Goal: Contribute content: Contribute content

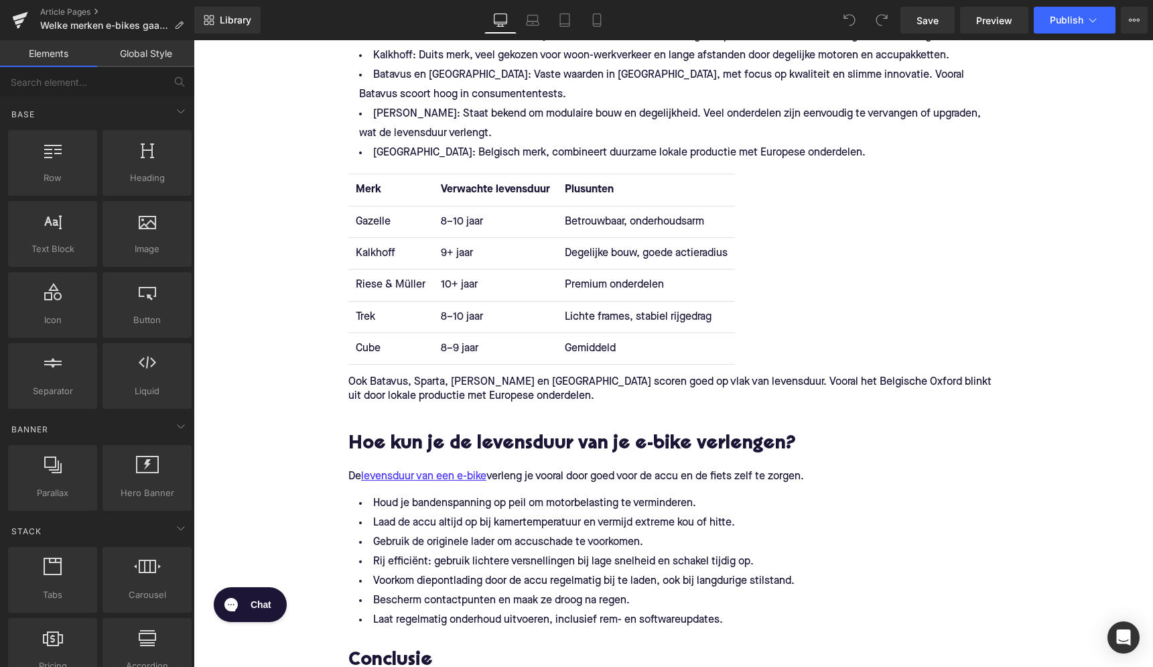
scroll to position [1544, 0]
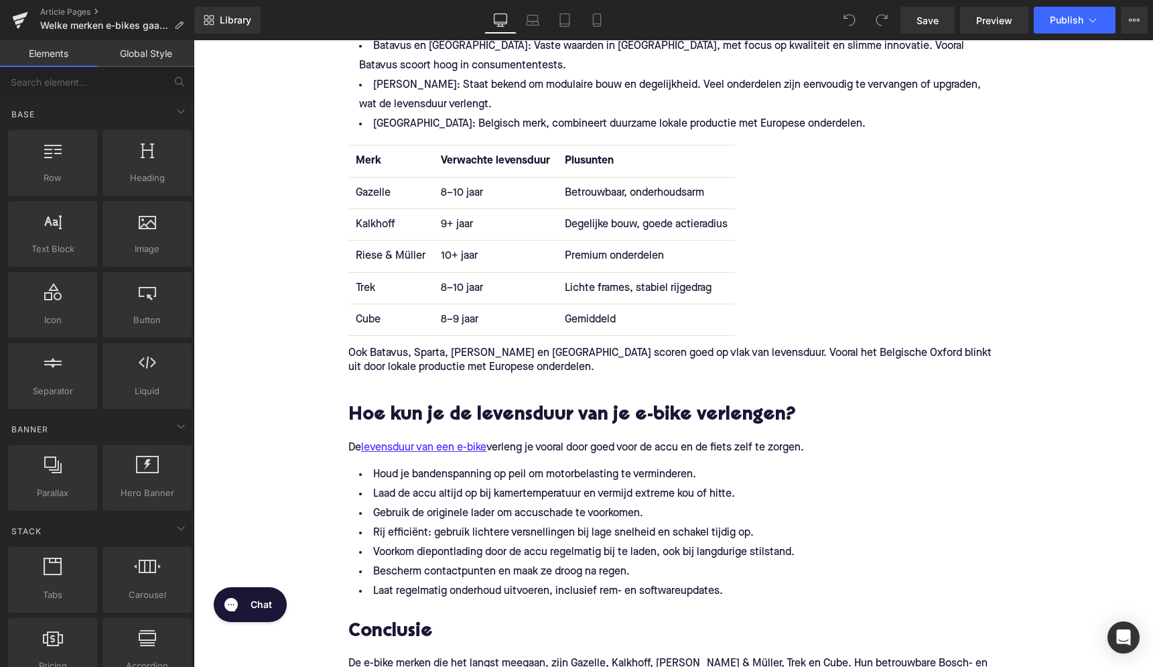
click at [481, 324] on td "8–9 jaar" at bounding box center [495, 319] width 124 height 31
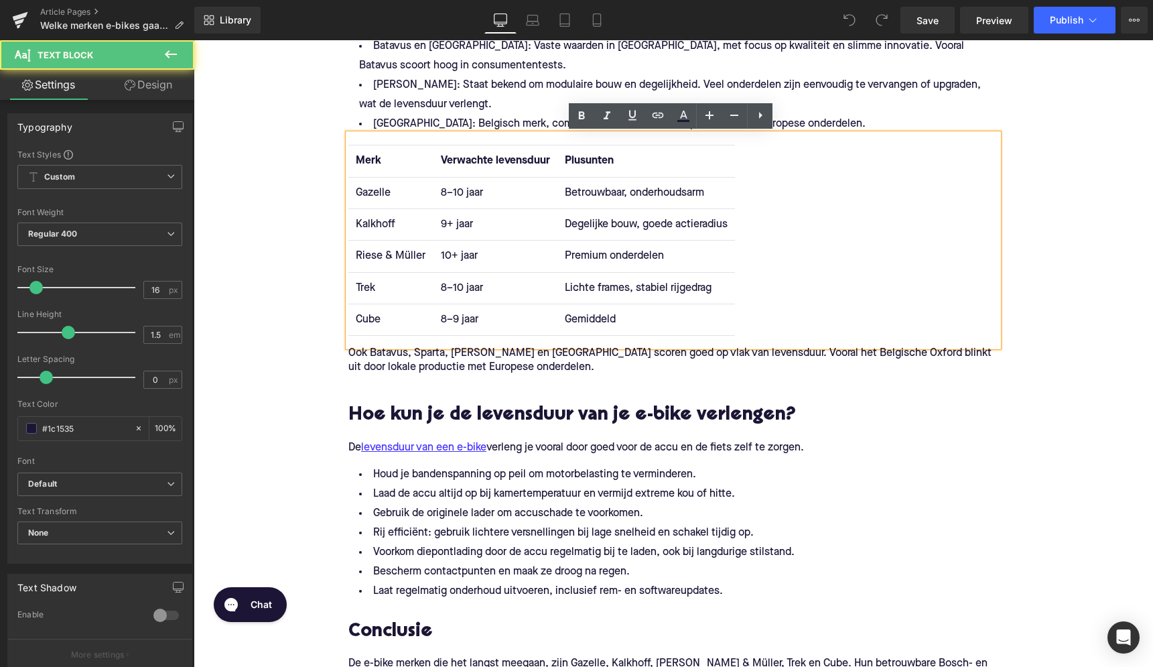
click at [477, 258] on td "10+ jaar" at bounding box center [495, 255] width 124 height 31
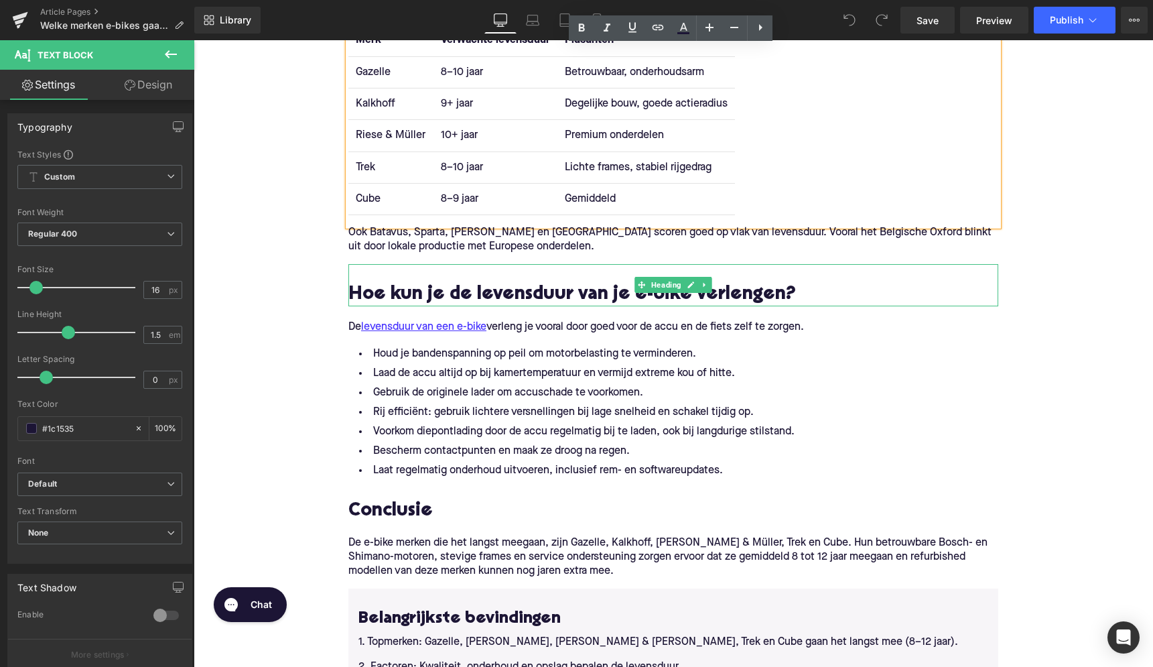
scroll to position [1520, 0]
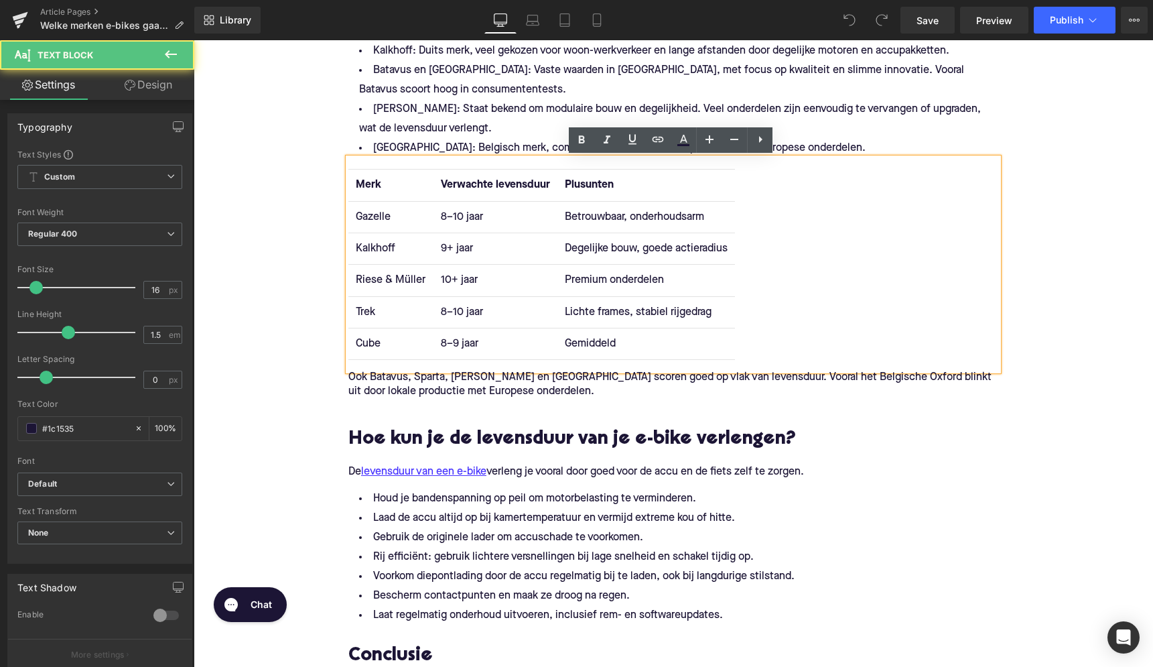
click at [435, 265] on td "10+ jaar" at bounding box center [495, 280] width 124 height 31
click at [487, 165] on div "Merk Verwachte levensduur Plusunten Gazelle 8–10 jaar Betrouwbaar, onderhoudsar…" at bounding box center [673, 264] width 650 height 212
click at [828, 232] on div "Merk Verwachte levensduur Plusunten Gazelle 8–10 jaar Betrouwbaar, onderhoudsar…" at bounding box center [673, 264] width 650 height 212
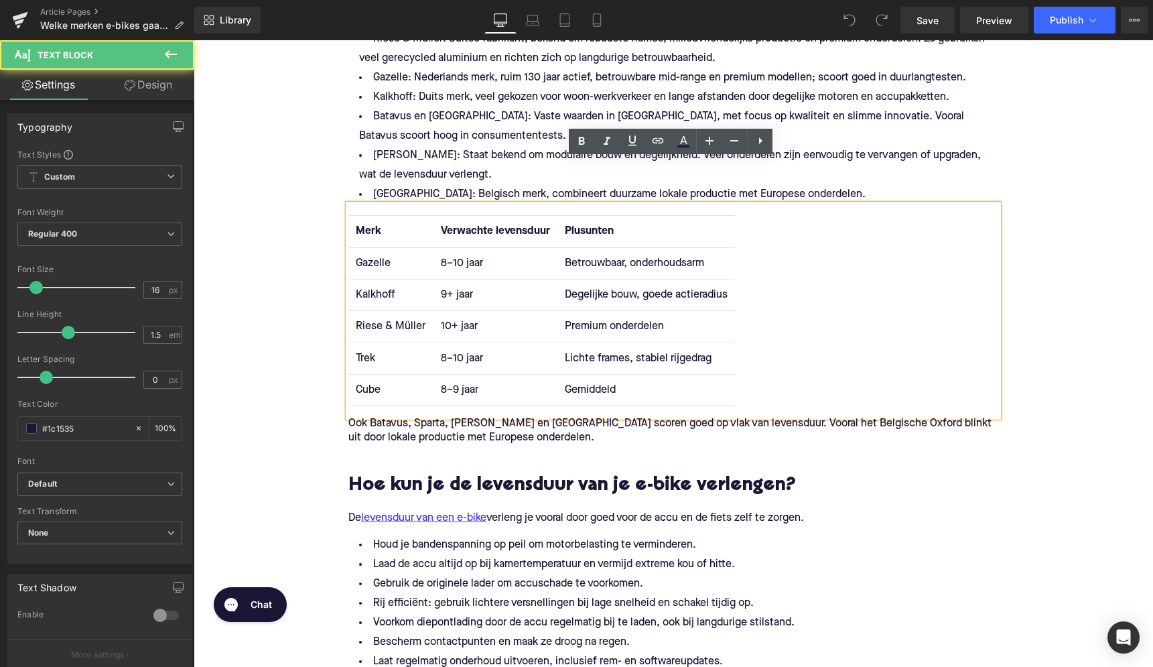
scroll to position [1473, 0]
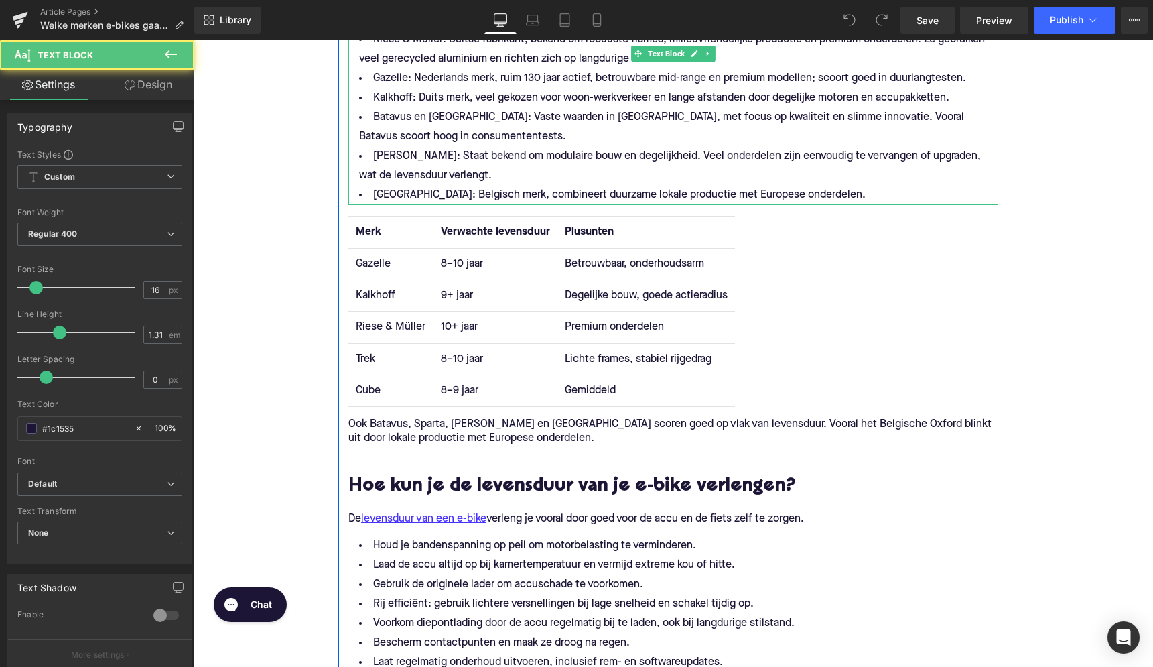
drag, startPoint x: 359, startPoint y: 148, endPoint x: 362, endPoint y: 169, distance: 21.0
click at [359, 148] on li "Santos: Staat bekend om modulaire bouw en degelijkheid. Veel onderdelen zijn ee…" at bounding box center [673, 166] width 650 height 39
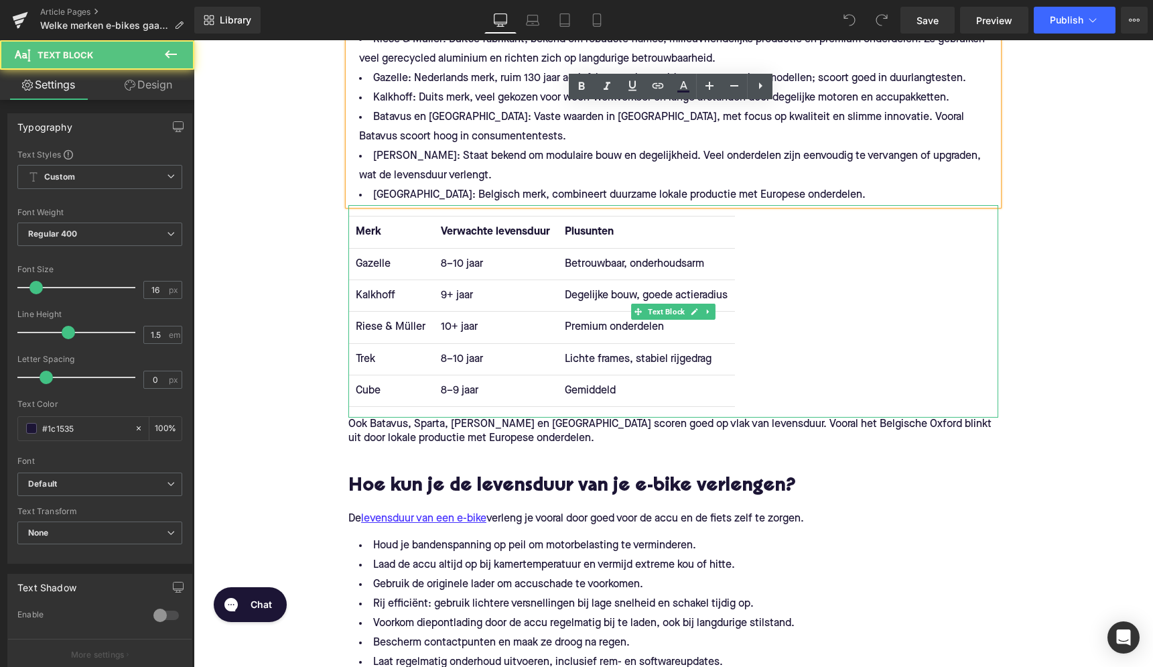
click at [364, 218] on th "Merk" at bounding box center [390, 231] width 84 height 31
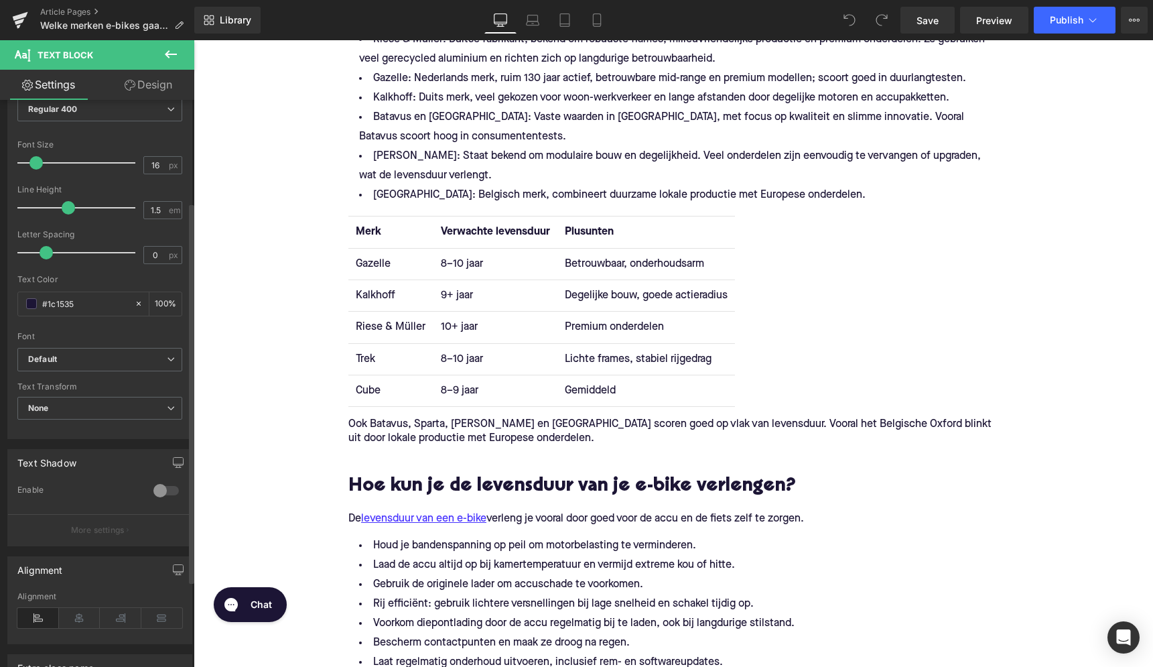
scroll to position [229, 0]
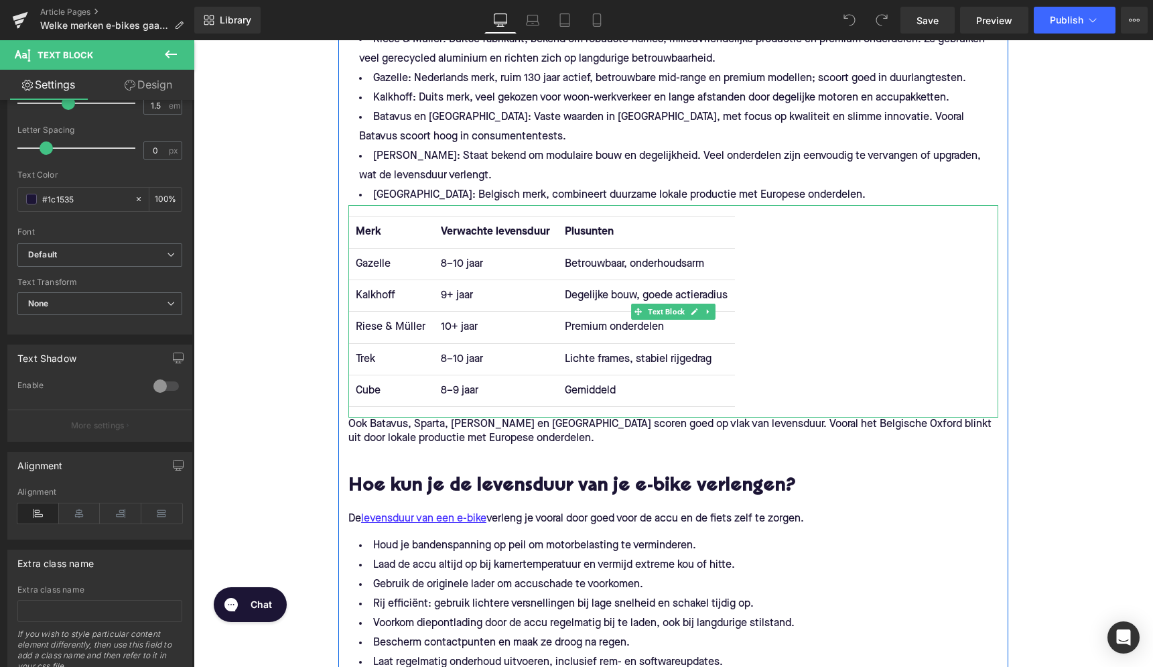
click at [376, 221] on th "Merk" at bounding box center [390, 231] width 84 height 31
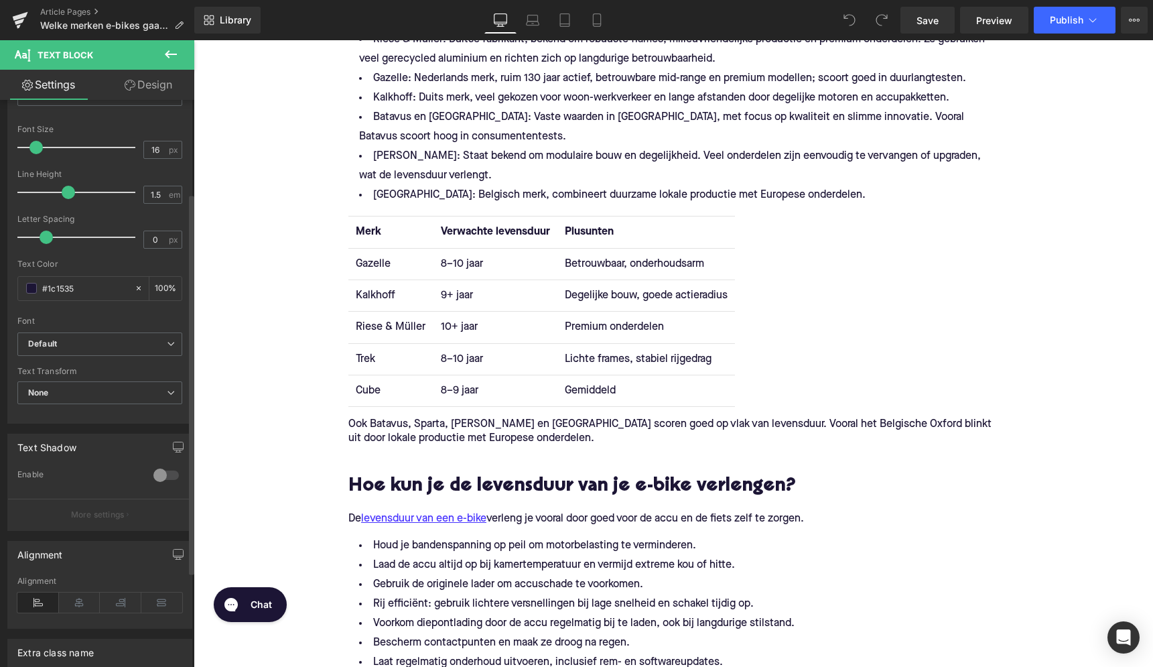
scroll to position [139, 0]
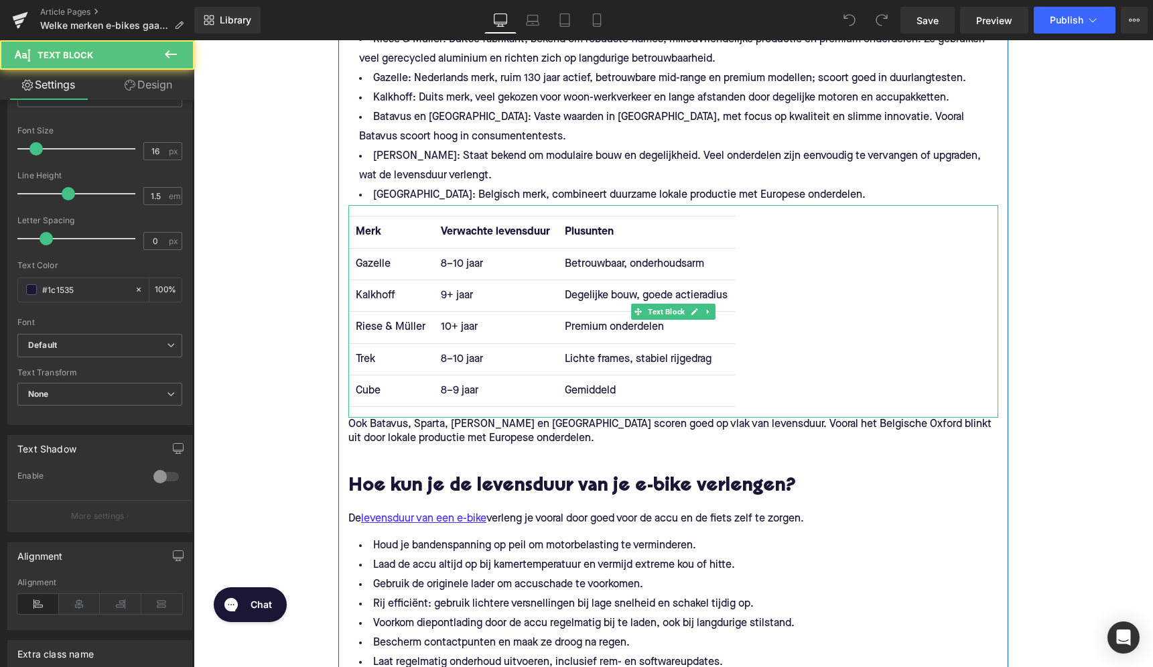
click at [360, 385] on td "Cube" at bounding box center [390, 390] width 84 height 31
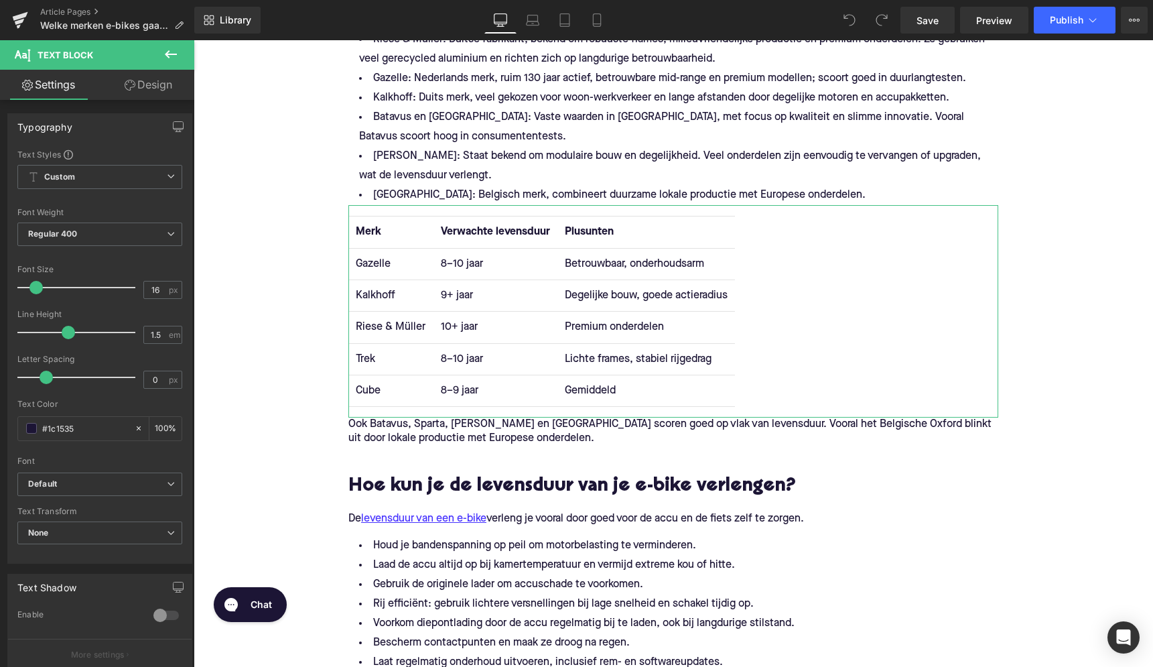
scroll to position [0, 0]
click at [127, 87] on icon at bounding box center [130, 85] width 11 height 11
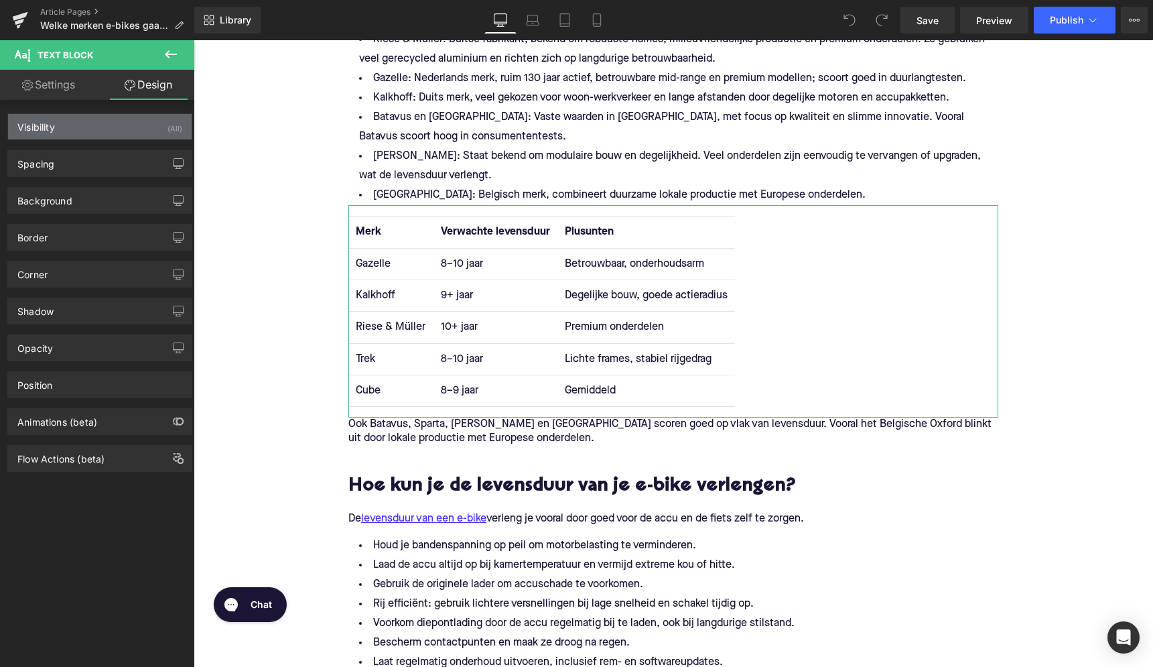
click at [46, 129] on div "Visibility" at bounding box center [36, 123] width 38 height 19
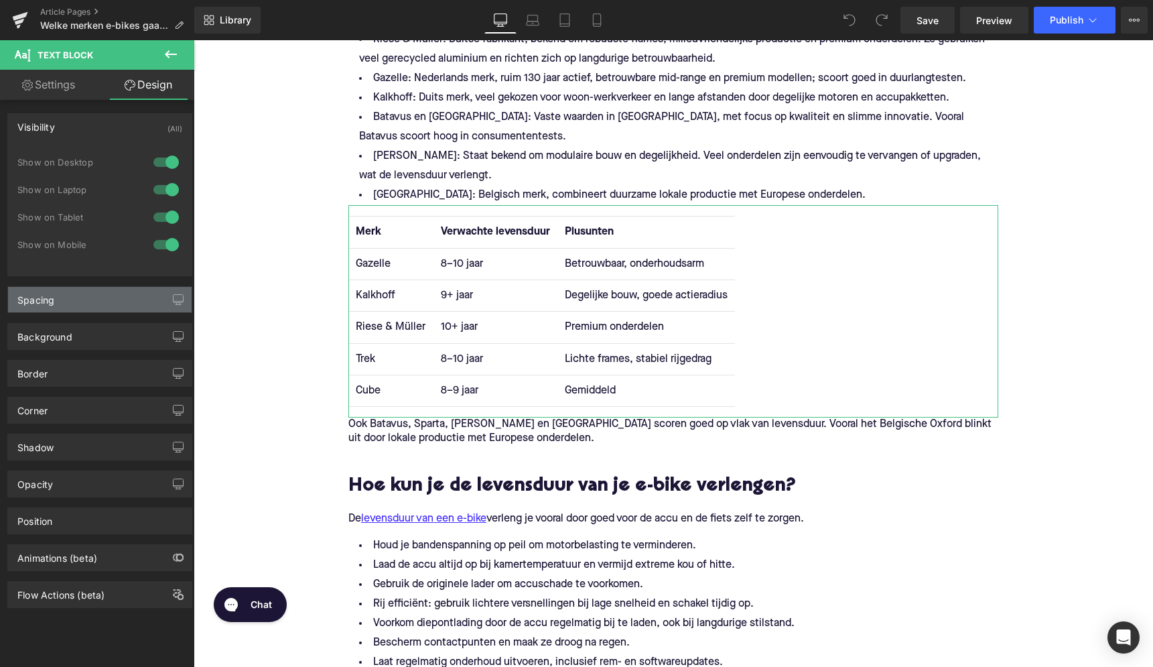
click at [74, 303] on div "Spacing" at bounding box center [100, 299] width 184 height 25
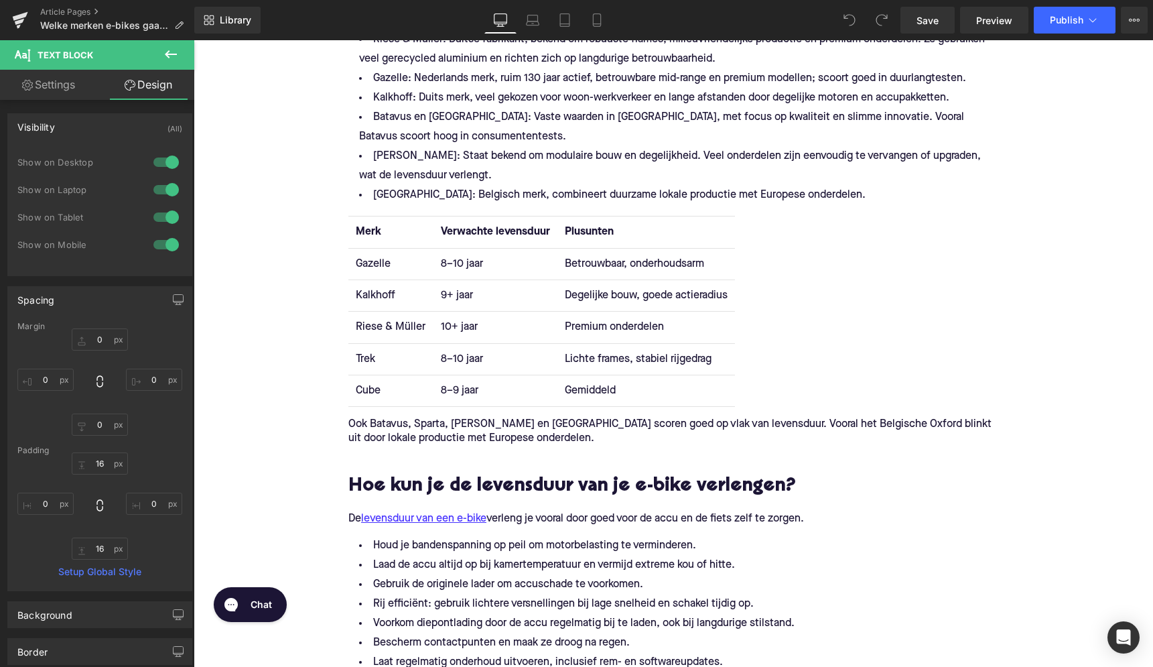
scroll to position [117, 0]
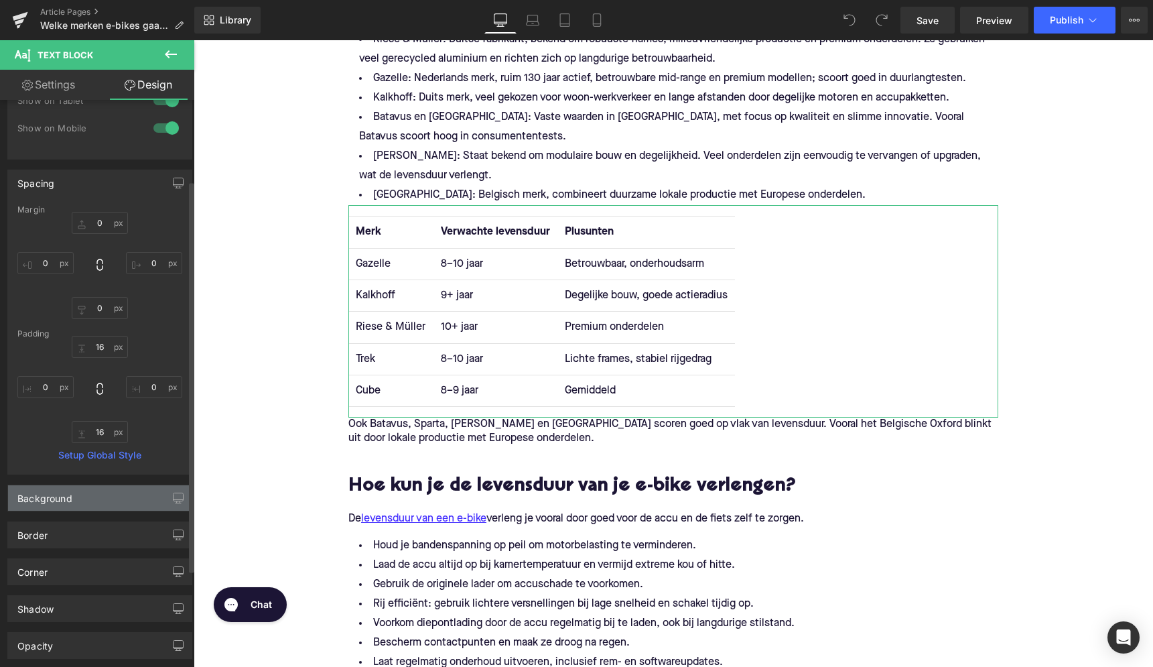
click at [94, 499] on div "Background" at bounding box center [100, 497] width 184 height 25
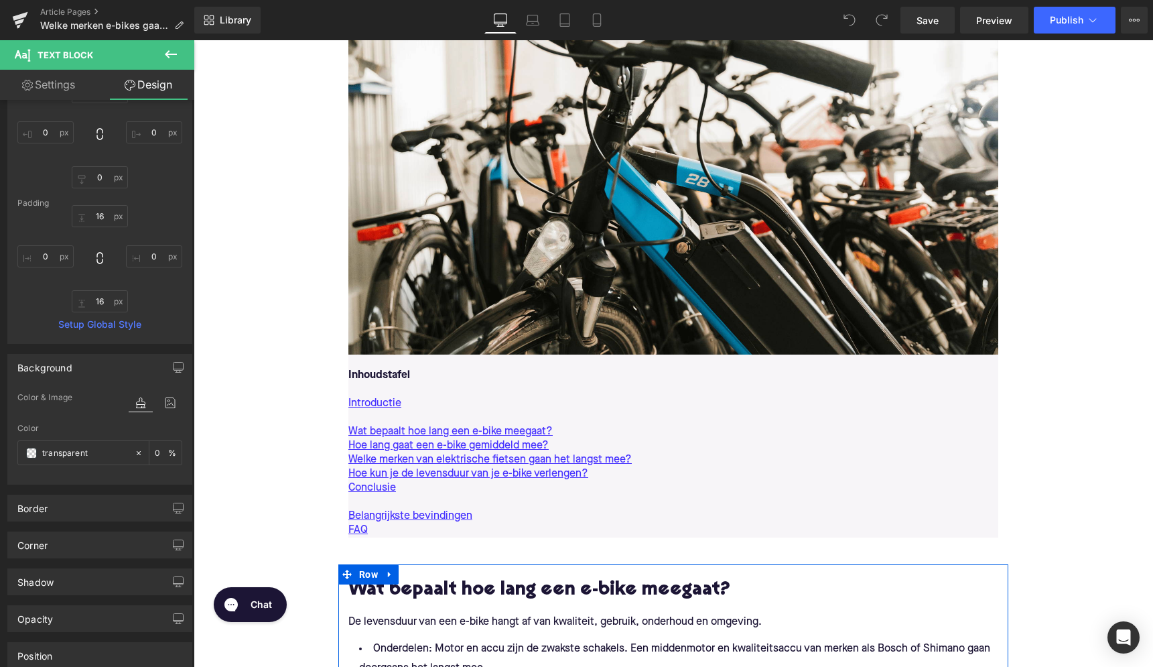
scroll to position [490, 0]
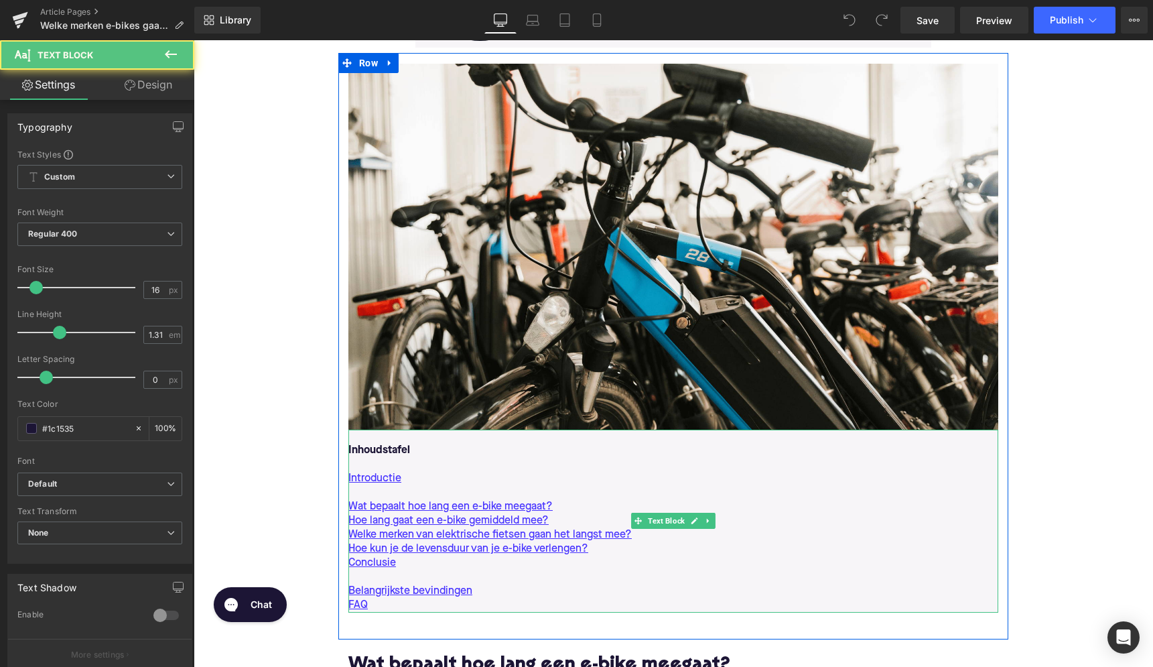
click at [458, 478] on p "Introductie" at bounding box center [673, 479] width 650 height 14
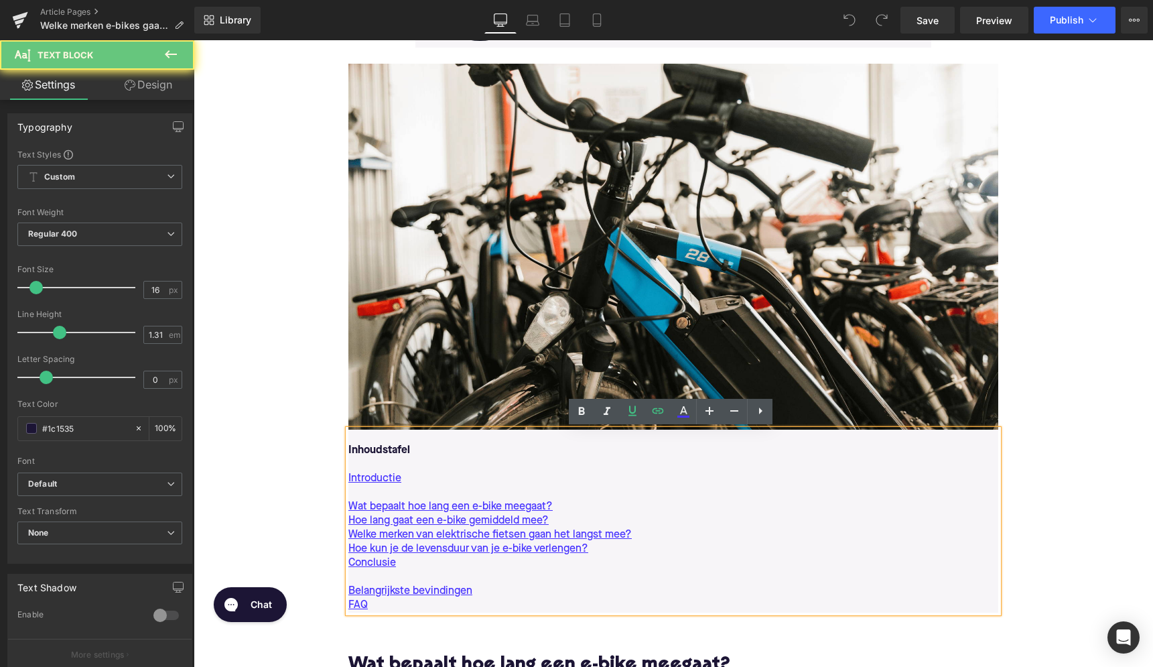
click at [496, 472] on p "Introductie" at bounding box center [673, 479] width 650 height 14
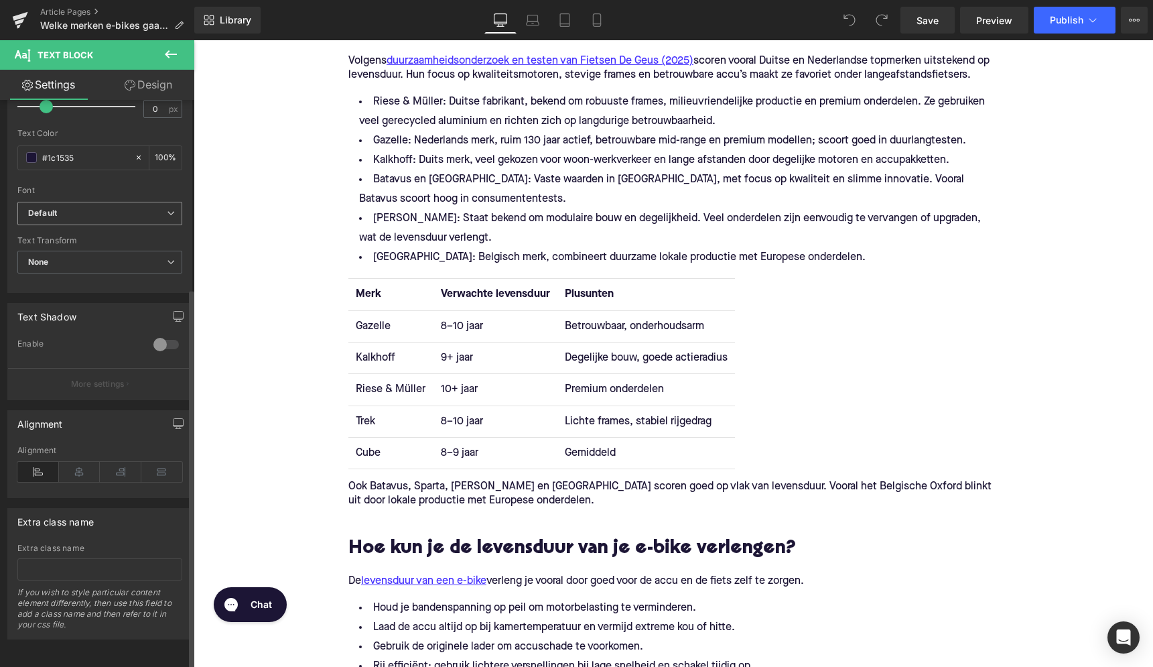
scroll to position [280, 0]
click at [303, 245] on div "Home / Welke merken e-bikes gaan het langst mee? 2025 gids Breadcrumbs Welke me…" at bounding box center [673, 438] width 959 height 3391
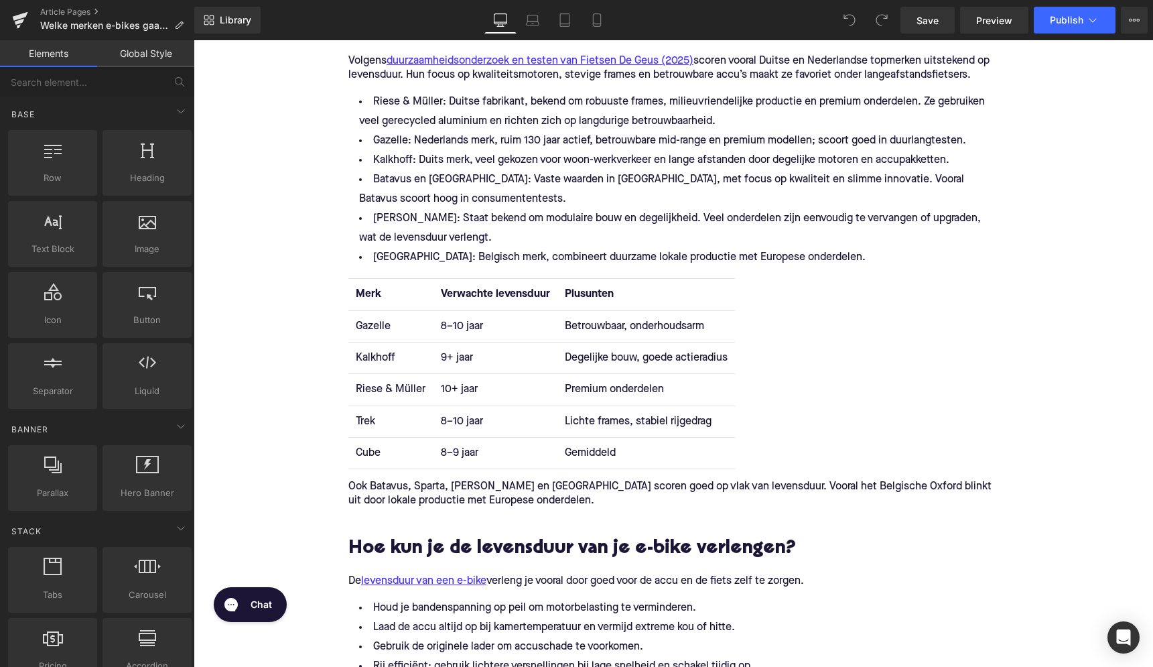
click at [332, 279] on div "Home / Welke merken e-bikes gaan het langst mee? 2025 gids Breadcrumbs Welke me…" at bounding box center [673, 438] width 959 height 3391
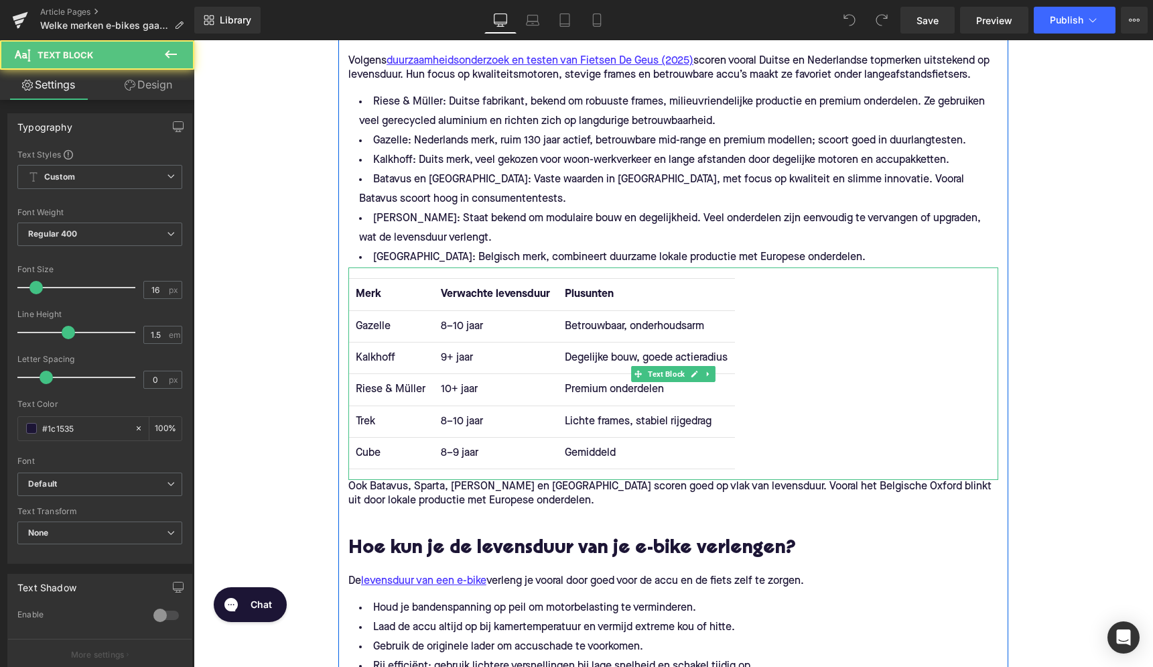
click at [352, 291] on th "Merk" at bounding box center [390, 294] width 84 height 31
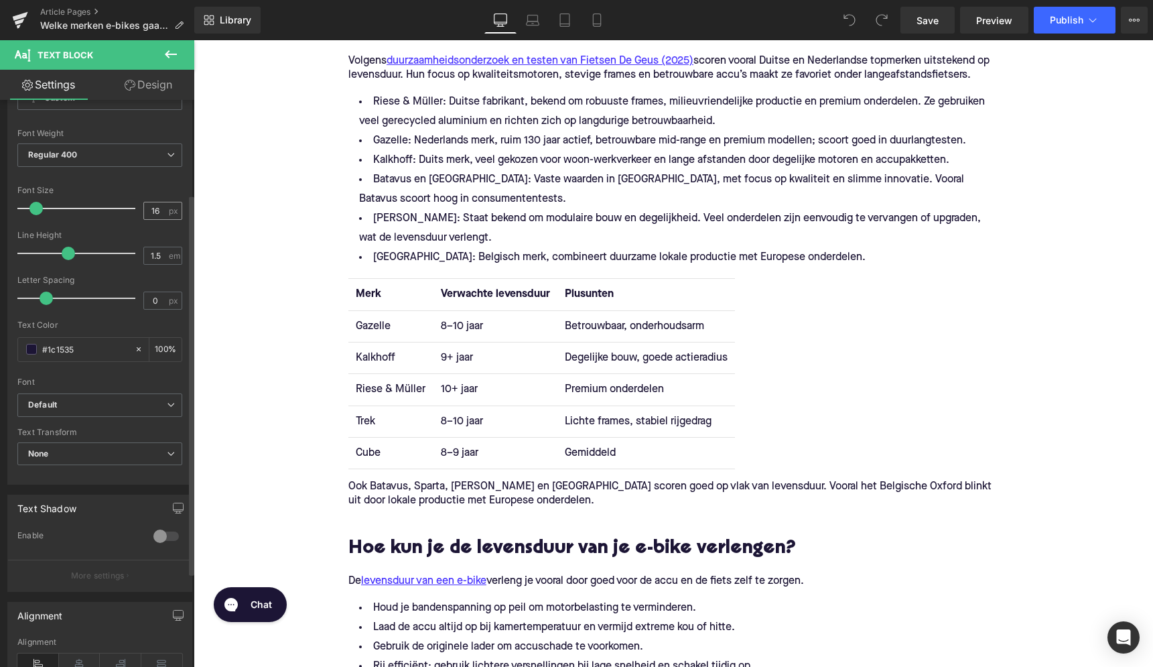
scroll to position [180, 0]
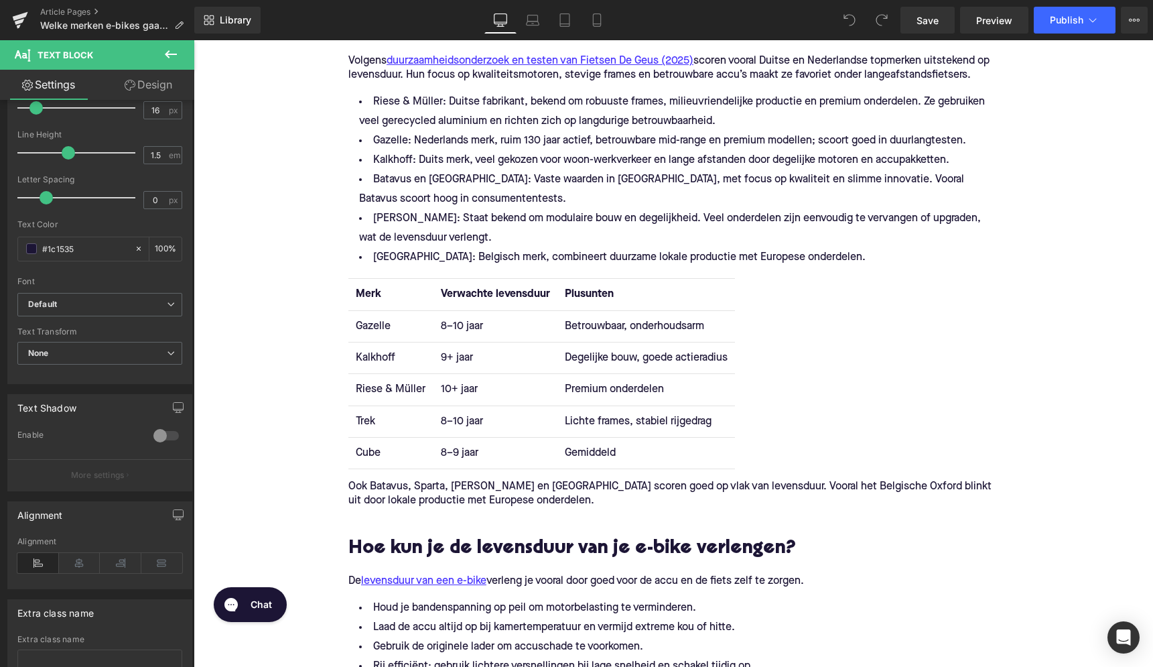
click at [147, 92] on link "Design" at bounding box center [148, 85] width 97 height 30
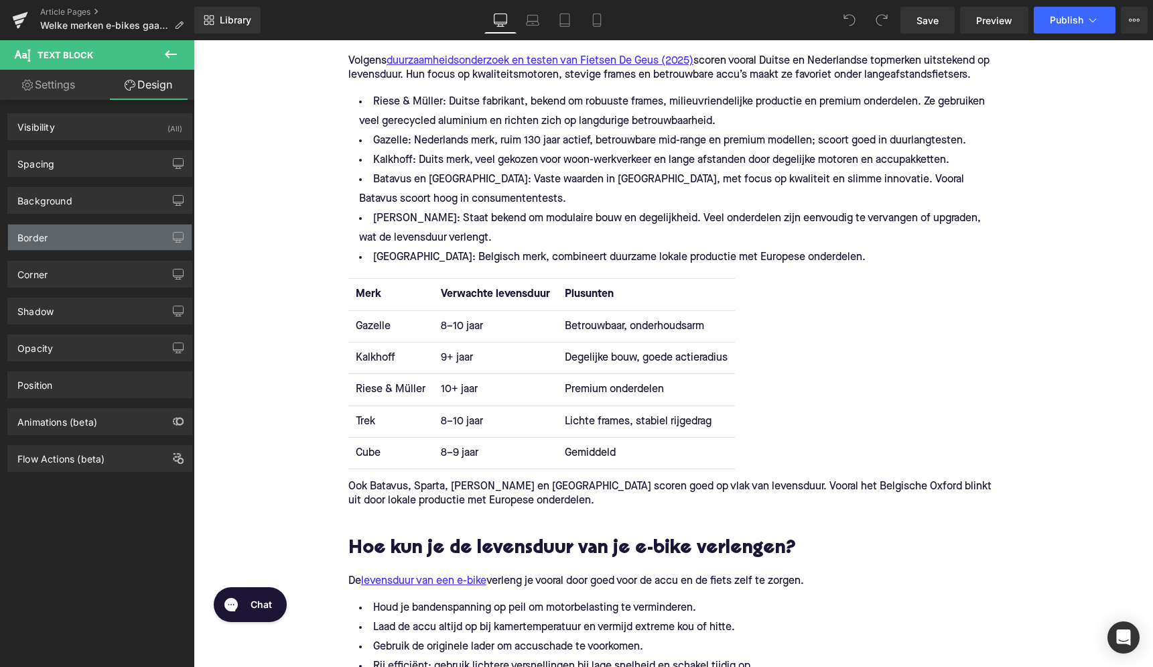
click at [88, 242] on div "Border" at bounding box center [100, 236] width 184 height 25
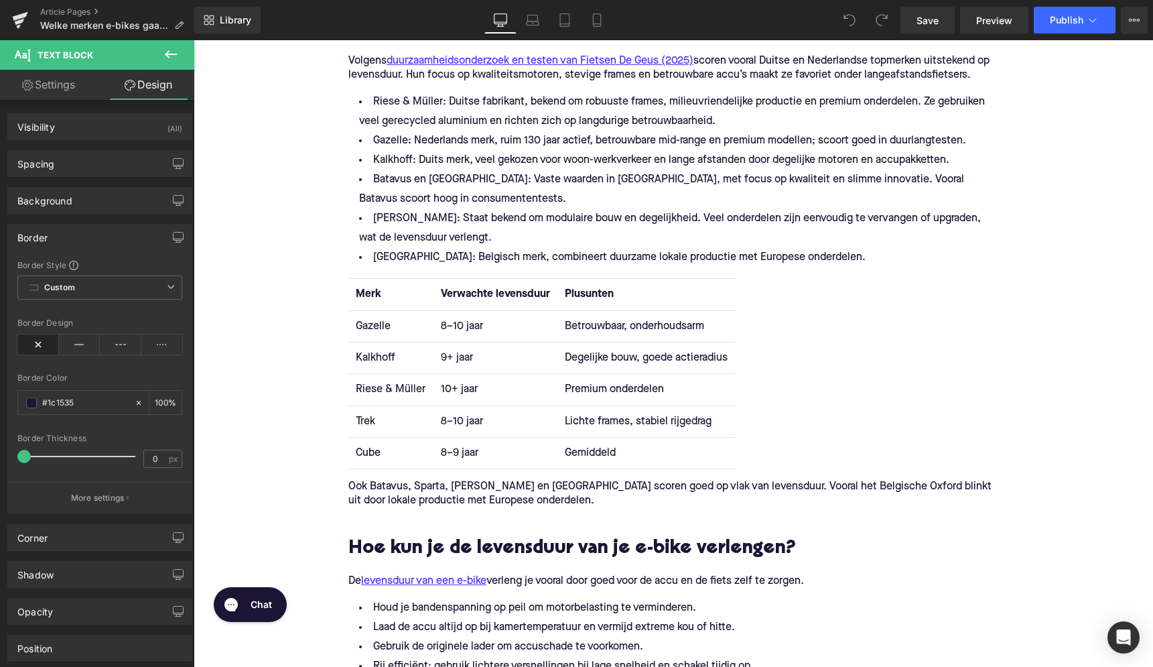
click at [87, 238] on div "Border" at bounding box center [100, 236] width 184 height 25
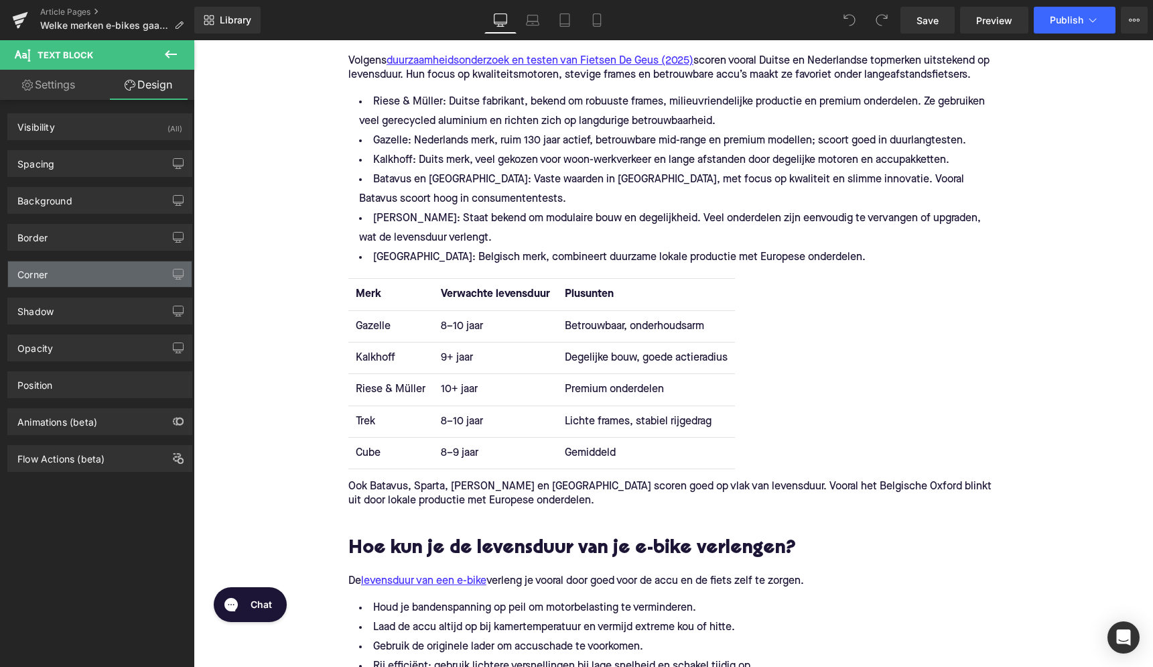
click at [82, 282] on div "Corner" at bounding box center [100, 273] width 184 height 25
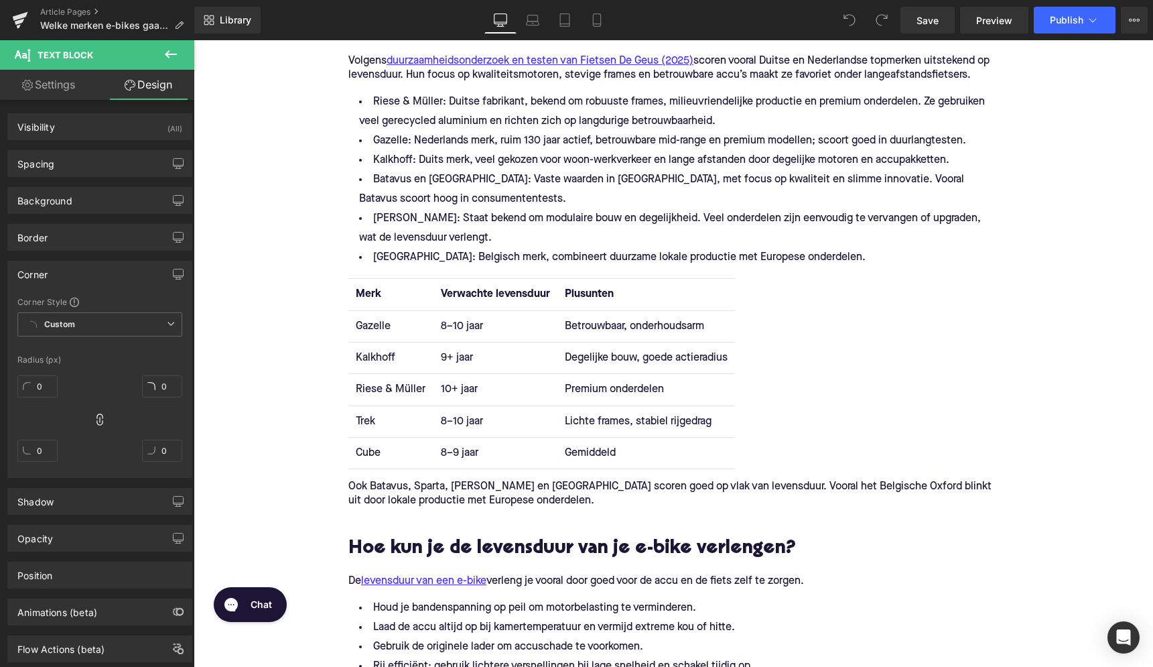
click at [82, 282] on div "Corner" at bounding box center [100, 273] width 184 height 25
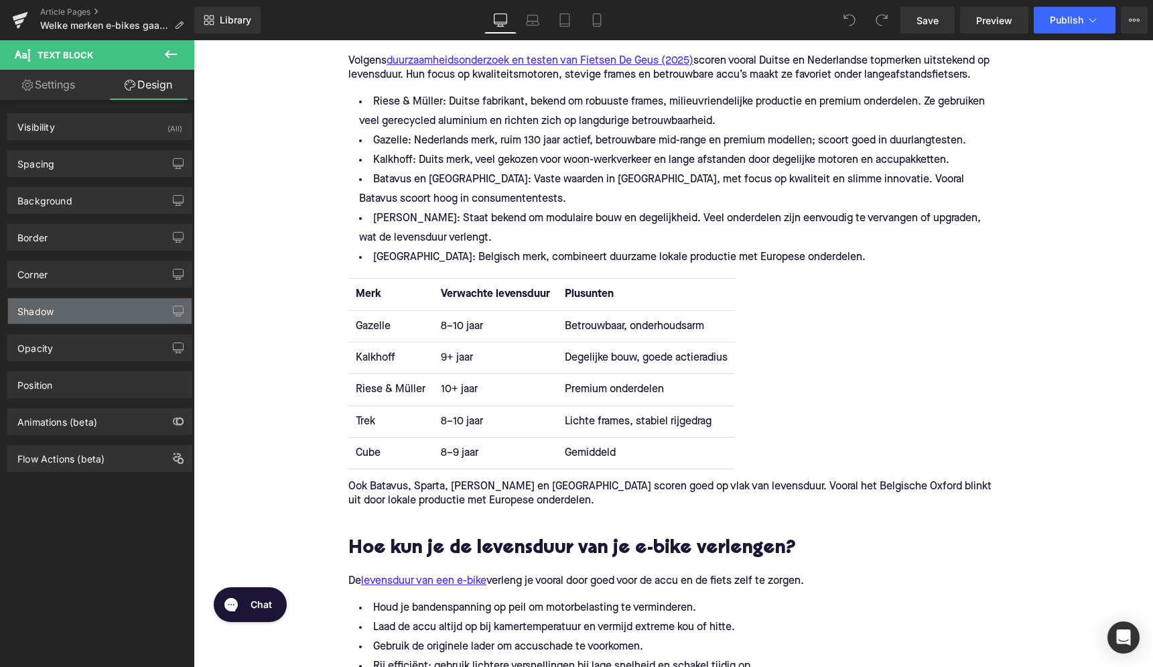
click at [82, 314] on div "Shadow" at bounding box center [100, 310] width 184 height 25
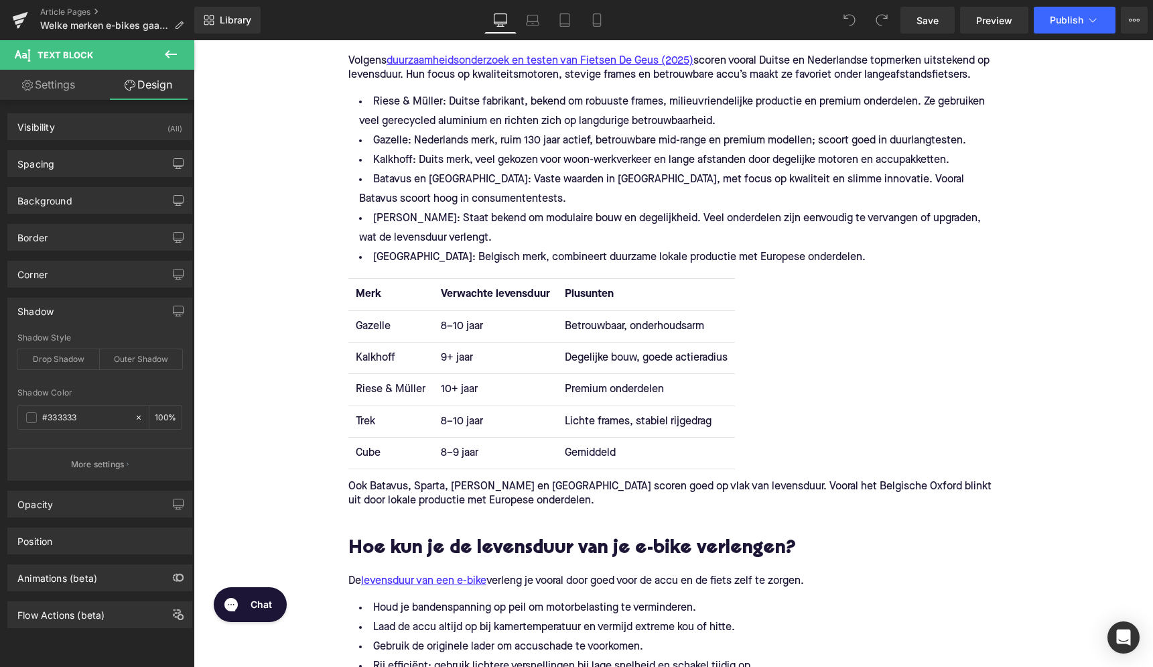
click at [82, 314] on div "Shadow" at bounding box center [100, 310] width 184 height 25
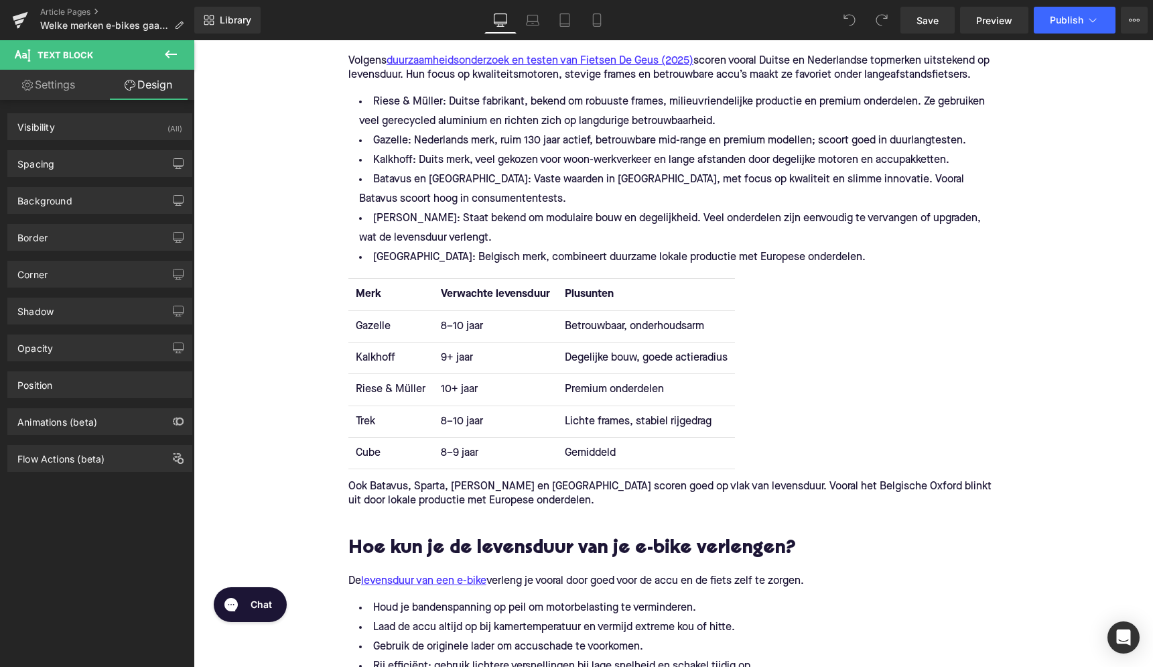
click at [167, 52] on icon at bounding box center [171, 54] width 16 height 16
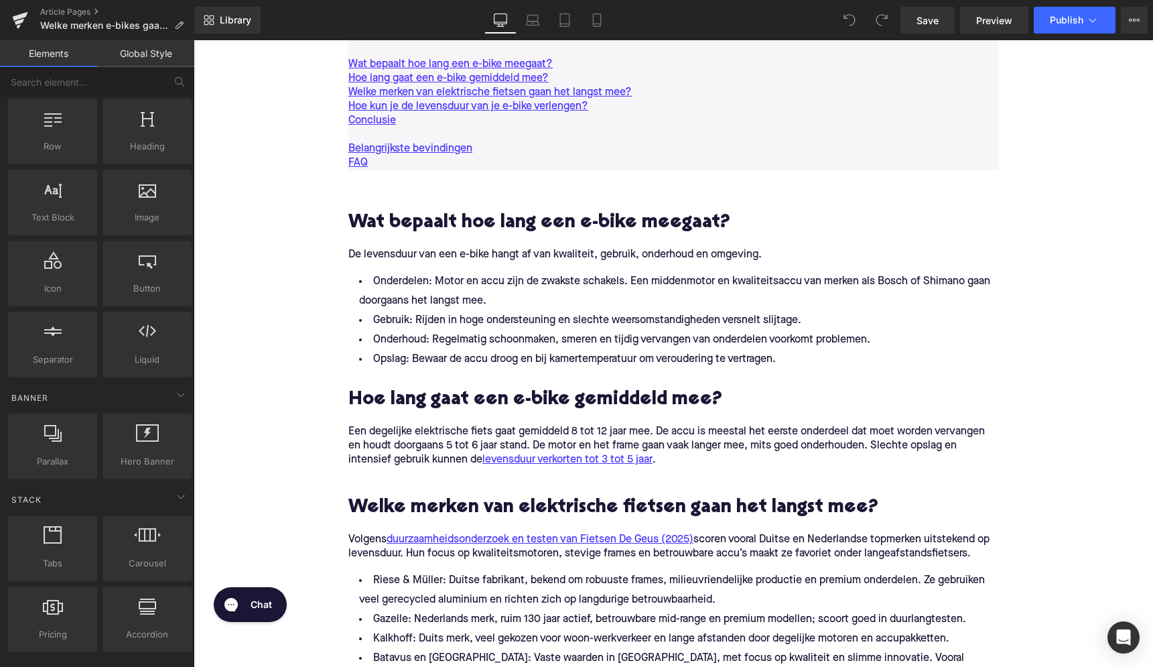
scroll to position [762, 0]
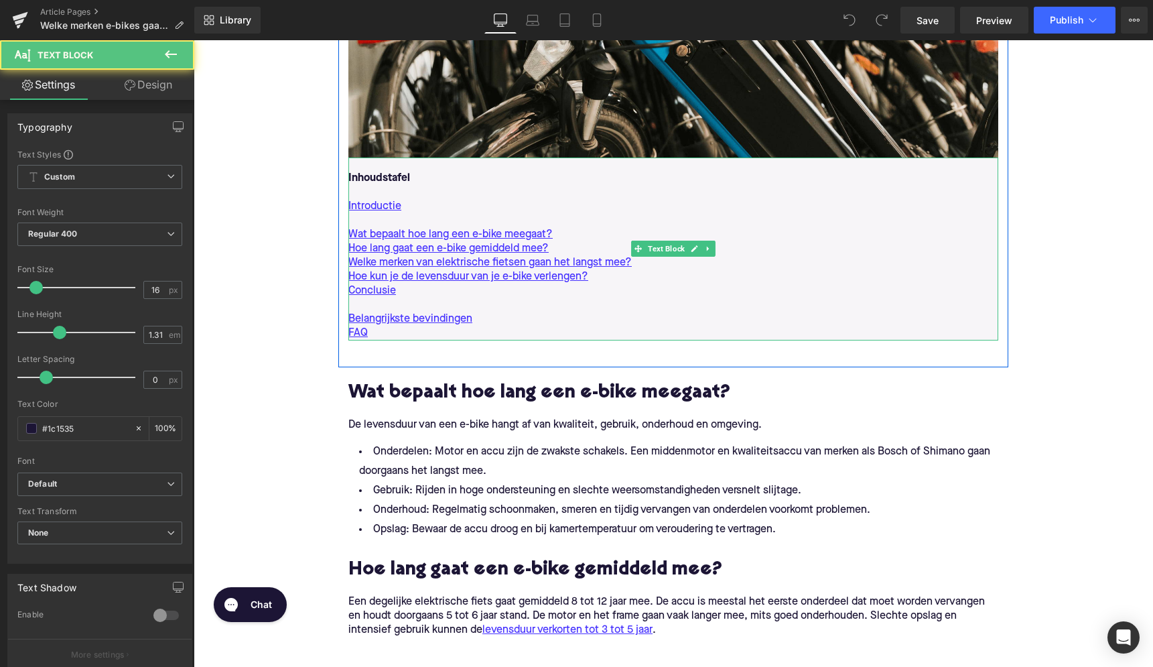
click at [551, 306] on p at bounding box center [673, 305] width 650 height 14
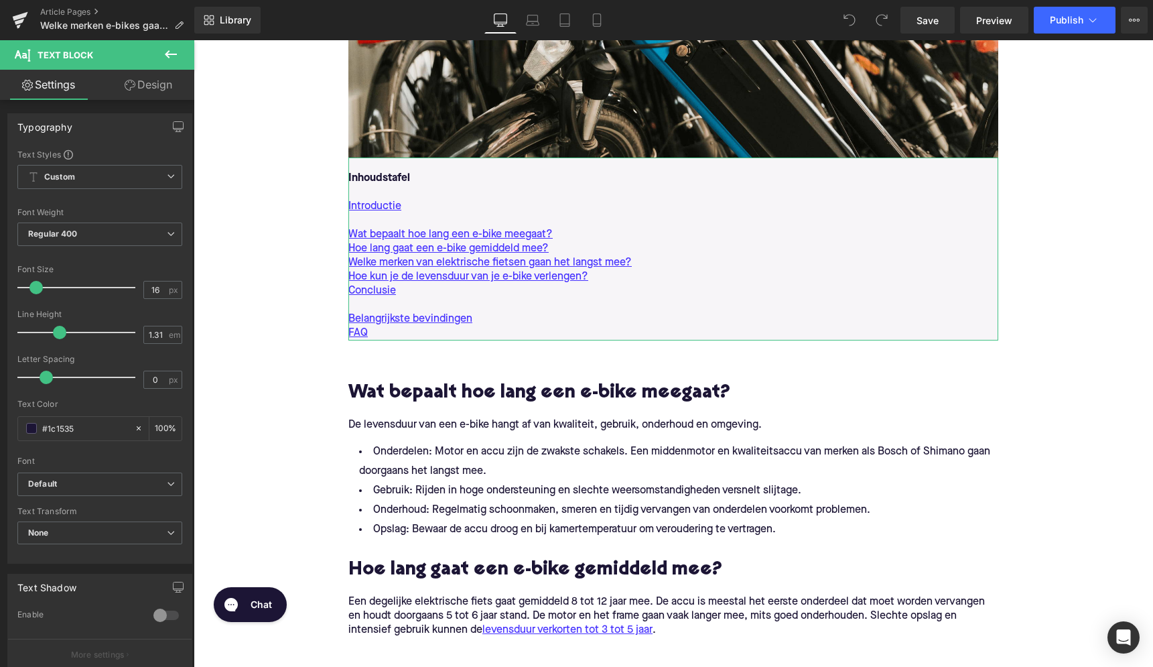
click at [136, 90] on link "Design" at bounding box center [148, 85] width 97 height 30
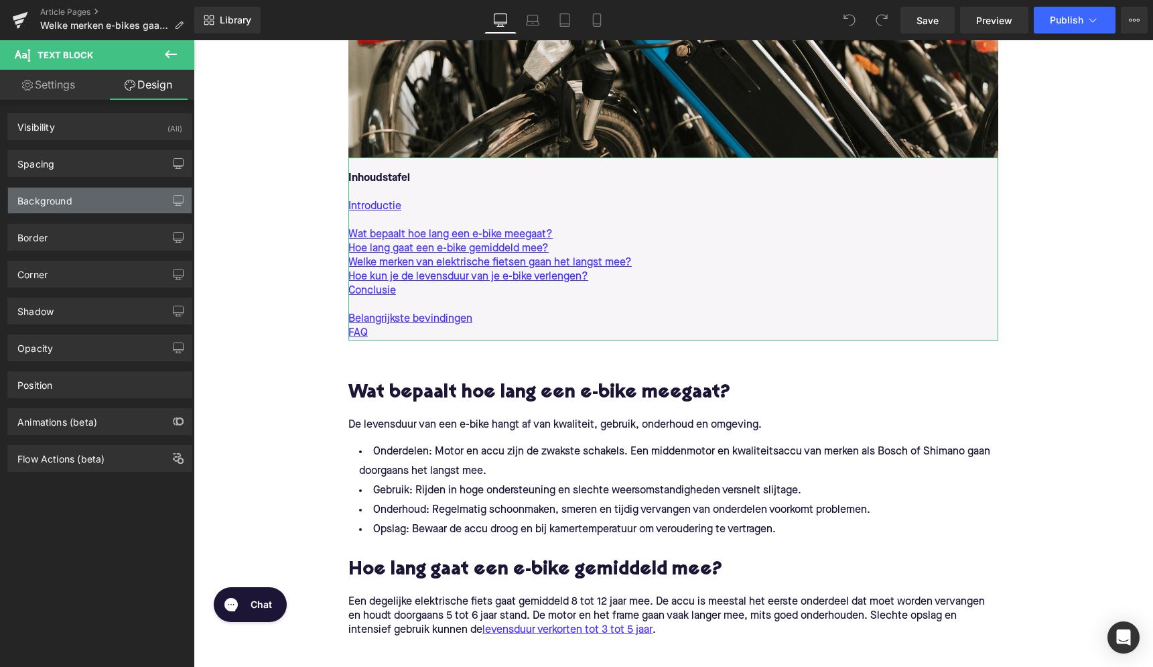
click at [77, 203] on div "Background" at bounding box center [100, 200] width 184 height 25
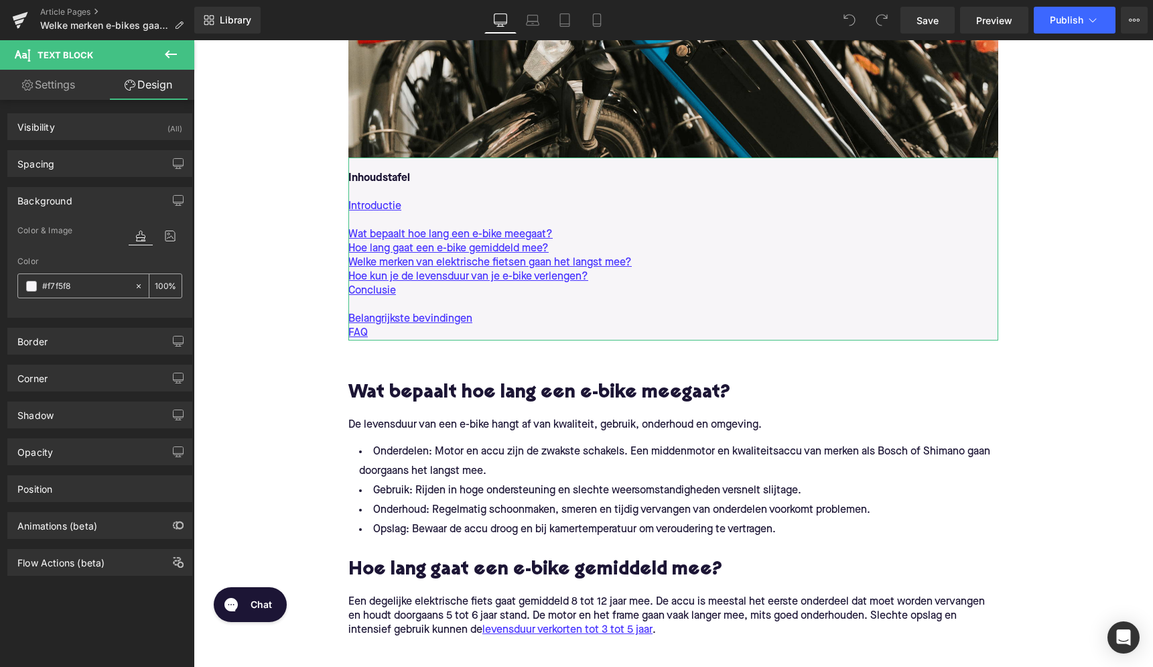
click at [62, 277] on div "#f7f5f8" at bounding box center [76, 285] width 116 height 23
click at [56, 289] on input "#f7f5f8" at bounding box center [85, 286] width 86 height 15
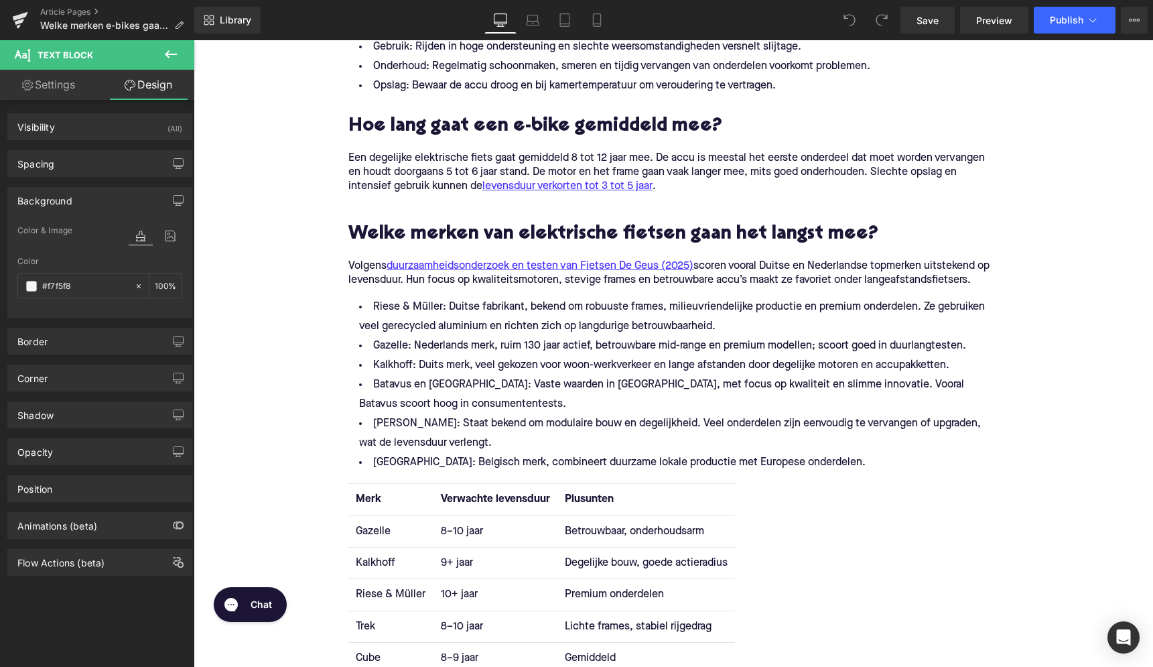
scroll to position [1361, 0]
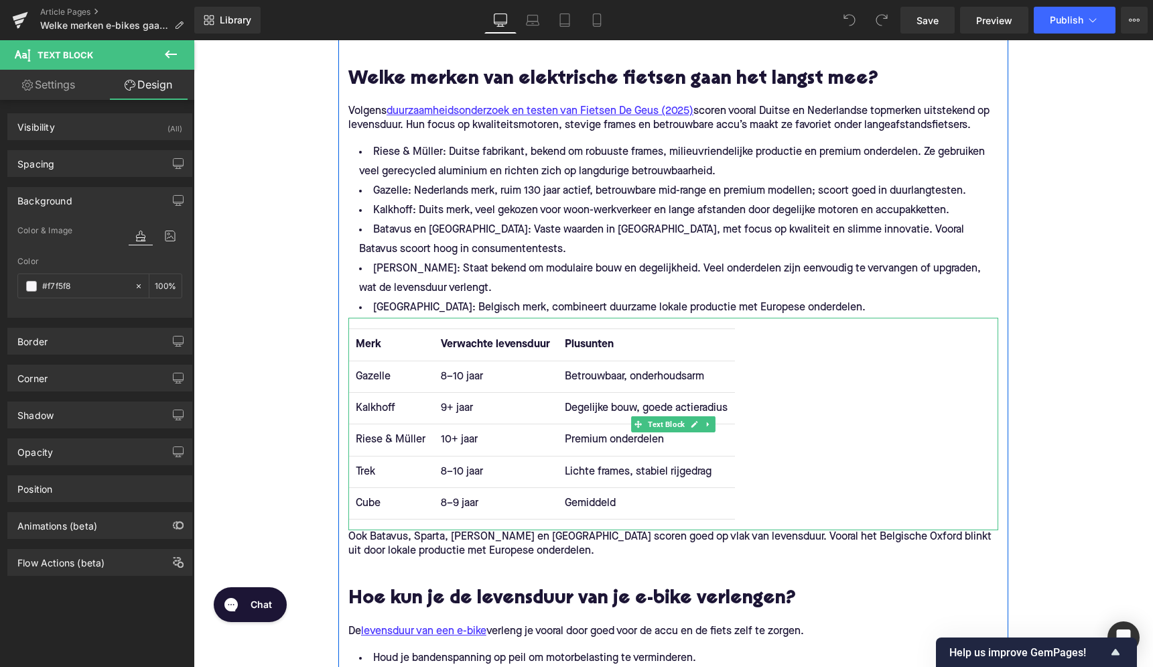
click at [580, 344] on strong "Plusunten" at bounding box center [589, 344] width 49 height 11
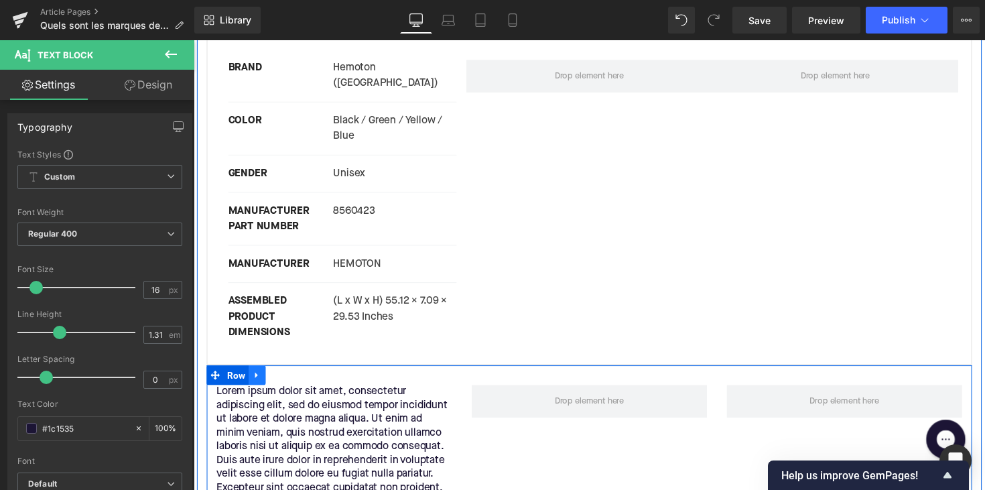
click at [255, 378] on icon at bounding box center [258, 383] width 9 height 10
click at [295, 373] on link at bounding box center [293, 383] width 17 height 20
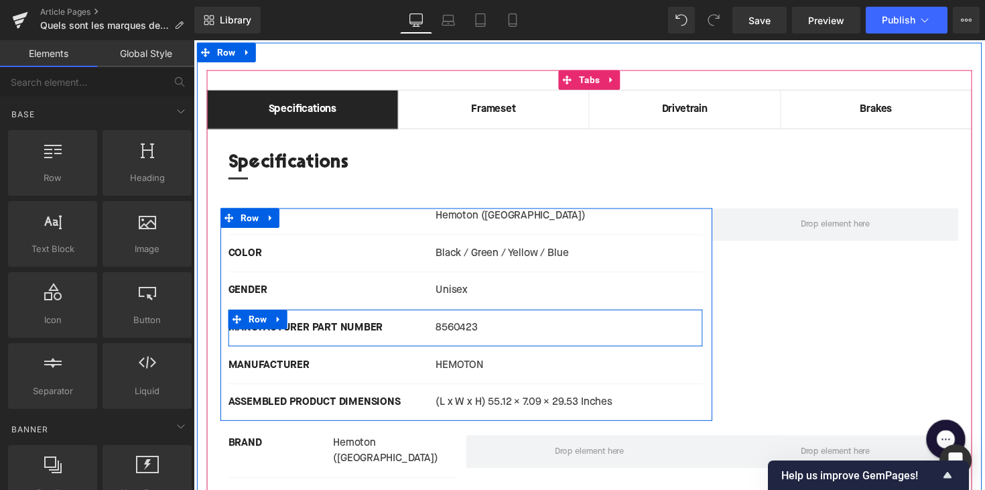
scroll to position [3037, 0]
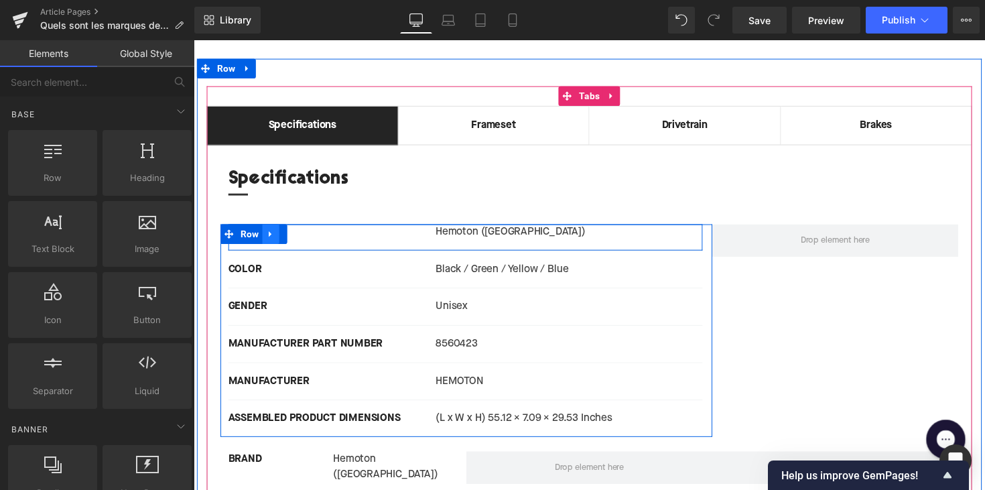
click at [273, 233] on icon at bounding box center [272, 238] width 9 height 10
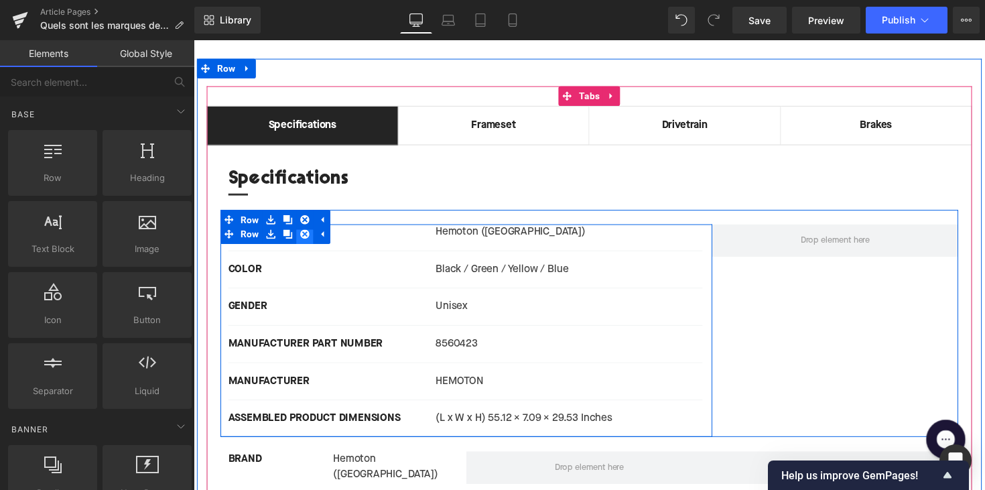
click at [306, 234] on icon at bounding box center [307, 238] width 9 height 9
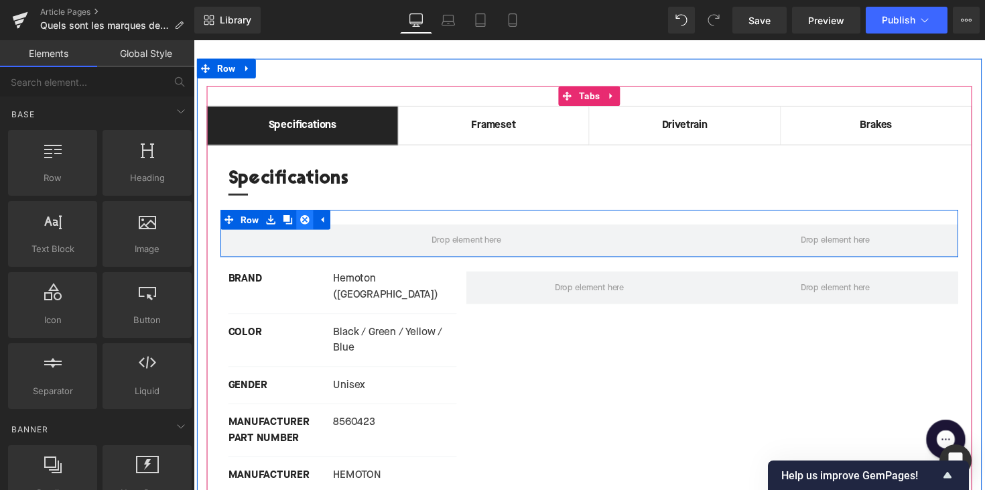
click at [307, 219] on icon at bounding box center [307, 223] width 9 height 9
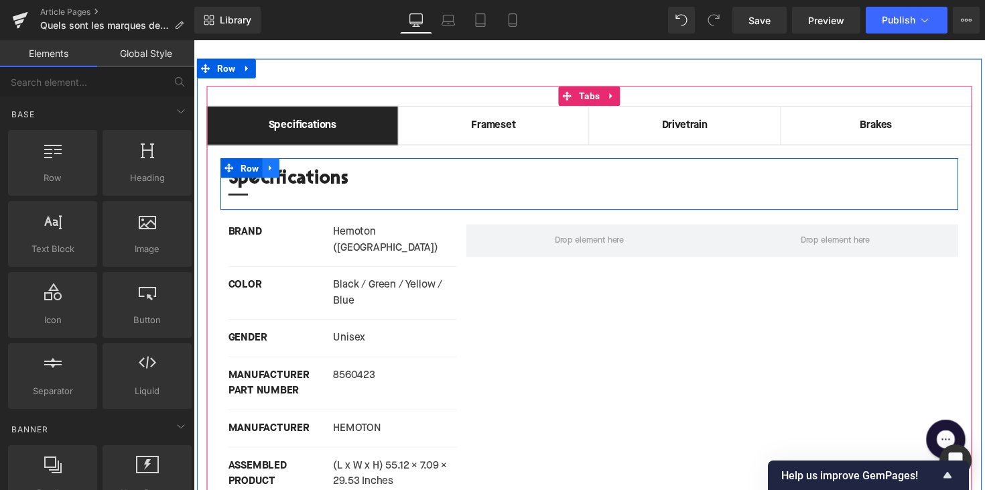
click at [276, 161] on link at bounding box center [272, 171] width 17 height 20
click at [303, 166] on icon at bounding box center [307, 170] width 9 height 9
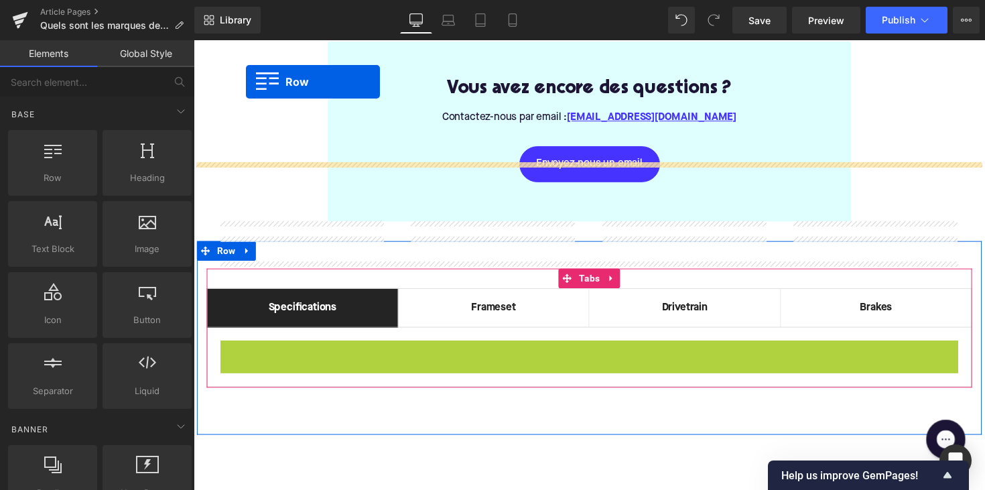
scroll to position [2810, 0]
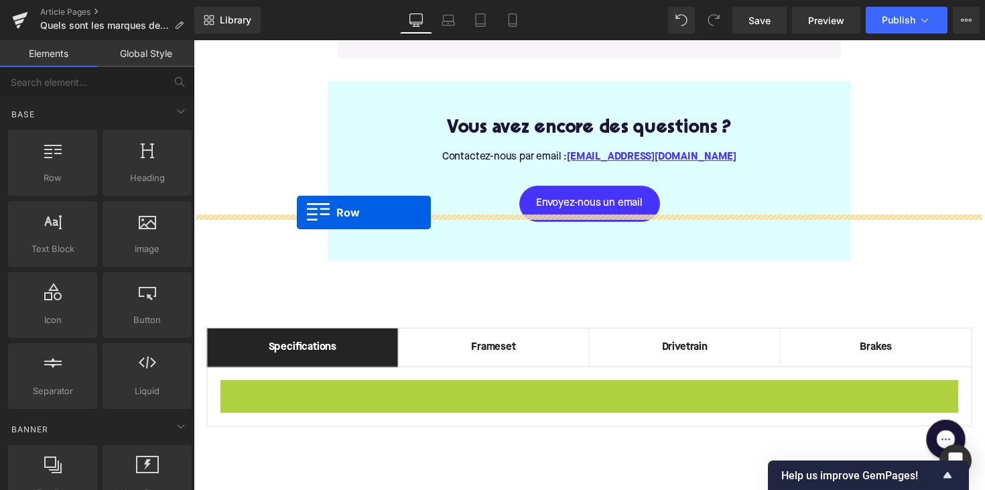
drag, startPoint x: 230, startPoint y: 141, endPoint x: 299, endPoint y: 216, distance: 102.4
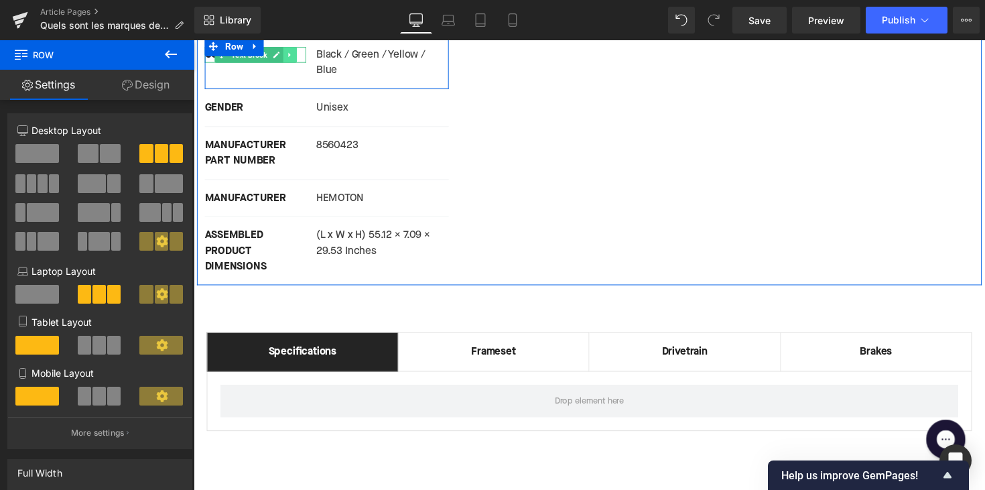
scroll to position [3190, 0]
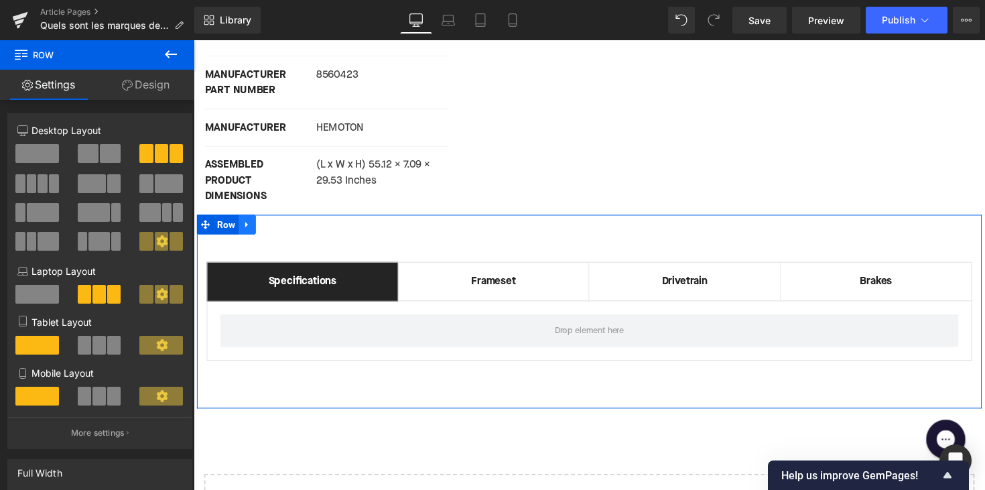
click at [245, 224] on icon at bounding box center [248, 229] width 9 height 10
click at [279, 224] on icon at bounding box center [283, 228] width 9 height 9
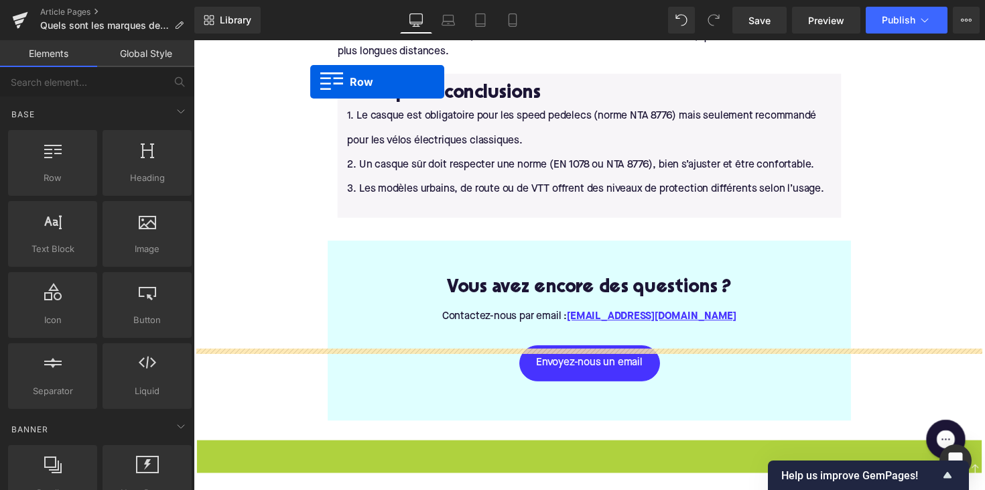
scroll to position [2633, 0]
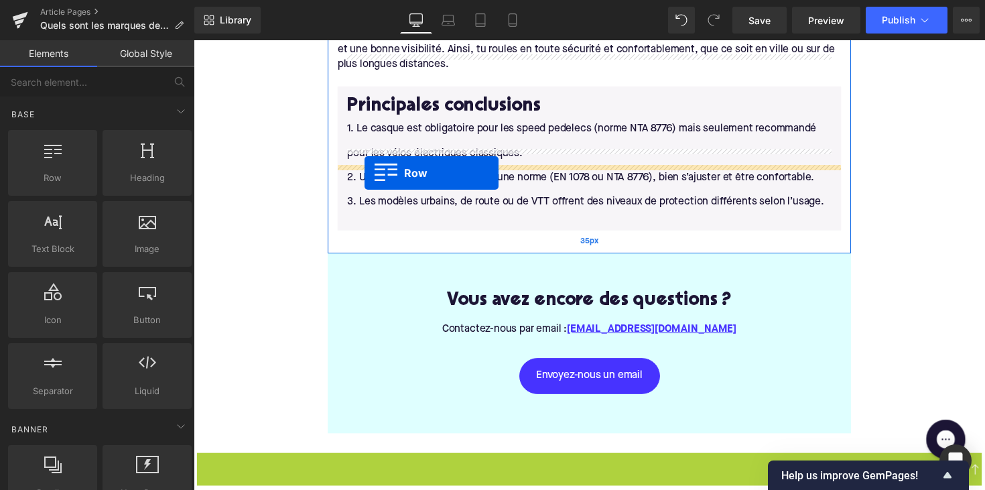
drag, startPoint x: 202, startPoint y: 102, endPoint x: 368, endPoint y: 176, distance: 181.7
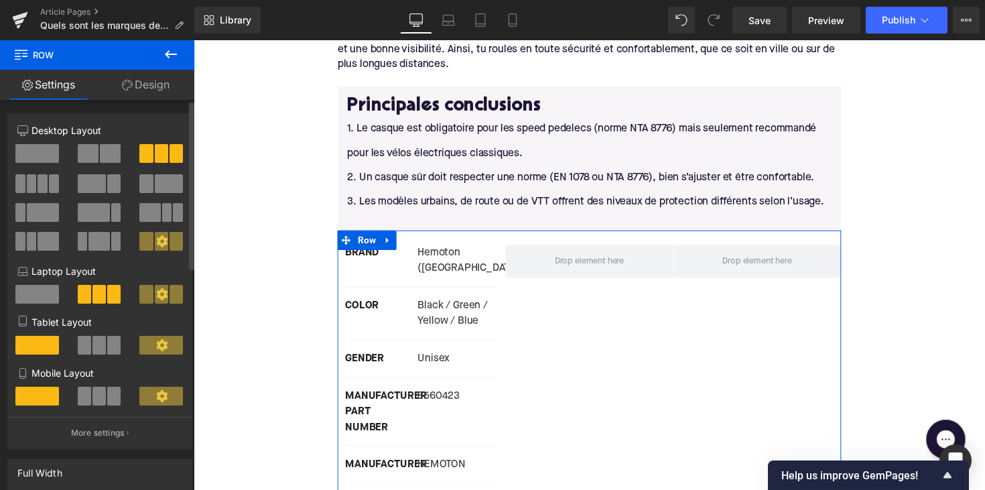
click at [173, 155] on span at bounding box center [175, 153] width 13 height 19
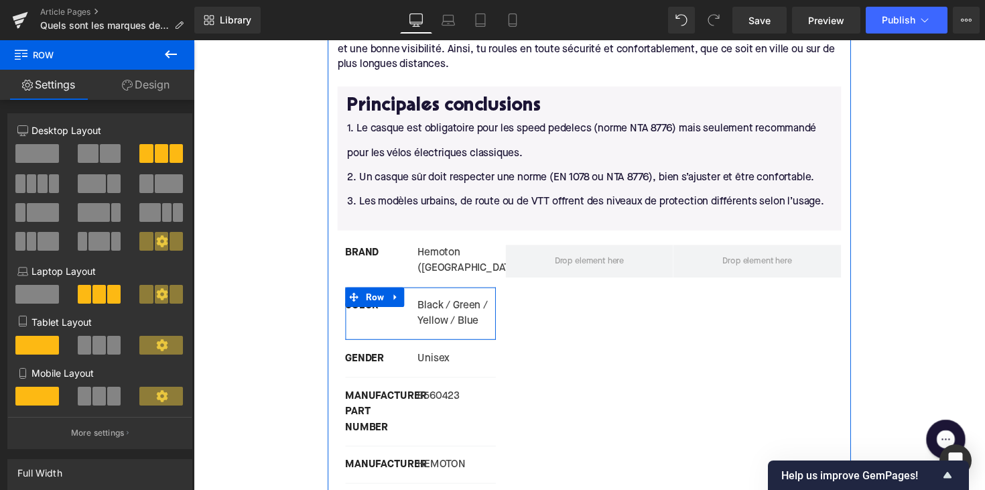
click at [397, 293] on div "COLOR Text Block Black / Green / Yellow / Blue Text Block Row" at bounding box center [426, 320] width 154 height 54
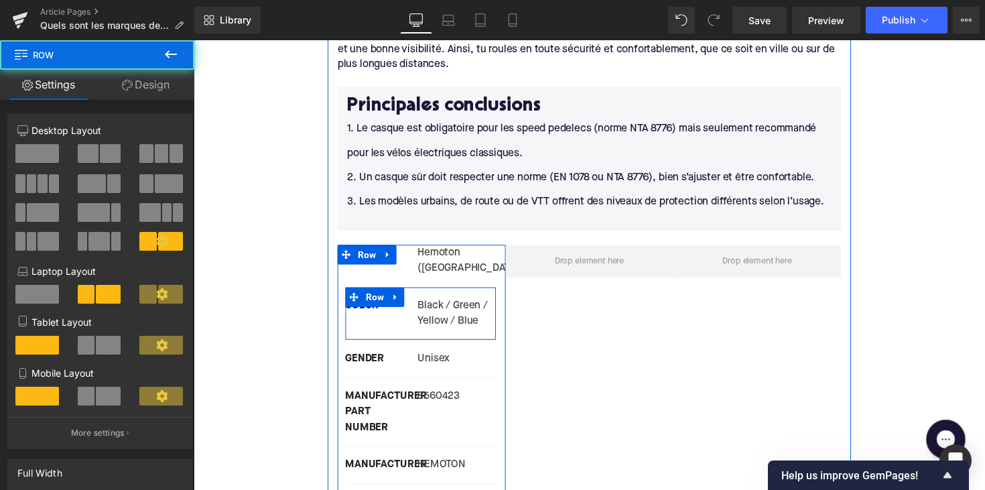
click at [391, 304] on span "Text Block" at bounding box center [374, 312] width 42 height 16
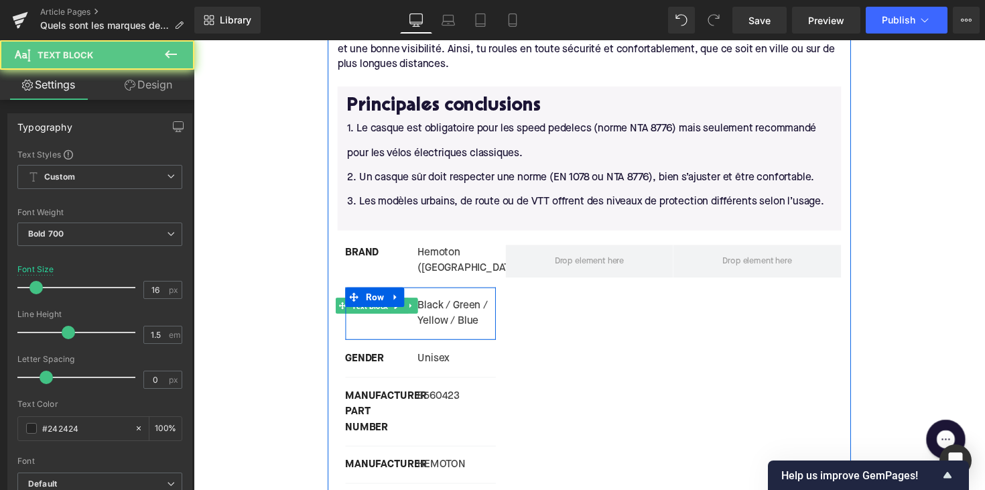
click at [391, 305] on span "Text Block" at bounding box center [374, 313] width 42 height 16
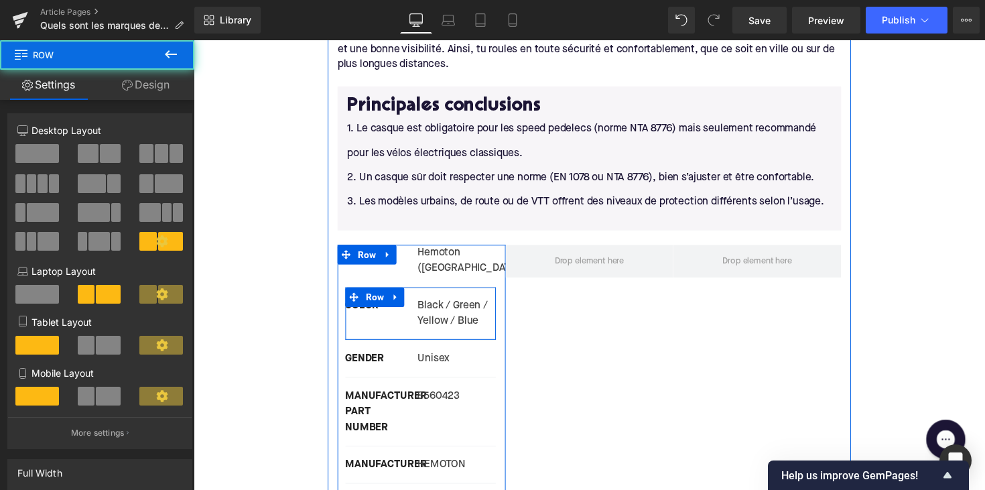
click at [390, 293] on div "COLOR Text Block Black / Green / Yellow / Blue Text Block Row" at bounding box center [426, 320] width 154 height 54
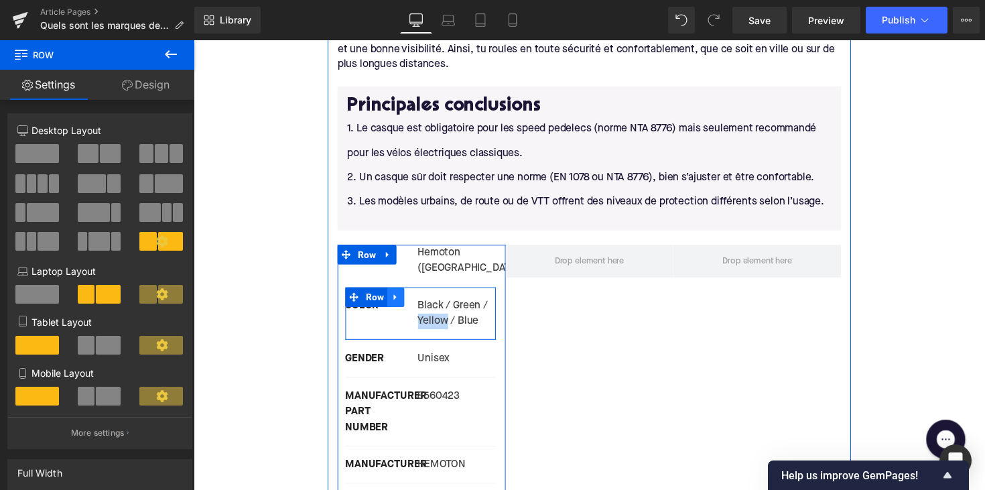
click at [401, 298] on icon at bounding box center [400, 303] width 9 height 10
click at [434, 299] on icon at bounding box center [435, 303] width 9 height 9
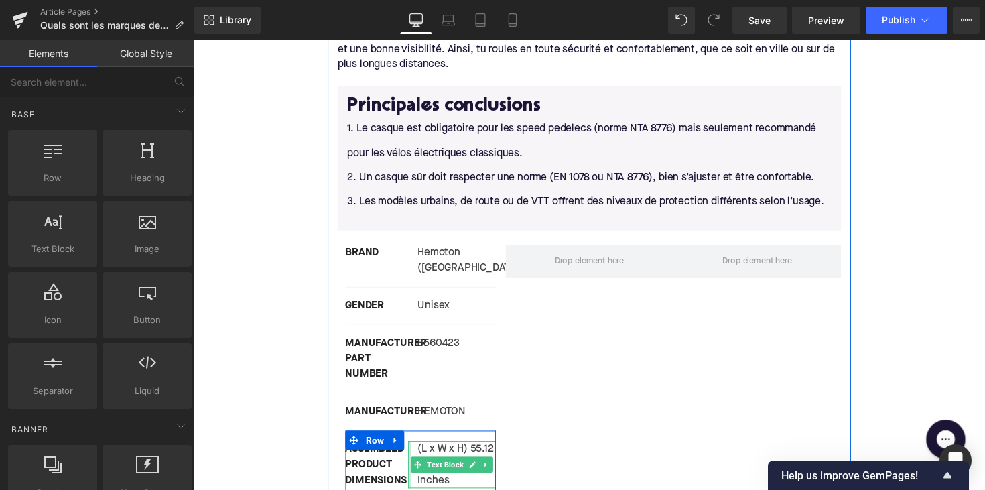
click at [413, 451] on div at bounding box center [414, 475] width 3 height 48
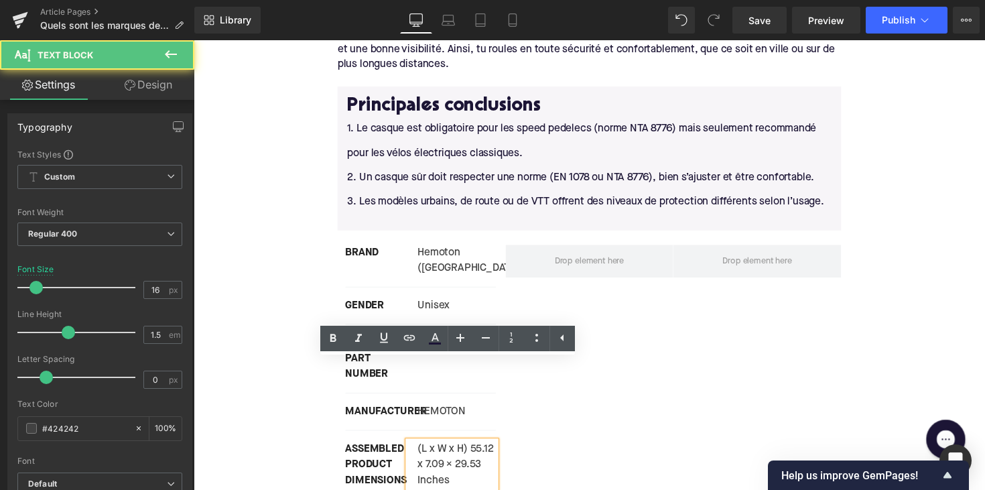
click at [413, 451] on div "(L x W x H) 55.12 x 7.09 x 29.53 Inches" at bounding box center [458, 475] width 90 height 48
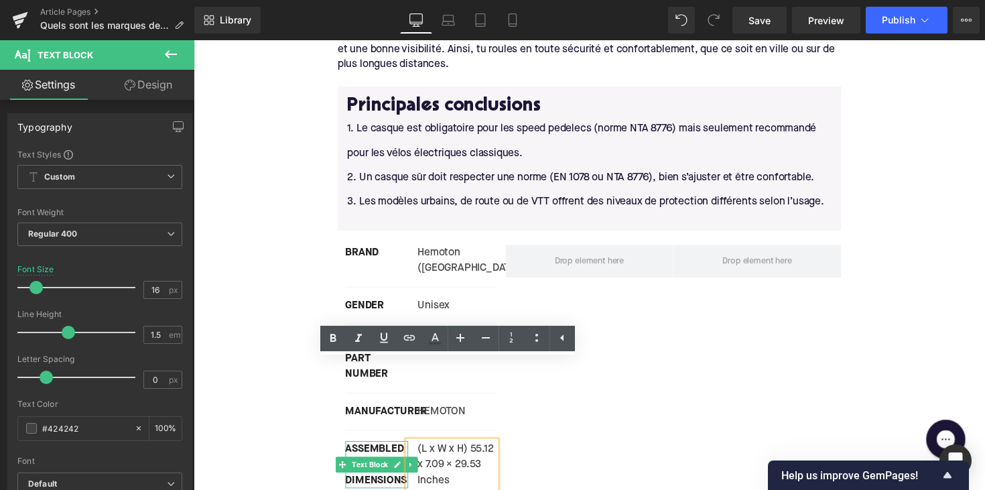
click at [384, 451] on div "ASSEMBLED PRODUCT DIMENSIONS" at bounding box center [381, 475] width 64 height 48
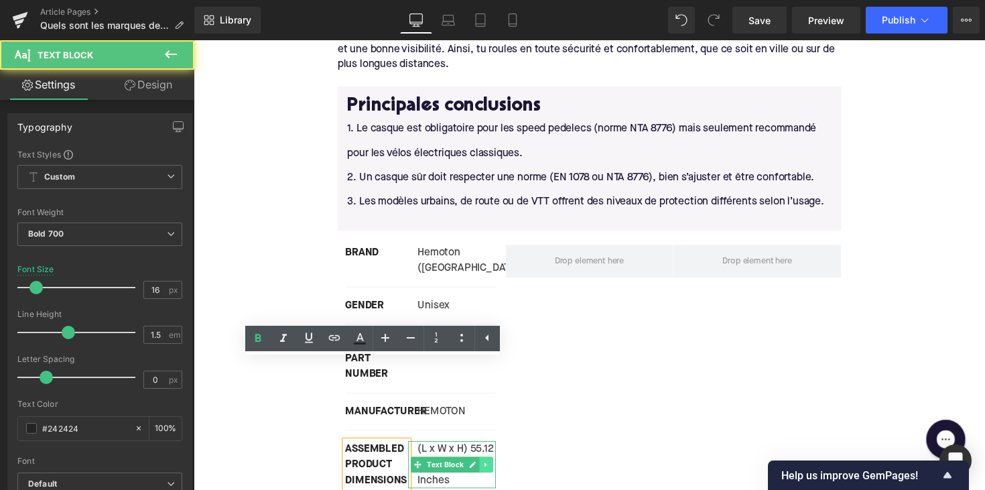
click at [488, 467] on link at bounding box center [493, 475] width 14 height 16
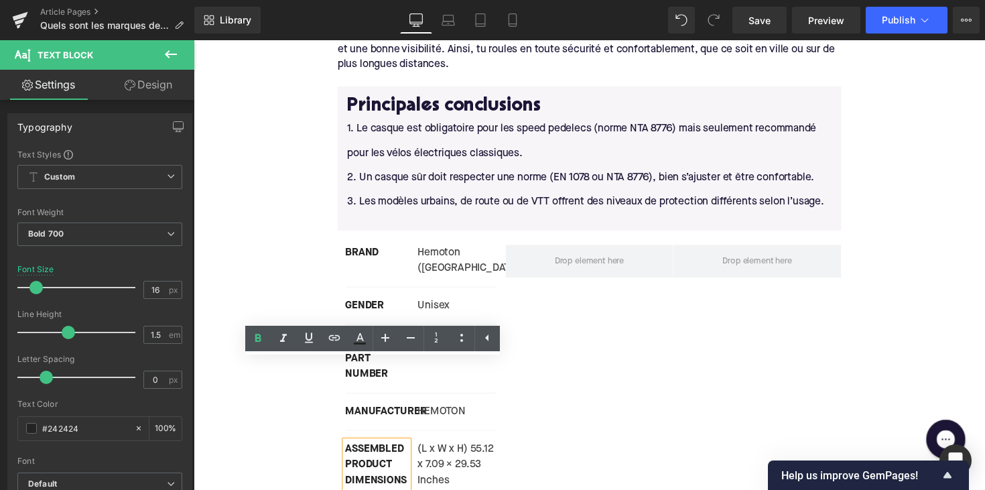
click at [194, 40] on div at bounding box center [194, 40] width 0 height 0
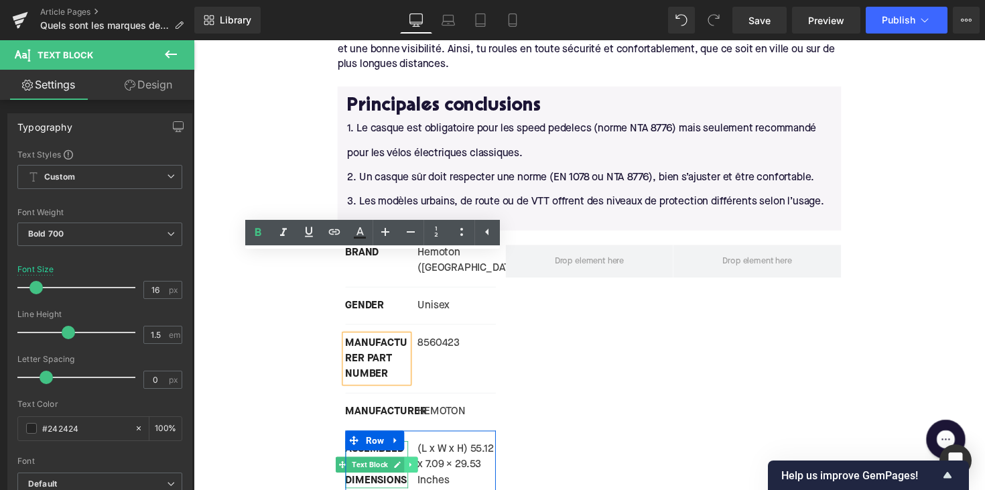
click at [409, 467] on link at bounding box center [416, 475] width 14 height 16
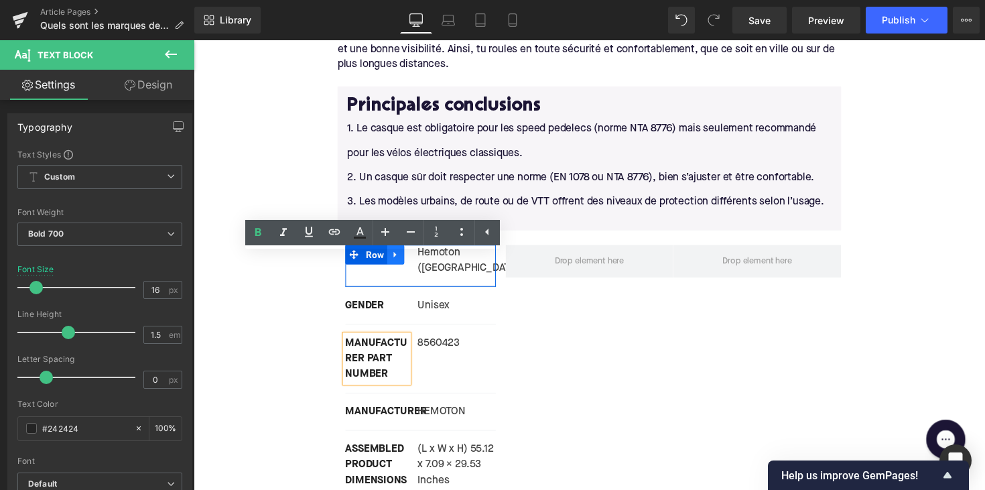
click at [399, 257] on icon at bounding box center [400, 260] width 3 height 6
click at [433, 255] on icon at bounding box center [435, 259] width 9 height 9
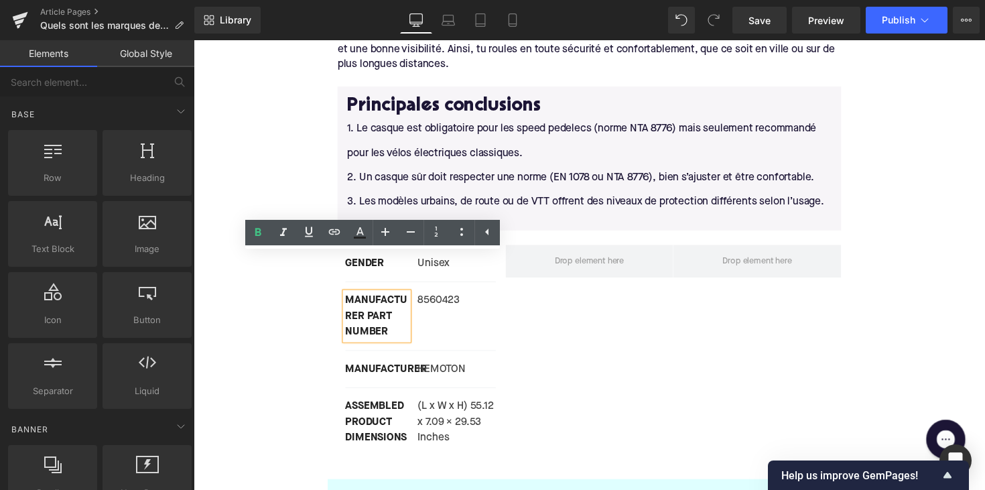
click at [543, 304] on div "GENDER Text Block Unisex Text Block Row MANUFACTURER PART NUMBER Text Block 856…" at bounding box center [599, 350] width 516 height 231
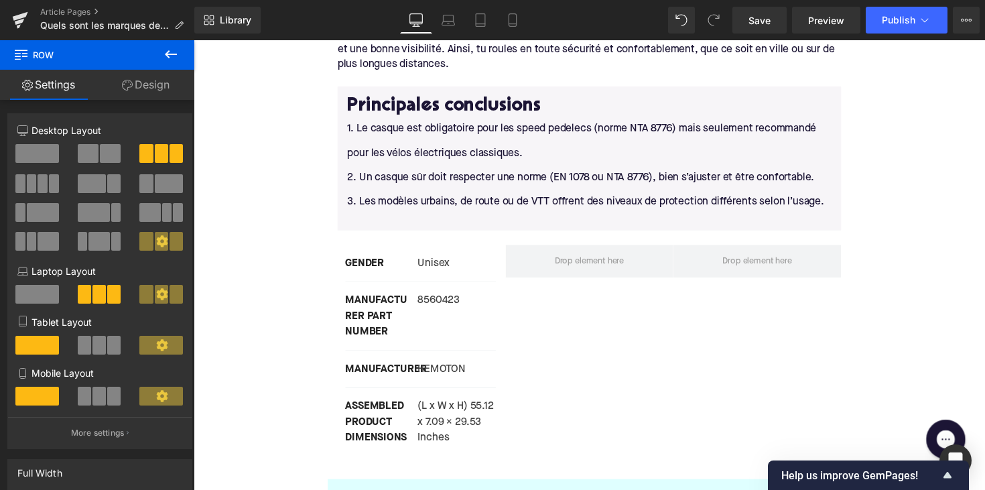
click at [178, 50] on icon at bounding box center [171, 54] width 16 height 16
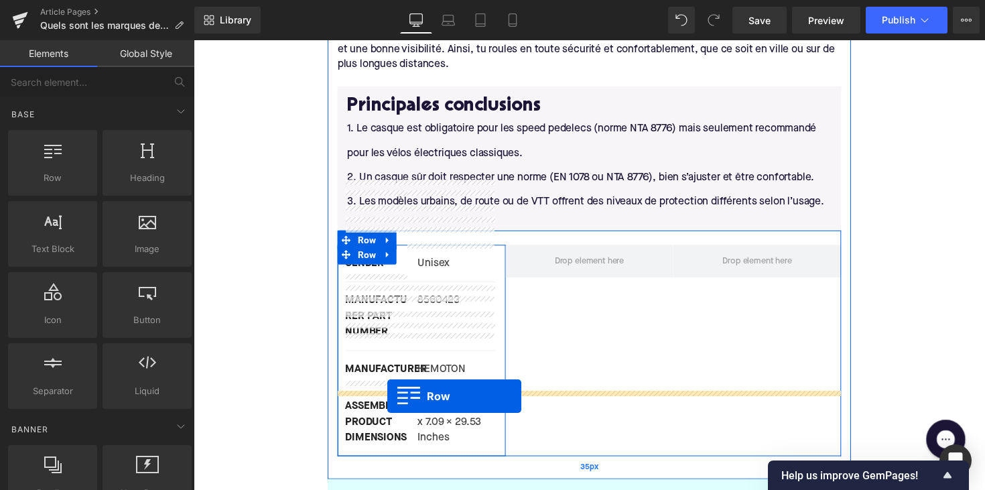
drag, startPoint x: 261, startPoint y: 192, endPoint x: 392, endPoint y: 405, distance: 250.2
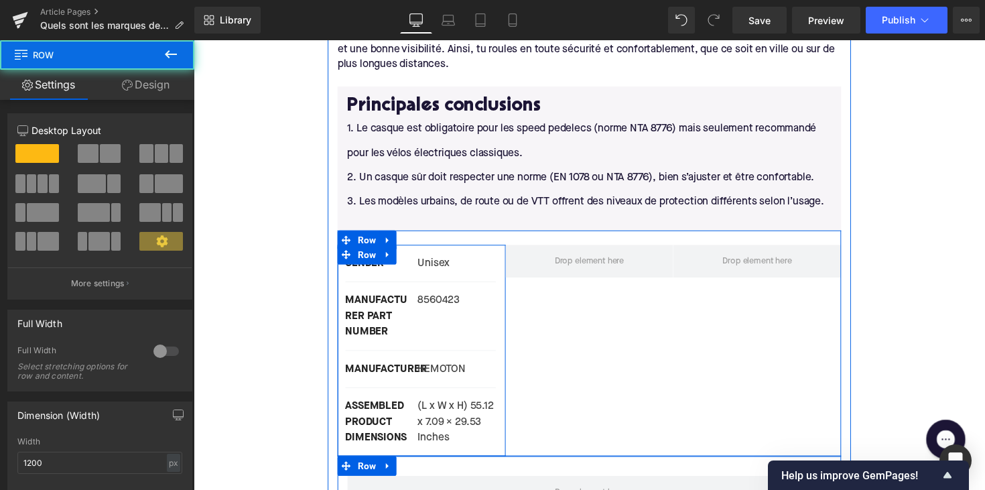
scroll to position [2722, 0]
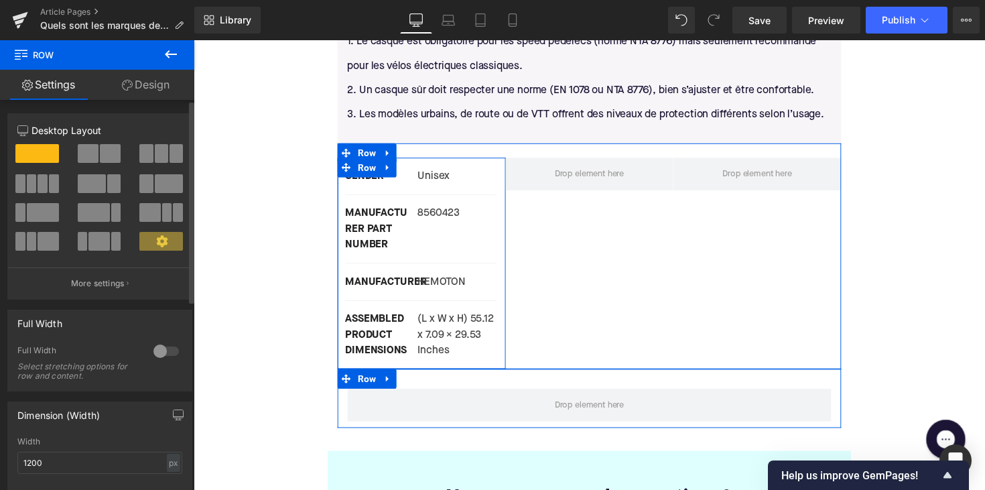
click at [157, 152] on span at bounding box center [161, 153] width 13 height 19
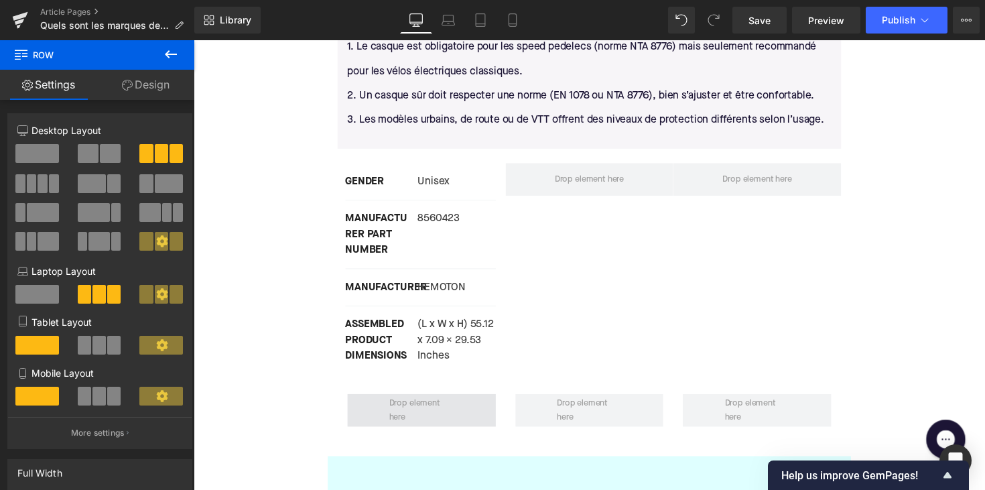
scroll to position [2690, 0]
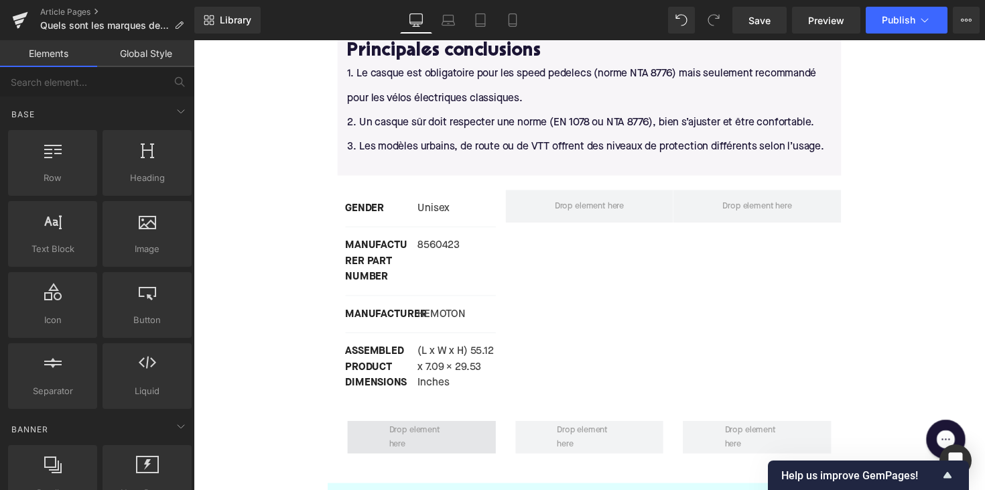
click at [408, 429] on span at bounding box center [427, 446] width 76 height 35
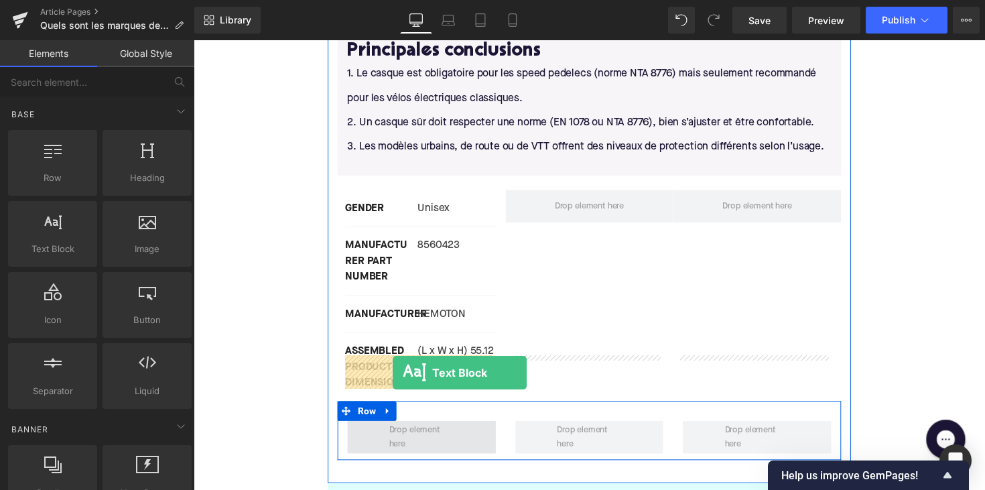
drag, startPoint x: 194, startPoint y: 292, endPoint x: 397, endPoint y: 380, distance: 221.4
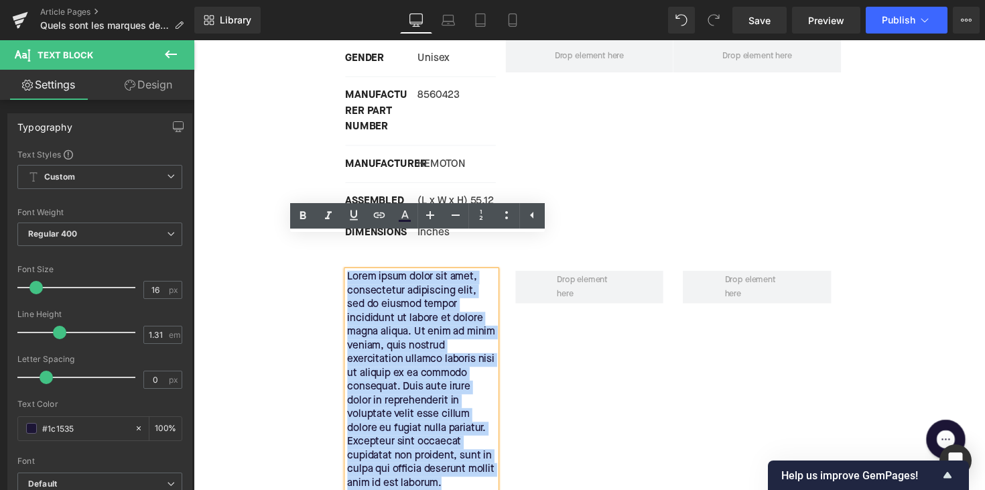
scroll to position [2907, 0]
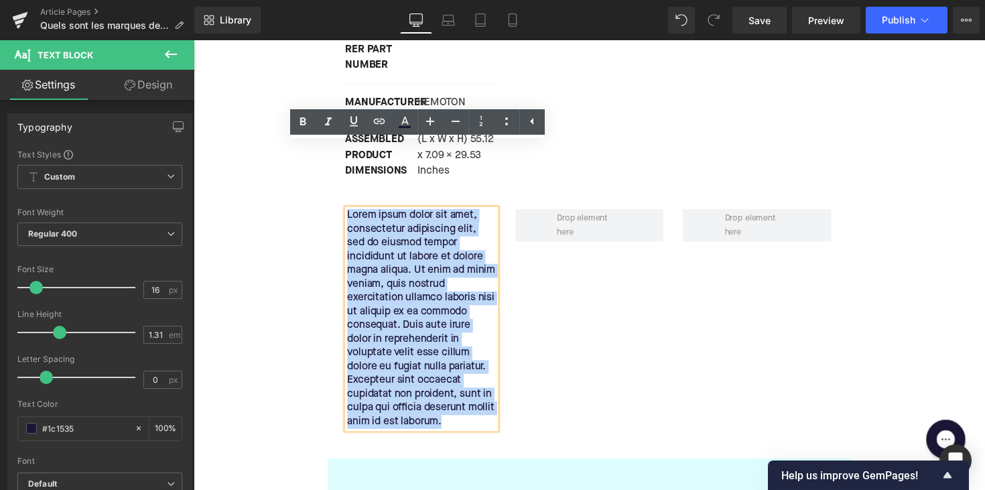
drag, startPoint x: 349, startPoint y: 370, endPoint x: 545, endPoint y: 368, distance: 195.6
click at [545, 368] on div "Lorem ipsum dolor sit amet, consectetur adipiscing elit, sed do eiusmod tempor …" at bounding box center [599, 319] width 516 height 252
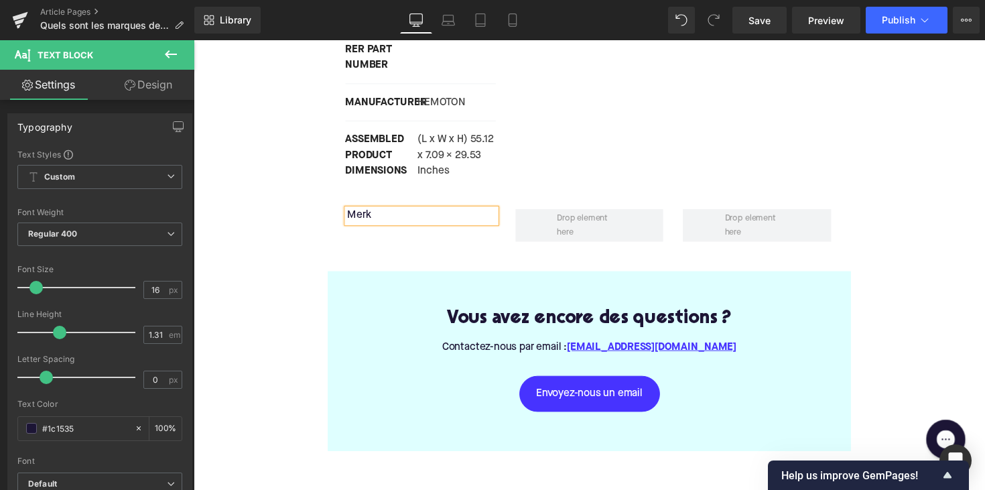
click at [581, 193] on div "Merk Text Block Row" at bounding box center [599, 223] width 516 height 60
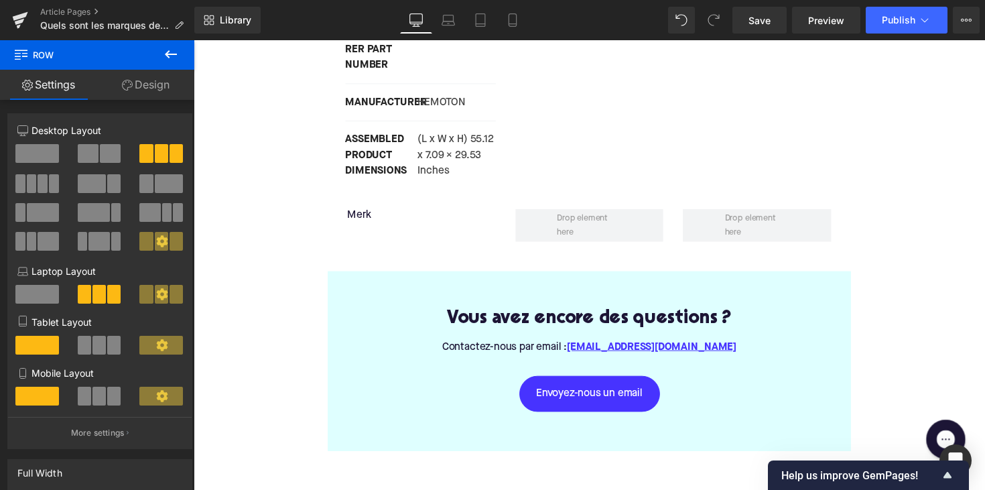
click at [165, 56] on icon at bounding box center [171, 54] width 16 height 16
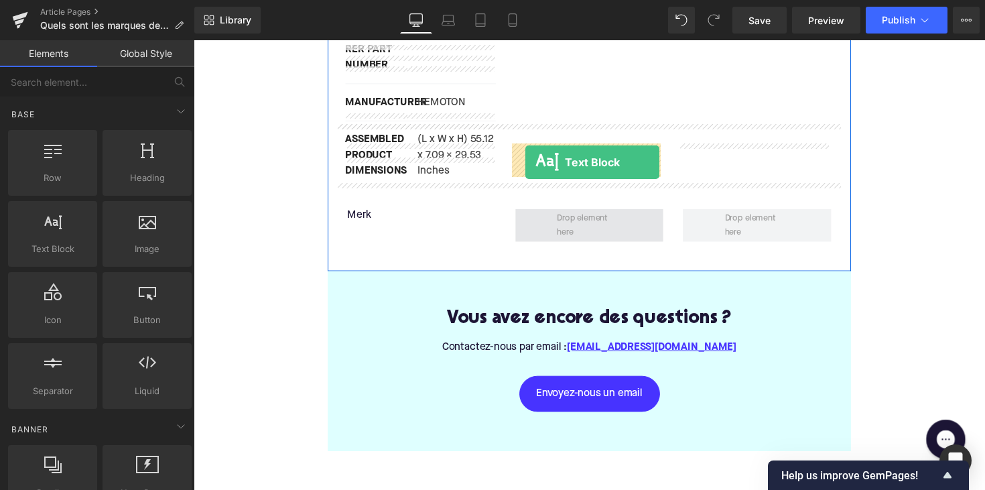
drag, startPoint x: 261, startPoint y: 275, endPoint x: 533, endPoint y: 165, distance: 294.2
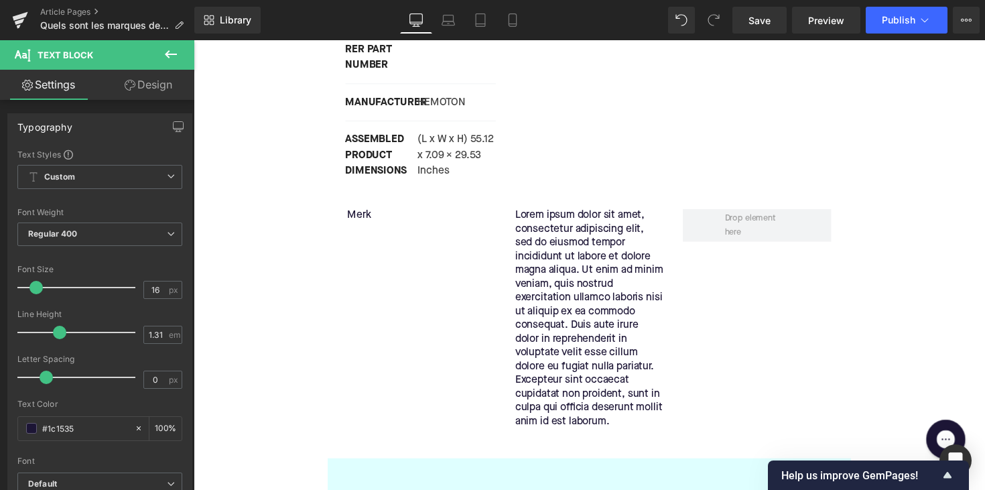
click at [163, 59] on icon at bounding box center [171, 54] width 16 height 16
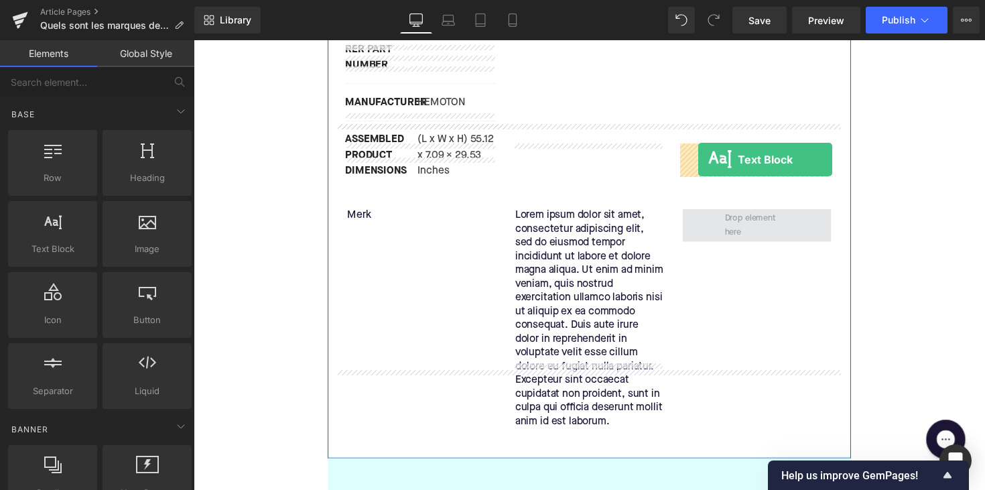
drag, startPoint x: 247, startPoint y: 280, endPoint x: 710, endPoint y: 162, distance: 478.3
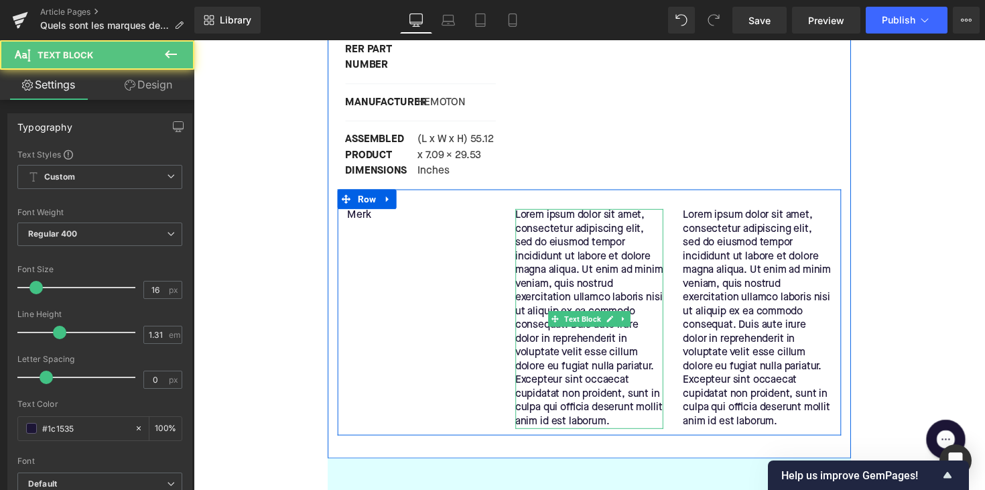
click at [570, 213] on p "Lorem ipsum dolor sit amet, consectetur adipiscing elit, sed do eiusmod tempor …" at bounding box center [599, 325] width 152 height 225
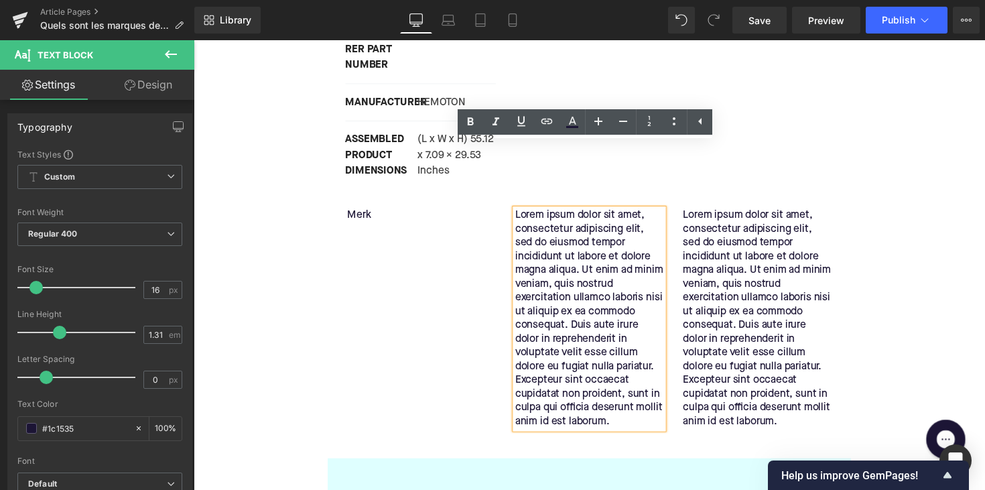
click at [570, 213] on p "Lorem ipsum dolor sit amet, consectetur adipiscing elit, sed do eiusmod tempor …" at bounding box center [599, 325] width 152 height 225
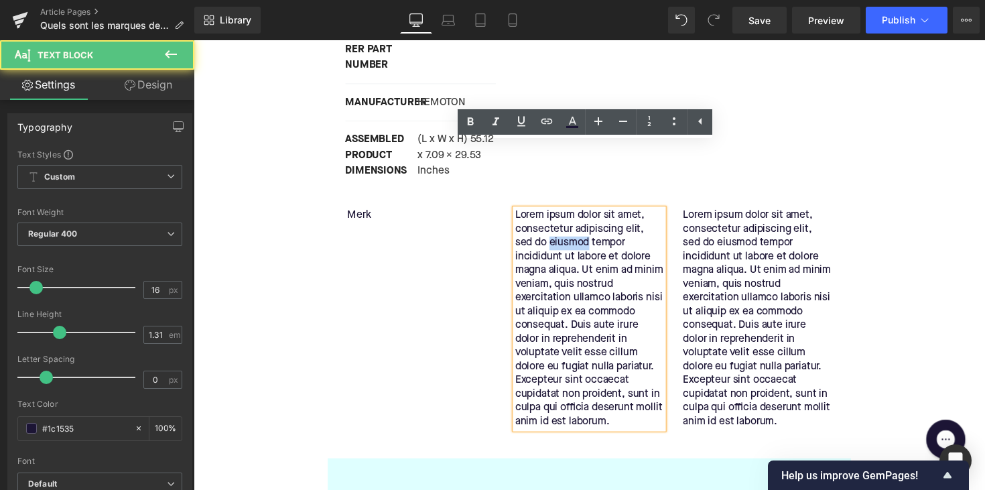
click at [570, 213] on p "Lorem ipsum dolor sit amet, consectetur adipiscing elit, sed do eiusmod tempor …" at bounding box center [599, 325] width 152 height 225
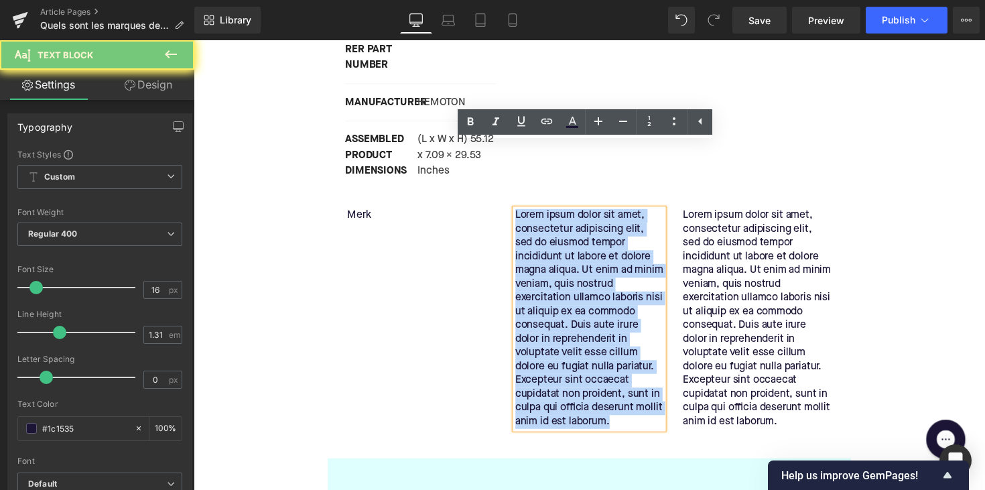
click at [570, 213] on p "Lorem ipsum dolor sit amet, consectetur adipiscing elit, sed do eiusmod tempor …" at bounding box center [599, 325] width 152 height 225
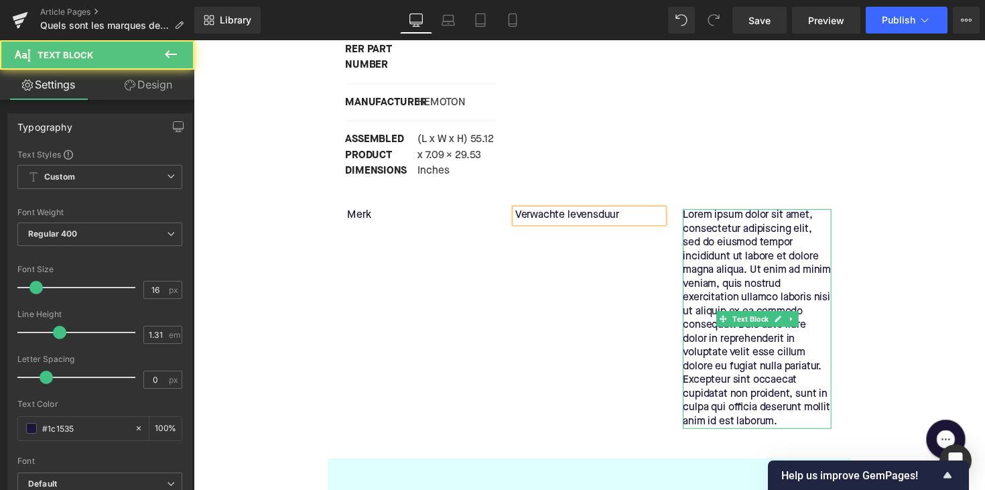
click at [792, 216] on p "Lorem ipsum dolor sit amet, consectetur adipiscing elit, sed do eiusmod tempor …" at bounding box center [771, 325] width 152 height 225
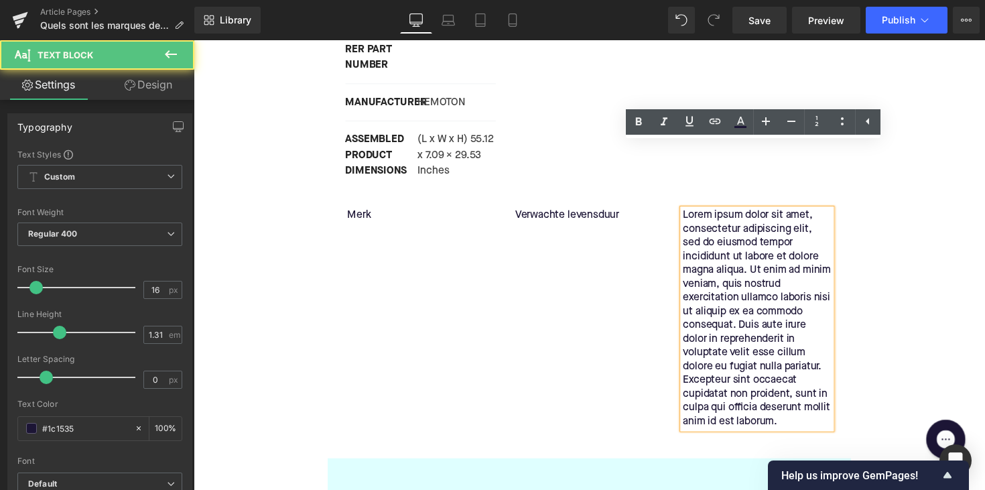
click at [765, 213] on p "Lorem ipsum dolor sit amet, consectetur adipiscing elit, sed do eiusmod tempor …" at bounding box center [771, 325] width 152 height 225
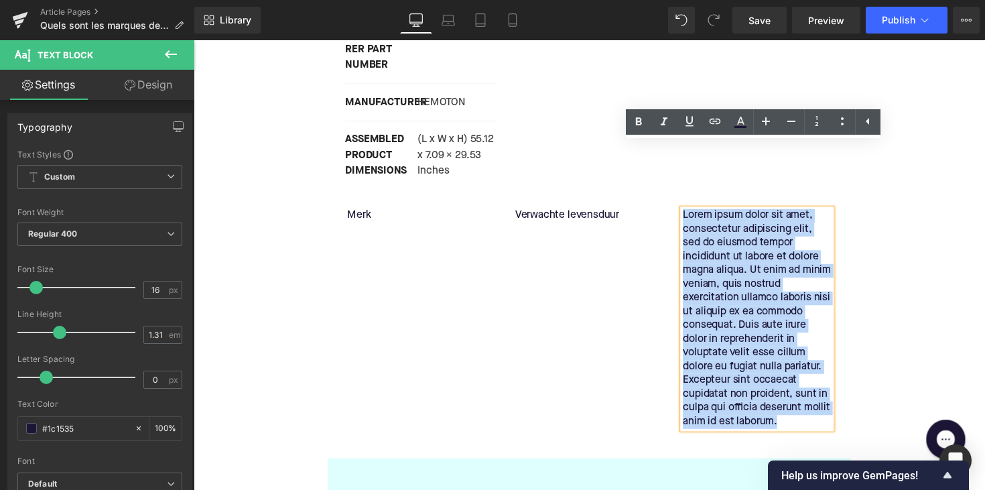
drag, startPoint x: 693, startPoint y: 151, endPoint x: 809, endPoint y: 370, distance: 248.1
click at [809, 370] on p "Lorem ipsum dolor sit amet, consectetur adipiscing elit, sed do eiusmod tempor …" at bounding box center [771, 325] width 152 height 225
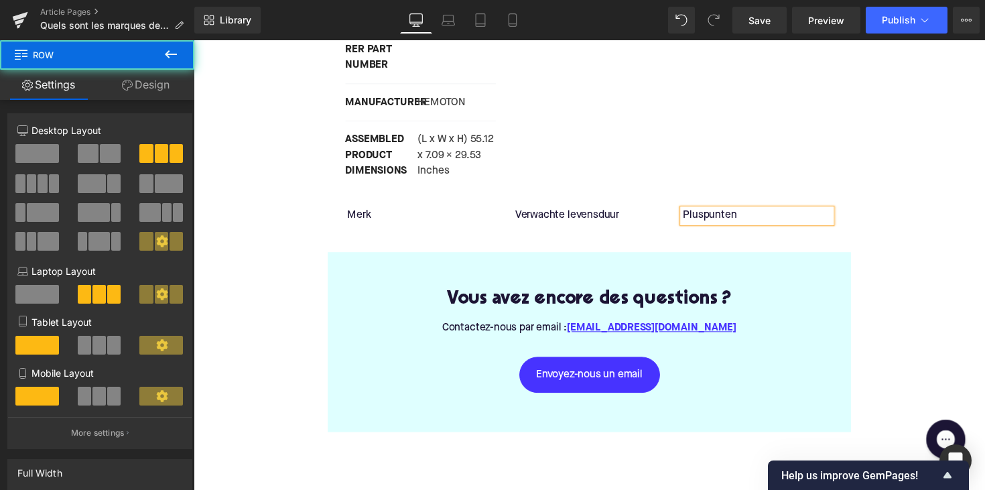
click at [351, 193] on div "Merk Text Block Verwachte levensduur Text Block Pluspunten Text Block Row" at bounding box center [599, 213] width 516 height 41
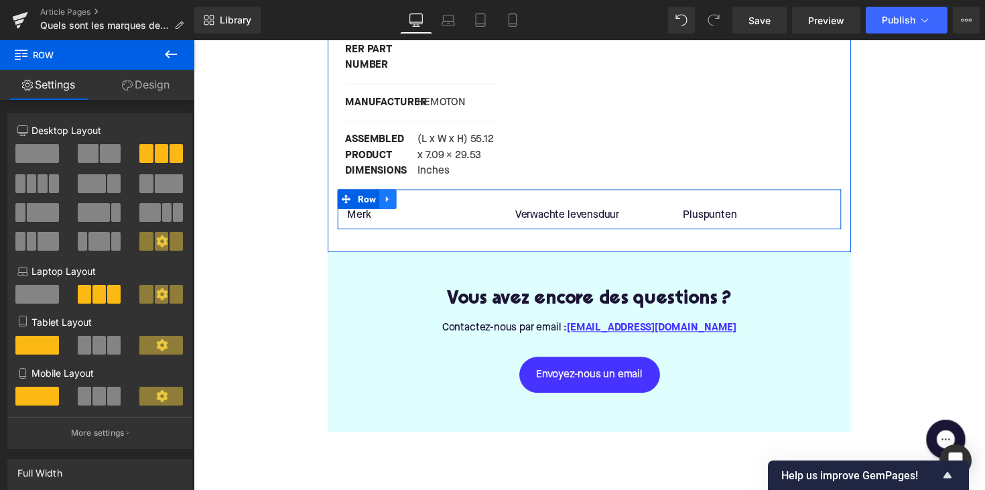
click at [385, 193] on link at bounding box center [392, 203] width 17 height 20
click at [405, 198] on icon at bounding box center [409, 203] width 9 height 10
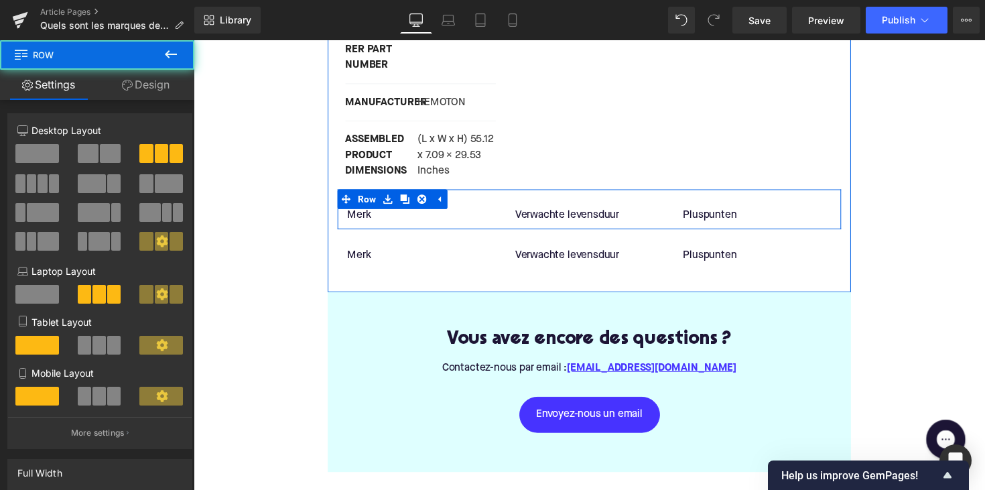
click at [466, 193] on div "Merk Text Block Verwachte levensduur Text Block Pluspunten Text Block Row" at bounding box center [599, 213] width 516 height 41
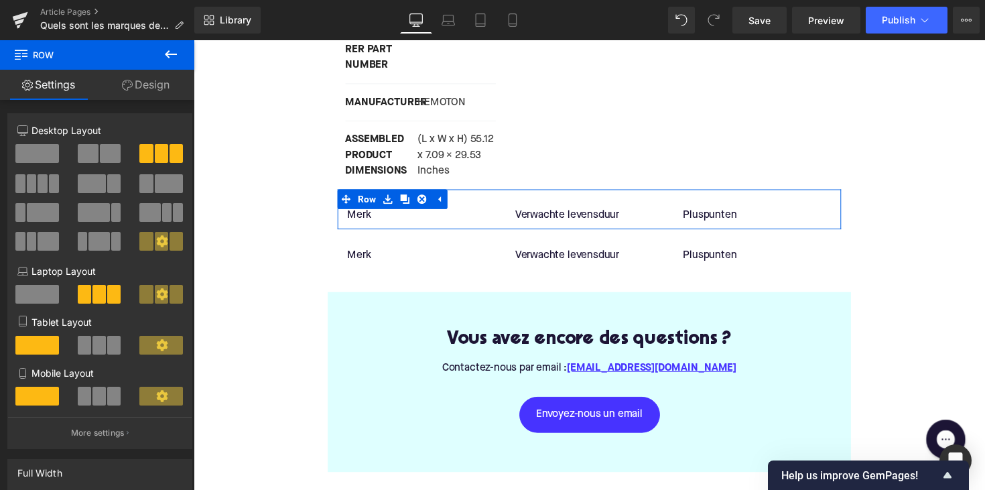
click at [147, 96] on link "Design" at bounding box center [145, 85] width 97 height 30
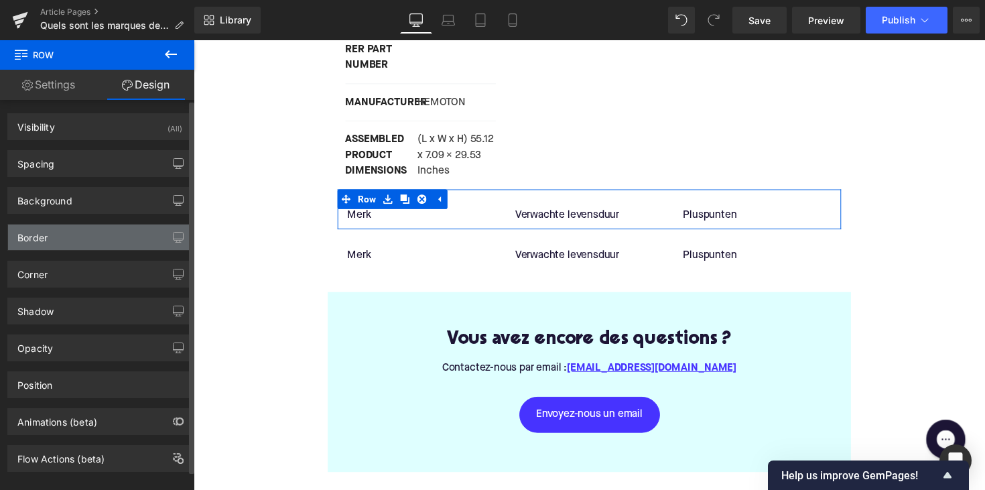
click at [88, 234] on div "Border" at bounding box center [100, 236] width 184 height 25
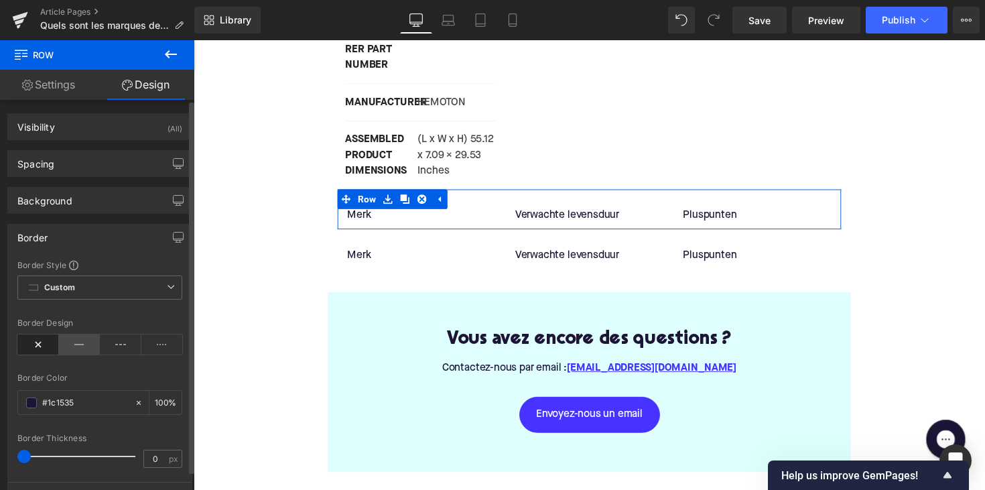
click at [71, 342] on icon at bounding box center [80, 344] width 42 height 20
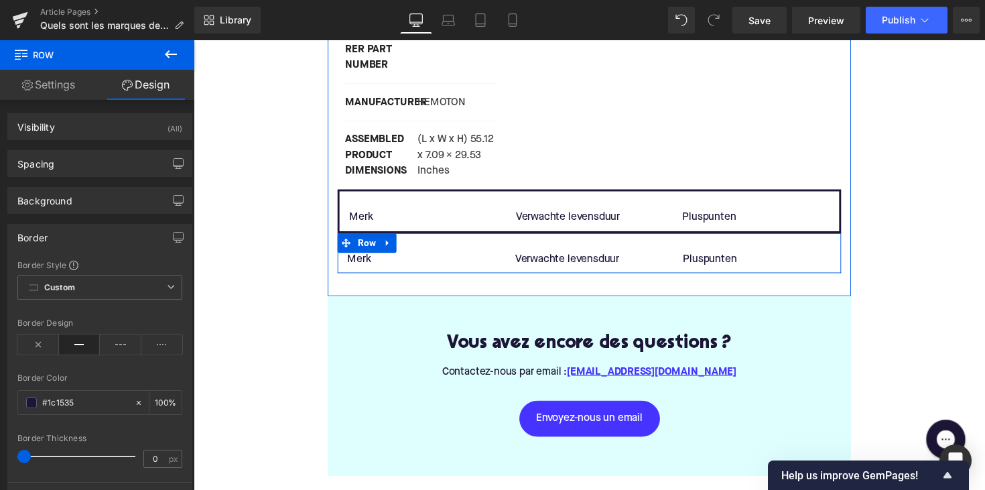
click at [430, 238] on div "Merk Text Block Verwachte levensduur Text Block Pluspunten Text Block Row" at bounding box center [599, 258] width 516 height 41
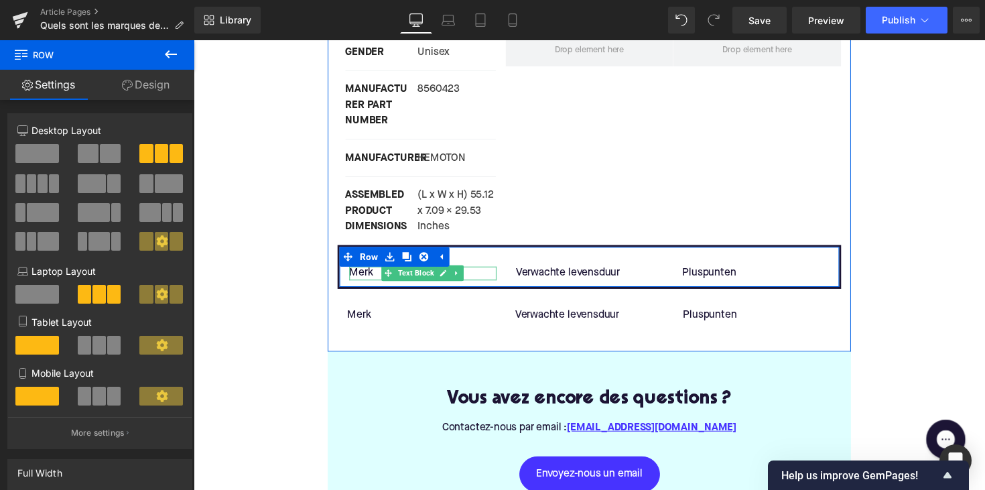
scroll to position [2826, 0]
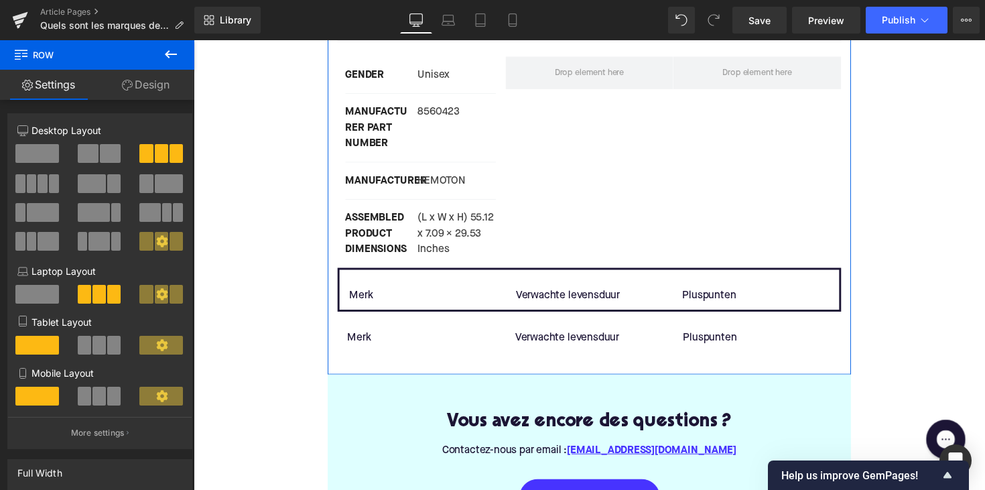
click at [433, 165] on div "MANUFACTURER Text Block HEMOTON Text Block Row" at bounding box center [426, 184] width 154 height 38
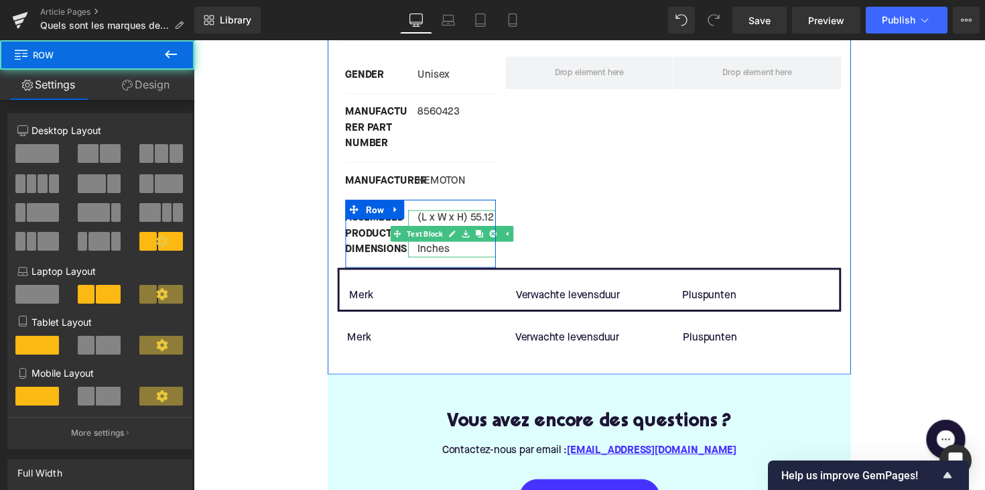
click at [432, 214] on div at bounding box center [458, 215] width 90 height 3
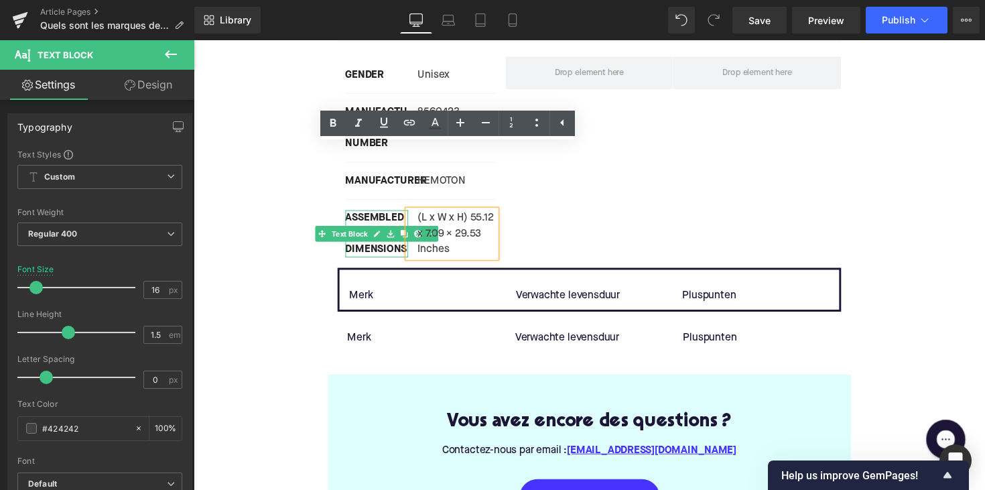
click at [378, 214] on div "ASSEMBLED PRODUCT DIMENSIONS" at bounding box center [381, 238] width 64 height 48
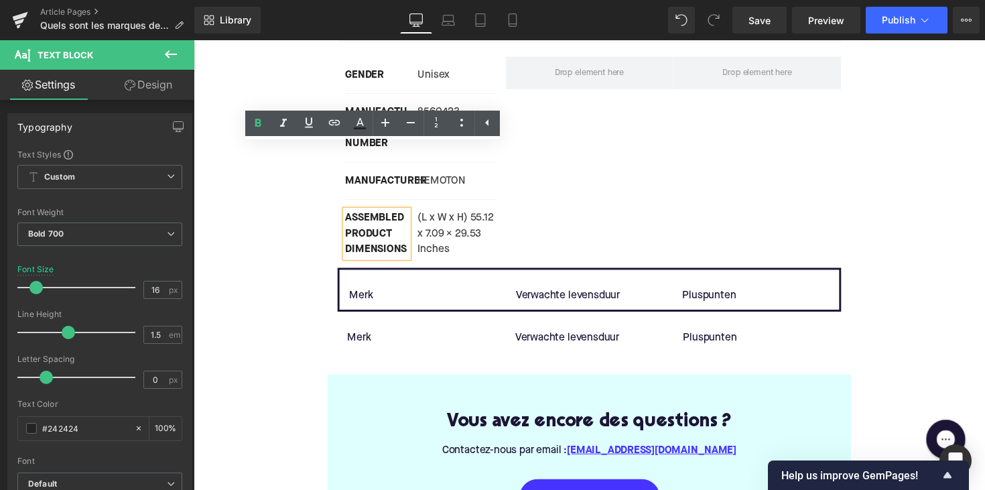
click at [598, 140] on div "GENDER Text Block Unisex Text Block Row MANUFACTURER PART NUMBER Text Block 856…" at bounding box center [599, 157] width 516 height 231
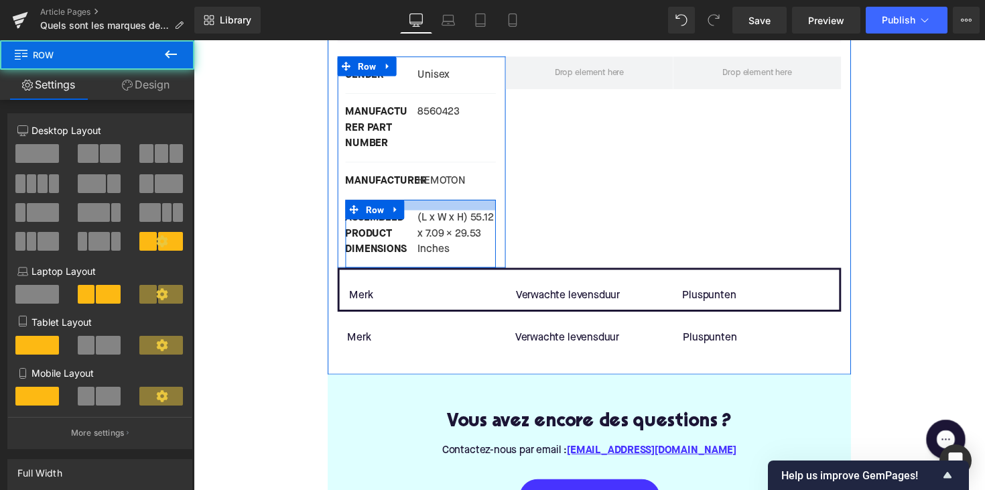
click at [443, 204] on div at bounding box center [426, 209] width 154 height 11
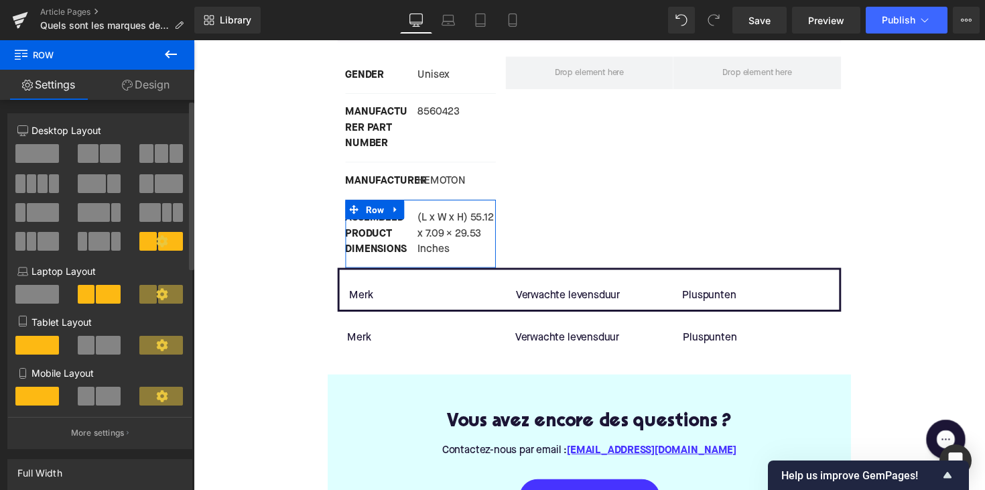
scroll to position [0, 0]
click at [157, 241] on icon at bounding box center [162, 241] width 12 height 12
click at [137, 78] on link "Design" at bounding box center [145, 85] width 97 height 30
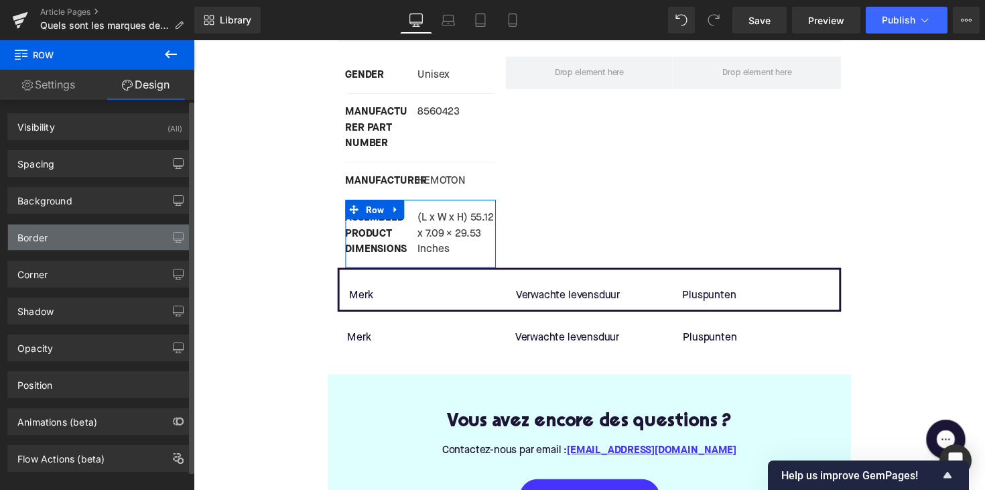
click at [143, 230] on div "Border" at bounding box center [100, 236] width 184 height 25
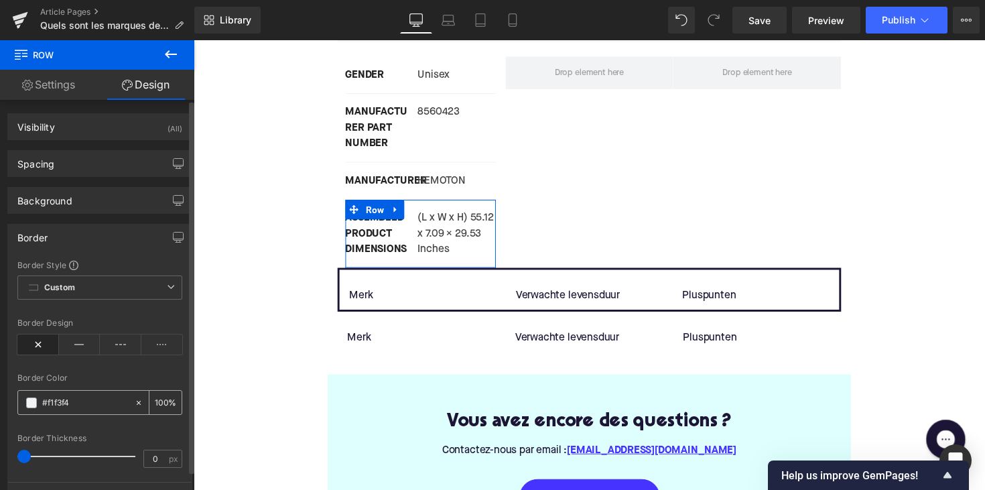
click at [66, 407] on input "#f1f3f4" at bounding box center [85, 402] width 86 height 15
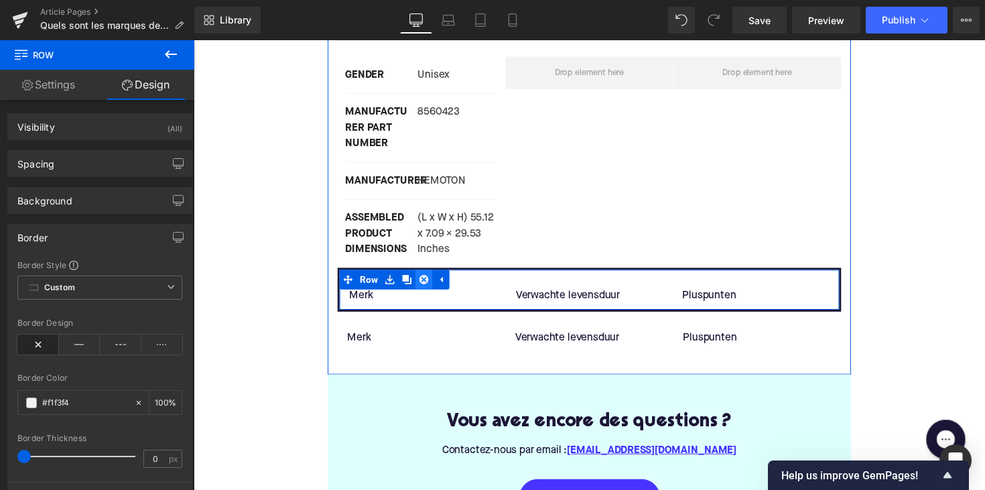
click at [421, 275] on link at bounding box center [429, 285] width 17 height 20
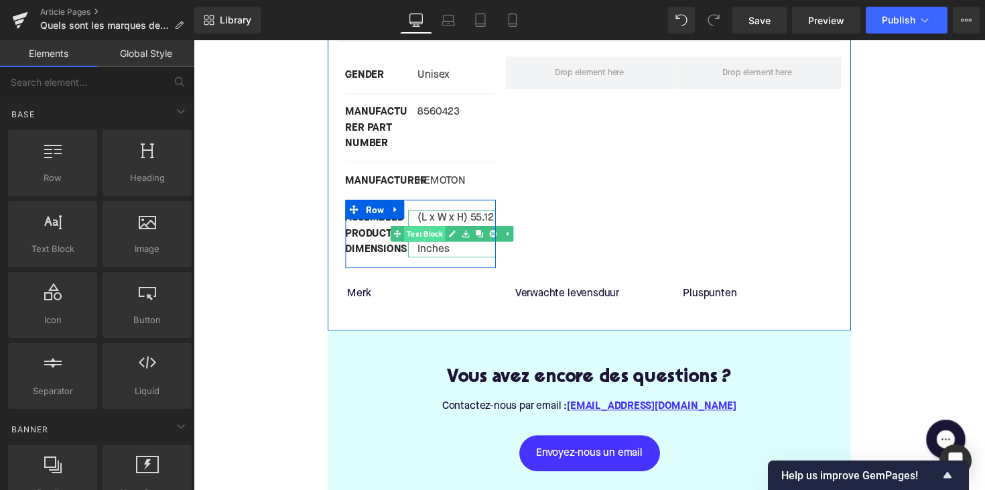
click at [421, 230] on link "Text Block" at bounding box center [423, 238] width 56 height 16
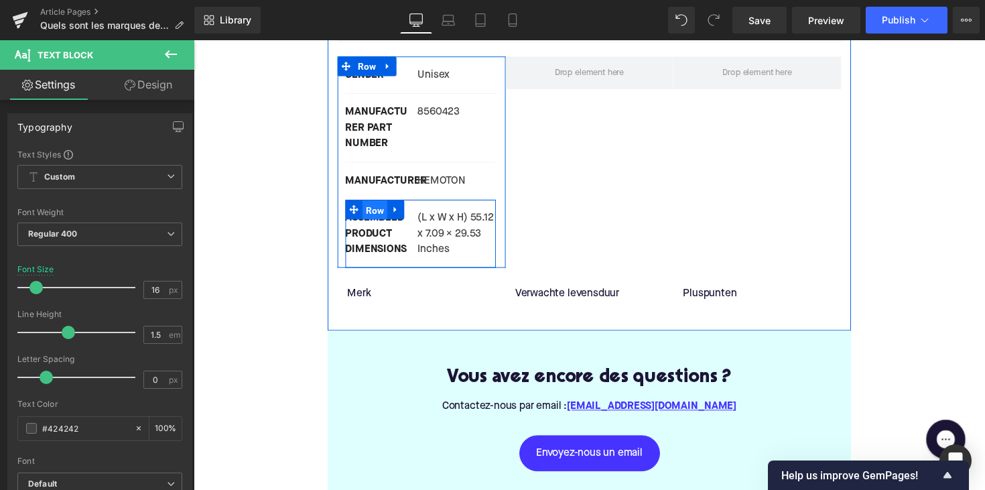
click at [374, 204] on span "Row" at bounding box center [378, 214] width 25 height 20
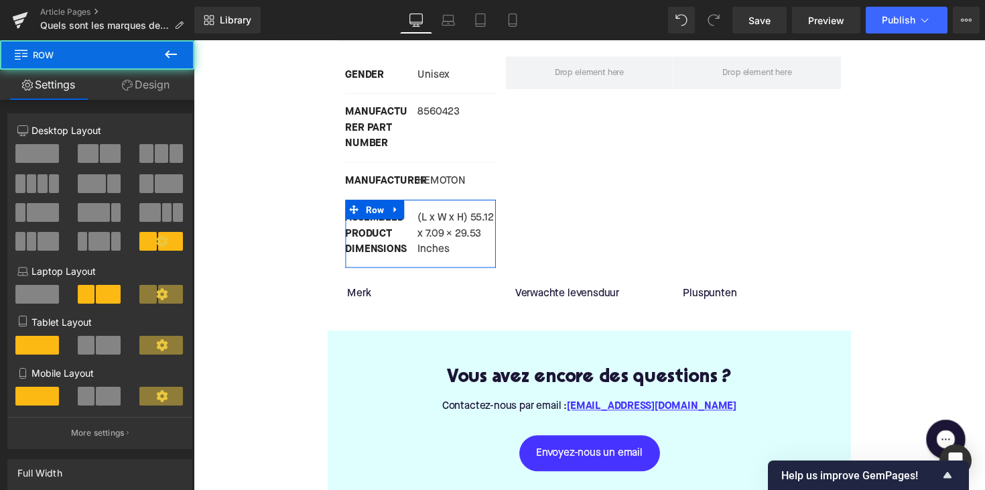
click at [133, 86] on link "Design" at bounding box center [145, 85] width 97 height 30
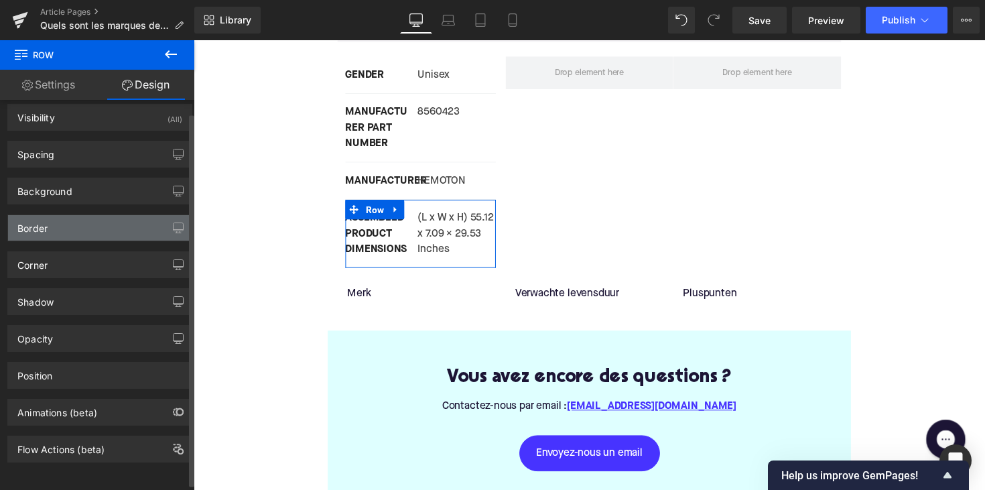
scroll to position [13, 0]
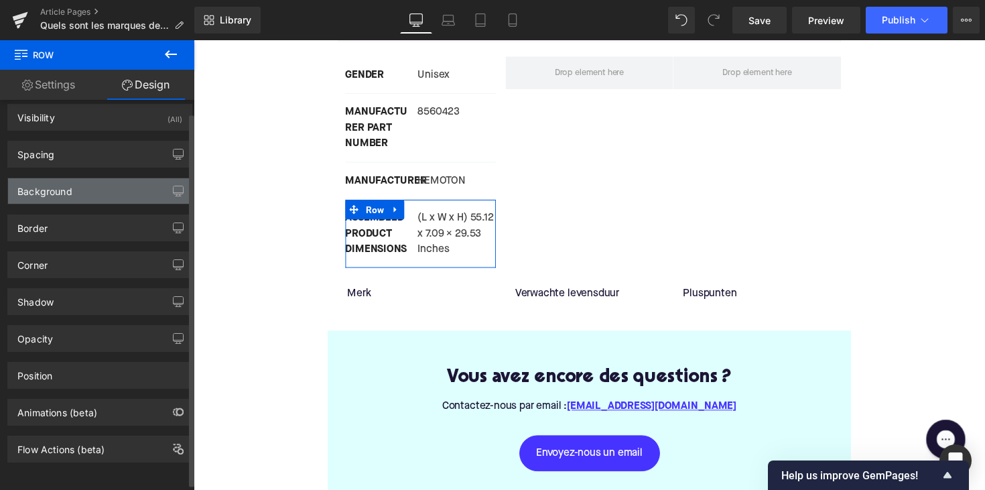
click at [94, 183] on div "Background" at bounding box center [100, 190] width 184 height 25
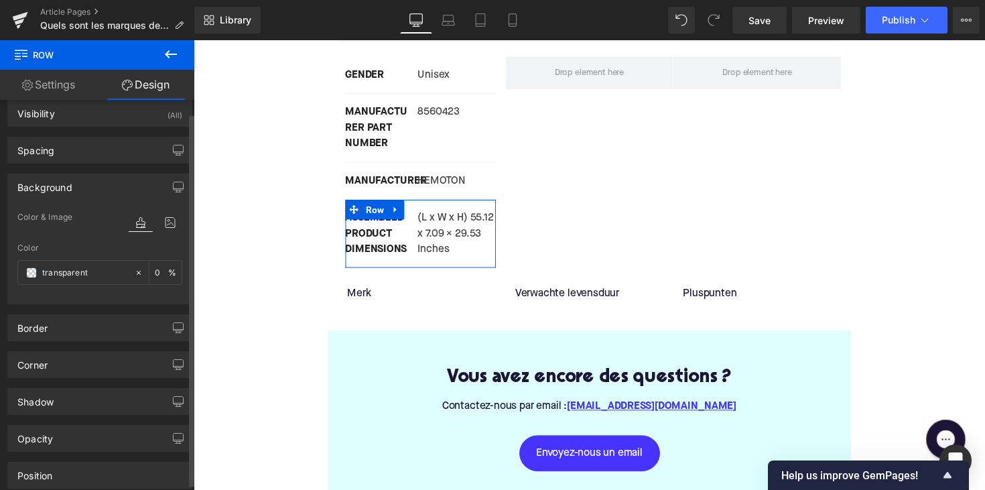
click at [94, 183] on div "Background" at bounding box center [100, 186] width 184 height 25
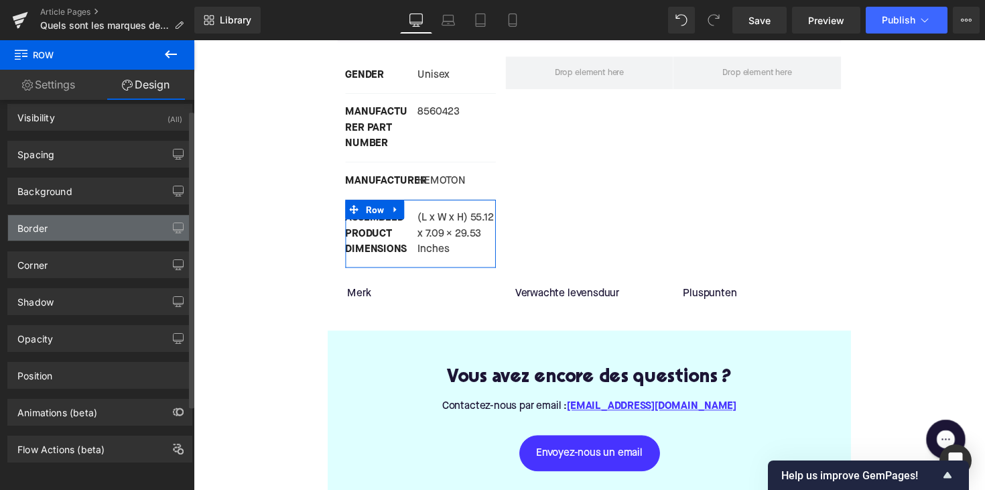
click at [81, 230] on div "Border" at bounding box center [100, 227] width 184 height 25
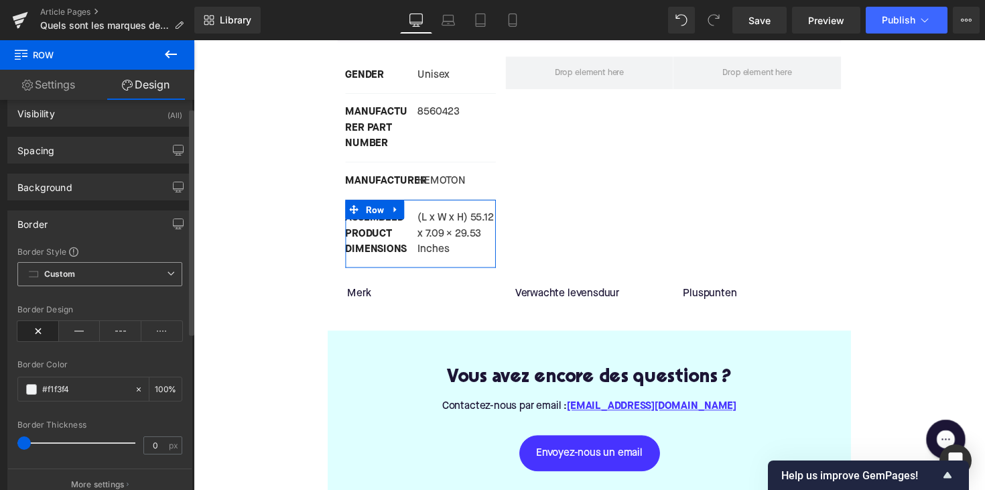
click at [90, 277] on span "Custom Setup Global Style" at bounding box center [99, 274] width 165 height 24
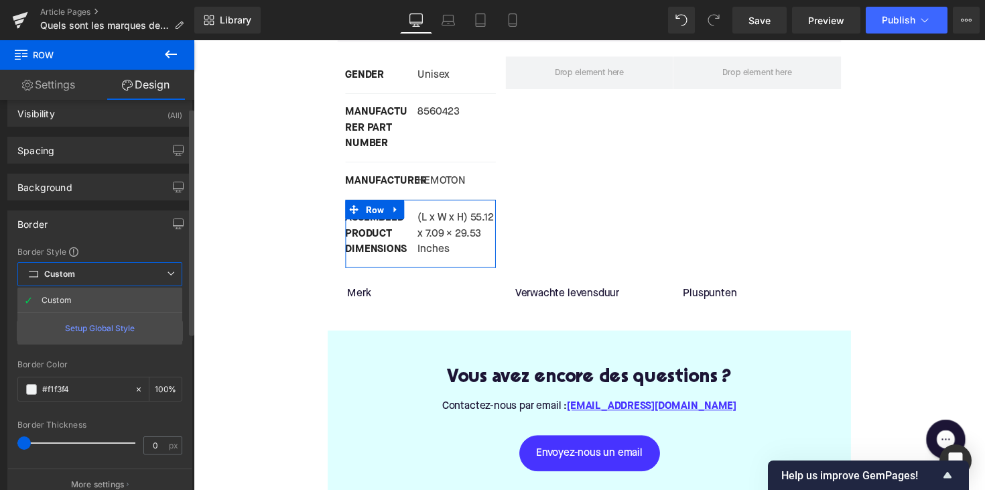
click at [89, 277] on span "Custom Setup Global Style" at bounding box center [99, 274] width 165 height 24
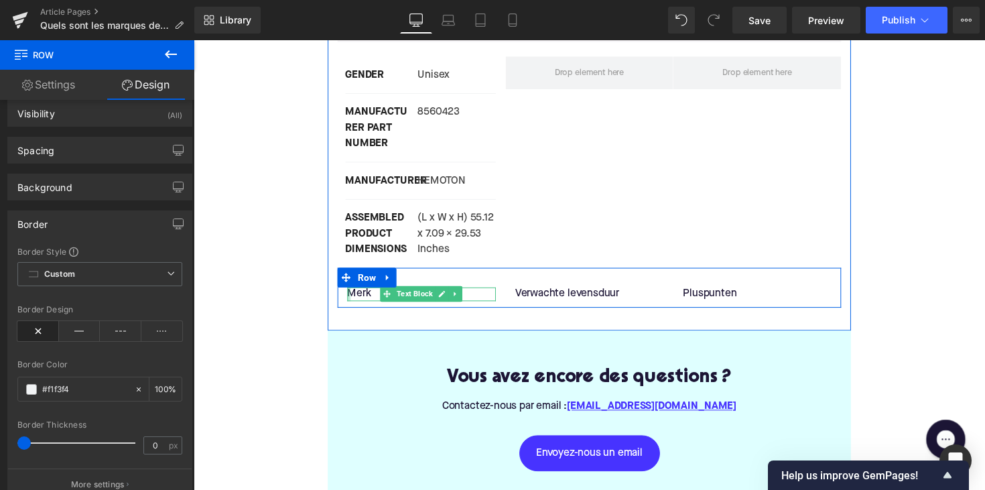
click at [351, 293] on div at bounding box center [352, 300] width 3 height 14
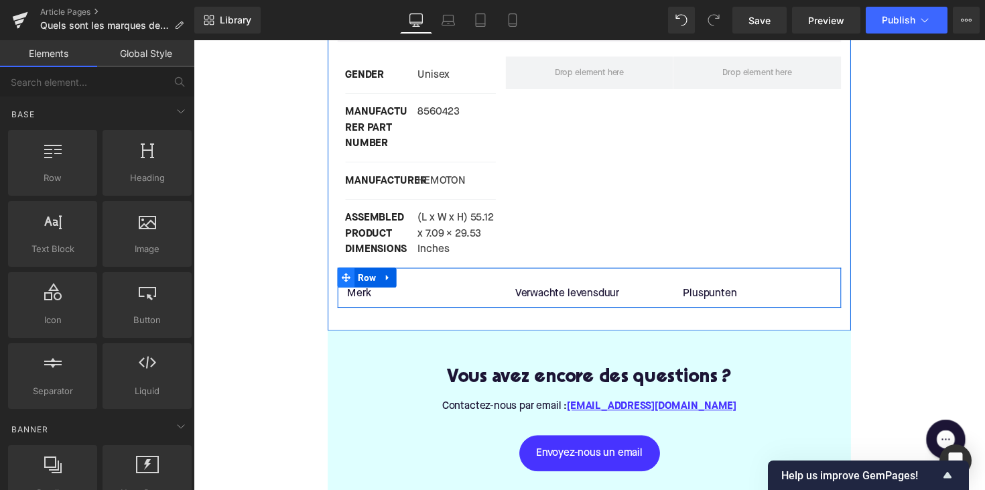
click at [346, 279] on icon at bounding box center [349, 283] width 9 height 9
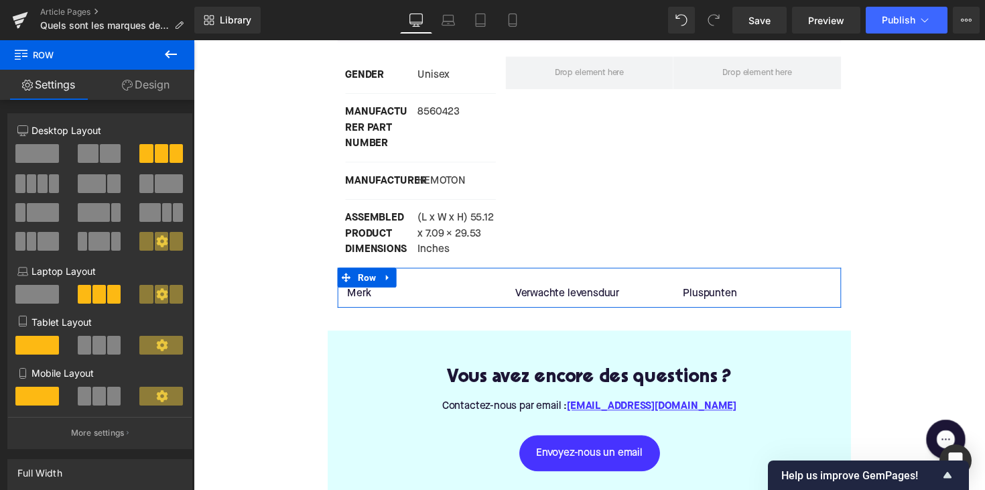
click at [141, 86] on link "Design" at bounding box center [145, 85] width 97 height 30
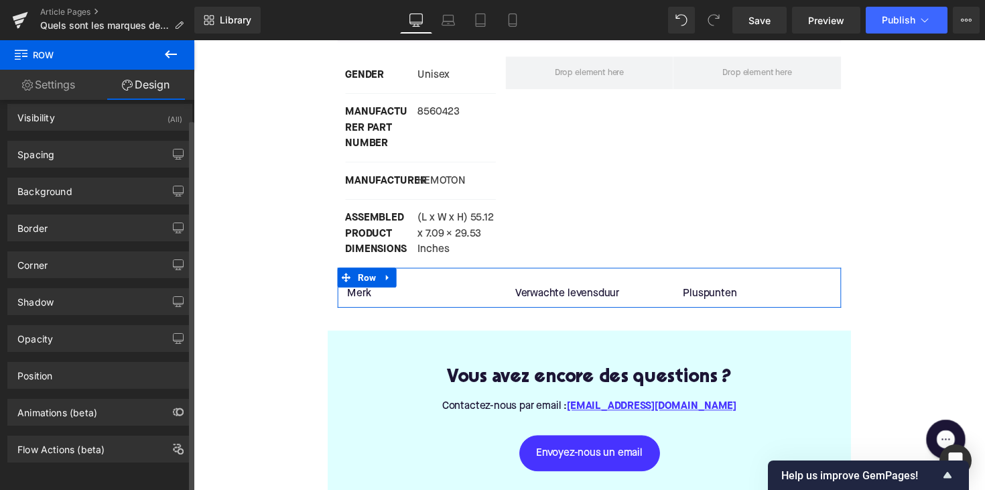
scroll to position [20, 0]
click at [73, 215] on div "Border" at bounding box center [100, 227] width 184 height 25
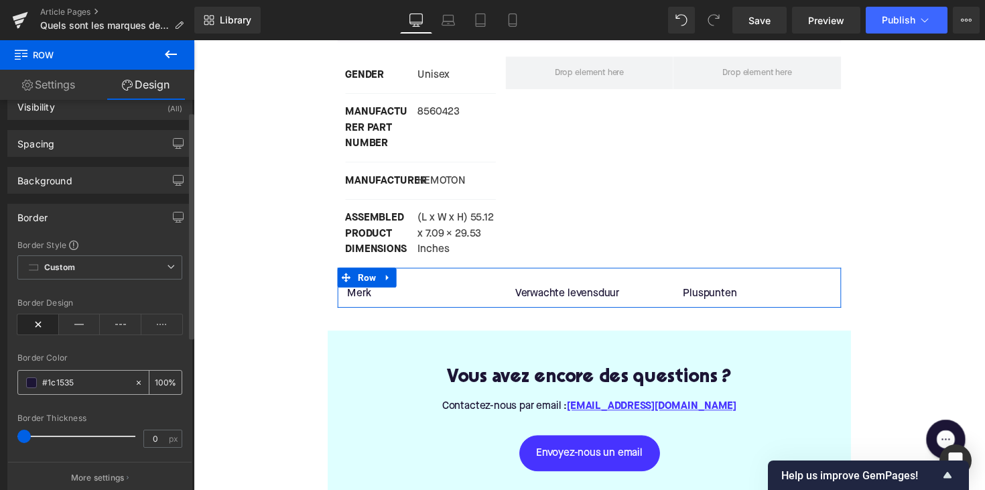
click at [72, 377] on input "#1c1535" at bounding box center [85, 382] width 86 height 15
paste input "f1f3f4"
type input "#f1f3f4"
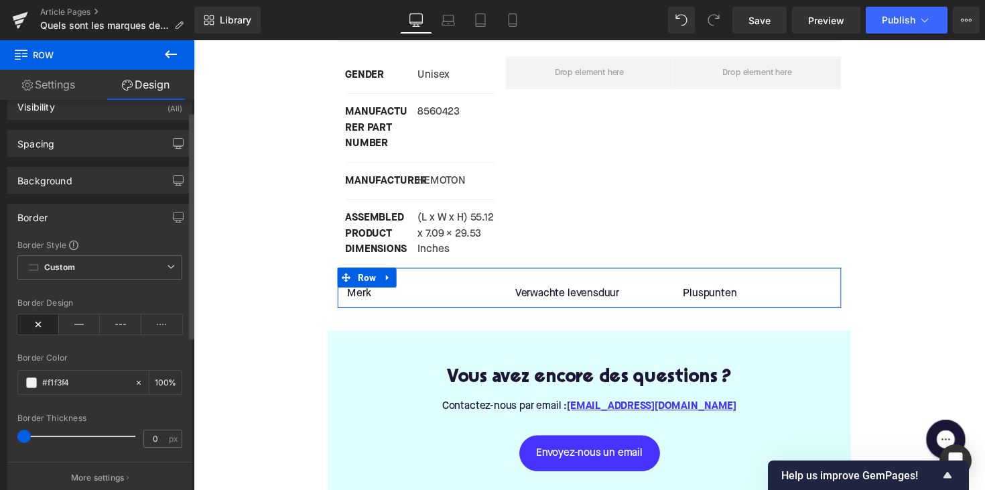
click at [115, 411] on div "Border Style Custom Custom Setup Global Style Custom Setup Global Style none Bo…" at bounding box center [100, 366] width 184 height 254
click at [94, 272] on span "Custom Setup Global Style" at bounding box center [99, 267] width 165 height 24
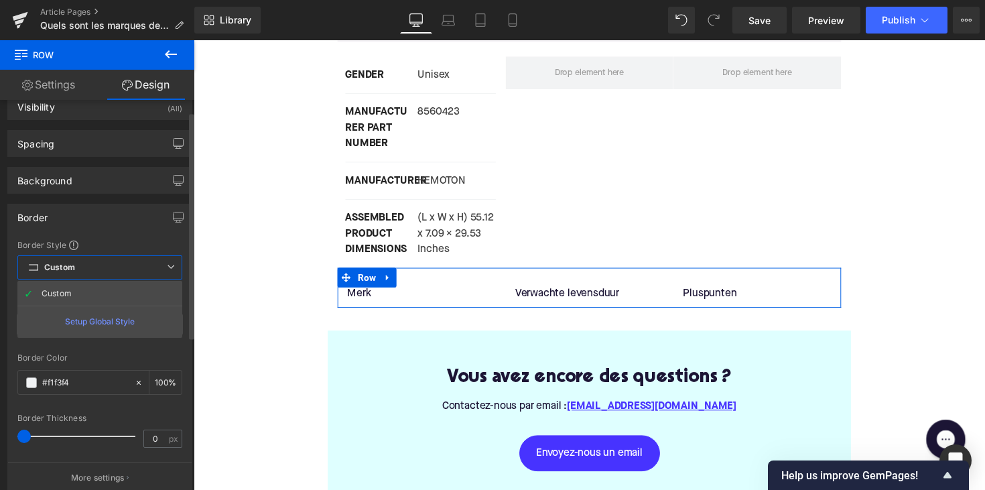
click at [94, 272] on span "Custom Setup Global Style" at bounding box center [99, 267] width 165 height 24
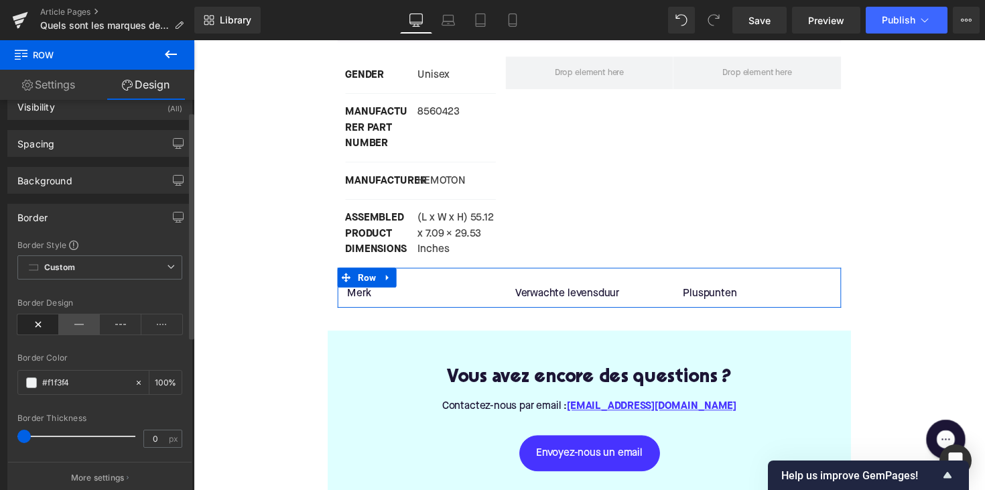
click at [92, 320] on icon at bounding box center [80, 324] width 42 height 20
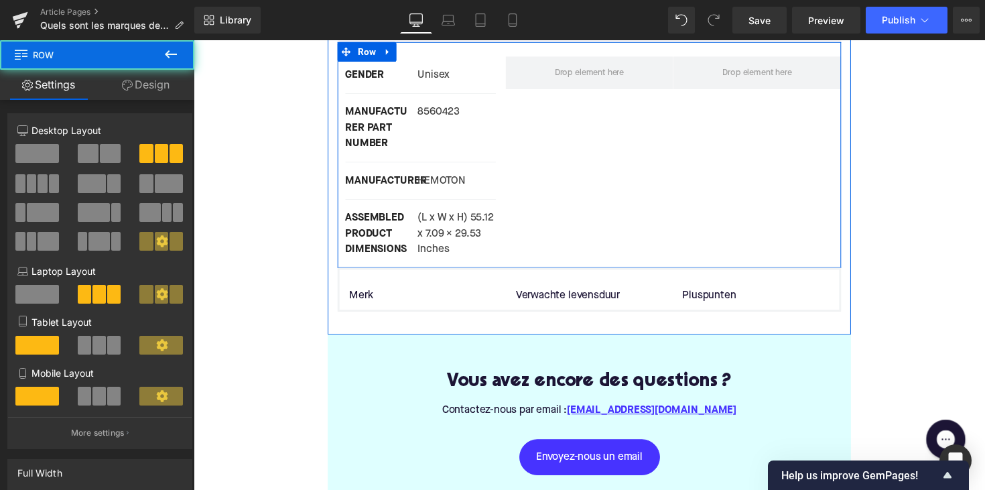
click at [544, 168] on div "GENDER Text Block Unisex Text Block Row MANUFACTURER PART NUMBER Text Block 856…" at bounding box center [599, 157] width 516 height 231
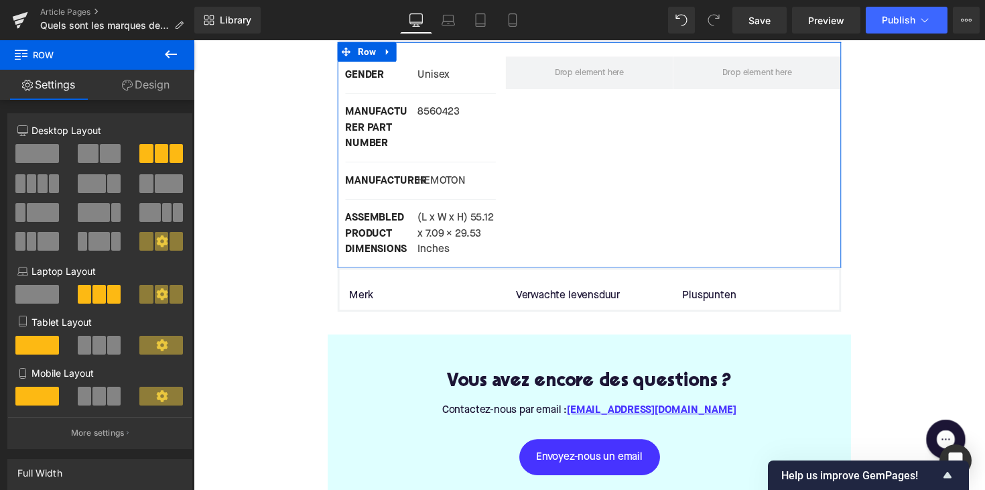
click at [152, 78] on link "Design" at bounding box center [145, 85] width 97 height 30
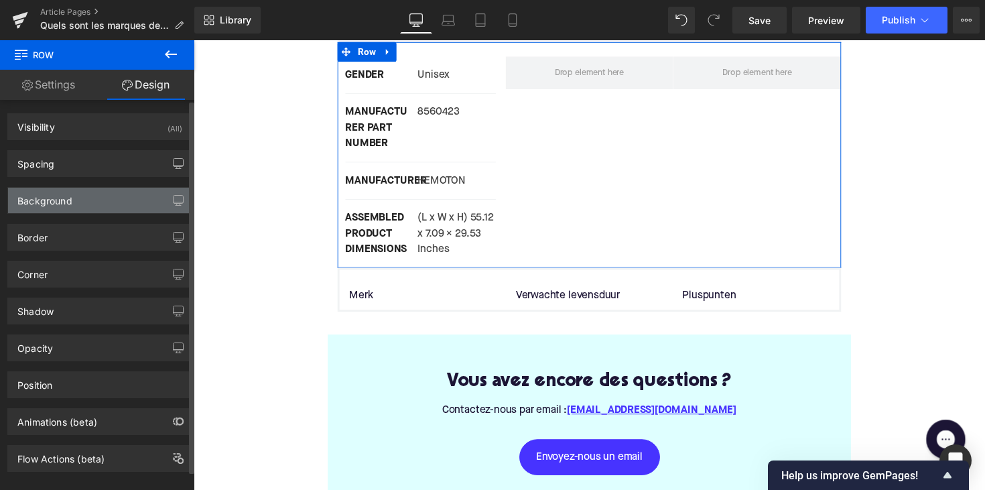
click at [124, 199] on div "Background" at bounding box center [100, 200] width 184 height 25
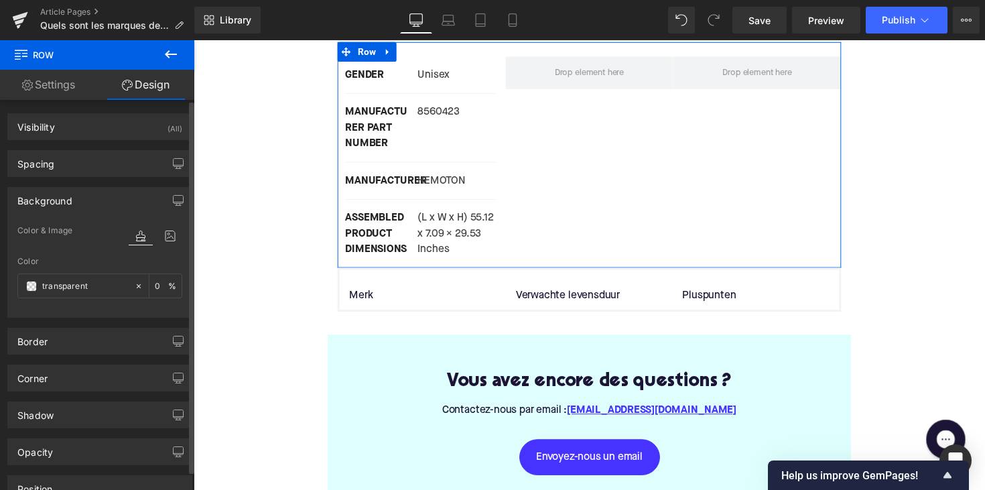
click at [124, 199] on div "Background" at bounding box center [100, 200] width 184 height 25
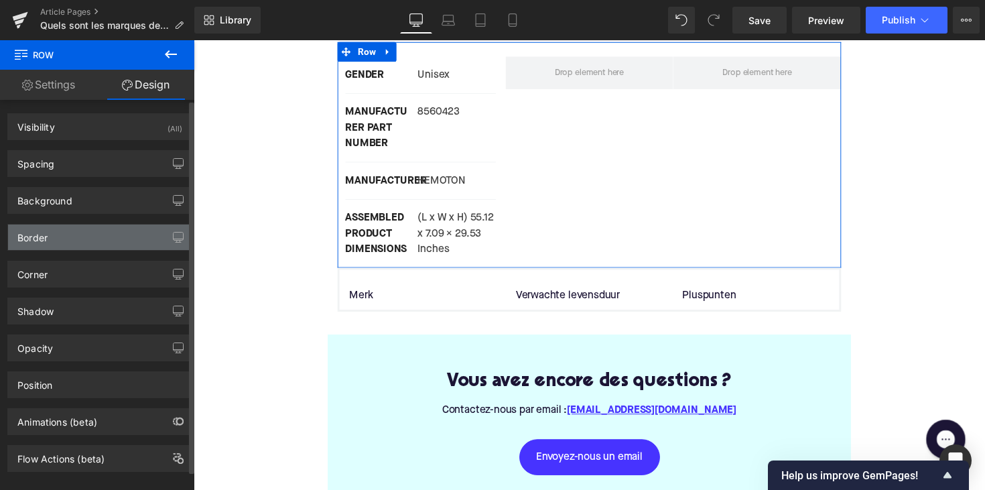
click at [107, 244] on div "Border" at bounding box center [100, 236] width 184 height 25
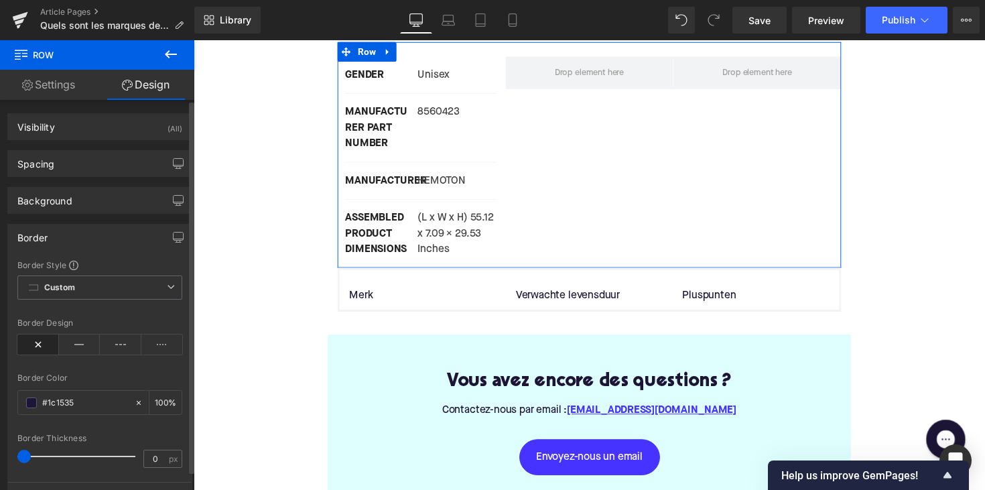
click at [107, 243] on div "Border" at bounding box center [100, 236] width 184 height 25
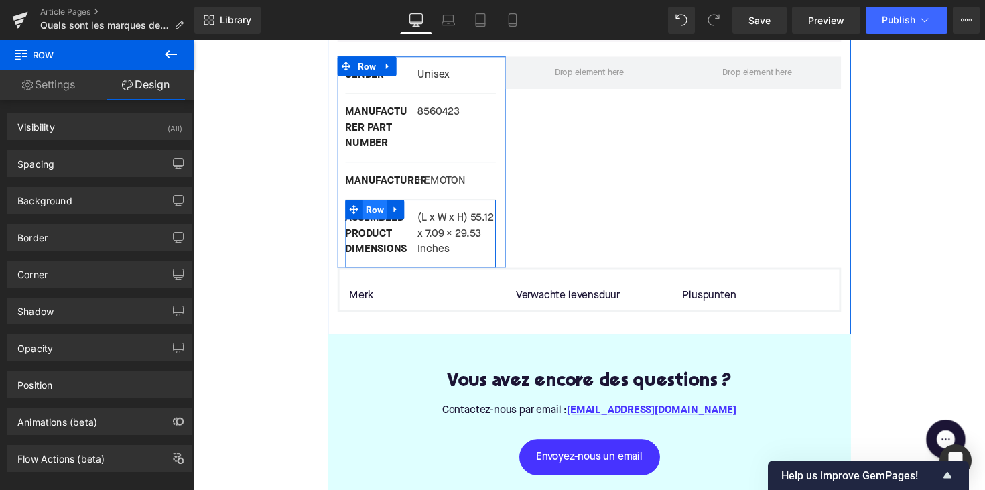
click at [371, 204] on span "Row" at bounding box center [378, 214] width 25 height 20
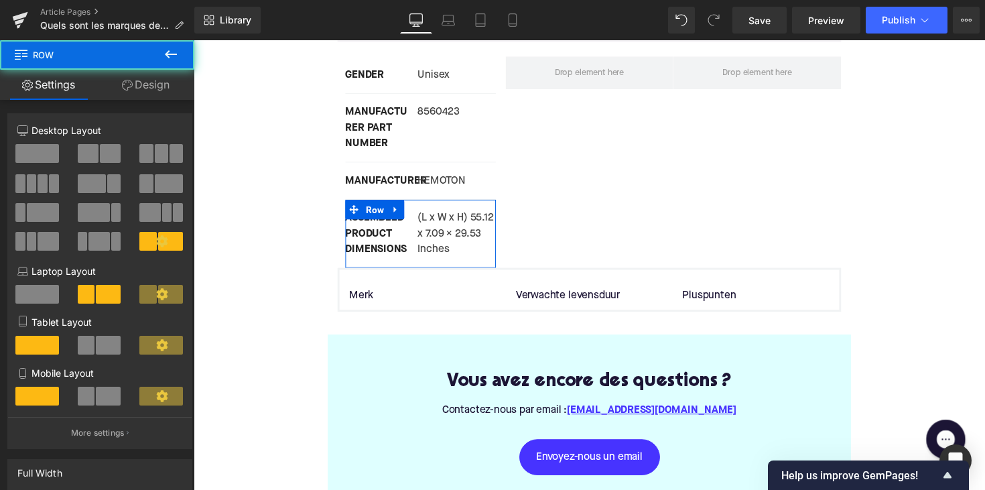
click at [151, 91] on link "Design" at bounding box center [145, 85] width 97 height 30
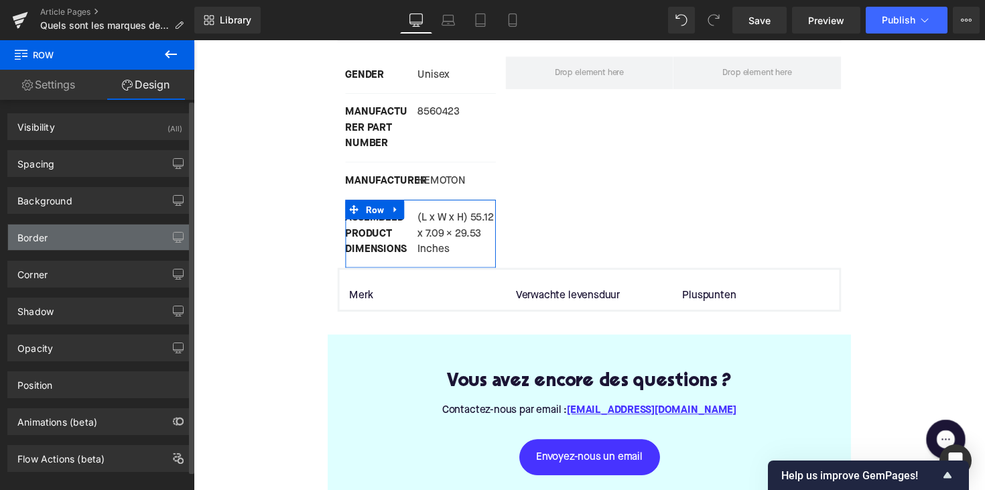
click at [82, 236] on div "Border" at bounding box center [100, 236] width 184 height 25
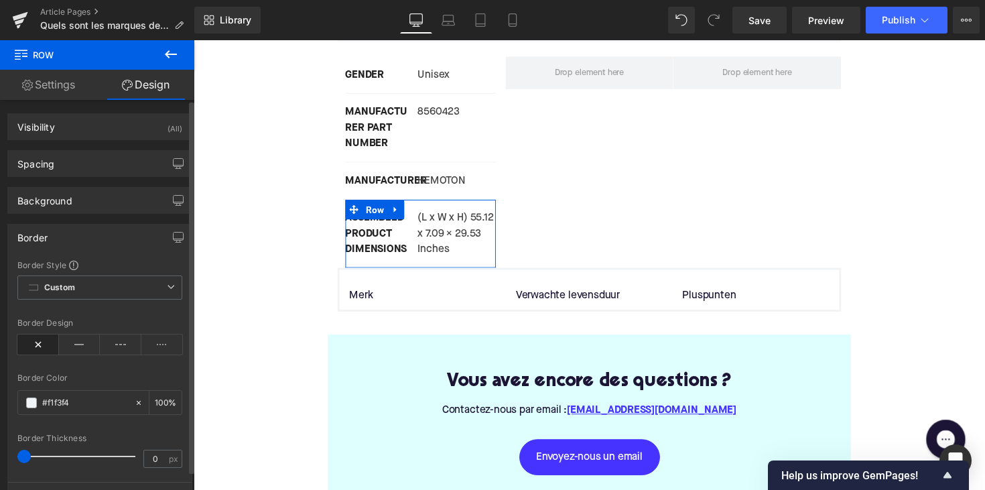
click at [82, 236] on div "Border" at bounding box center [100, 236] width 184 height 25
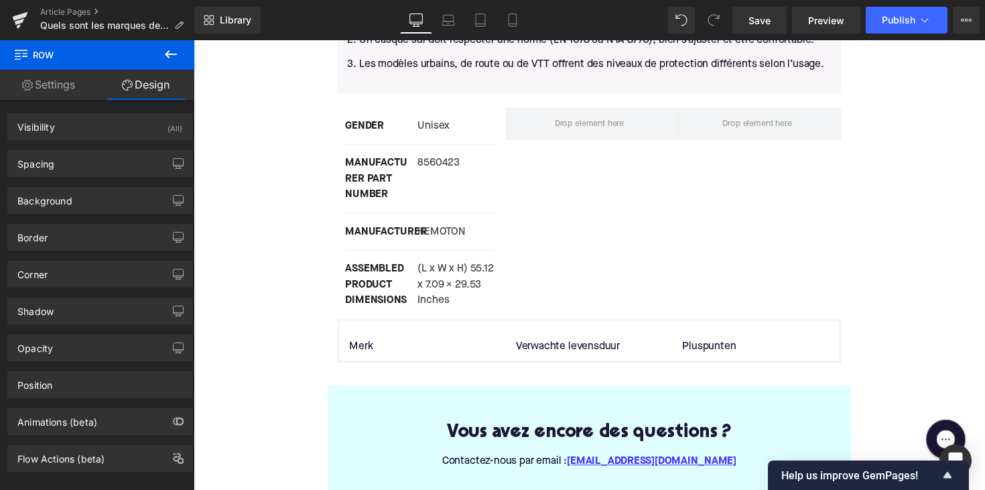
scroll to position [2709, 0]
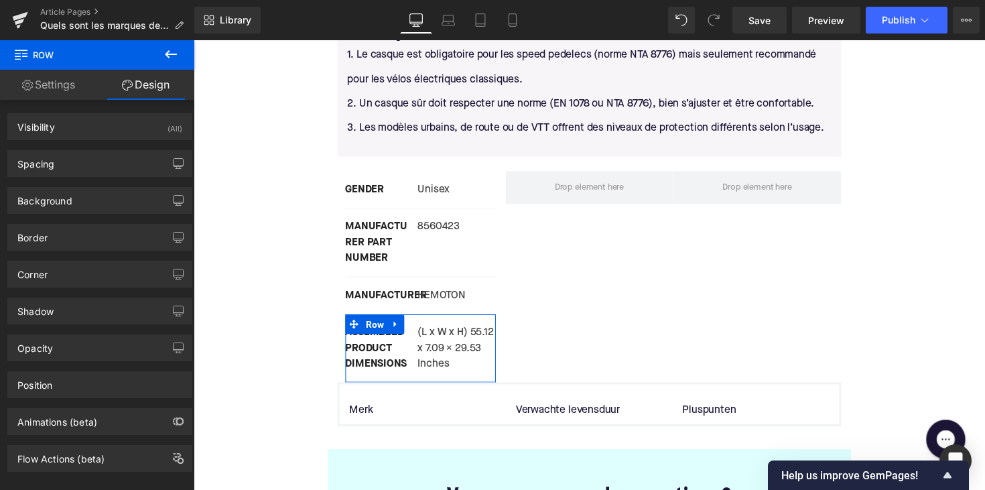
click at [68, 78] on link "Settings" at bounding box center [48, 85] width 97 height 30
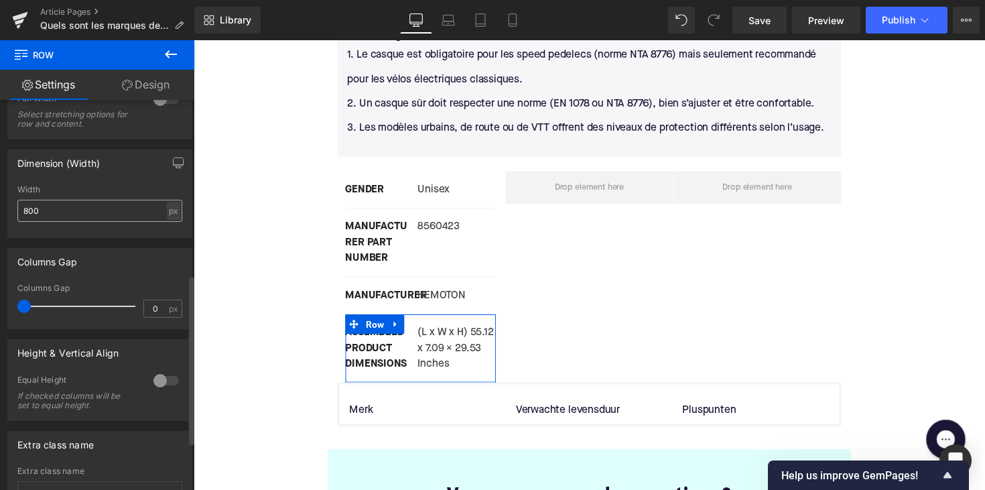
scroll to position [467, 0]
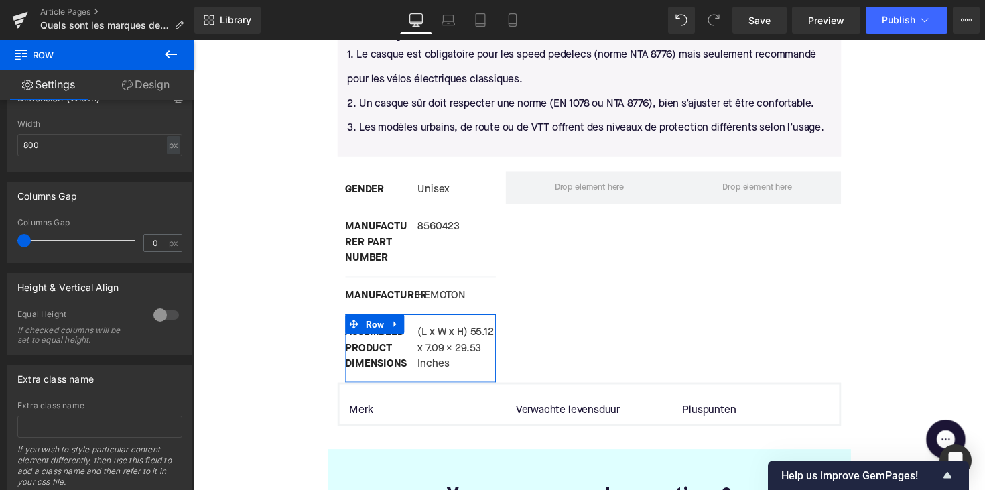
click at [131, 85] on link "Design" at bounding box center [145, 85] width 97 height 30
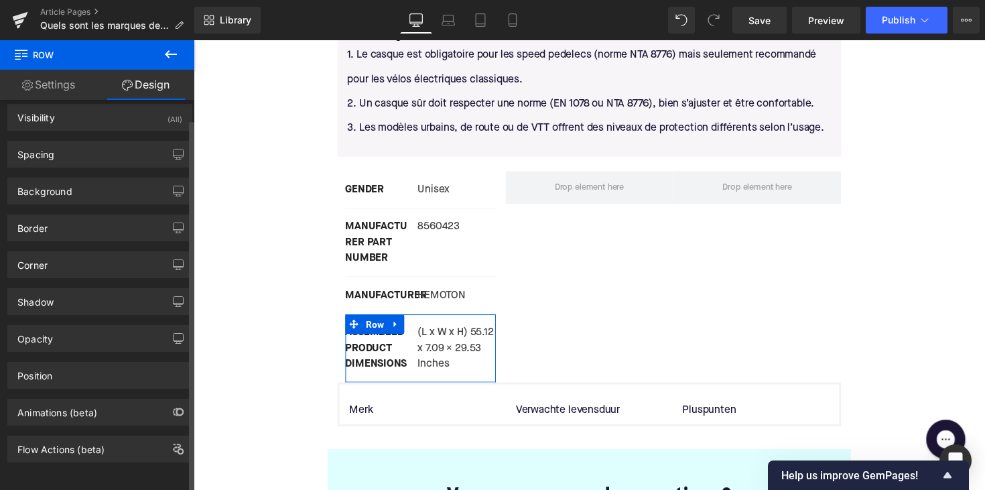
scroll to position [20, 0]
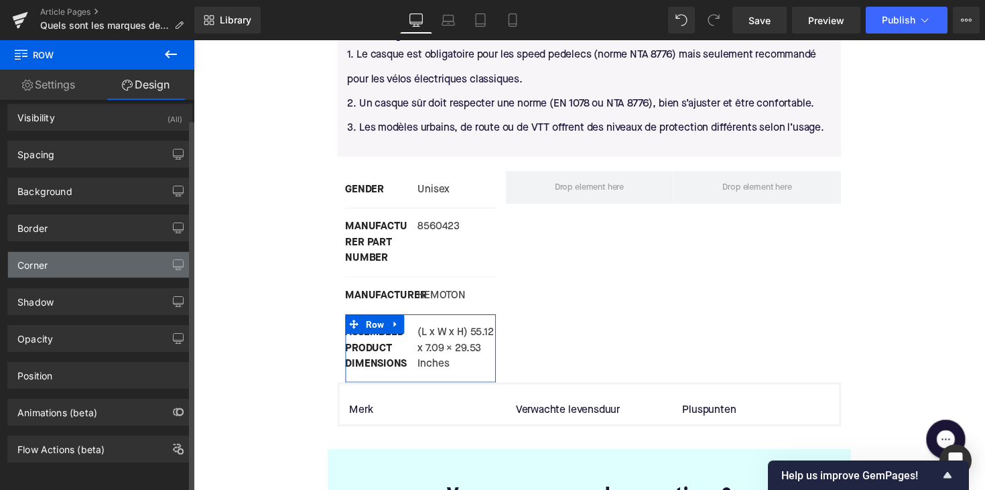
click at [76, 265] on div "Corner" at bounding box center [100, 264] width 184 height 25
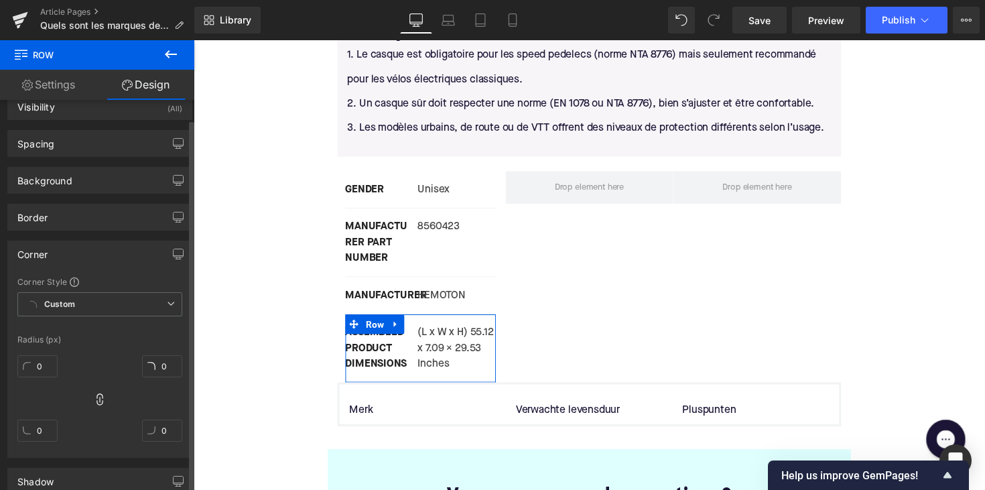
click at [78, 256] on div "Corner" at bounding box center [100, 253] width 184 height 25
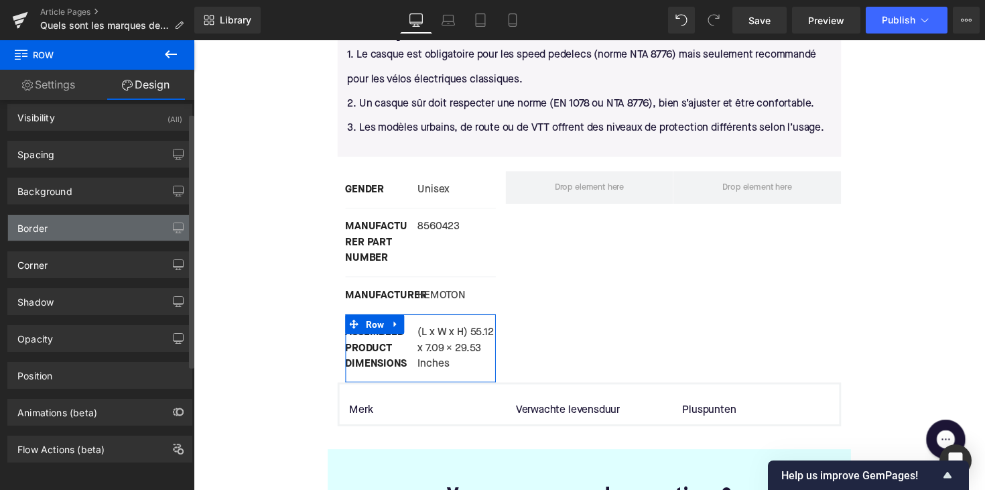
click at [78, 215] on div "Border" at bounding box center [100, 227] width 184 height 25
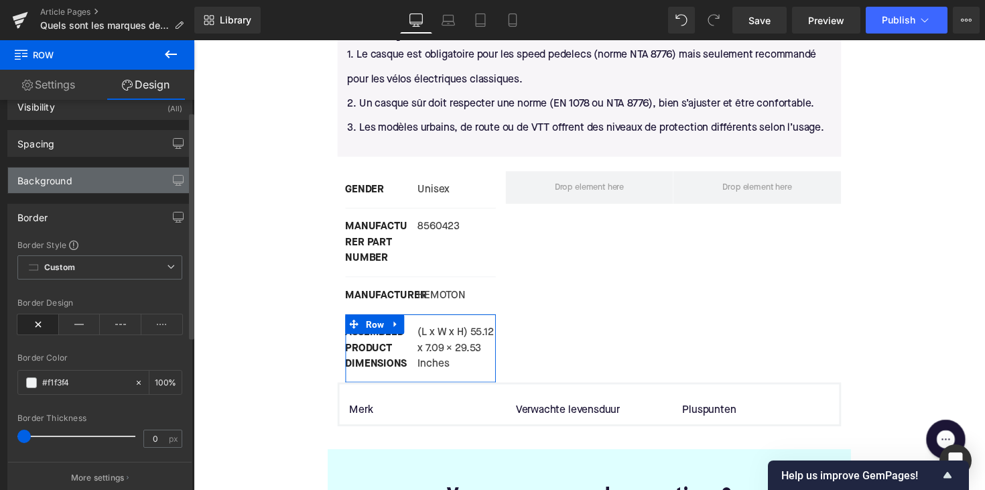
click at [88, 179] on div "Background" at bounding box center [100, 179] width 184 height 25
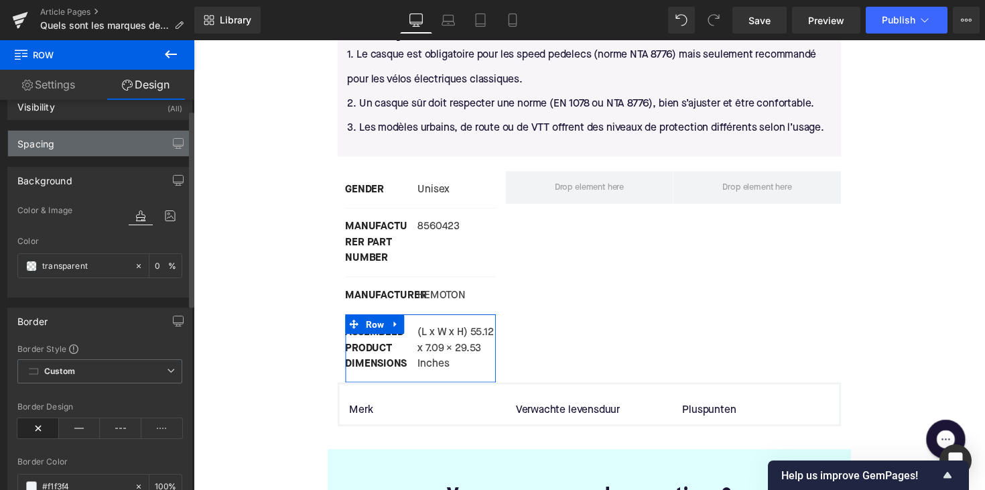
click at [89, 137] on div "Spacing" at bounding box center [100, 143] width 184 height 25
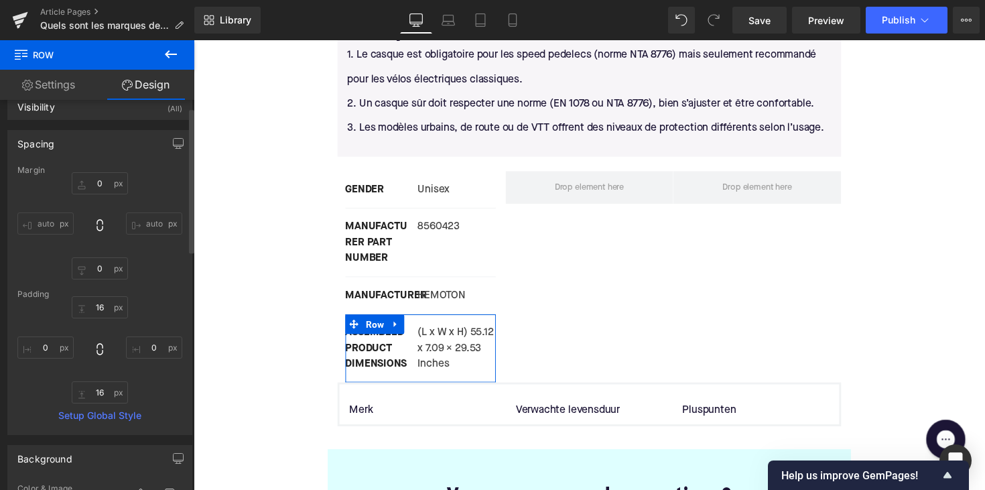
click at [89, 137] on div "Spacing" at bounding box center [100, 143] width 184 height 25
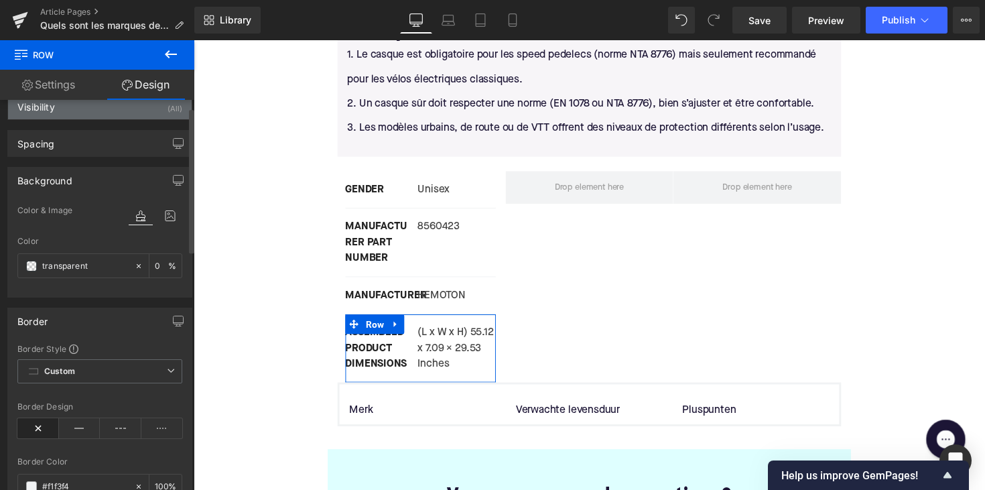
click at [88, 115] on div "Visibility (All)" at bounding box center [100, 106] width 184 height 25
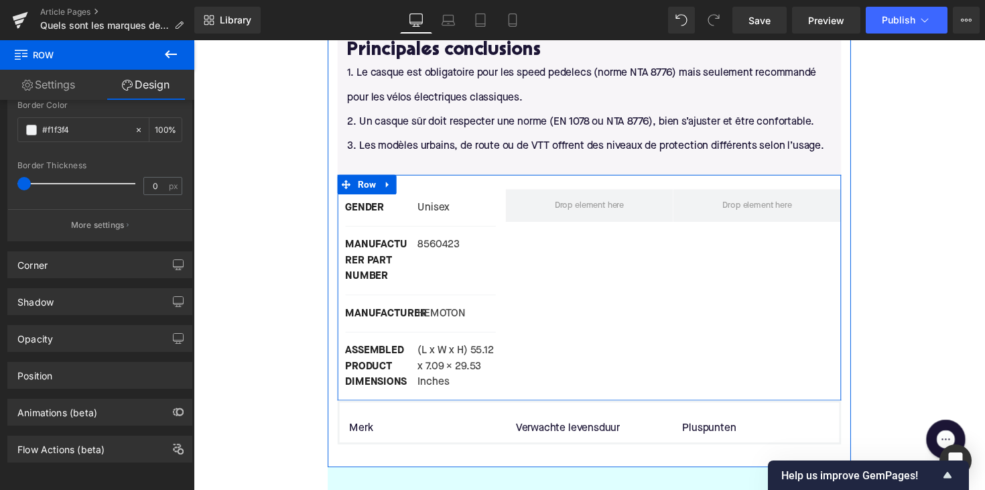
scroll to position [2727, 0]
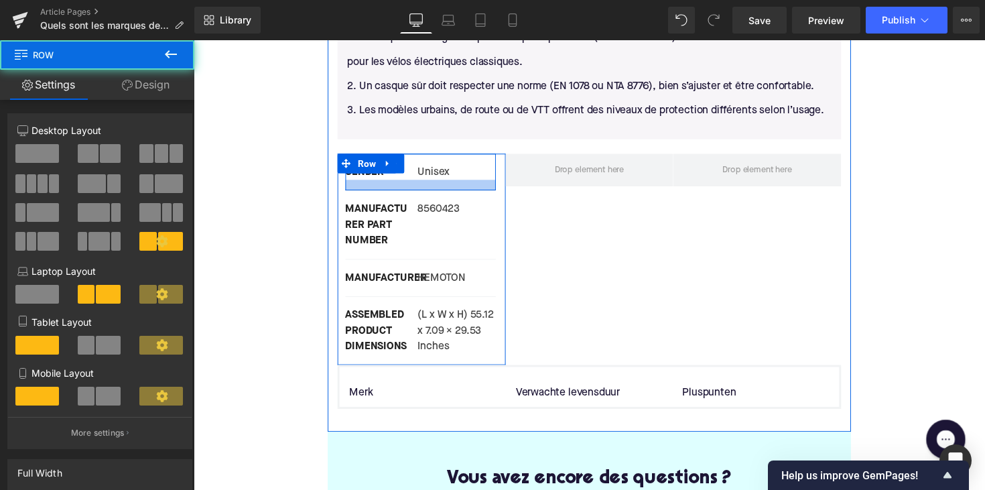
click at [425, 183] on div at bounding box center [426, 188] width 154 height 11
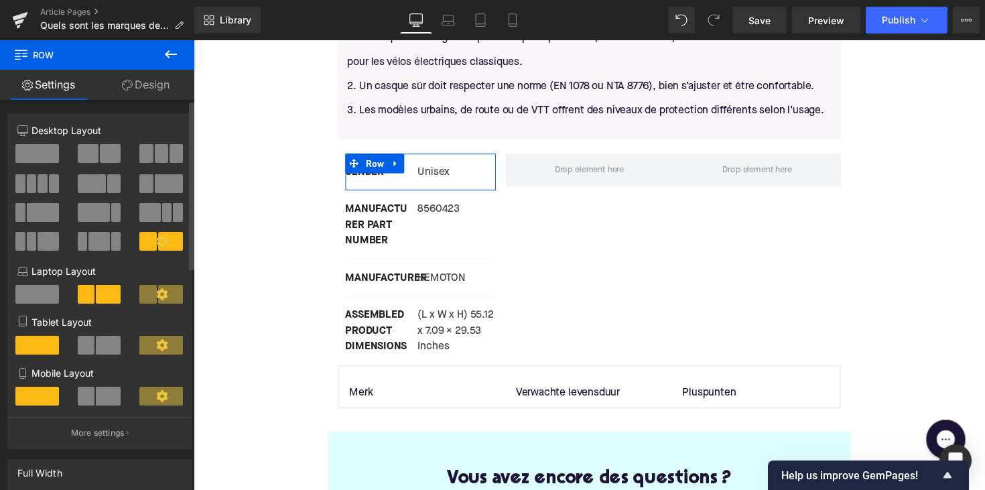
click at [29, 159] on span at bounding box center [37, 153] width 44 height 19
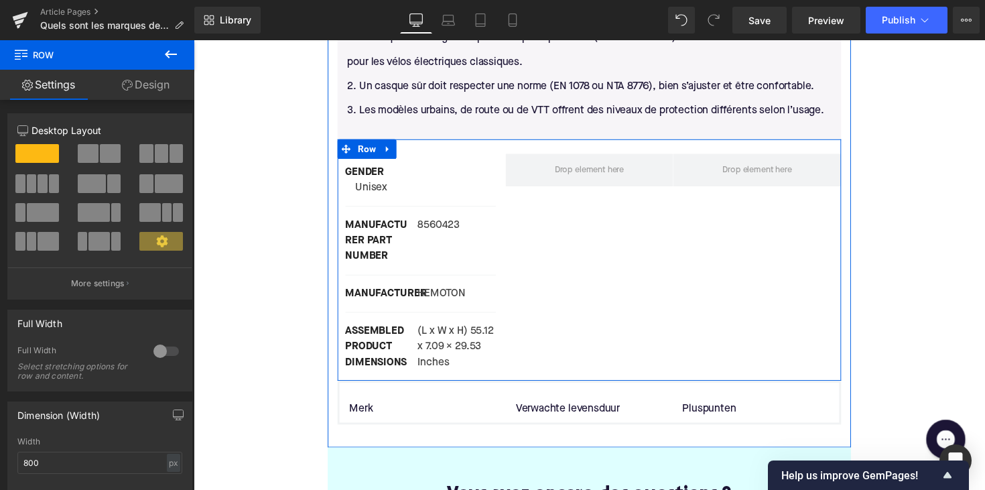
click at [552, 192] on div "GENDER Text Block Unisex Text Block Row MANUFACTURER PART NUMBER Text Block 856…" at bounding box center [599, 264] width 516 height 247
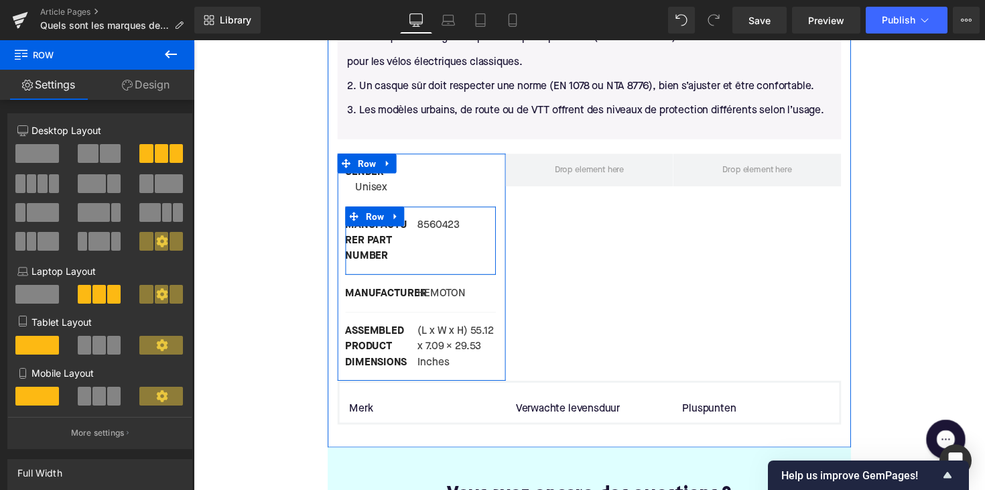
click at [433, 210] on div "MANUFACTURER PART NUMBER Text Block 8560423 Text Block Row" at bounding box center [426, 245] width 154 height 70
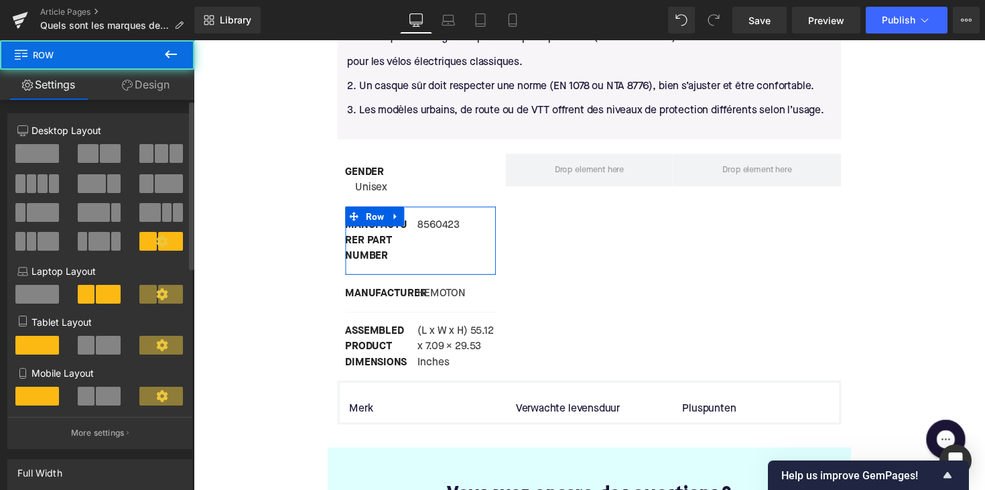
click at [40, 157] on span at bounding box center [37, 153] width 44 height 19
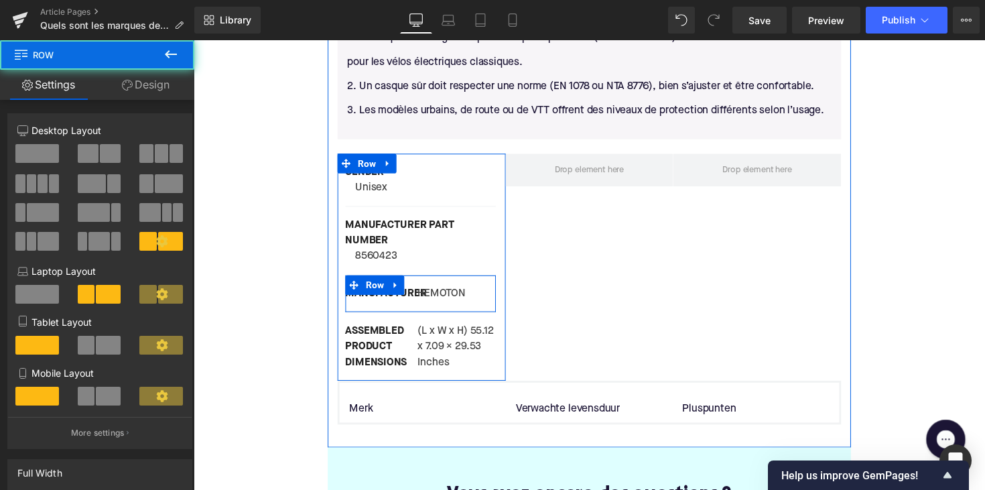
click at [425, 281] on div "MANUFACTURER Text Block HEMOTON Text Block Row" at bounding box center [426, 300] width 154 height 38
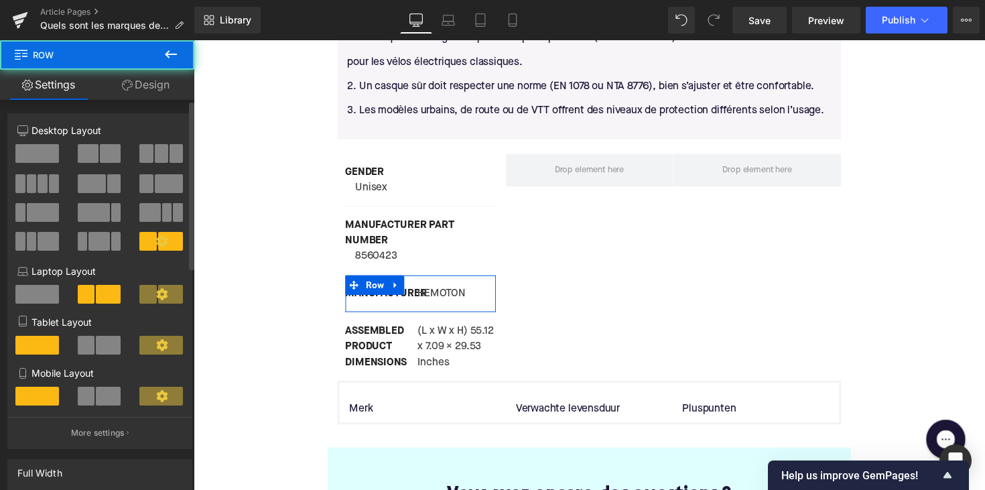
click at [41, 159] on span at bounding box center [37, 153] width 44 height 19
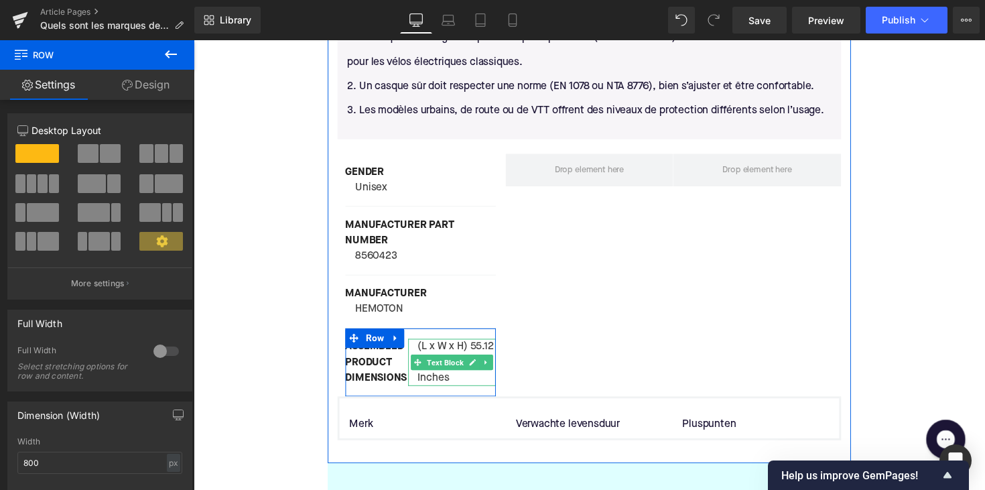
click at [435, 346] on p "(L x W x H) 55.12 x 7.09 x 29.53 Inches" at bounding box center [463, 370] width 80 height 48
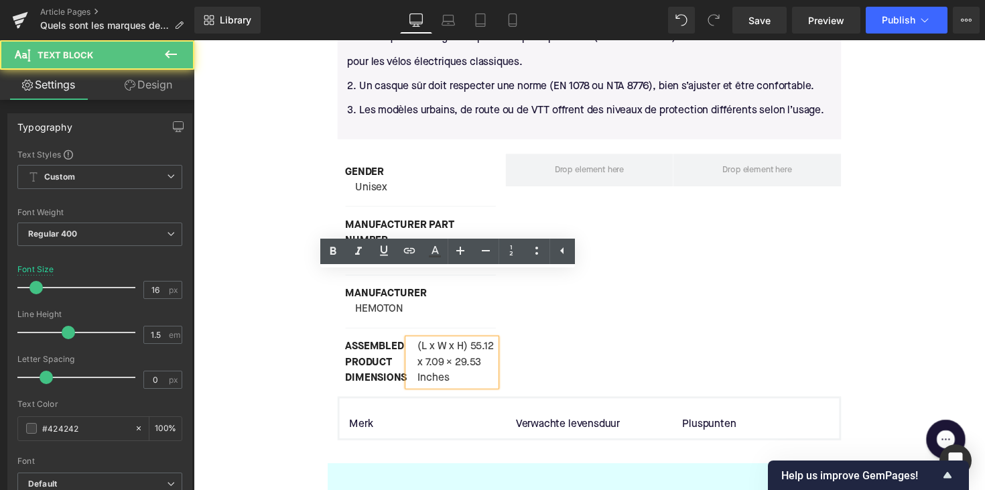
click at [413, 346] on div "(L x W x H) 55.12 x 7.09 x 29.53 Inches" at bounding box center [458, 370] width 90 height 48
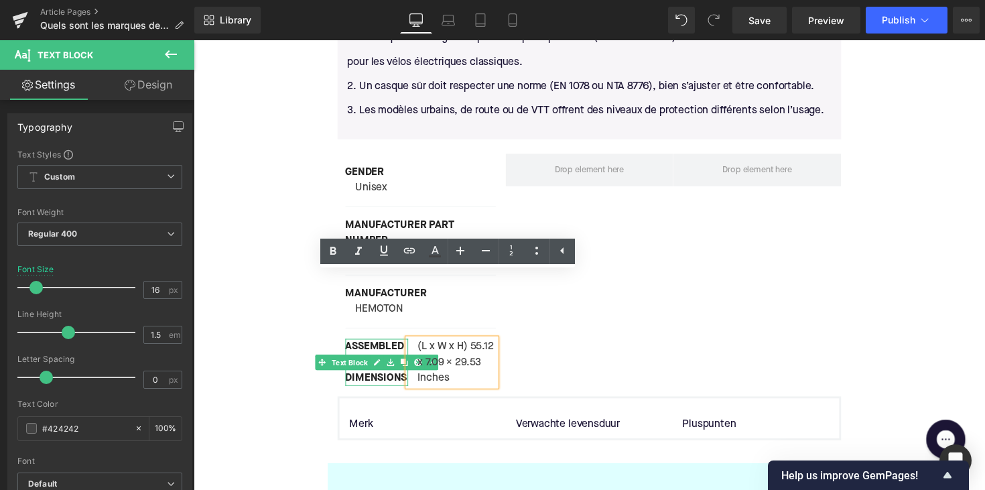
click at [376, 346] on div "ASSEMBLED PRODUCT DIMENSIONS" at bounding box center [381, 370] width 64 height 48
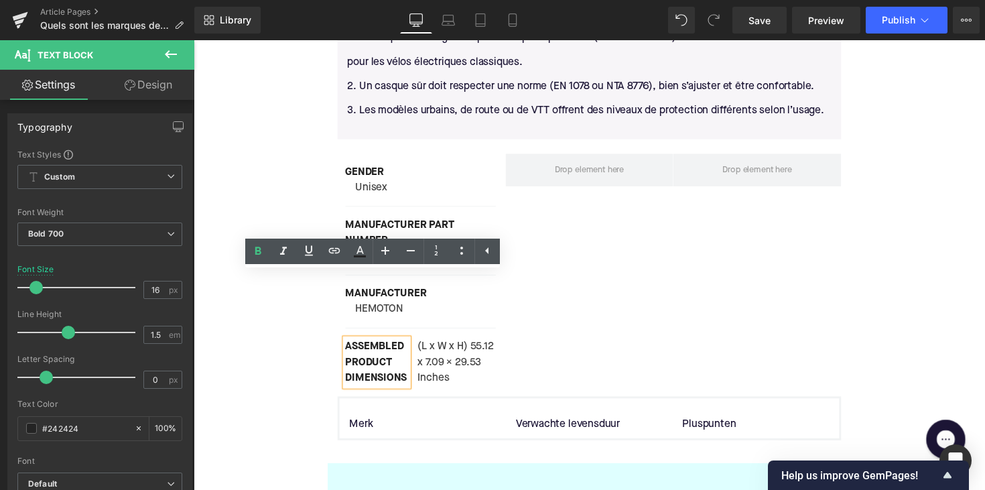
click at [560, 258] on div "GENDER Text Block Unisex Text Block Row MANUFACTURER PART NUMBER Text Block 856…" at bounding box center [599, 272] width 516 height 263
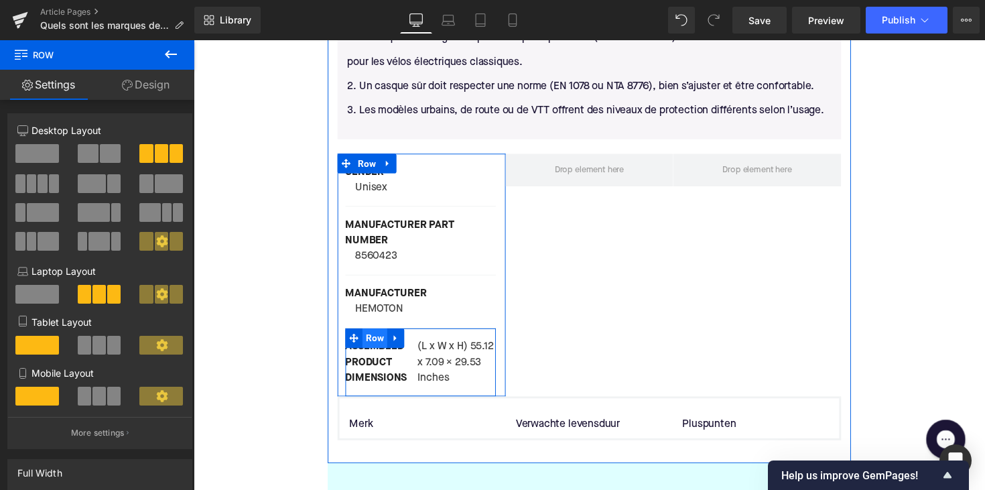
click at [380, 335] on span "Row" at bounding box center [378, 345] width 25 height 20
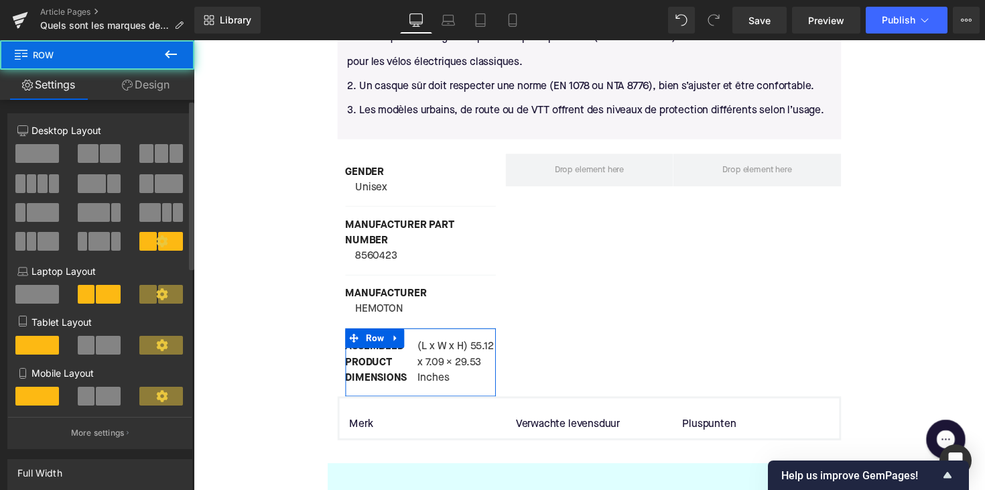
click at [36, 150] on span at bounding box center [37, 153] width 44 height 19
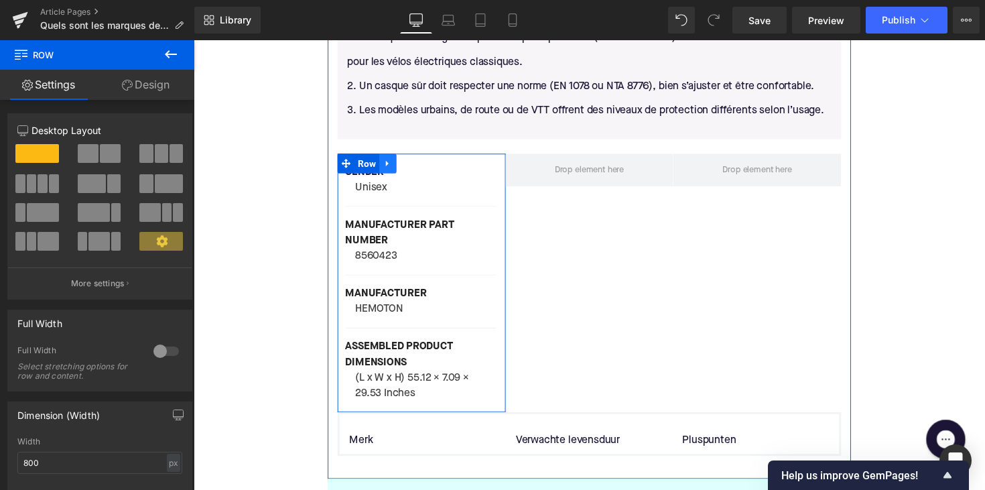
click at [391, 156] on link at bounding box center [392, 166] width 17 height 20
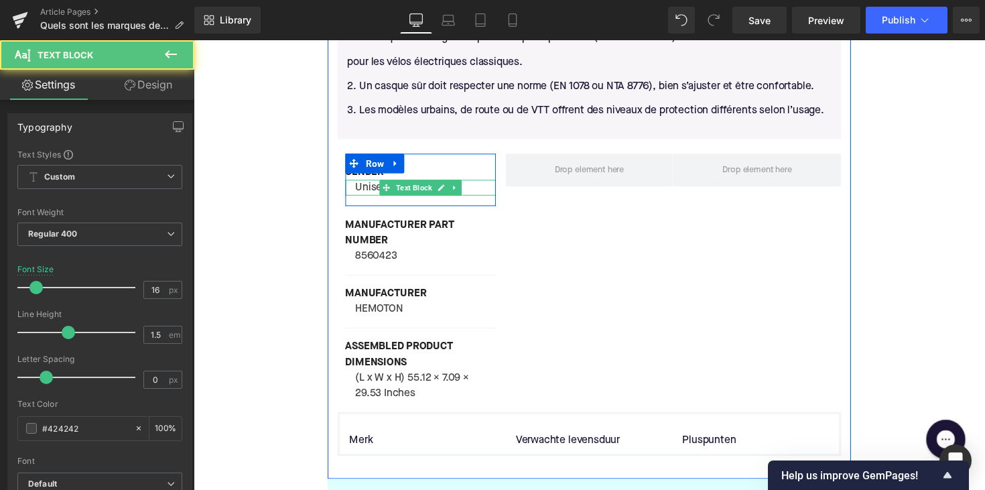
click at [411, 183] on div "Unisex Text Block" at bounding box center [426, 191] width 154 height 16
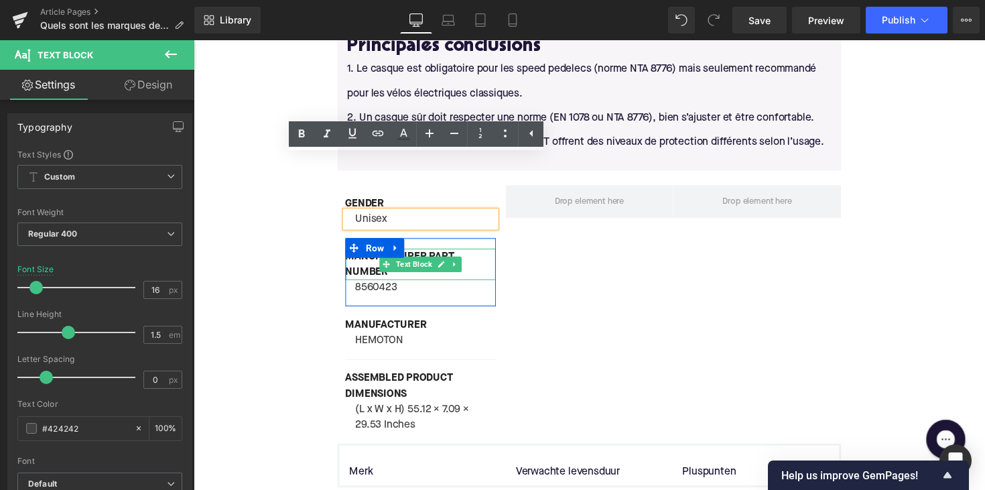
scroll to position [2684, 0]
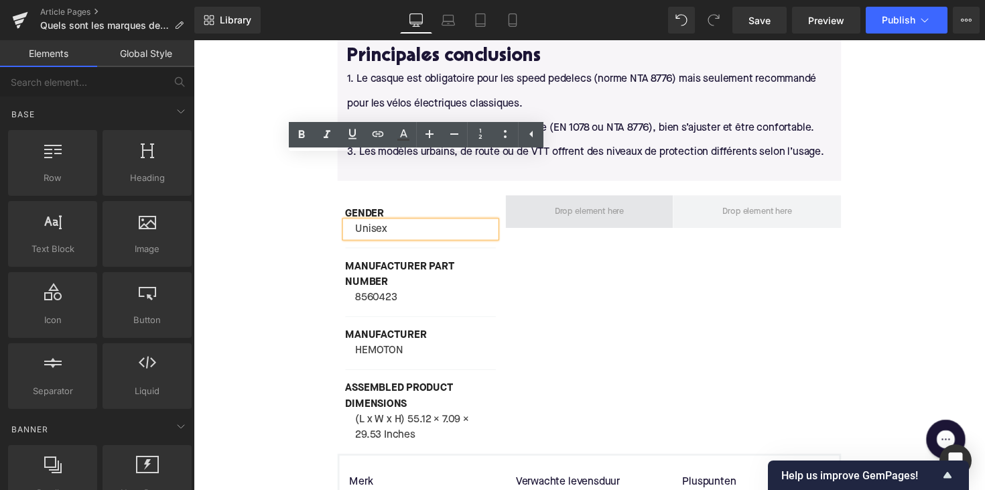
click at [581, 205] on span at bounding box center [599, 215] width 80 height 21
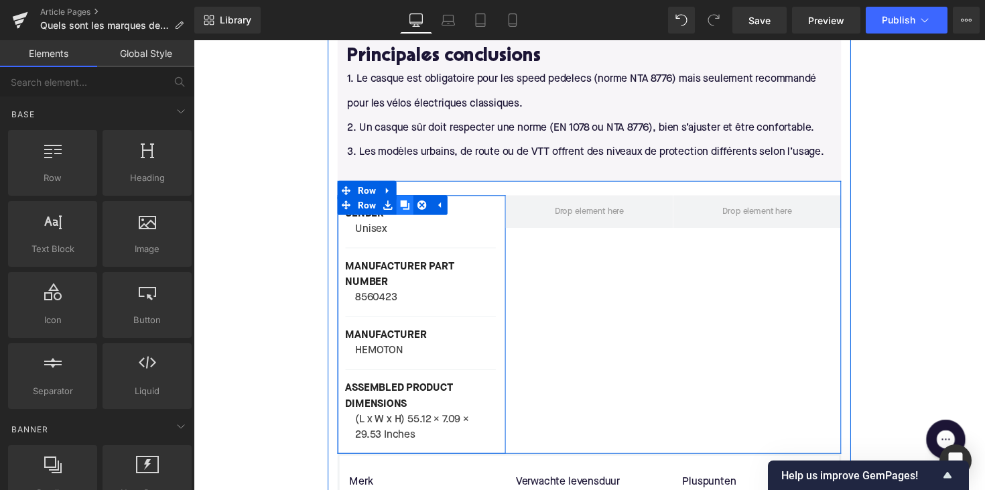
click at [407, 204] on icon at bounding box center [409, 208] width 9 height 9
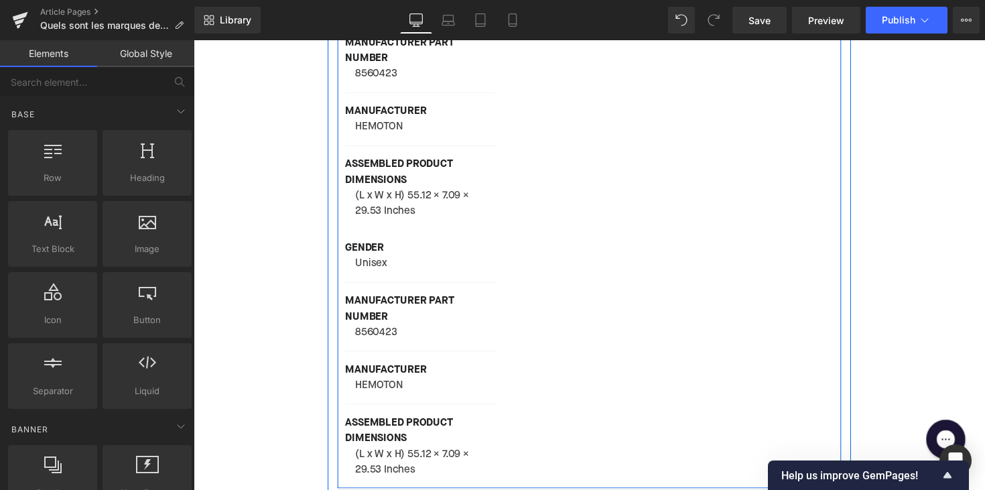
scroll to position [2906, 0]
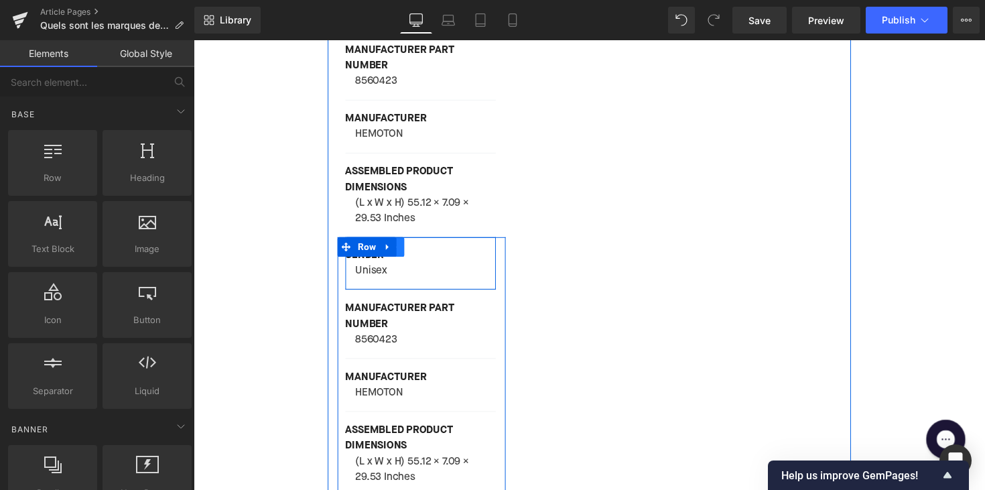
click at [401, 247] on icon at bounding box center [400, 252] width 9 height 10
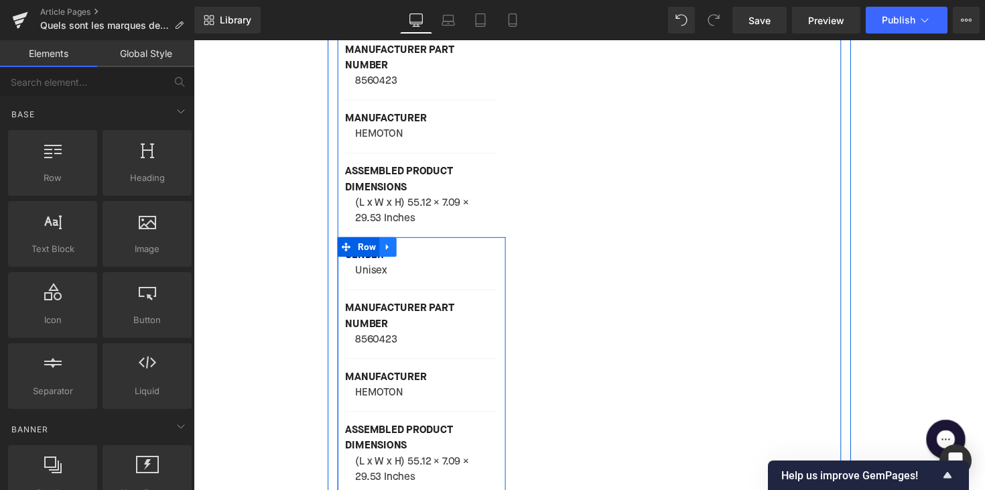
click at [391, 249] on icon at bounding box center [392, 252] width 3 height 6
click at [423, 247] on icon at bounding box center [427, 251] width 9 height 9
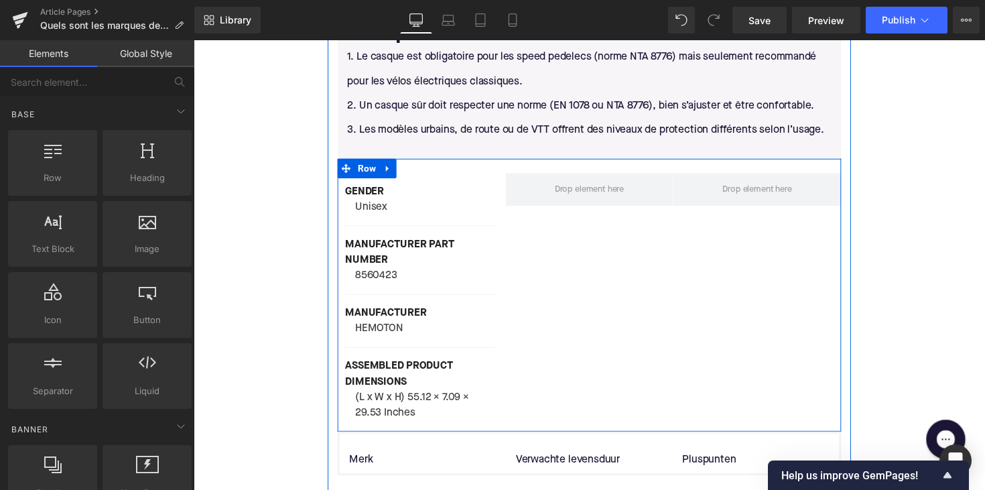
scroll to position [2642, 0]
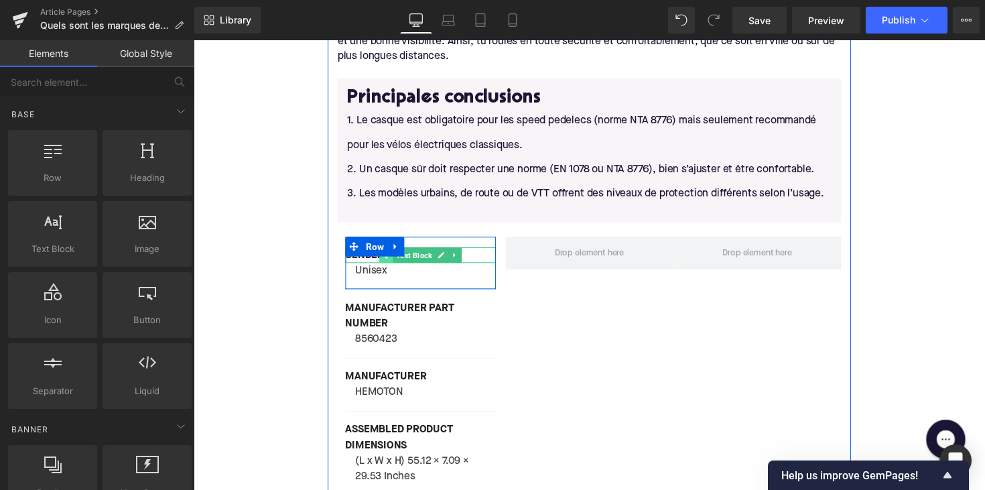
click at [384, 252] on span at bounding box center [391, 260] width 14 height 16
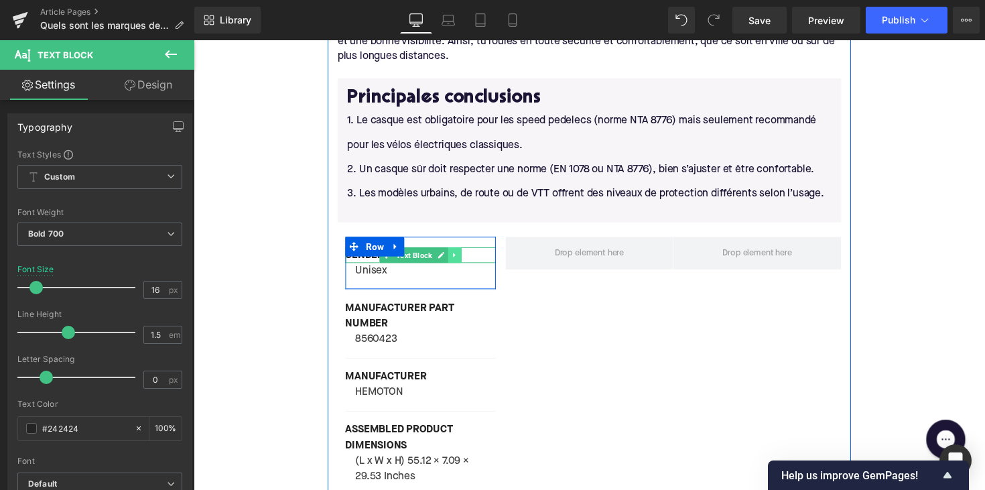
click at [460, 252] on link at bounding box center [461, 260] width 14 height 16
click at [467, 256] on icon at bounding box center [467, 260] width 7 height 8
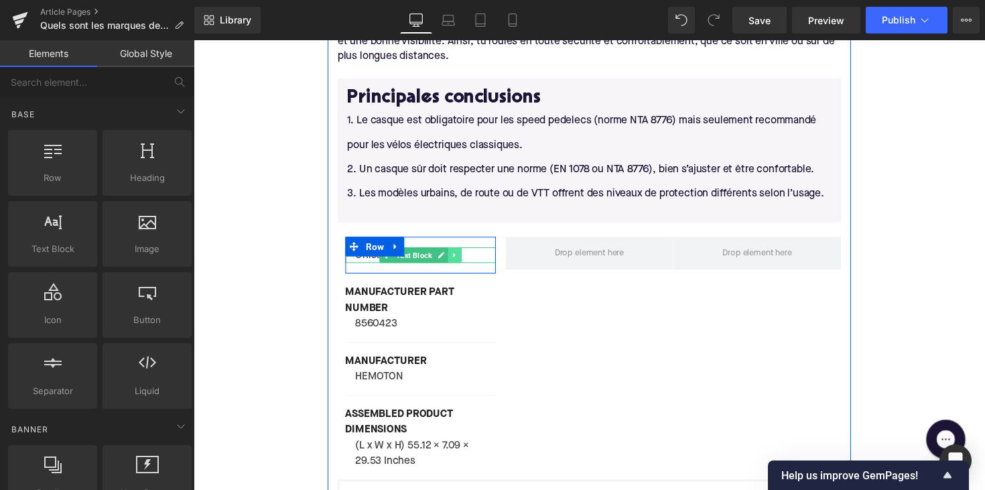
click at [458, 256] on icon at bounding box center [461, 260] width 7 height 8
click at [454, 256] on icon at bounding box center [453, 260] width 7 height 8
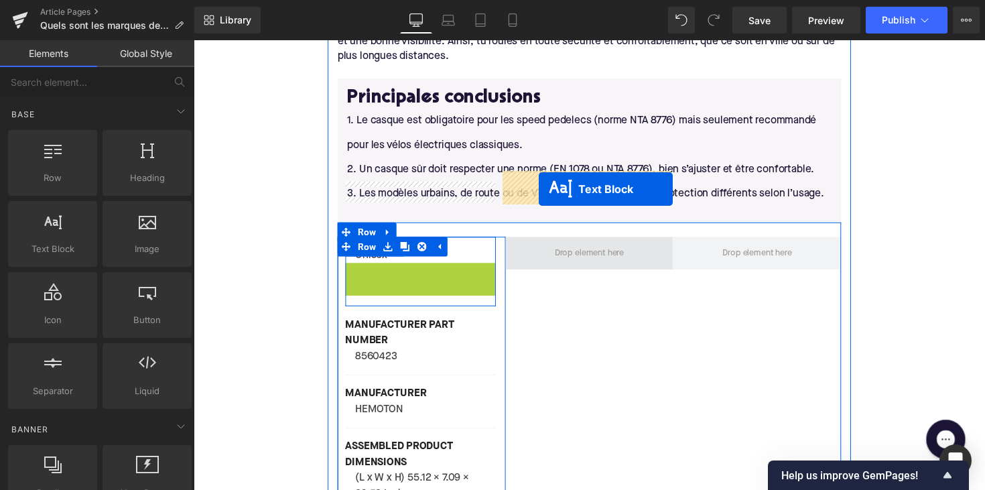
drag, startPoint x: 391, startPoint y: 209, endPoint x: 547, endPoint y: 192, distance: 157.6
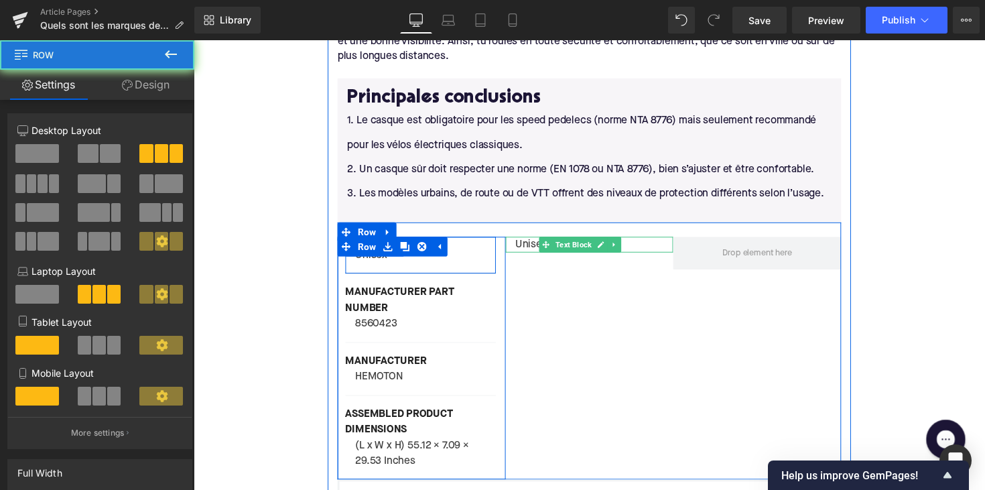
click at [584, 245] on div "Unisex Text Block Row MANUFACTURER PART NUMBER Text Block 8560423 Text Block Ro…" at bounding box center [599, 357] width 516 height 263
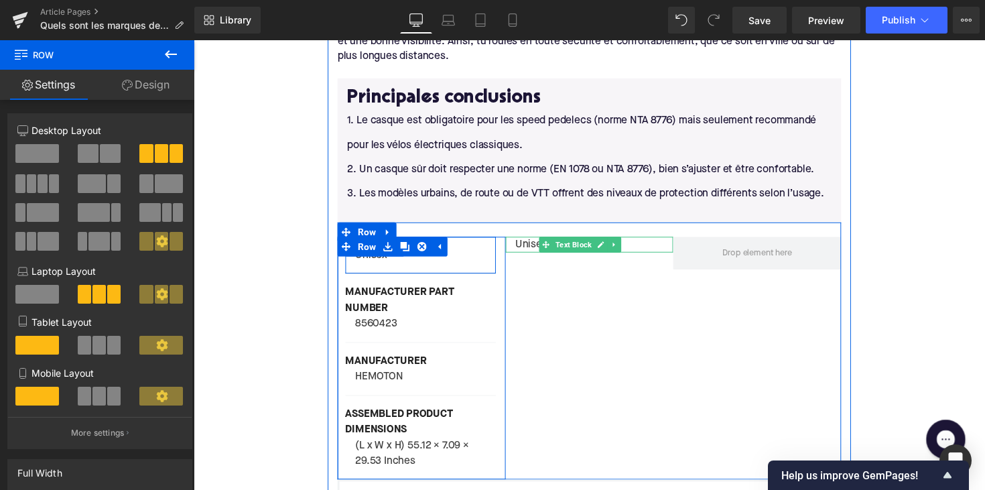
click at [598, 288] on div "Unisex Text Block Row MANUFACTURER PART NUMBER Text Block 8560423 Text Block Ro…" at bounding box center [599, 357] width 516 height 263
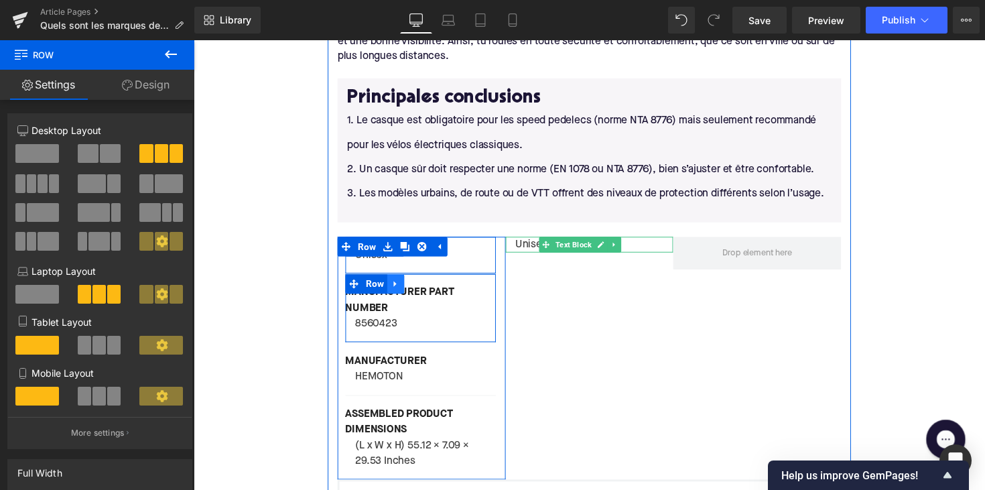
click at [396, 284] on icon at bounding box center [400, 289] width 9 height 10
click at [410, 279] on link at bounding box center [417, 289] width 17 height 20
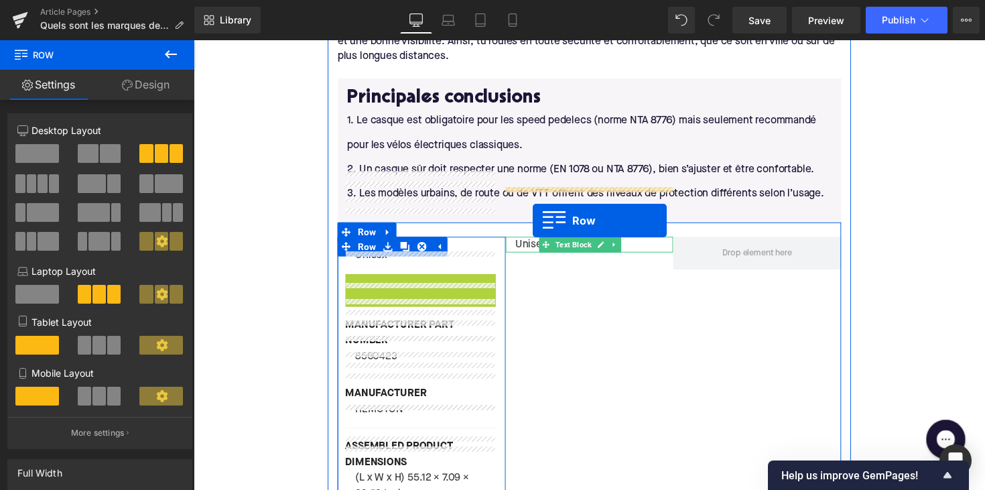
drag, startPoint x: 355, startPoint y: 222, endPoint x: 541, endPoint y: 225, distance: 185.6
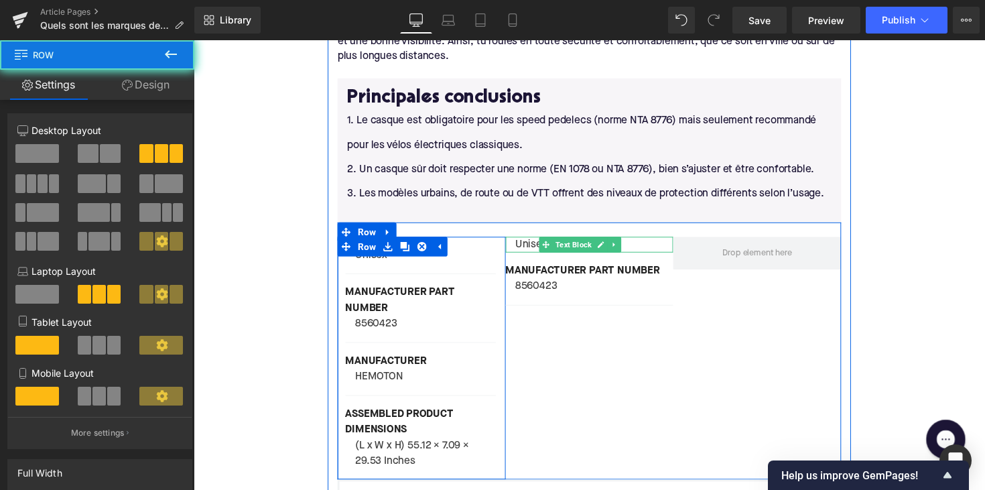
click at [573, 285] on div "Unisex Text Block Row MANUFACTURER PART NUMBER Text Block 8560423 Text Block Ro…" at bounding box center [599, 357] width 516 height 263
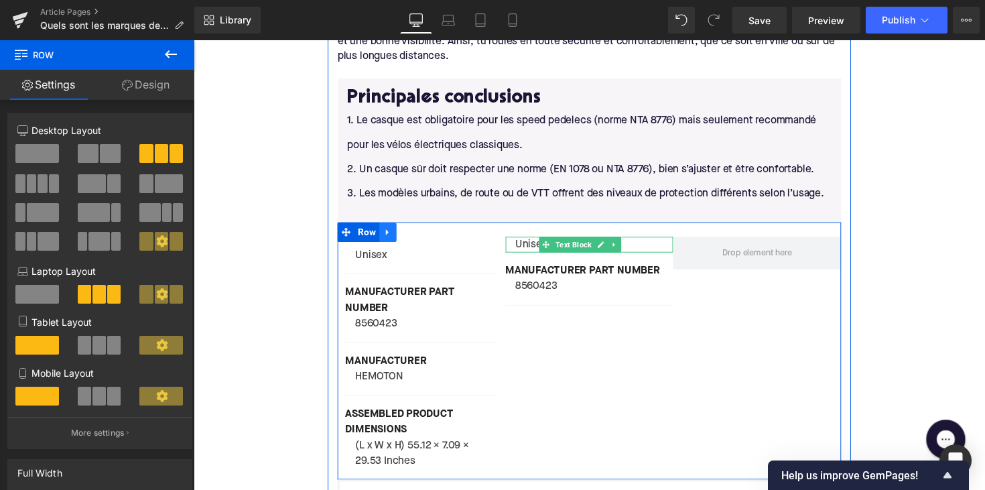
click at [391, 231] on icon at bounding box center [392, 236] width 9 height 10
click at [424, 231] on icon at bounding box center [427, 236] width 9 height 10
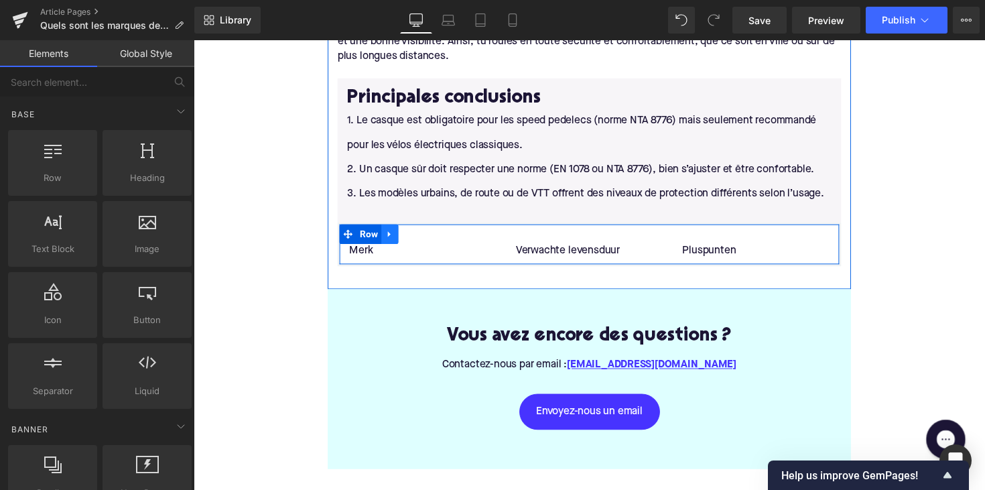
click at [397, 228] on link at bounding box center [394, 238] width 17 height 20
click at [425, 234] on icon at bounding box center [429, 238] width 9 height 9
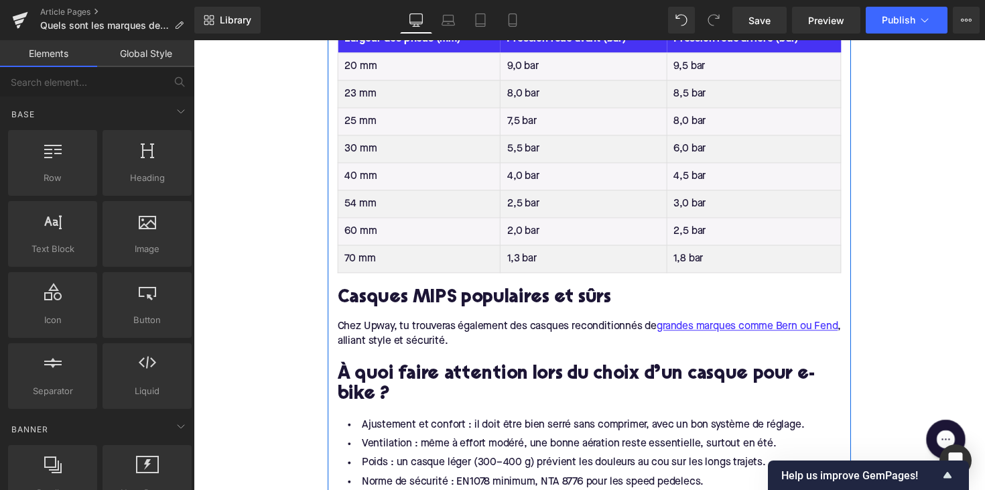
scroll to position [1739, 0]
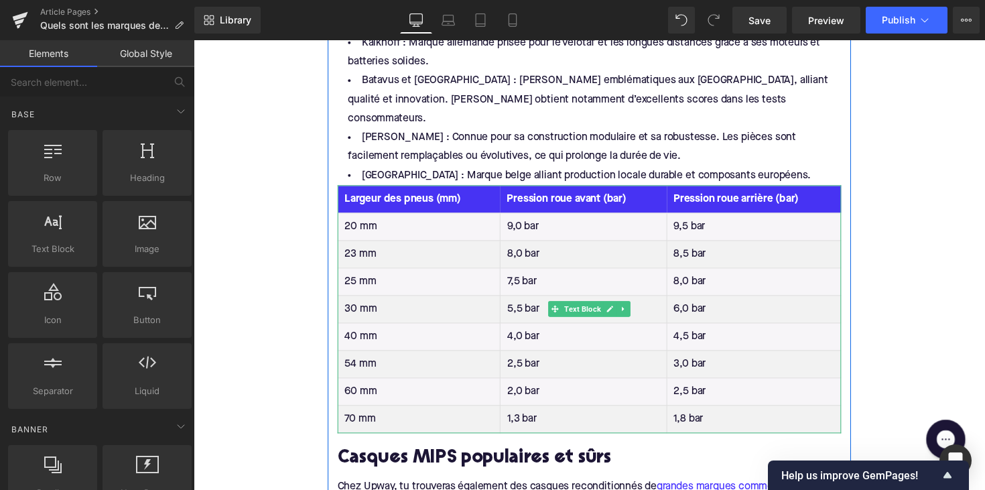
click at [377, 189] on th "Largeur des pneus (mm)" at bounding box center [425, 203] width 166 height 28
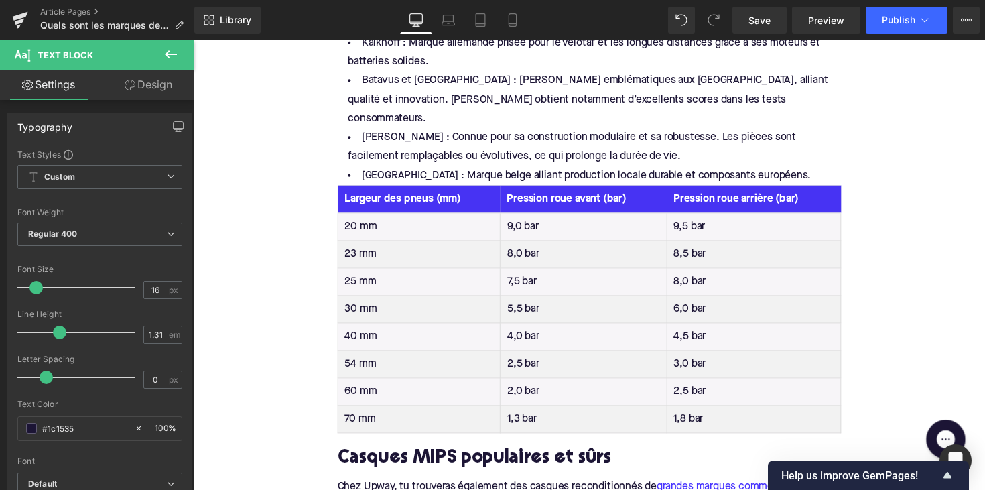
click at [407, 189] on th "Largeur des pneus (mm)" at bounding box center [425, 203] width 166 height 28
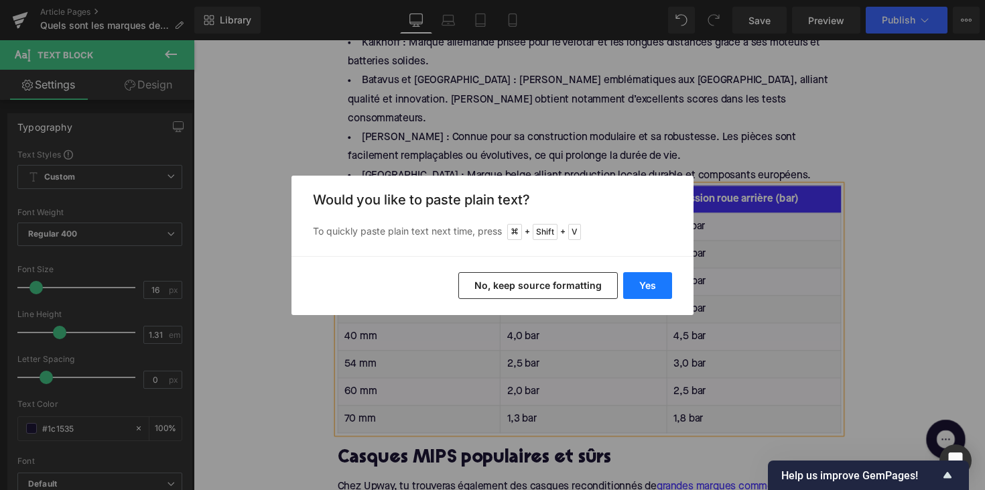
click at [646, 283] on button "Yes" at bounding box center [647, 285] width 49 height 27
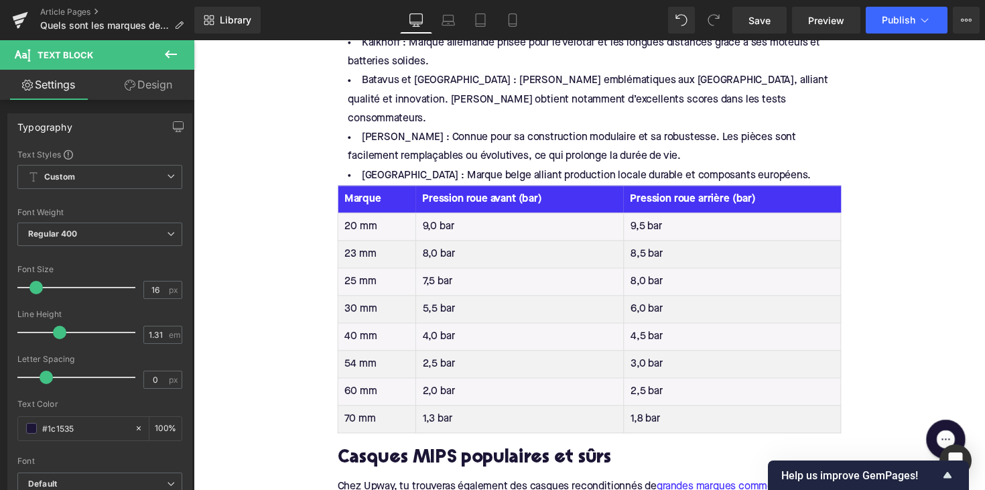
click at [494, 189] on th "Pression roue avant (bar)" at bounding box center [527, 203] width 213 height 28
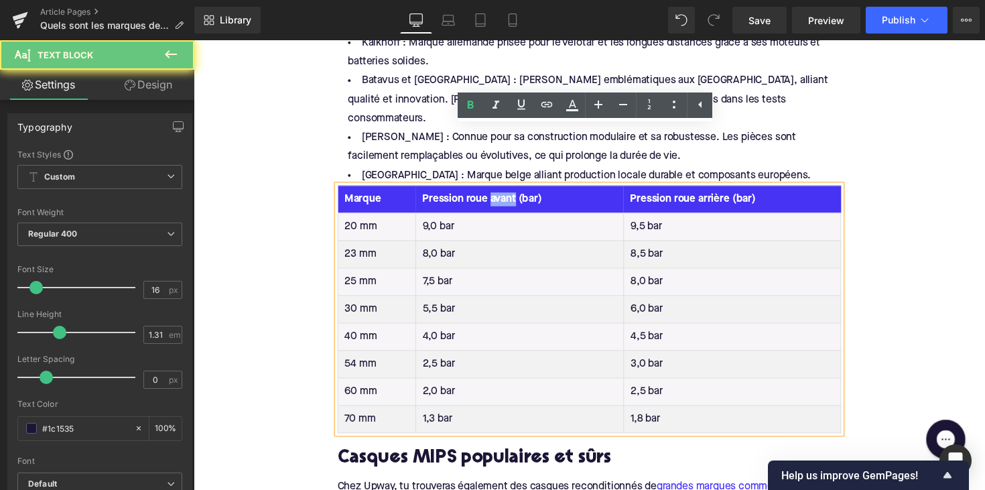
click at [494, 189] on th "Pression roue avant (bar)" at bounding box center [527, 203] width 213 height 28
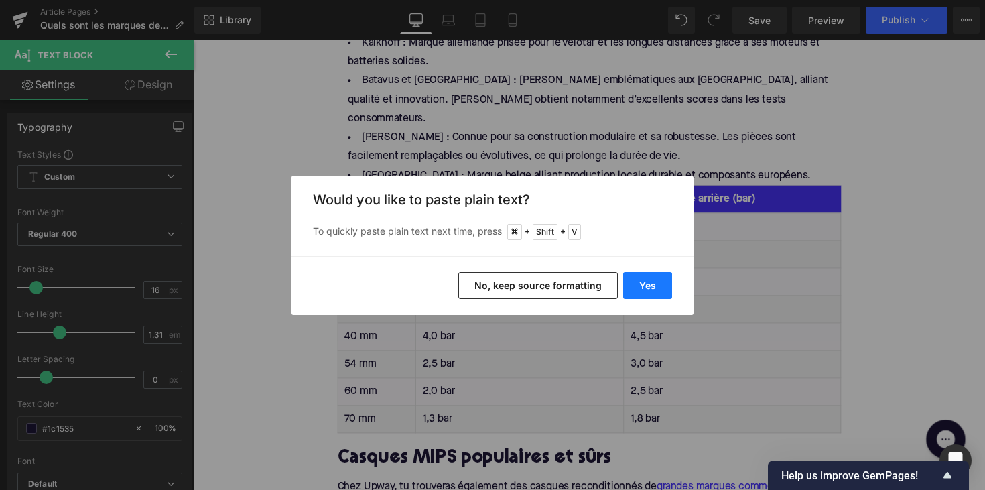
click at [643, 281] on button "Yes" at bounding box center [647, 285] width 49 height 27
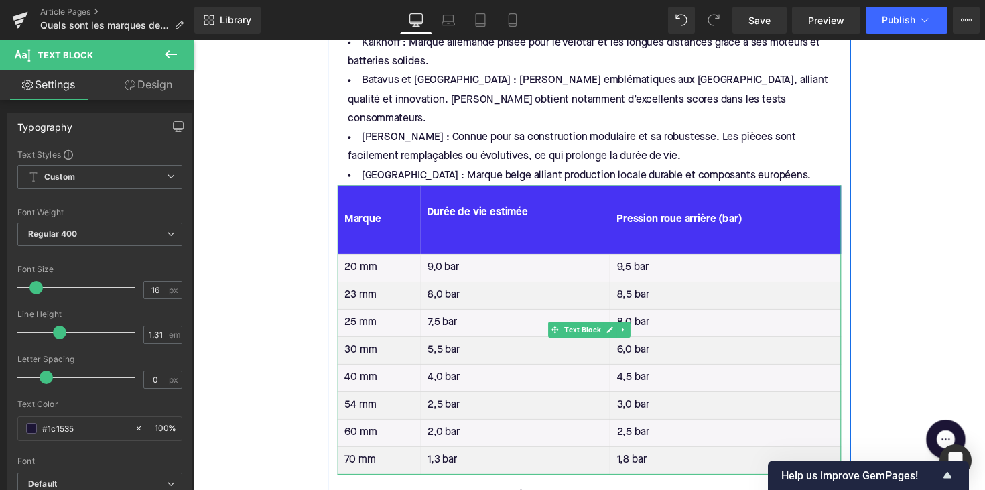
click at [469, 189] on th "Durée de vie estimée" at bounding box center [523, 224] width 194 height 70
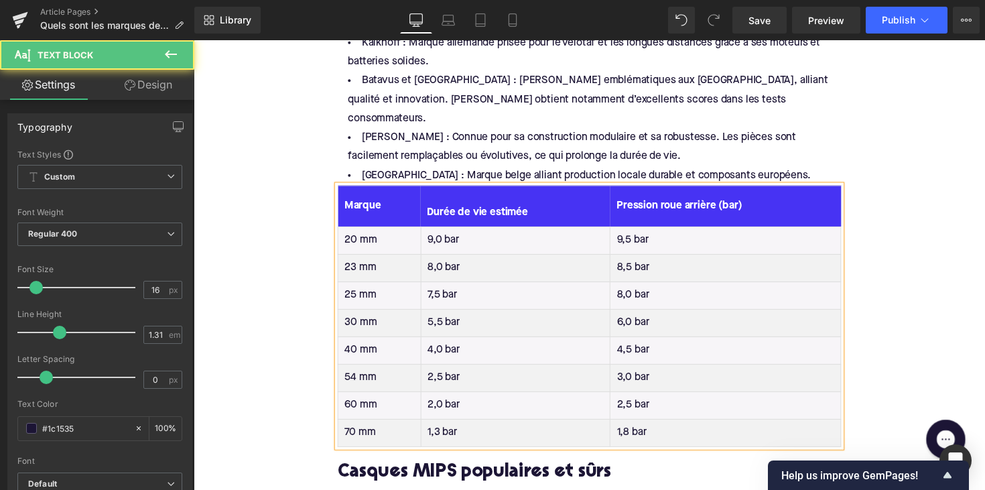
click at [387, 189] on th "Marque" at bounding box center [384, 210] width 85 height 42
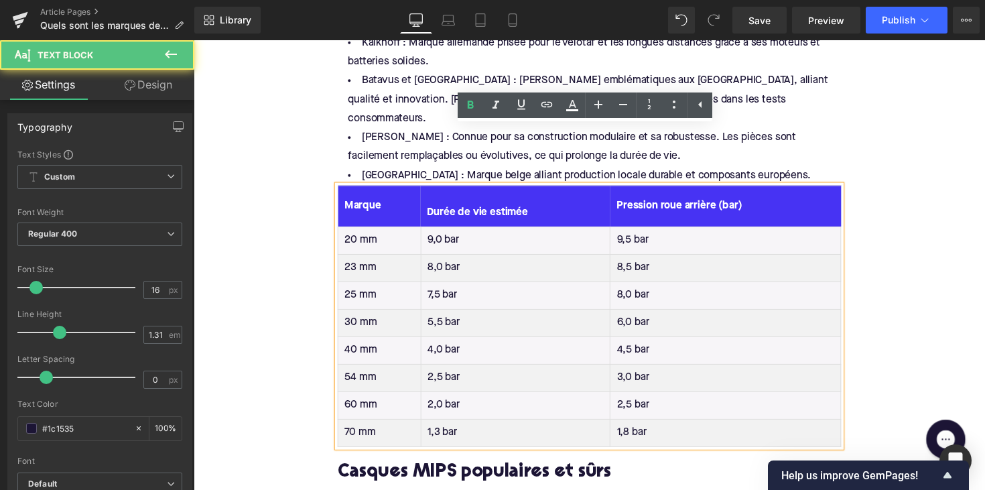
click at [432, 189] on th "Durée de vie estimée" at bounding box center [523, 210] width 194 height 42
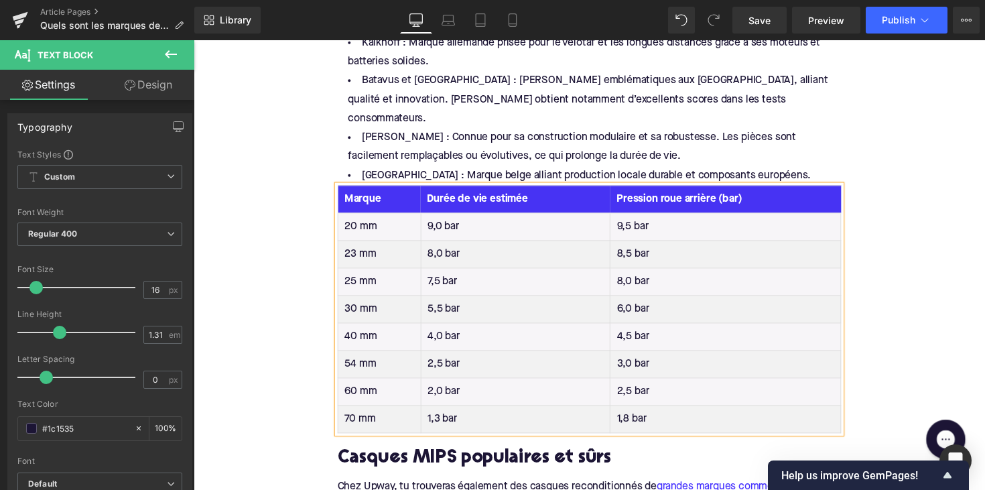
click at [695, 189] on th "Pression roue arrière (bar)" at bounding box center [738, 203] width 236 height 28
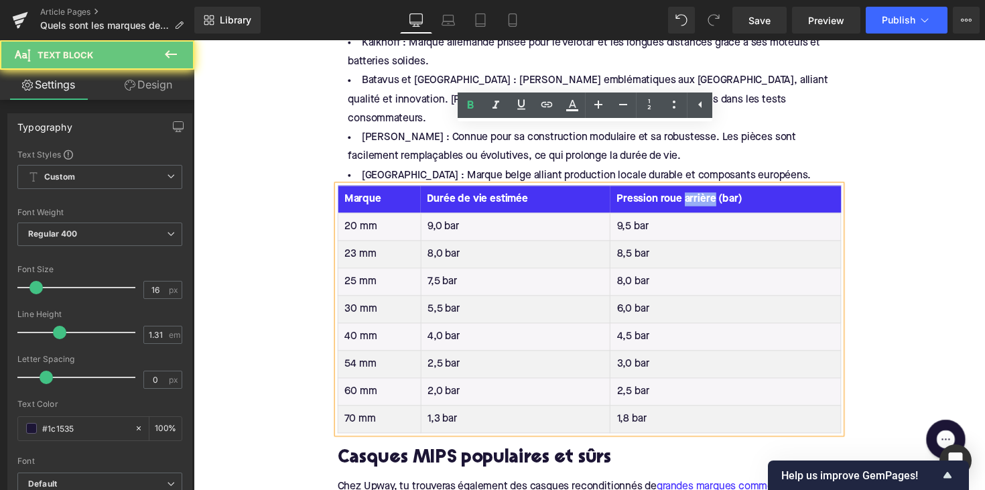
click at [695, 189] on th "Pression roue arrière (bar)" at bounding box center [738, 203] width 236 height 28
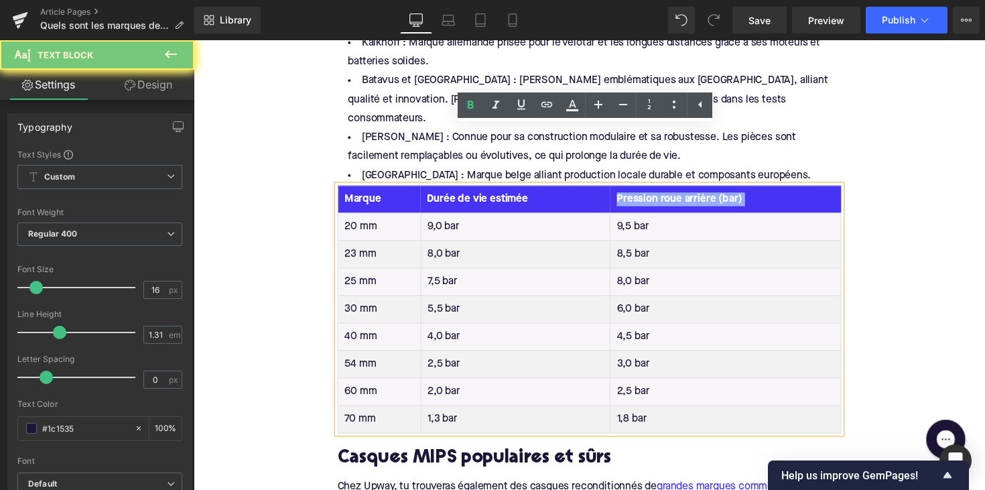
click at [695, 189] on th "Pression roue arrière (bar)" at bounding box center [738, 203] width 236 height 28
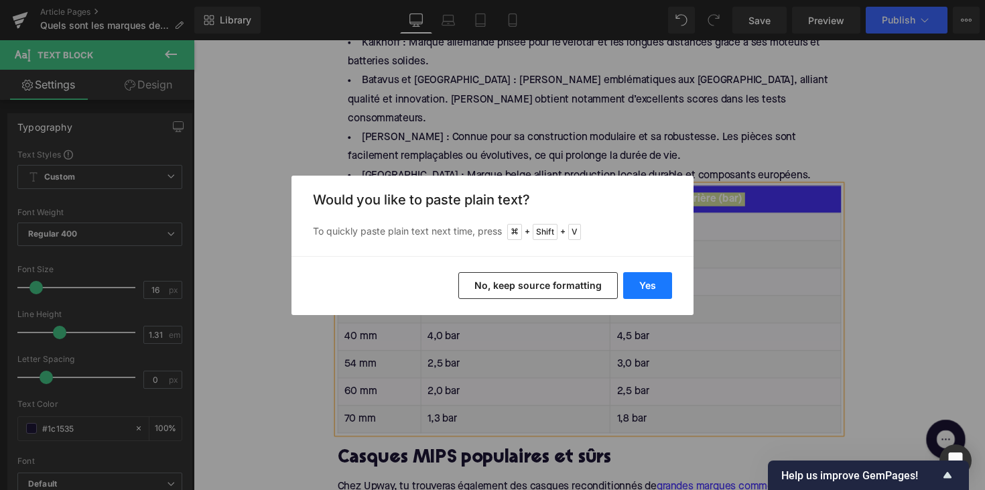
click at [662, 283] on button "Yes" at bounding box center [647, 285] width 49 height 27
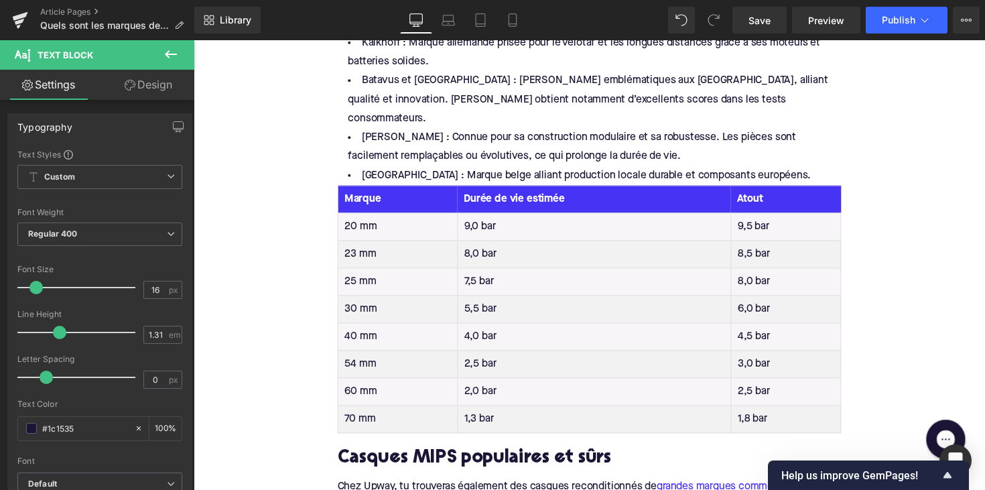
click at [359, 217] on td "20 mm" at bounding box center [403, 231] width 123 height 28
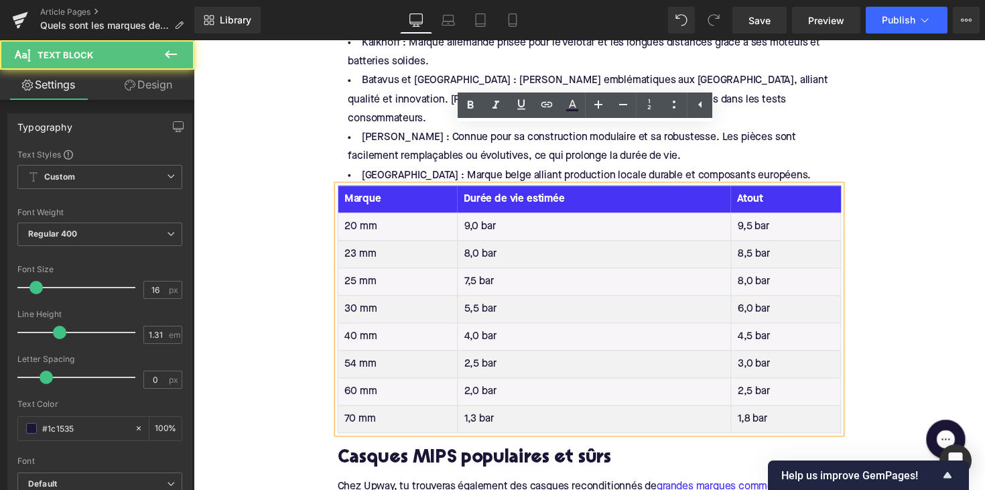
click at [359, 217] on td "20 mm" at bounding box center [403, 231] width 123 height 28
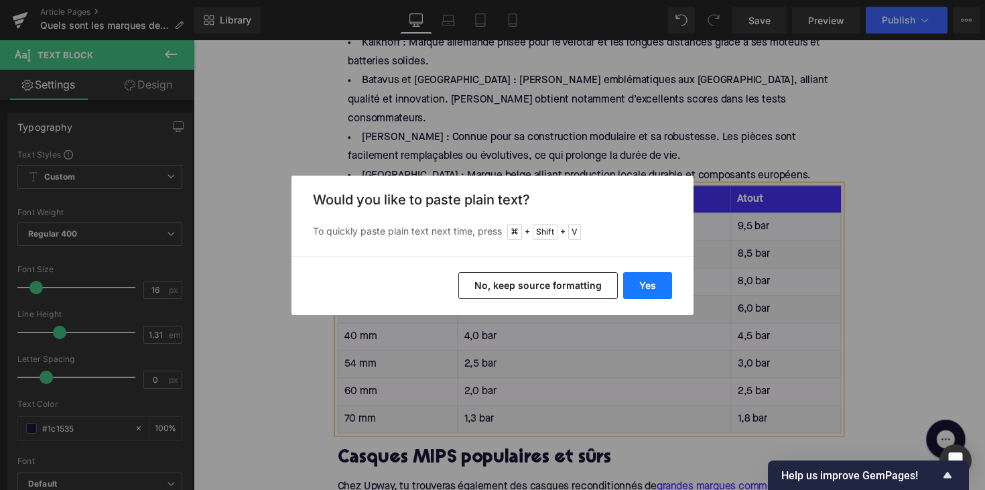
click at [641, 277] on button "Yes" at bounding box center [647, 285] width 49 height 27
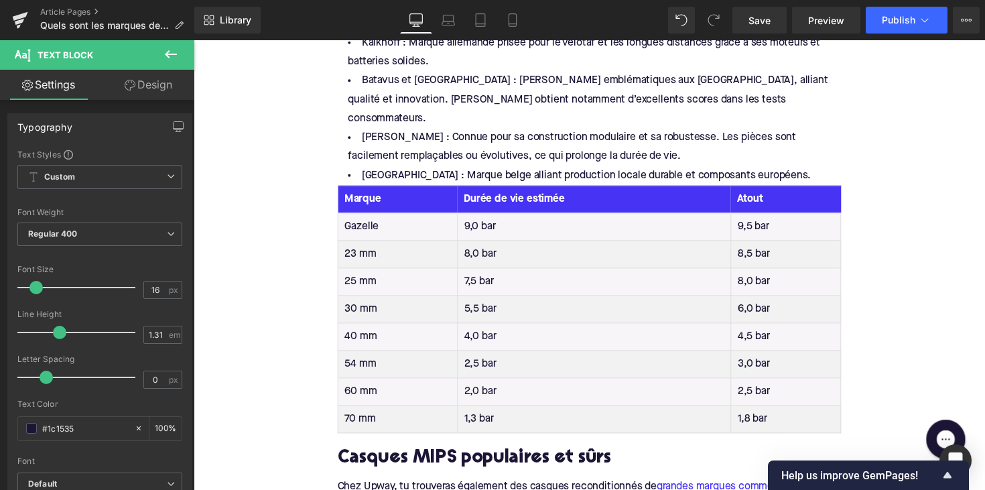
click at [362, 245] on td "23 mm" at bounding box center [403, 259] width 123 height 28
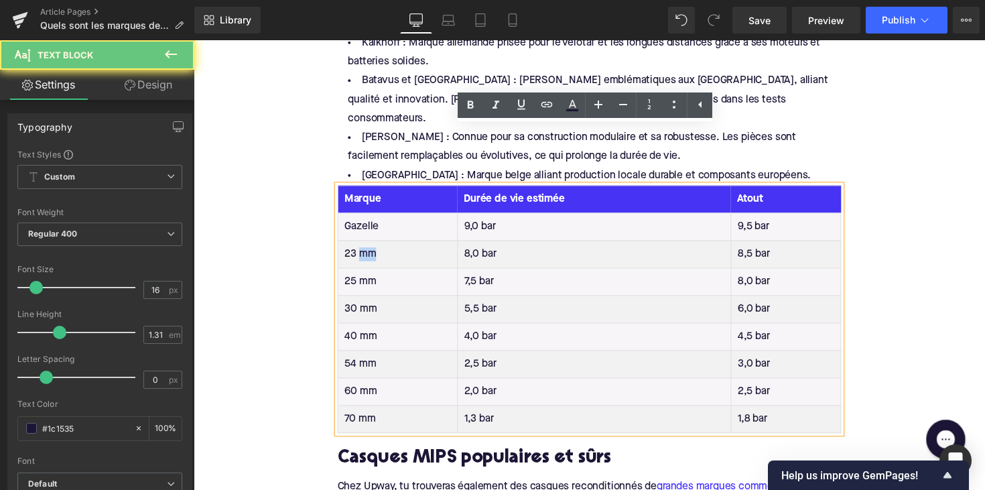
click at [362, 245] on td "23 mm" at bounding box center [403, 259] width 123 height 28
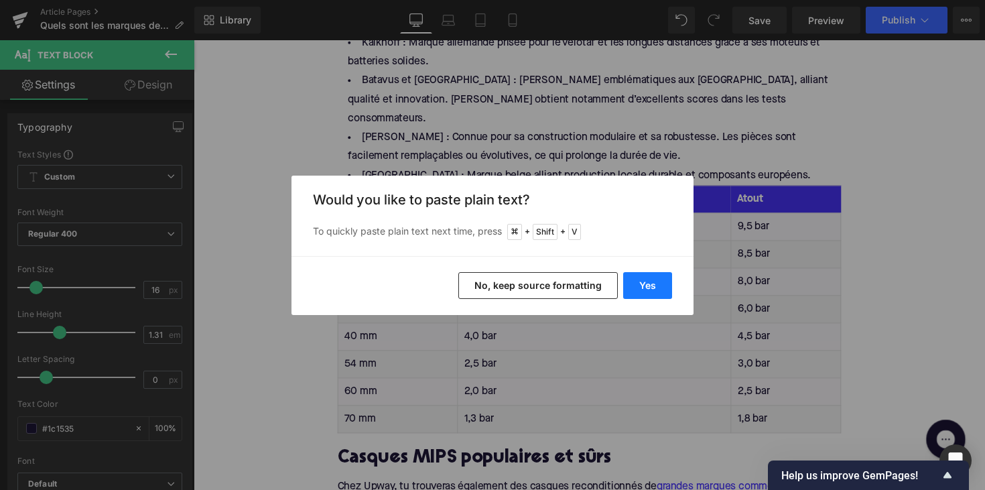
click at [632, 289] on button "Yes" at bounding box center [647, 285] width 49 height 27
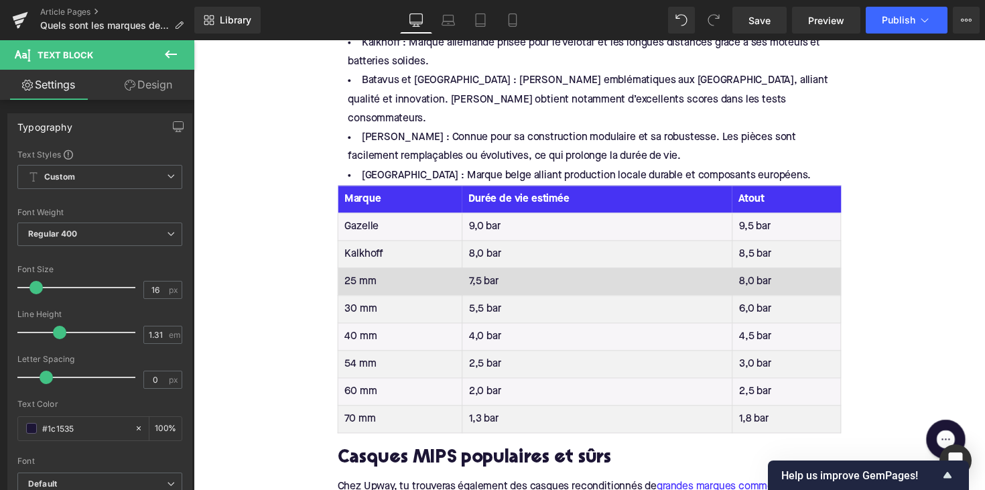
click at [359, 273] on td "25 mm" at bounding box center [405, 287] width 127 height 28
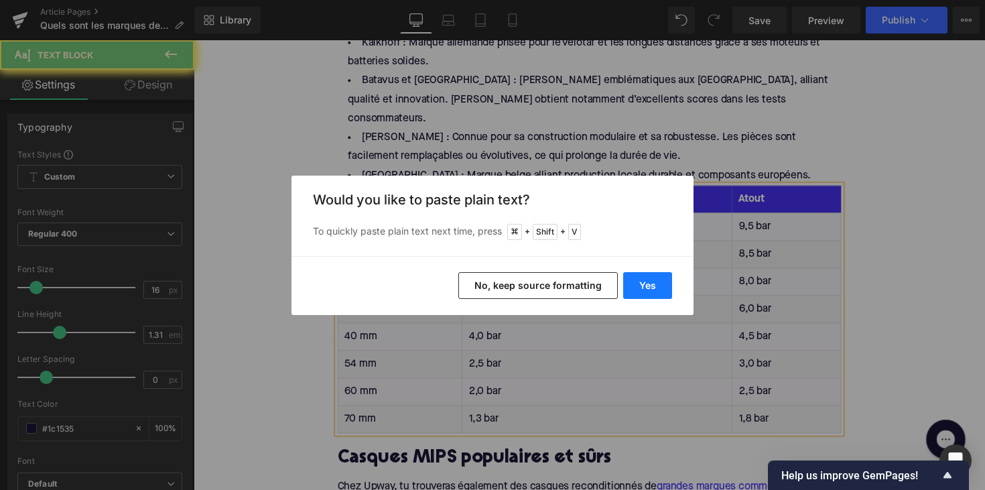
click at [642, 285] on button "Yes" at bounding box center [647, 285] width 49 height 27
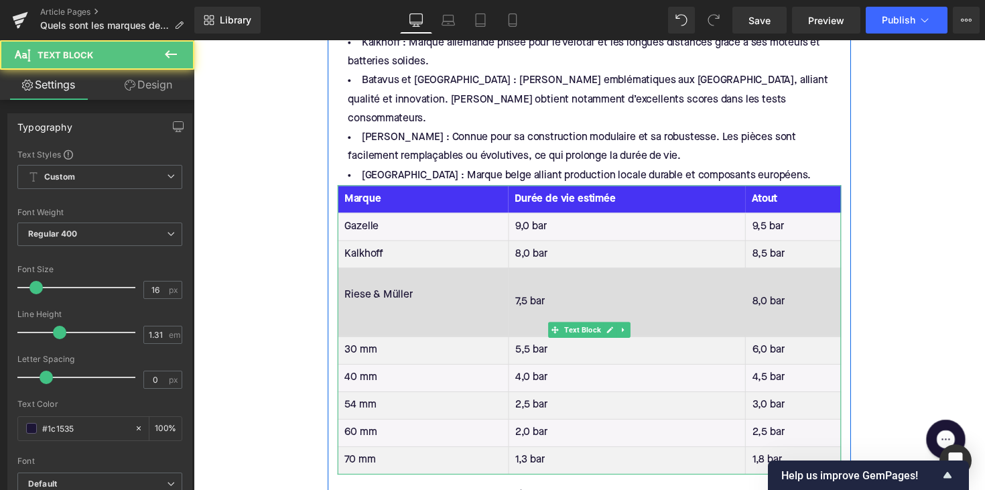
click at [363, 273] on td "Riese & Müller" at bounding box center [429, 308] width 175 height 70
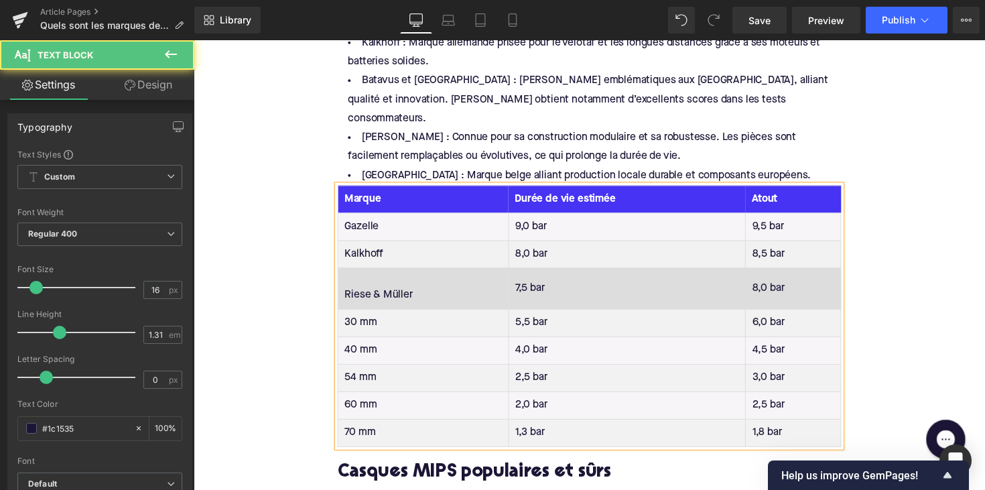
click at [346, 273] on td "Riese & Müller" at bounding box center [429, 294] width 175 height 42
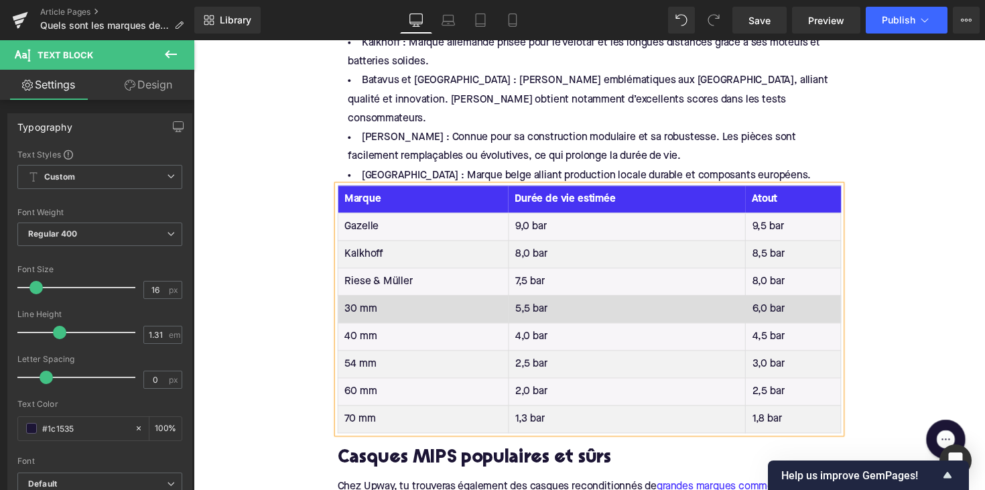
click at [357, 301] on td "30 mm" at bounding box center [429, 315] width 175 height 28
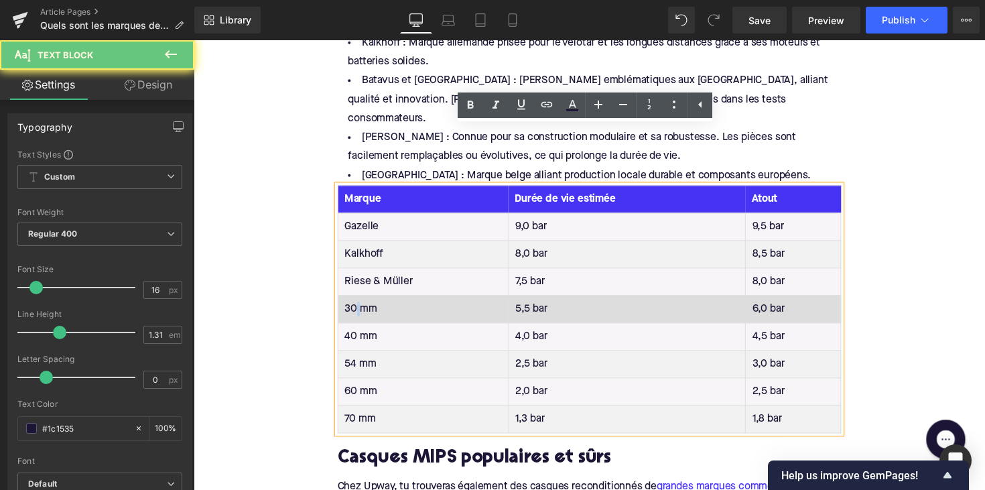
click at [357, 301] on td "30 mm" at bounding box center [429, 315] width 175 height 28
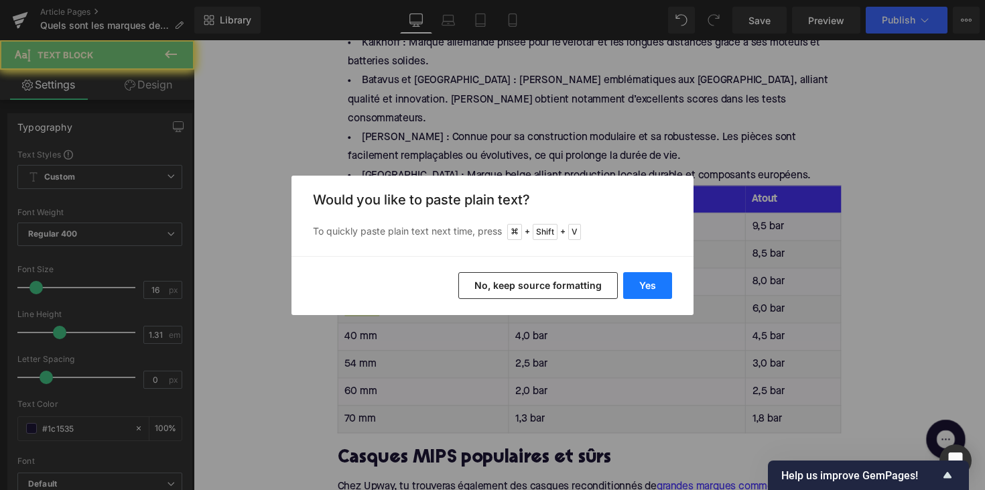
drag, startPoint x: 650, startPoint y: 283, endPoint x: 433, endPoint y: 44, distance: 323.9
click at [650, 283] on button "Yes" at bounding box center [647, 285] width 49 height 27
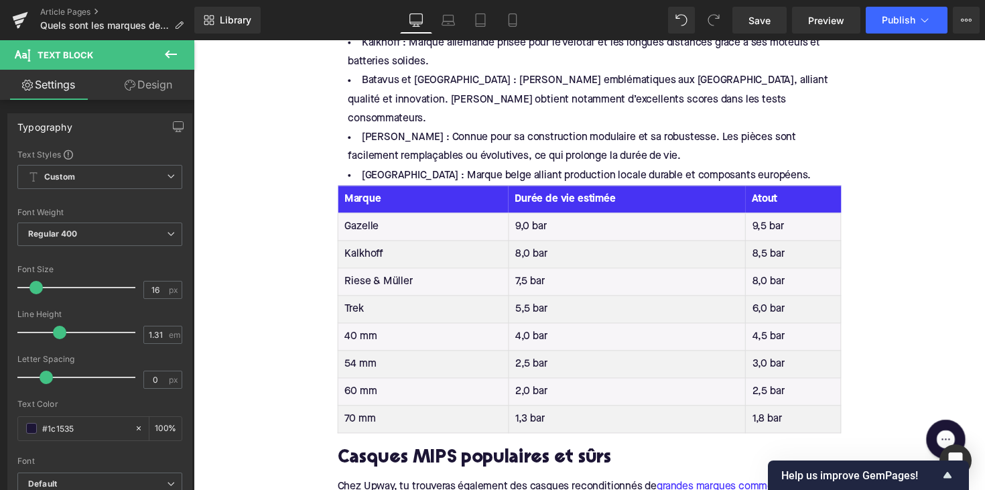
click at [354, 330] on td "40 mm" at bounding box center [429, 344] width 175 height 28
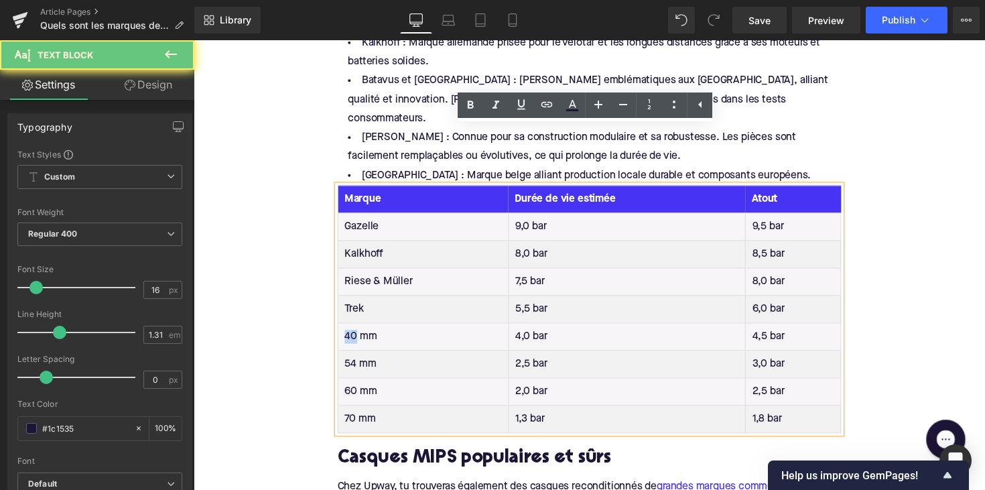
click at [354, 330] on td "40 mm" at bounding box center [429, 344] width 175 height 28
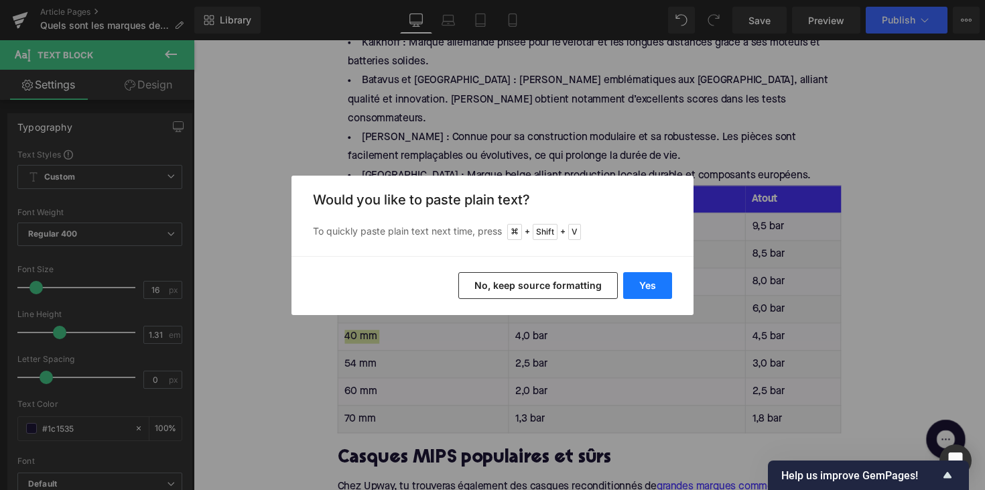
drag, startPoint x: 639, startPoint y: 279, endPoint x: 237, endPoint y: 339, distance: 406.4
click at [639, 279] on button "Yes" at bounding box center [647, 285] width 49 height 27
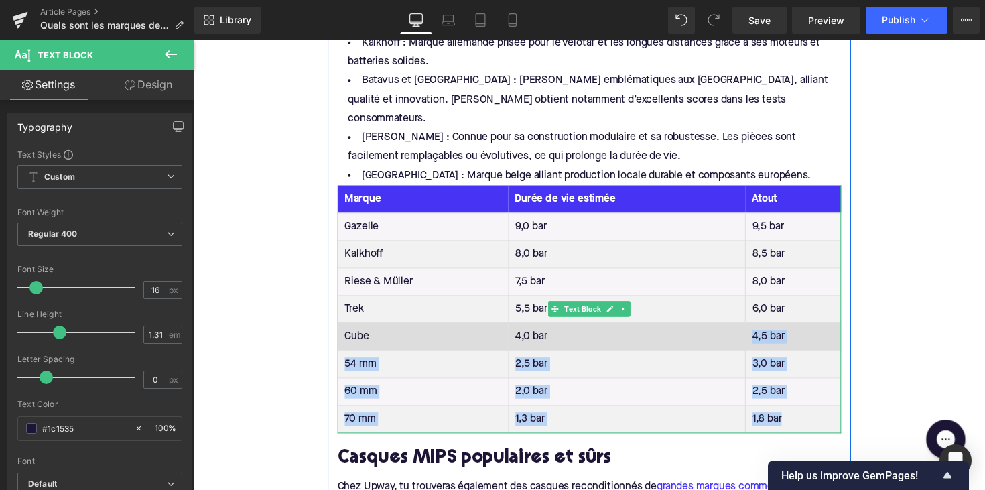
drag, startPoint x: 800, startPoint y: 375, endPoint x: 740, endPoint y: 282, distance: 110.9
click at [740, 282] on tbody "Gazelle 9,0 bar 9,5 bar Kalkhoff 8,0 bar 8,5 bar [PERSON_NAME] & [PERSON_NAME] …" at bounding box center [599, 329] width 515 height 225
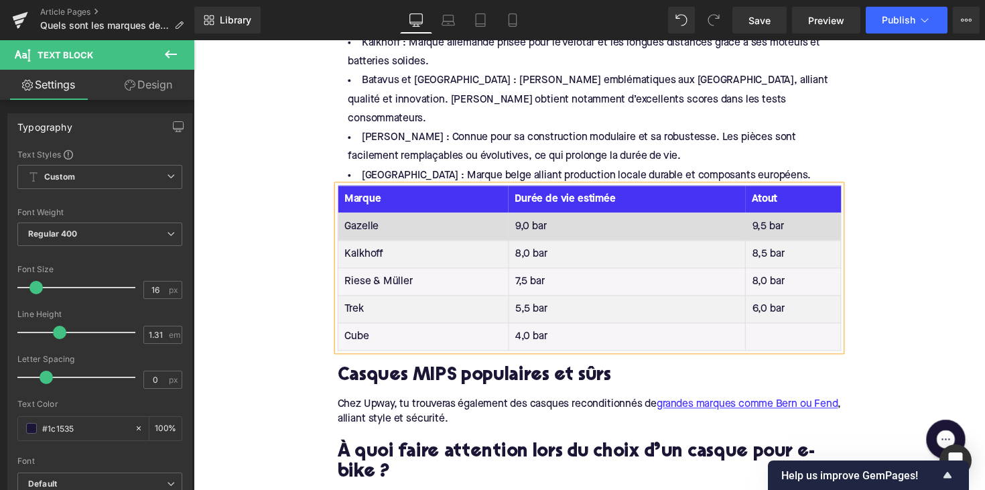
click at [535, 217] on td "9,0 bar" at bounding box center [637, 231] width 243 height 28
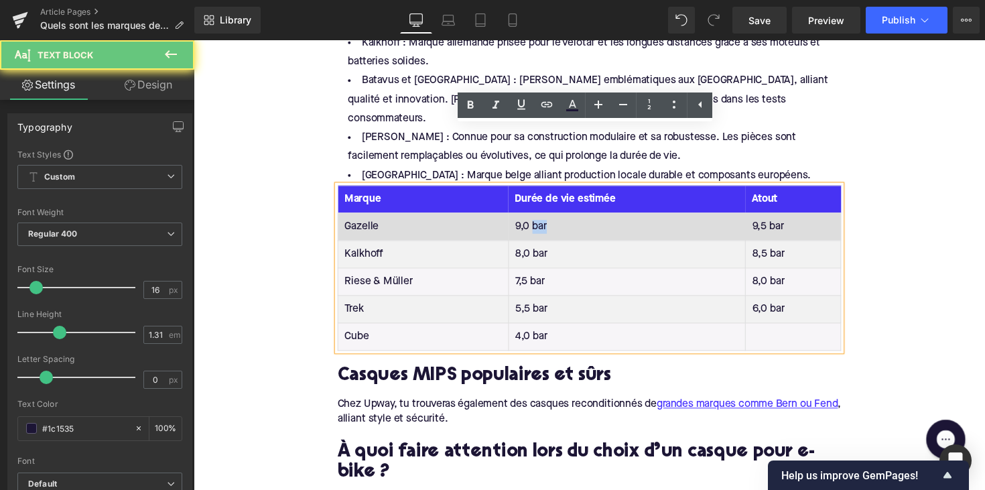
click at [535, 217] on td "9,0 bar" at bounding box center [637, 231] width 243 height 28
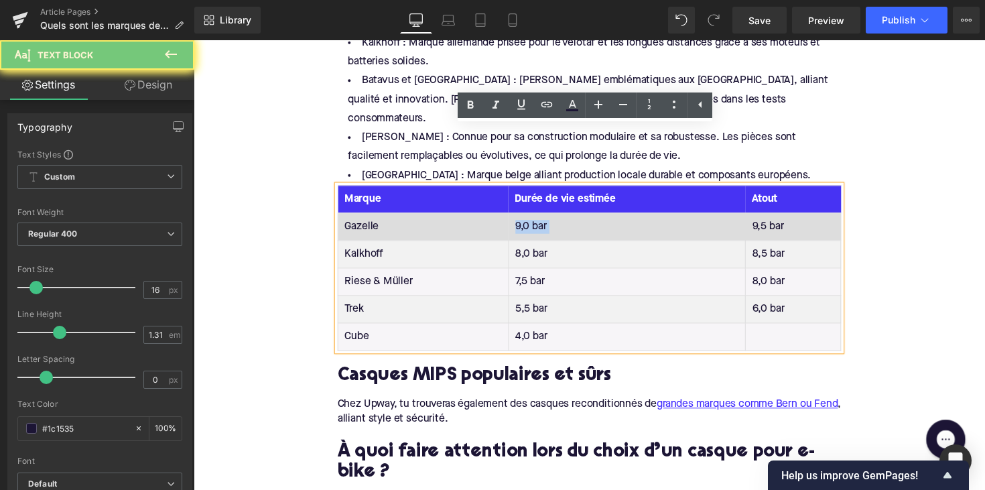
click at [535, 217] on td "9,0 bar" at bounding box center [637, 231] width 243 height 28
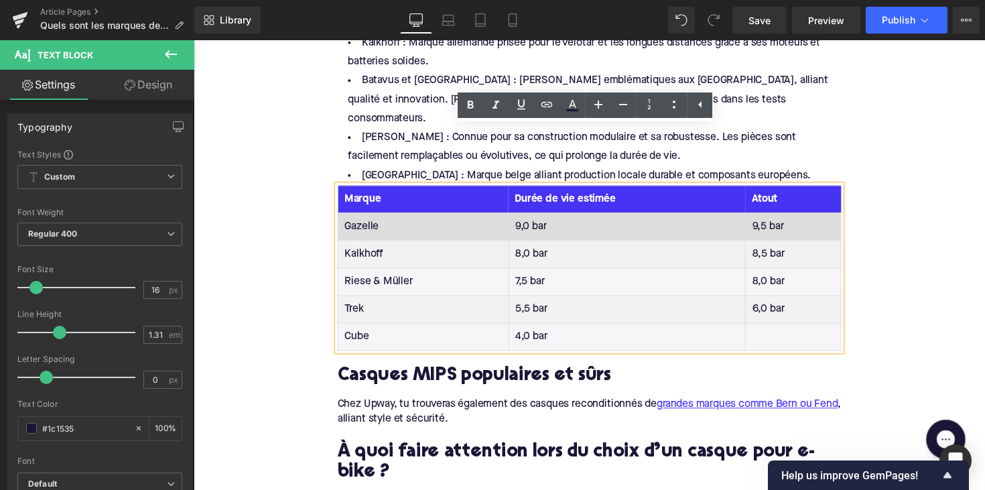
click at [530, 217] on td "9,0 bar" at bounding box center [637, 231] width 243 height 28
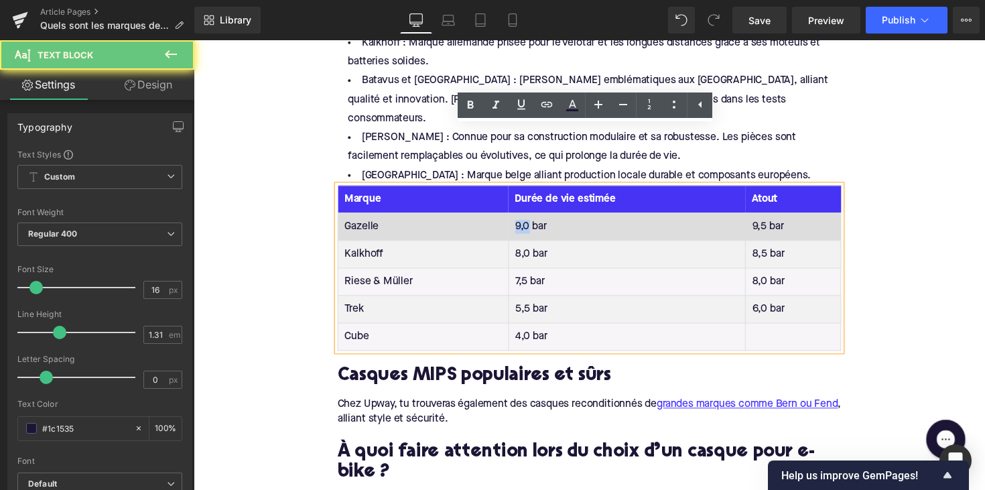
click at [530, 217] on td "9,0 bar" at bounding box center [637, 231] width 243 height 28
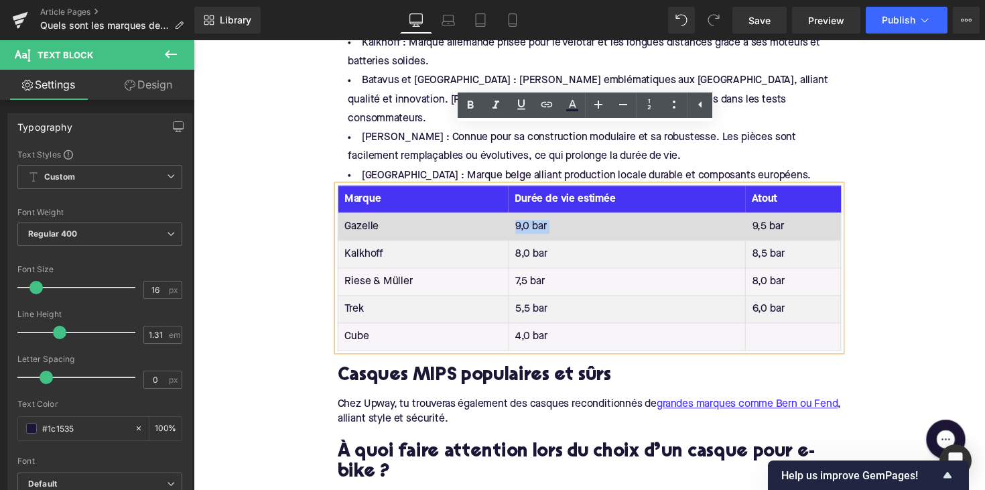
click at [530, 217] on td "9,0 bar" at bounding box center [637, 231] width 243 height 28
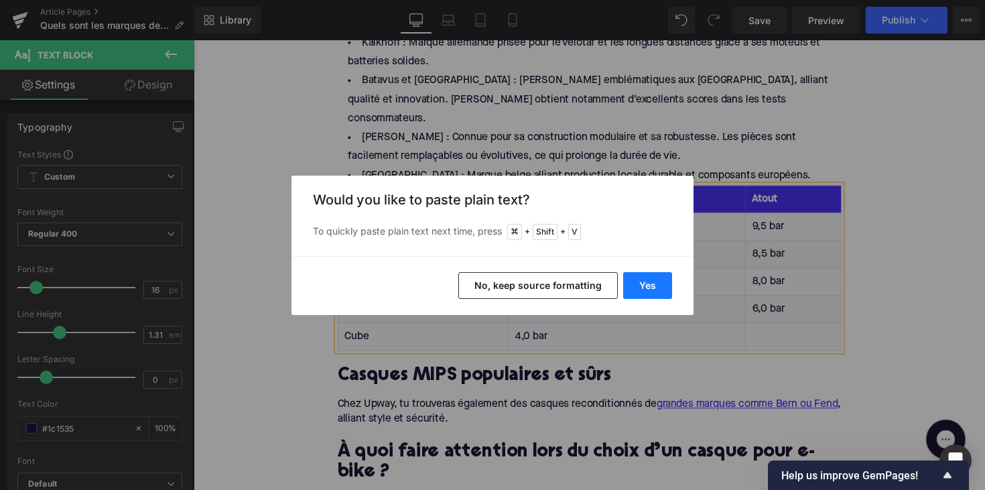
click at [644, 280] on button "Yes" at bounding box center [647, 285] width 49 height 27
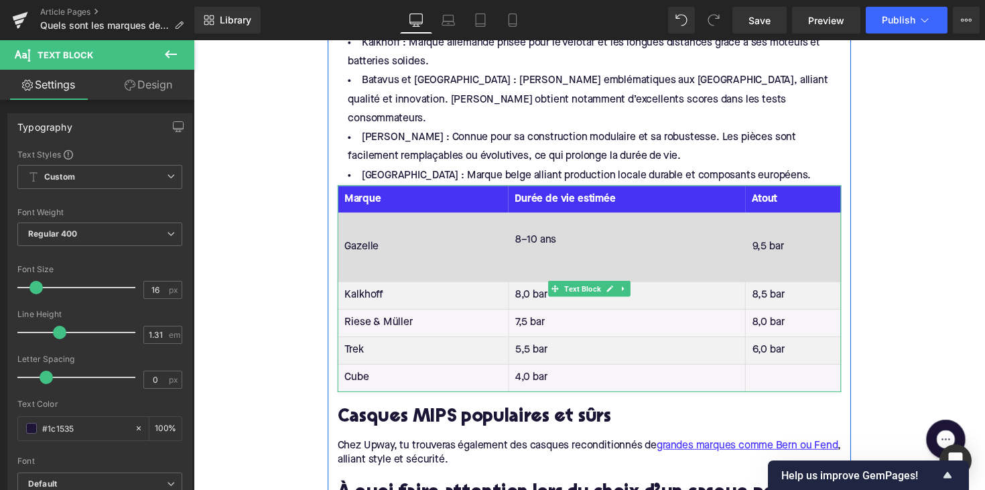
click at [531, 224] on td "8–10 ans" at bounding box center [637, 252] width 243 height 70
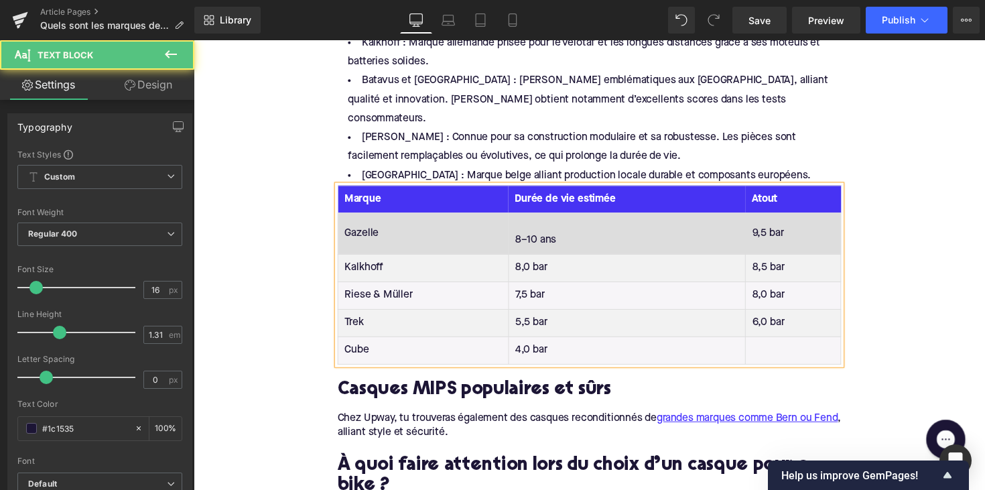
click at [516, 217] on td "8–10 ans" at bounding box center [637, 238] width 243 height 42
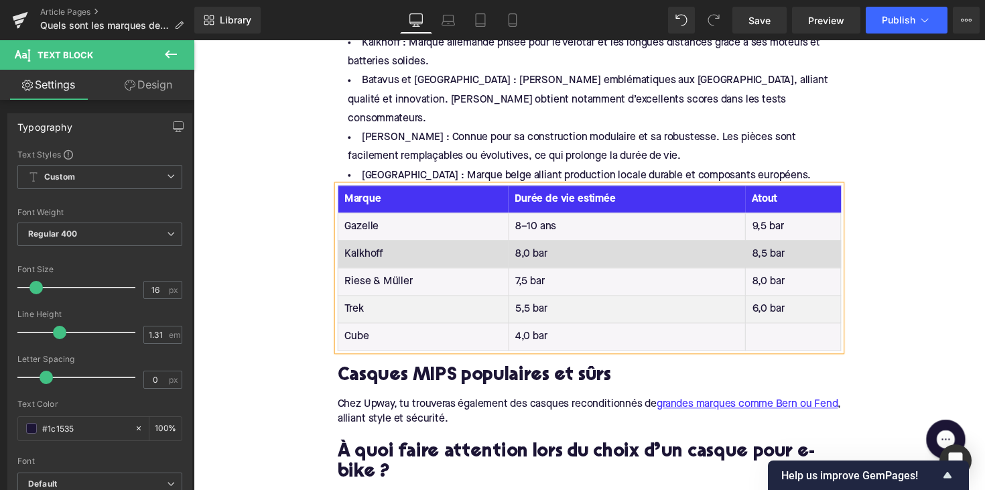
click at [537, 245] on td "8,0 bar" at bounding box center [637, 259] width 243 height 28
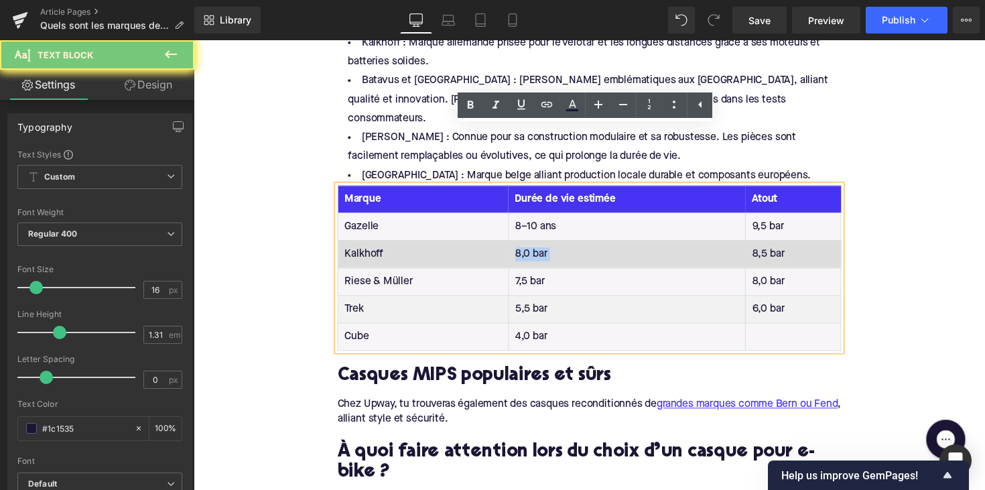
click at [537, 245] on td "8,0 bar" at bounding box center [637, 259] width 243 height 28
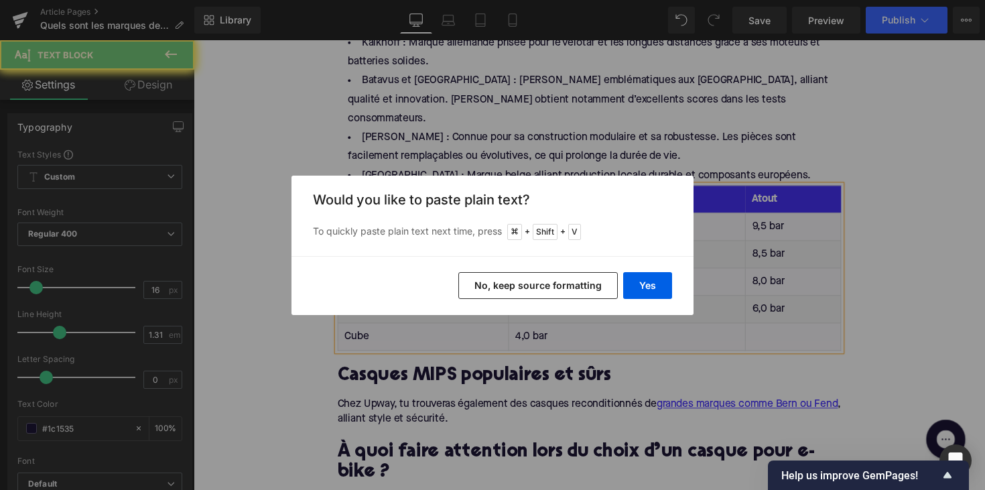
click at [646, 307] on div "Yes No, keep source formatting" at bounding box center [492, 285] width 402 height 59
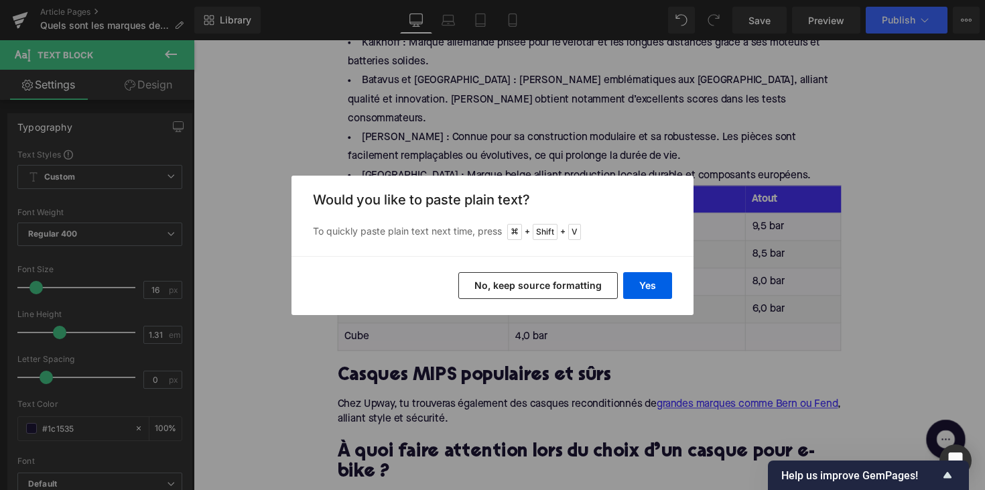
click at [646, 301] on div "Yes No, keep source formatting" at bounding box center [492, 285] width 402 height 59
drag, startPoint x: 646, startPoint y: 289, endPoint x: 463, endPoint y: 245, distance: 188.0
click at [646, 289] on button "Yes" at bounding box center [647, 285] width 49 height 27
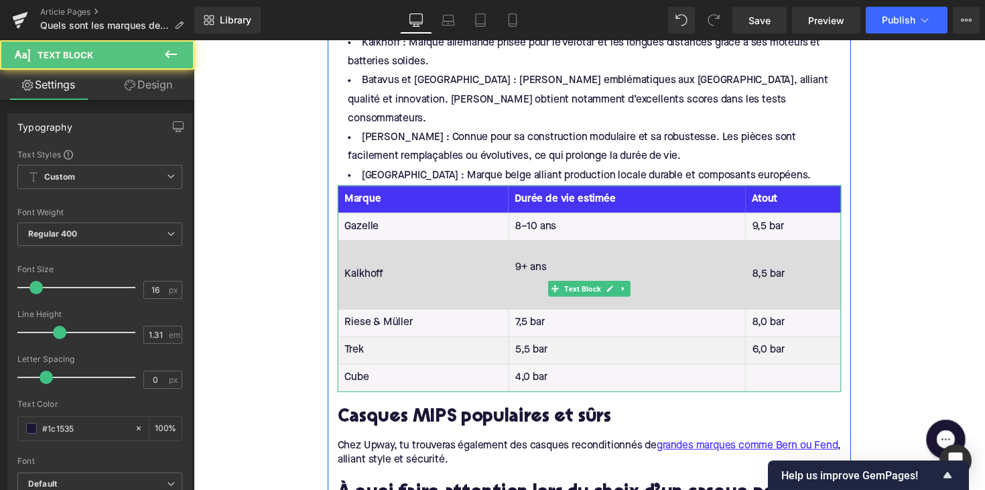
click at [525, 245] on td "9+ ans" at bounding box center [637, 280] width 243 height 70
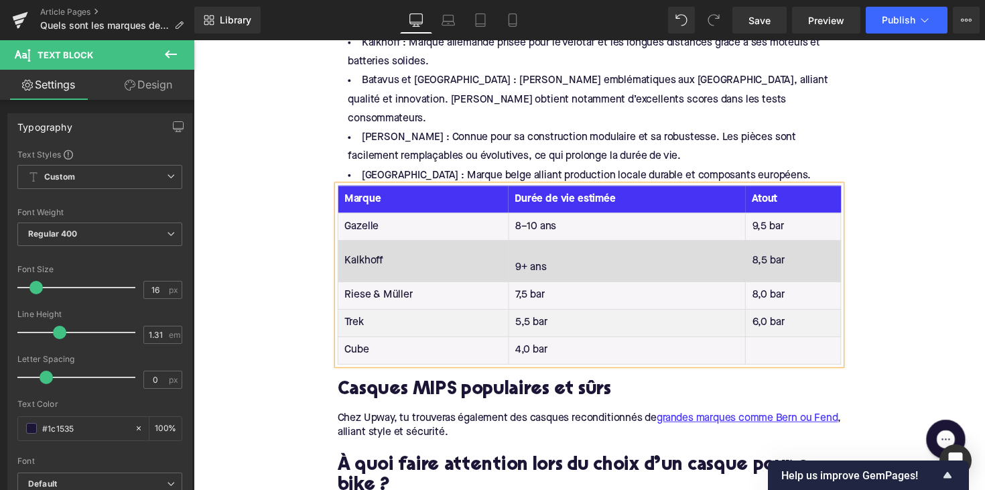
click at [516, 245] on td "9+ ans" at bounding box center [637, 266] width 243 height 42
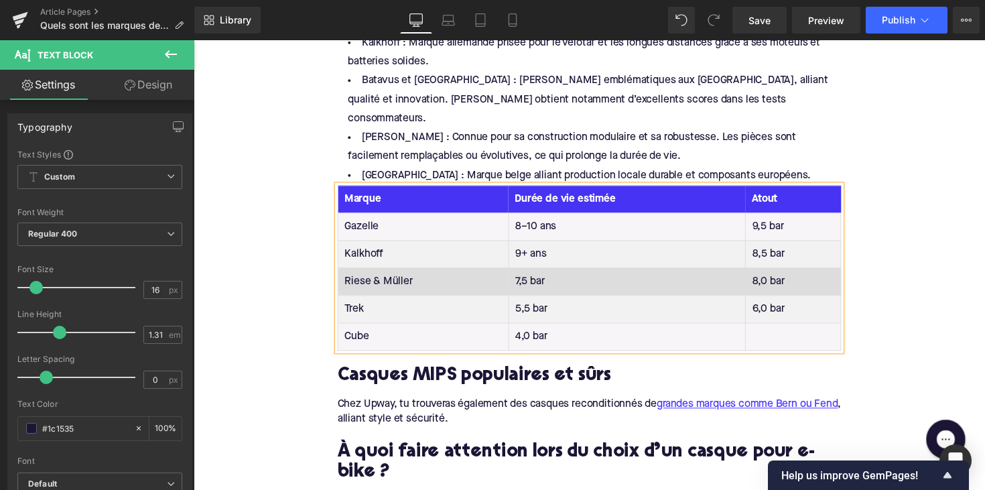
click at [531, 273] on td "7,5 bar" at bounding box center [637, 287] width 243 height 28
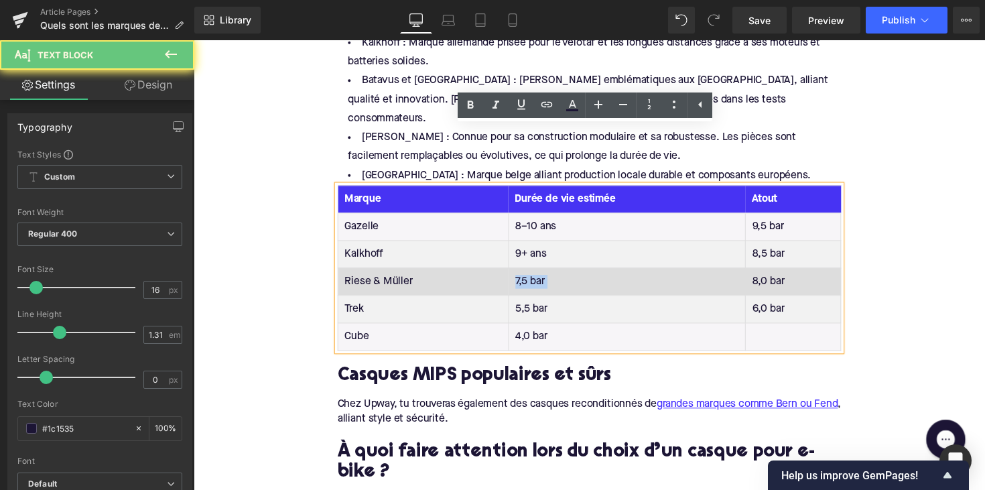
click at [531, 273] on td "7,5 bar" at bounding box center [637, 287] width 243 height 28
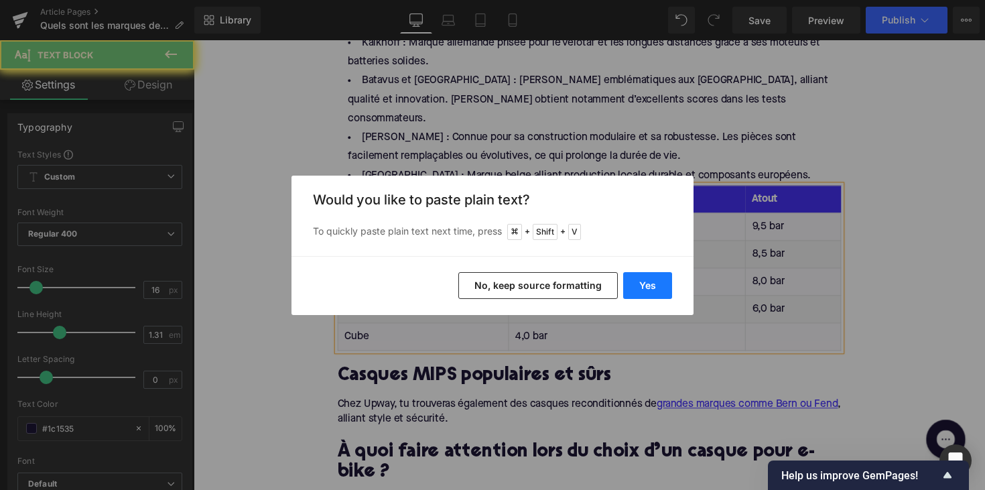
click at [632, 279] on button "Yes" at bounding box center [647, 285] width 49 height 27
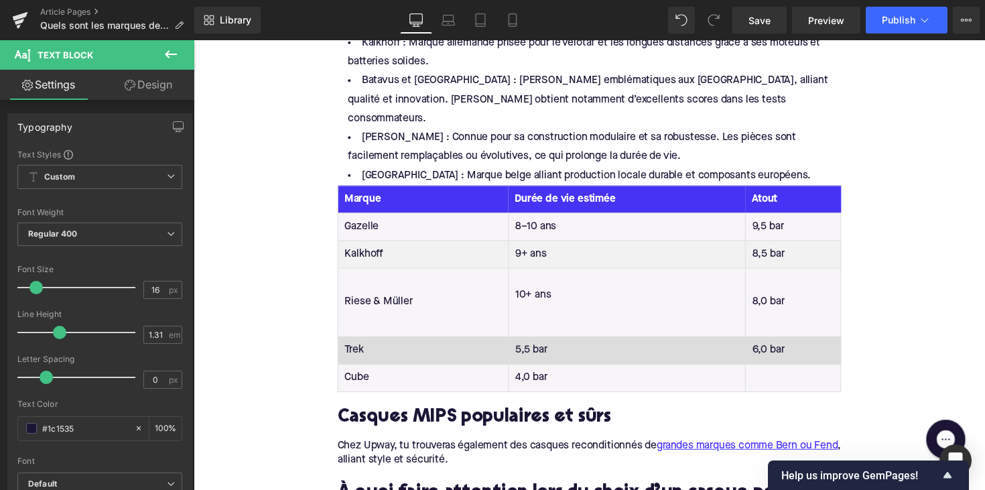
click at [533, 344] on td "5,5 bar" at bounding box center [637, 358] width 243 height 28
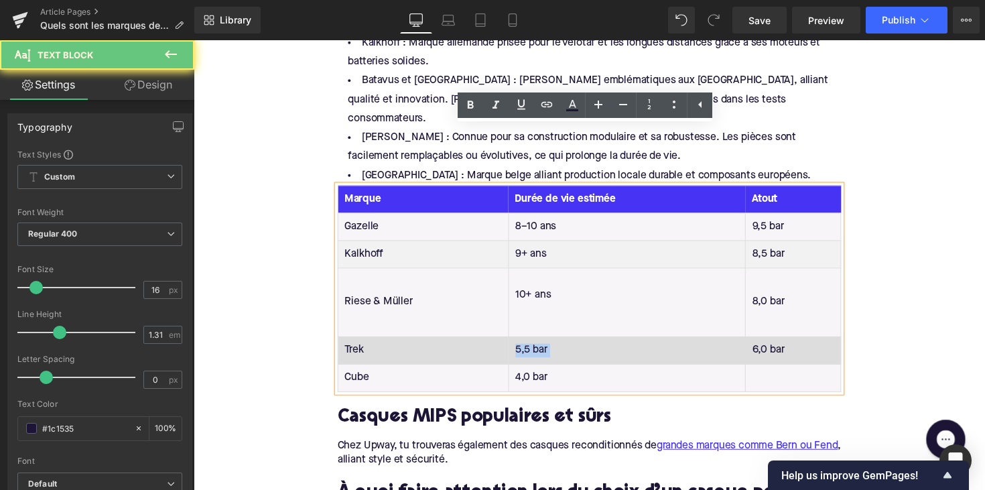
click at [533, 344] on td "5,5 bar" at bounding box center [637, 358] width 243 height 28
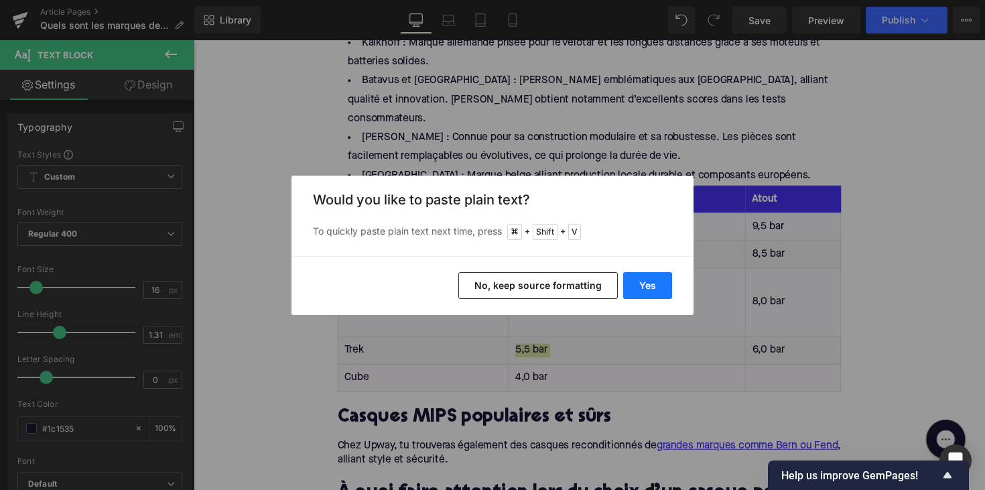
click at [634, 274] on button "Yes" at bounding box center [647, 285] width 49 height 27
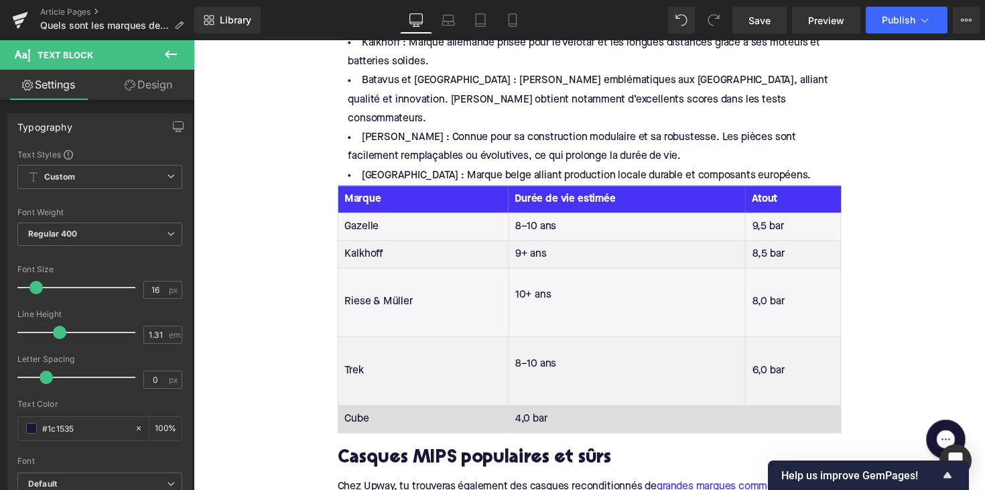
click at [529, 414] on td "4,0 bar" at bounding box center [637, 428] width 243 height 28
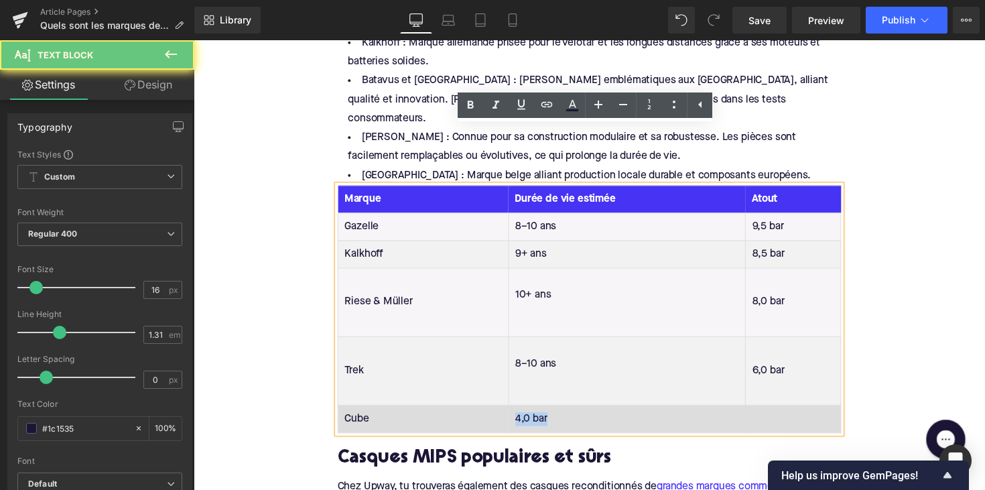
click at [529, 414] on td "4,0 bar" at bounding box center [637, 428] width 243 height 28
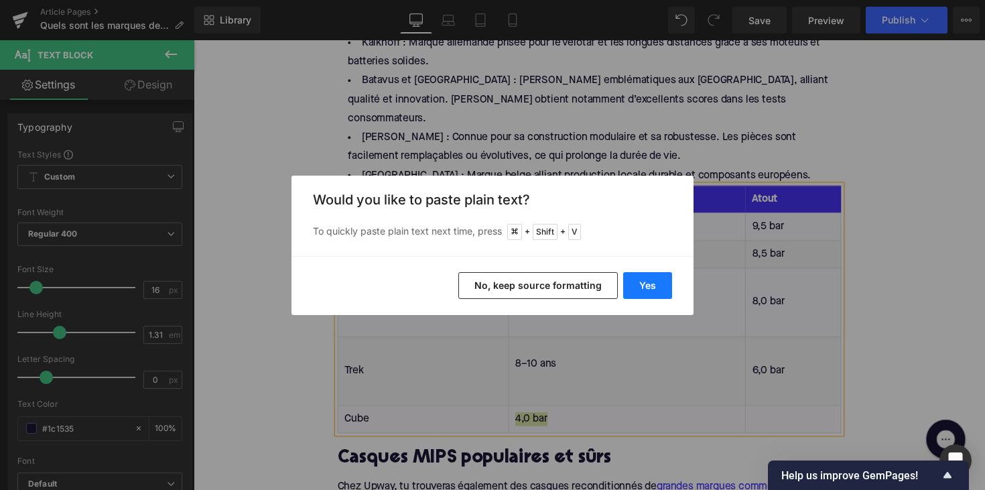
click at [634, 282] on button "Yes" at bounding box center [647, 285] width 49 height 27
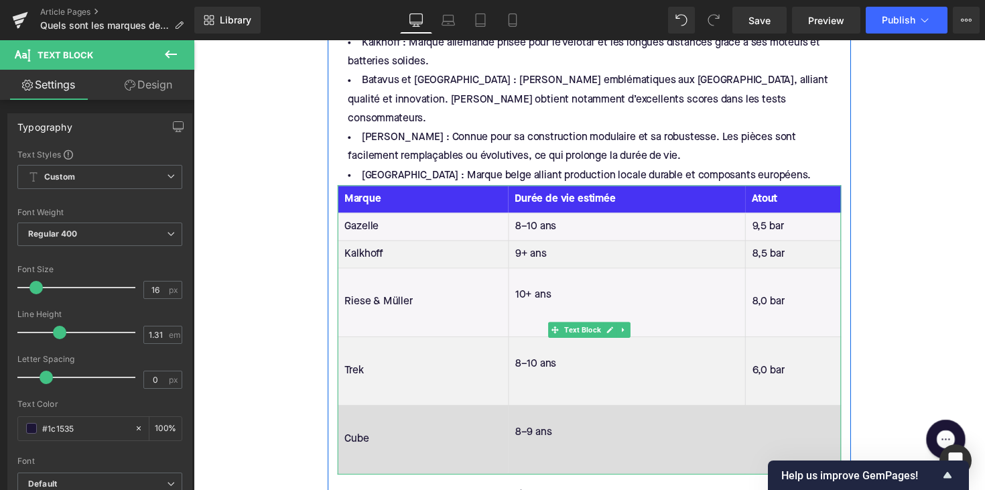
click at [531, 414] on td "8–9 ans" at bounding box center [637, 449] width 243 height 70
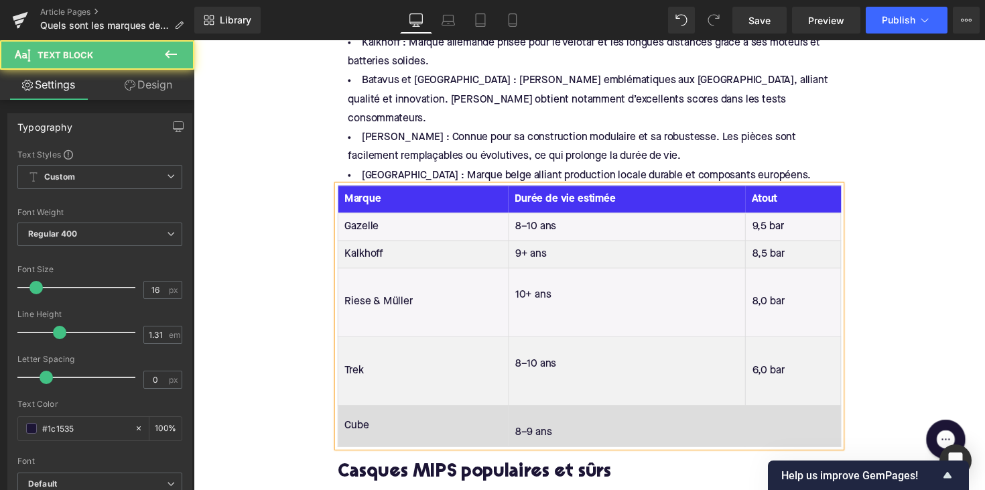
click at [516, 414] on td "8–9 ans" at bounding box center [637, 435] width 243 height 42
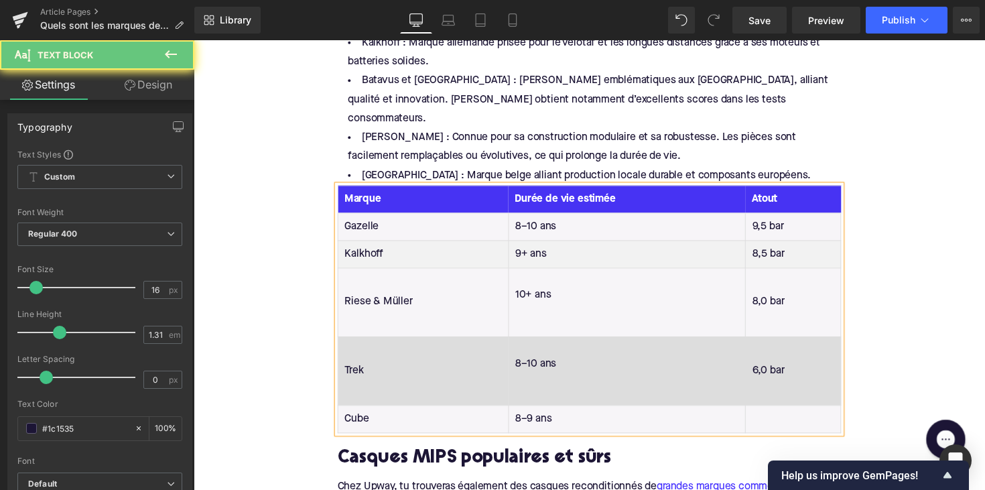
click at [521, 346] on td "8–10 ans" at bounding box center [637, 379] width 243 height 70
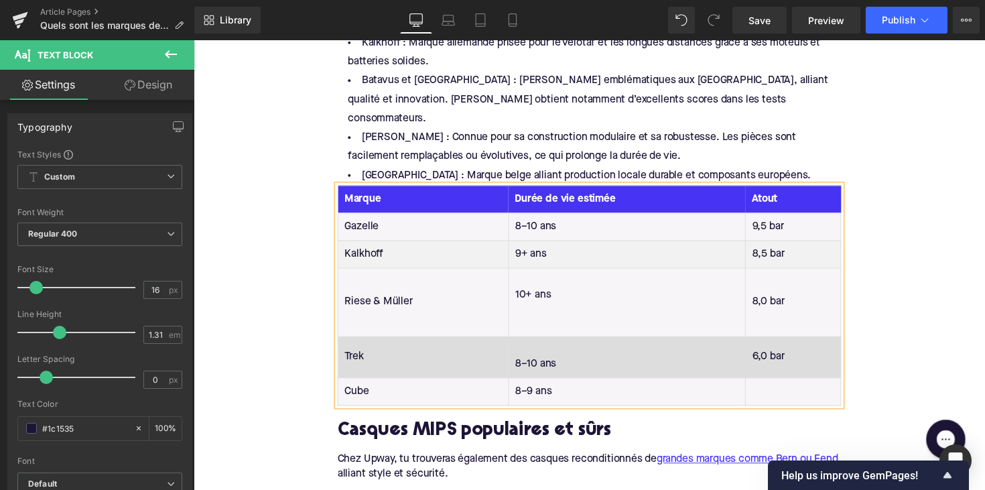
click at [516, 344] on td "8–10 ans" at bounding box center [637, 365] width 243 height 42
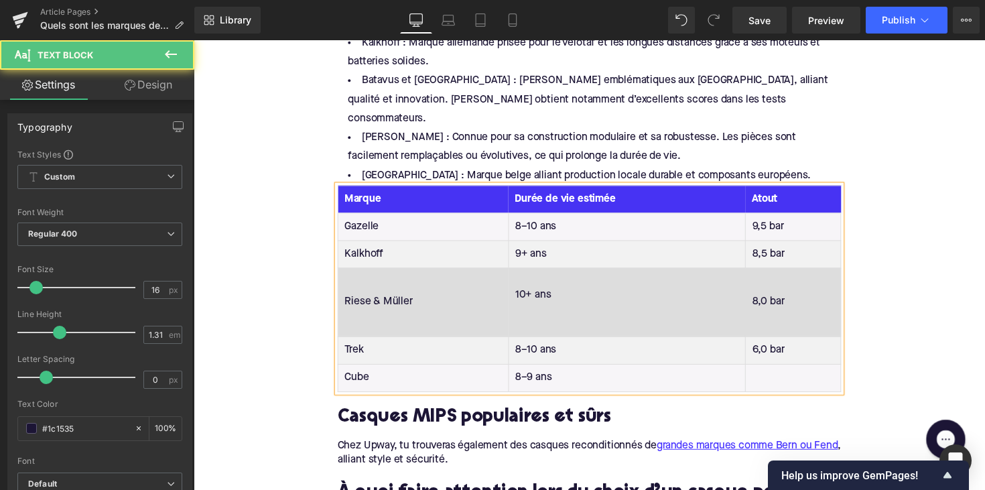
click at [527, 273] on td "10+ ans" at bounding box center [637, 308] width 243 height 70
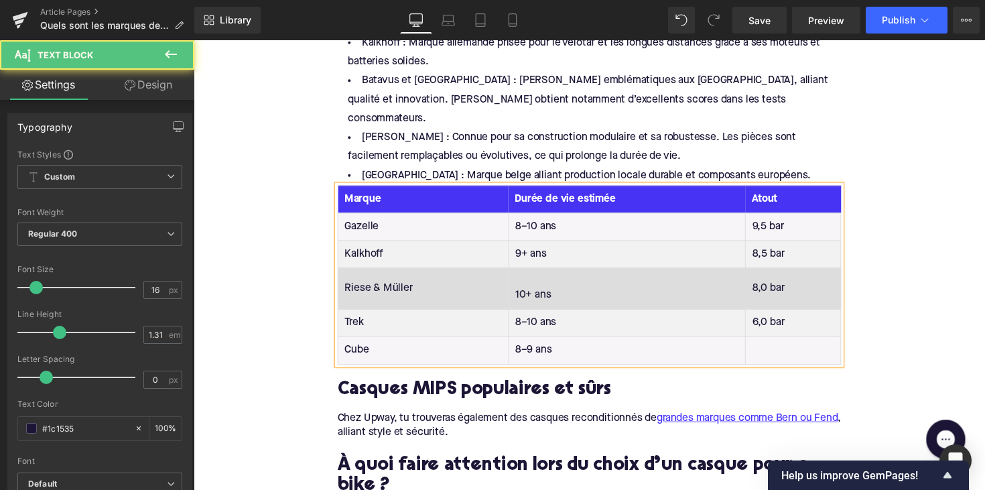
click at [519, 273] on td "10+ ans" at bounding box center [637, 294] width 243 height 42
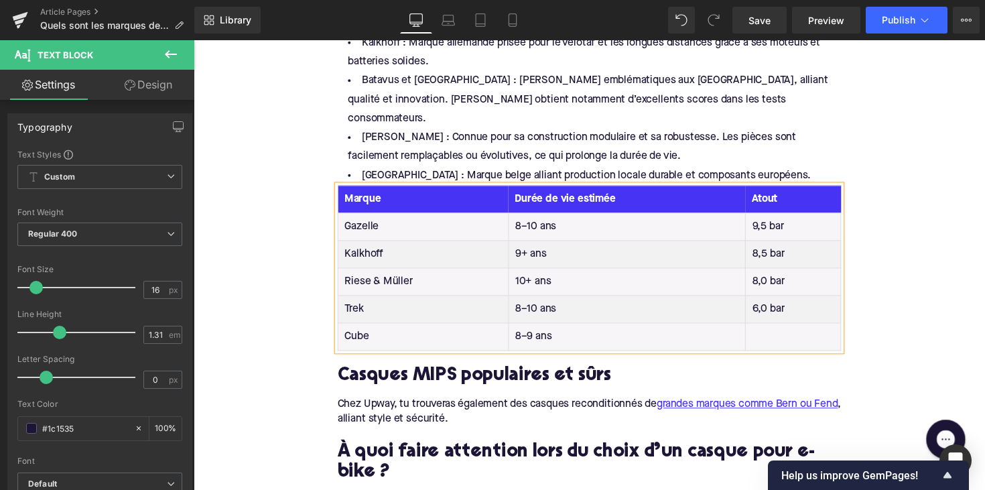
click at [788, 217] on td "9,5 bar" at bounding box center [808, 231] width 98 height 28
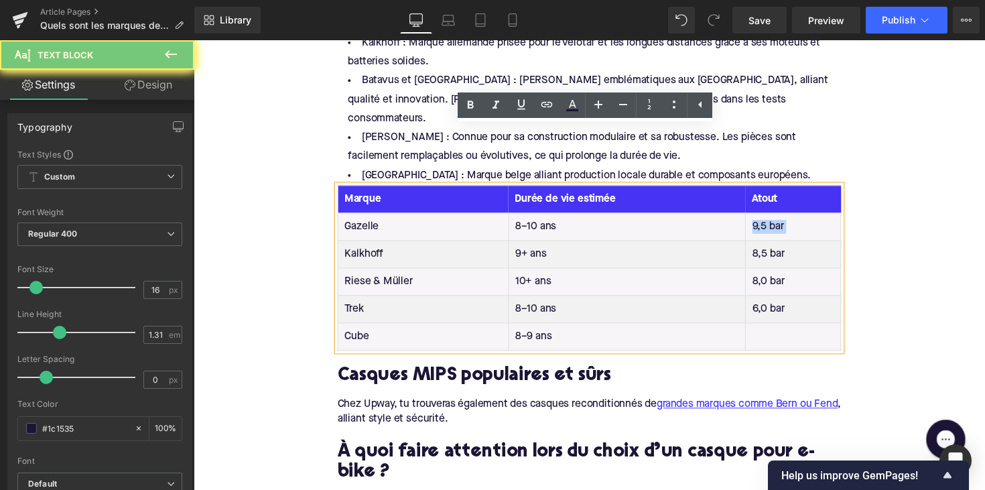
click at [788, 217] on td "9,5 bar" at bounding box center [808, 231] width 98 height 28
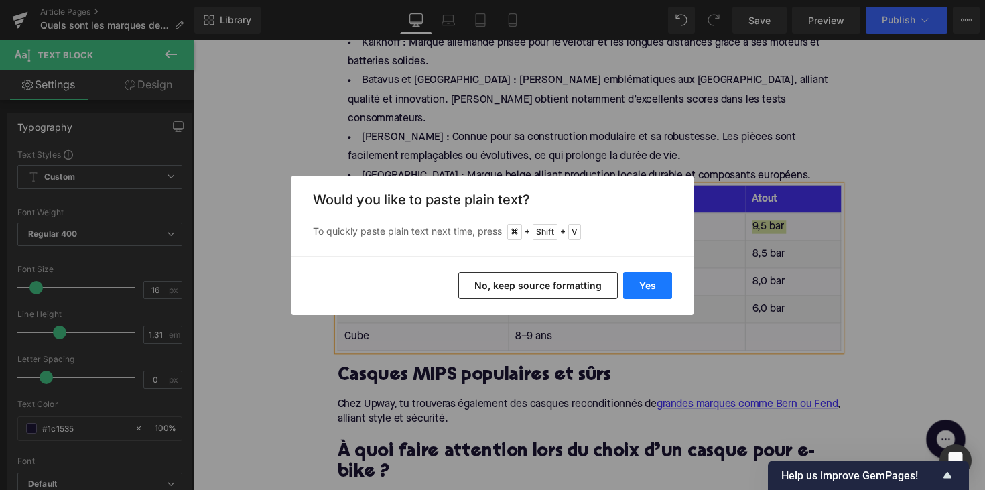
click at [646, 283] on button "Yes" at bounding box center [647, 285] width 49 height 27
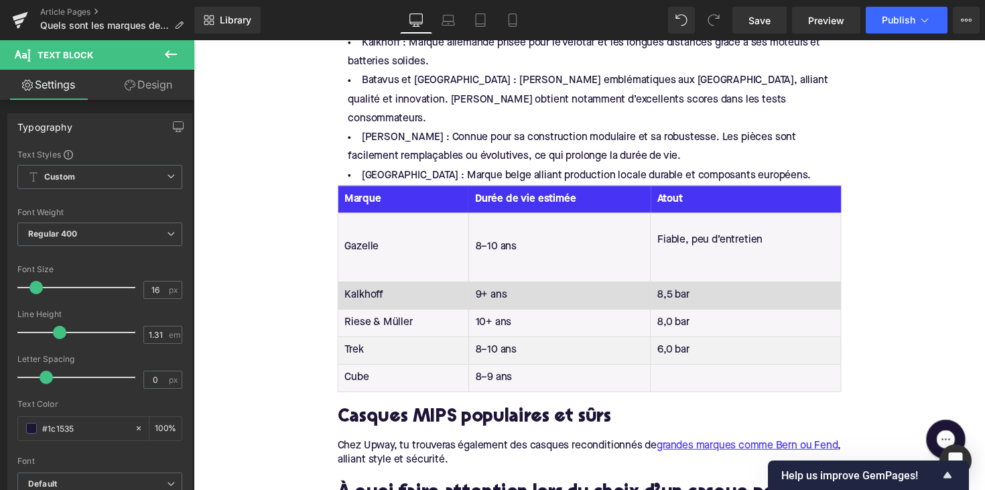
click at [689, 287] on td "8,5 bar" at bounding box center [759, 301] width 195 height 28
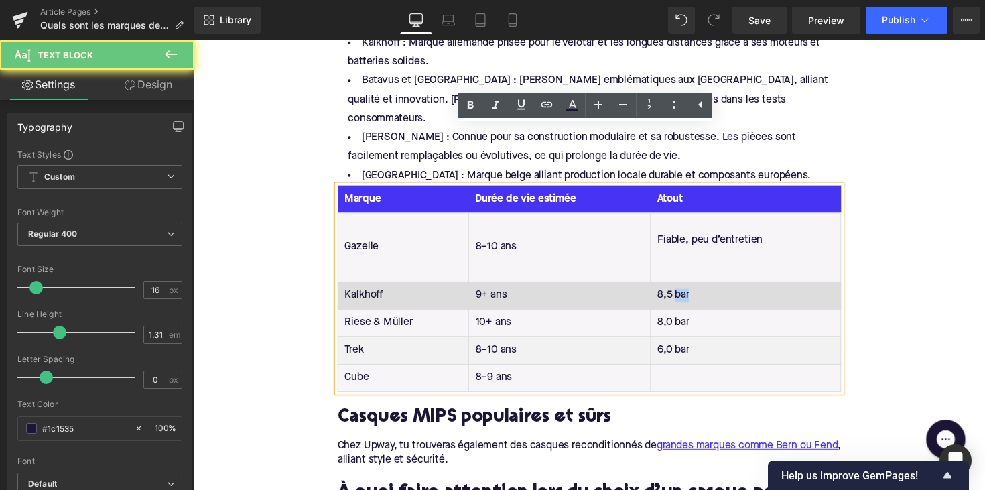
click at [689, 287] on td "8,5 bar" at bounding box center [759, 301] width 195 height 28
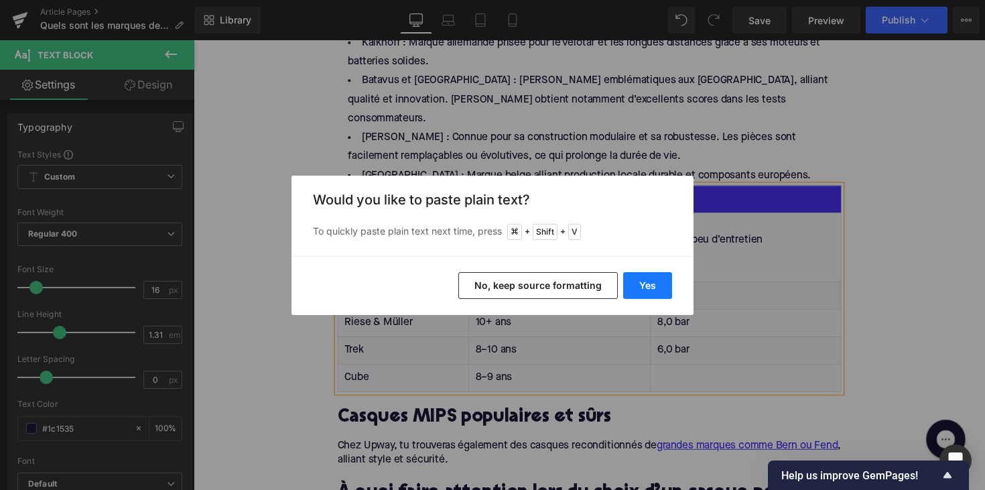
click at [648, 298] on button "Yes" at bounding box center [647, 285] width 49 height 27
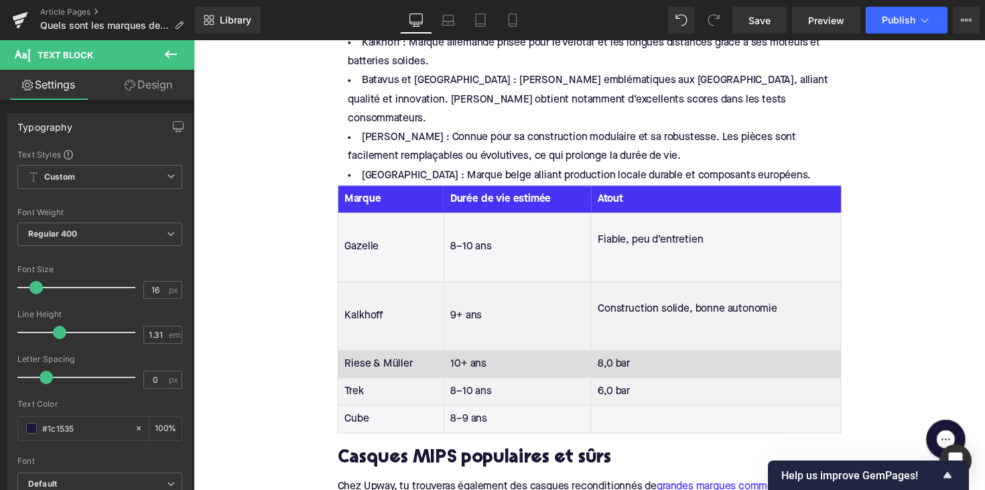
click at [618, 358] on td "8,0 bar" at bounding box center [729, 372] width 256 height 28
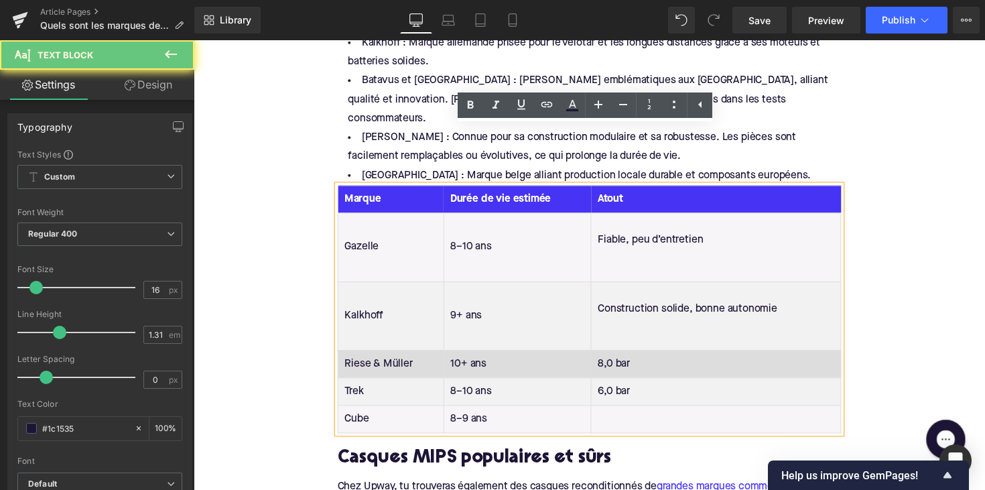
click at [616, 358] on td "8,0 bar" at bounding box center [729, 372] width 256 height 28
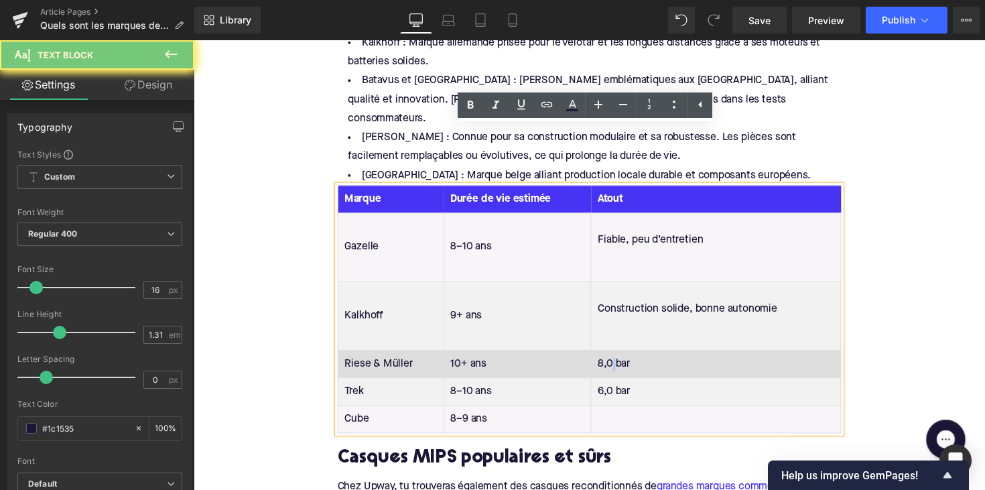
click at [616, 358] on td "8,0 bar" at bounding box center [729, 372] width 256 height 28
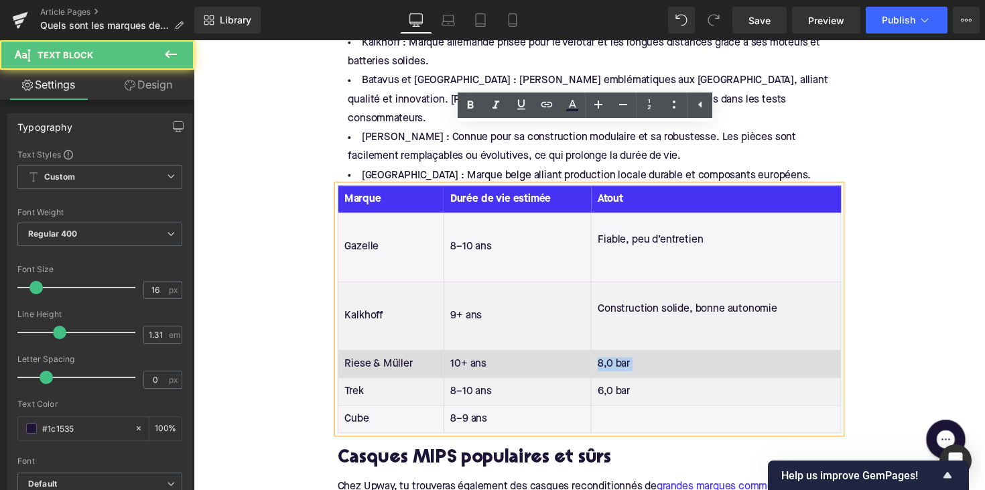
click at [616, 358] on td "8,0 bar" at bounding box center [729, 372] width 256 height 28
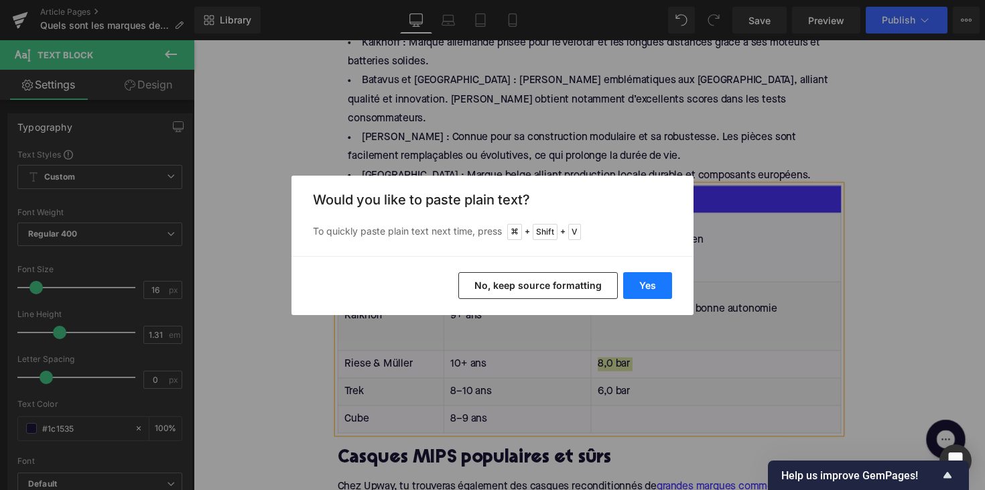
click at [652, 280] on button "Yes" at bounding box center [647, 285] width 49 height 27
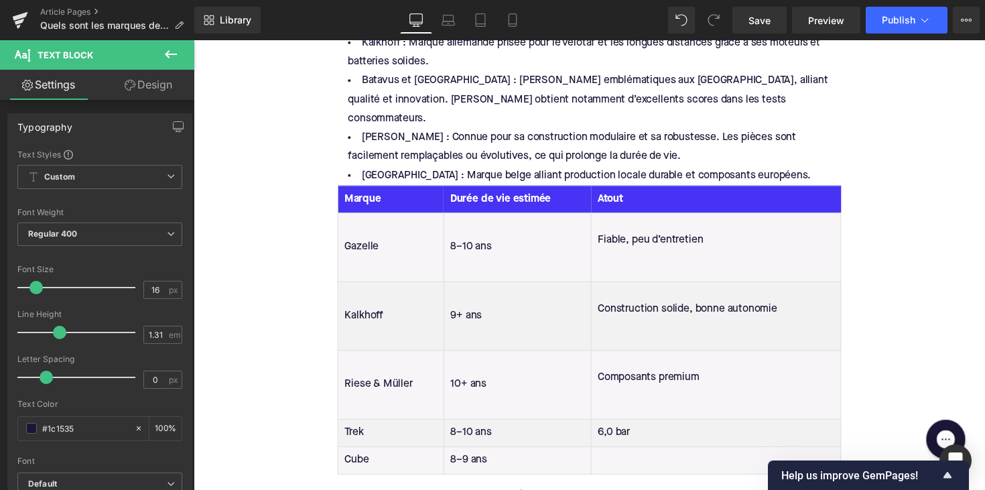
click at [628, 428] on td "6,0 bar" at bounding box center [729, 442] width 256 height 28
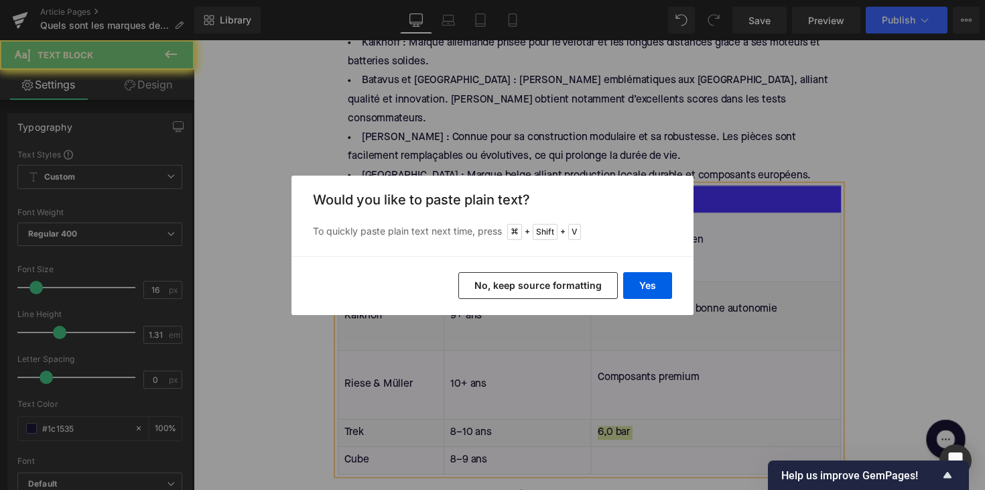
click at [652, 265] on div "Yes No, keep source formatting" at bounding box center [492, 285] width 402 height 59
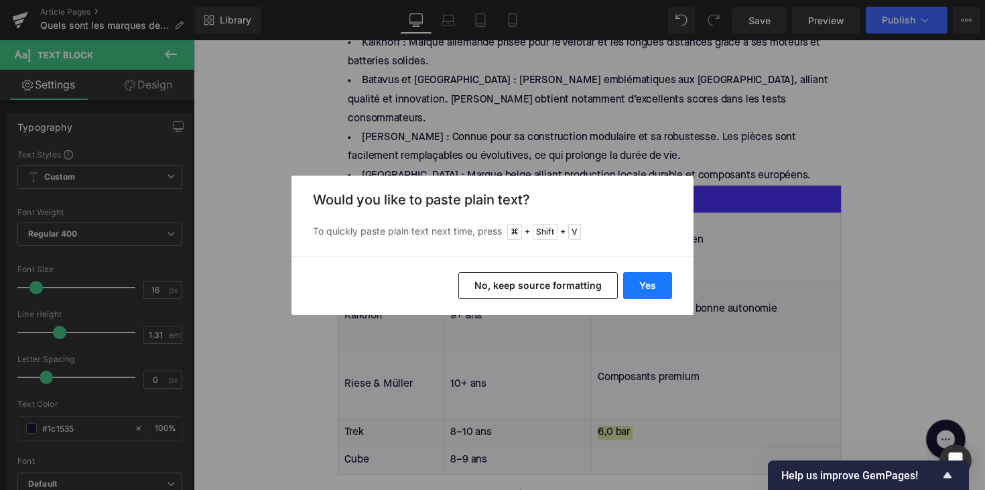
click at [648, 277] on button "Yes" at bounding box center [647, 285] width 49 height 27
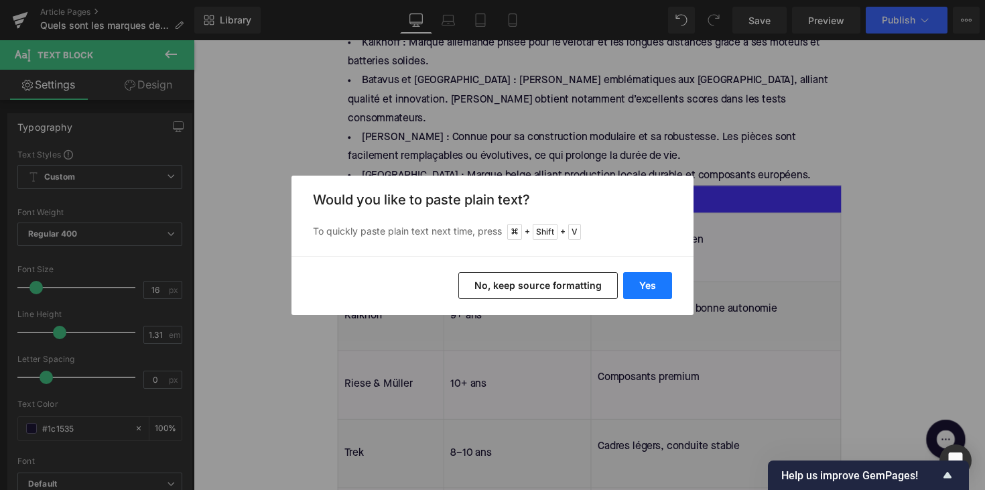
drag, startPoint x: 651, startPoint y: 284, endPoint x: 436, endPoint y: 435, distance: 263.0
click at [651, 284] on button "Yes" at bounding box center [647, 285] width 49 height 27
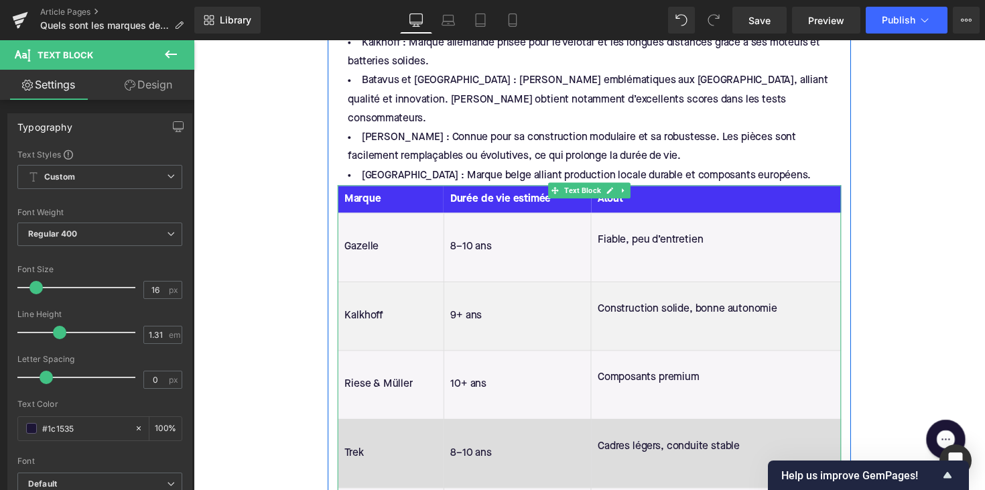
scroll to position [1895, 0]
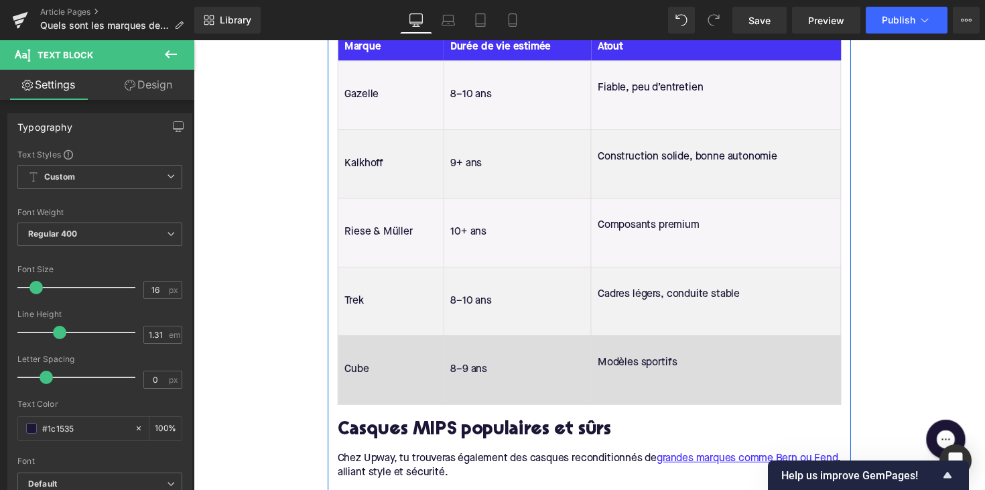
click at [623, 342] on td "Modèles sportifs" at bounding box center [729, 377] width 256 height 70
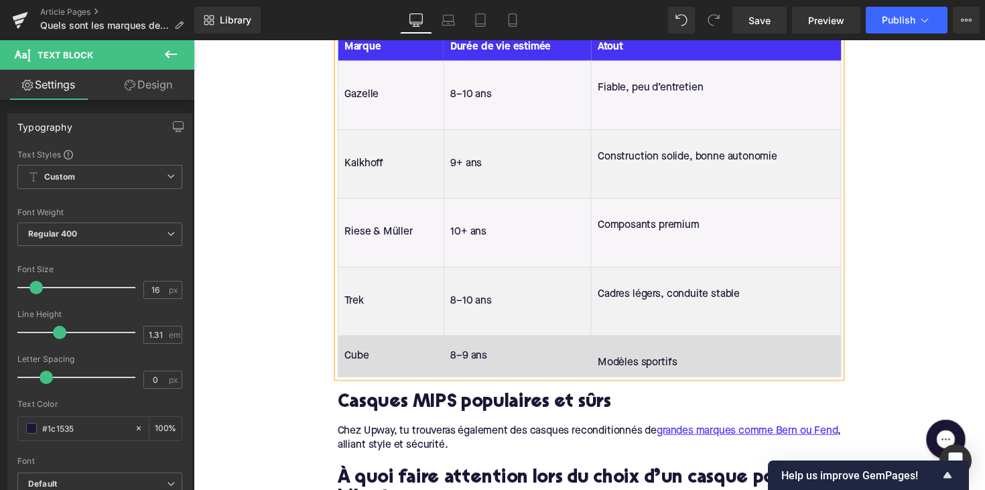
click at [602, 342] on td "Modèles sportifs" at bounding box center [729, 363] width 256 height 42
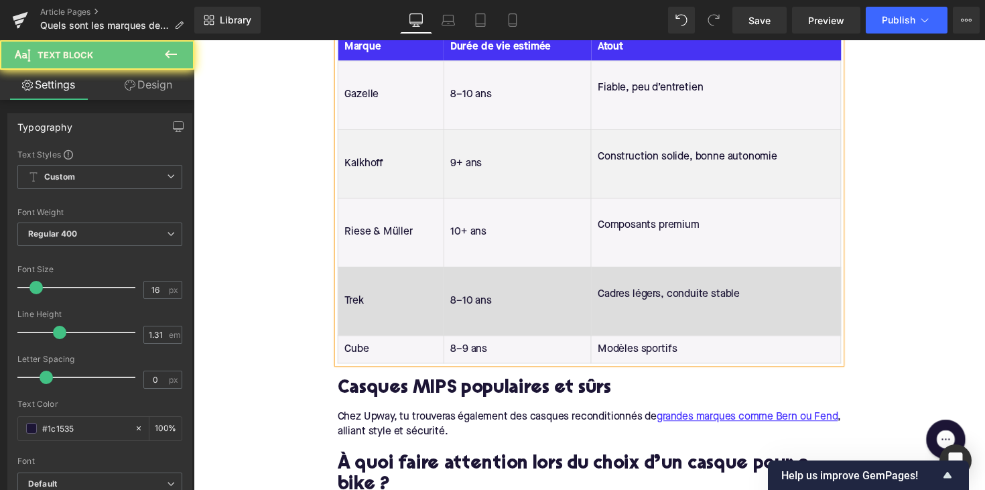
click at [609, 272] on td "Cadres légers, conduite stable" at bounding box center [729, 307] width 256 height 70
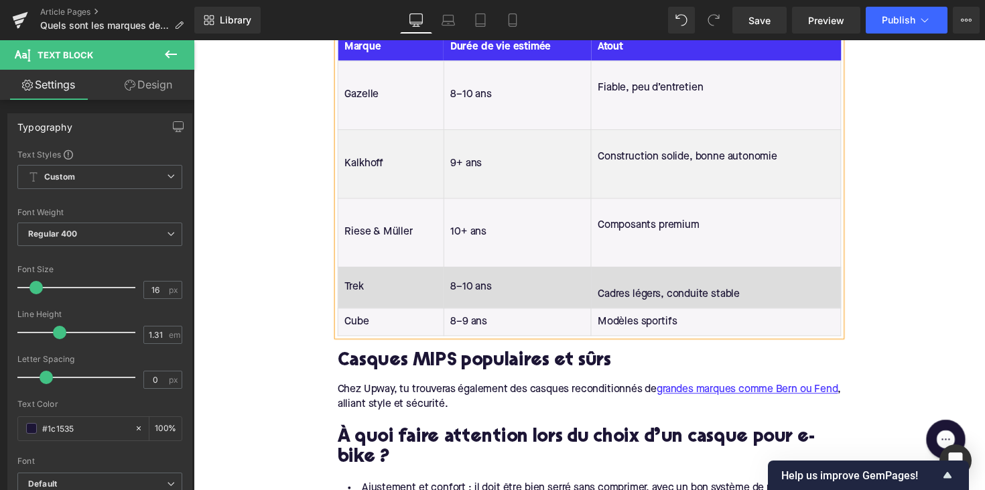
click at [606, 272] on td "Cadres légers, conduite stable" at bounding box center [729, 293] width 256 height 42
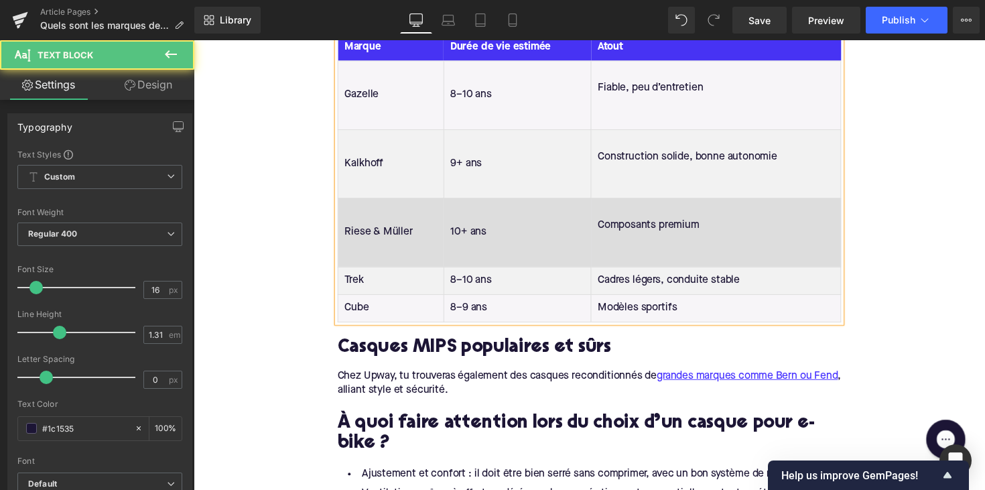
click at [609, 202] on td "Composants premium" at bounding box center [729, 237] width 256 height 70
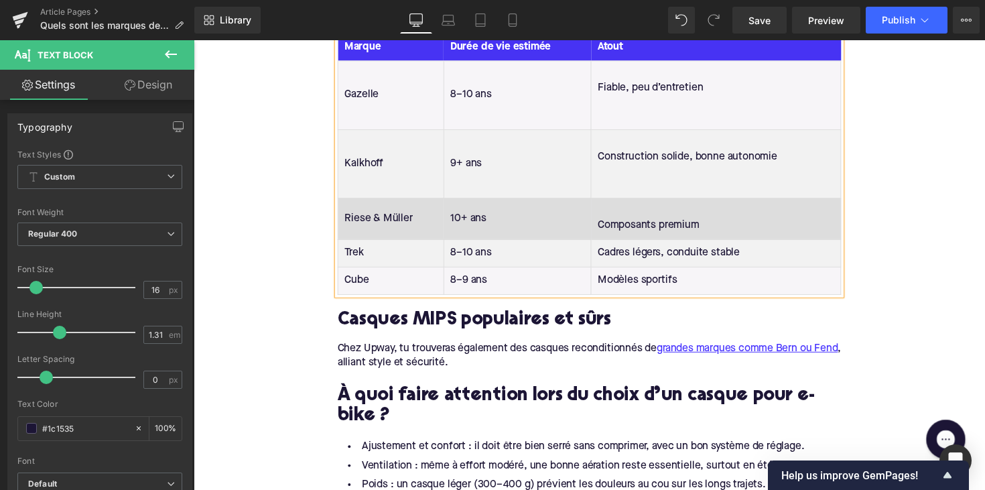
click at [606, 202] on td "Composants premium" at bounding box center [729, 223] width 256 height 42
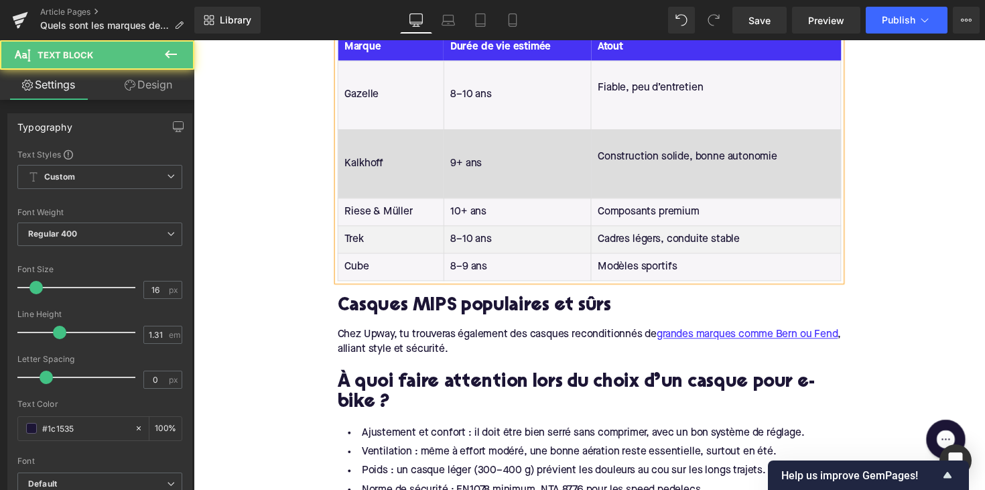
click at [604, 139] on td "Construction solide, bonne autonomie" at bounding box center [729, 166] width 256 height 70
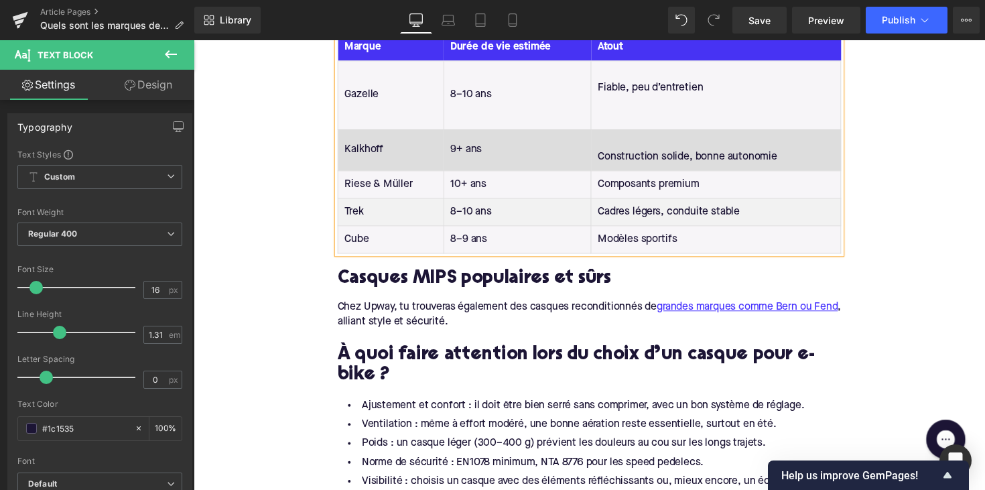
click at [605, 131] on td "Construction solide, bonne autonomie" at bounding box center [729, 152] width 256 height 42
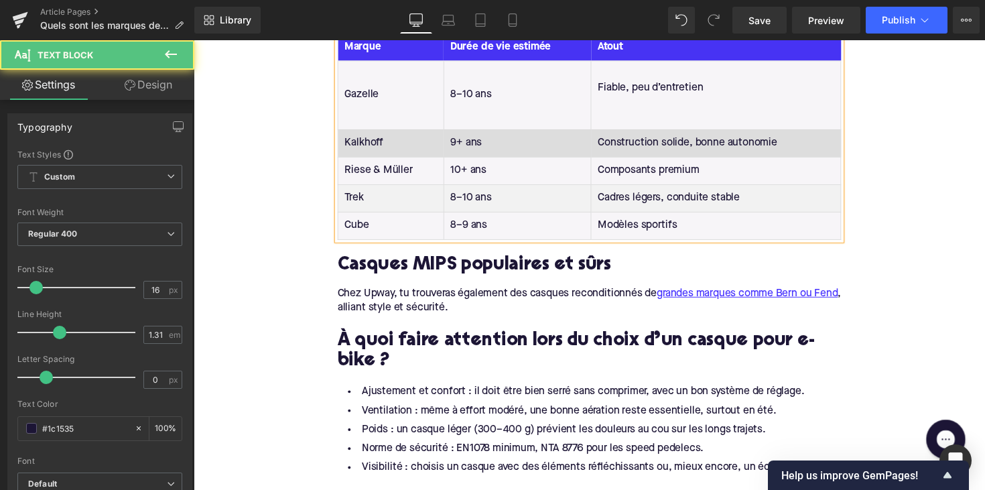
scroll to position [1774, 0]
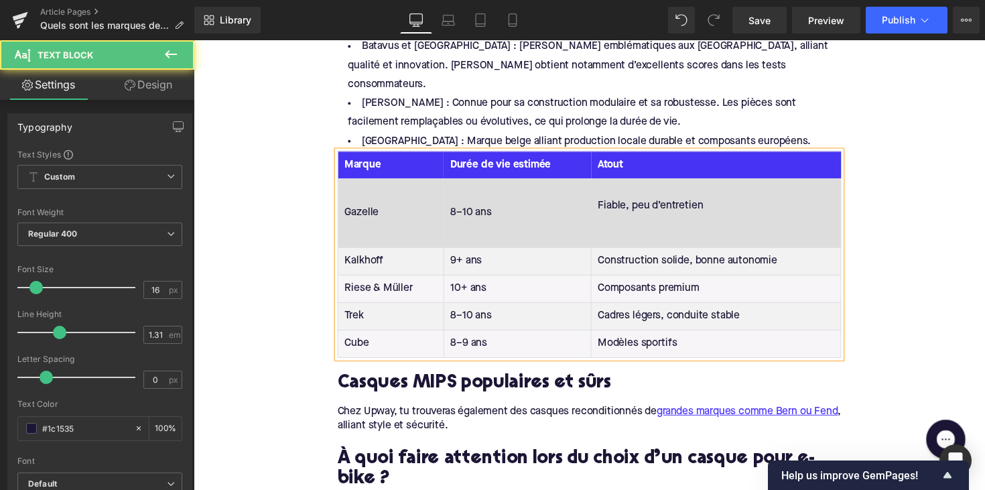
click at [606, 182] on td "Fiable, peu d’entretien" at bounding box center [729, 217] width 256 height 70
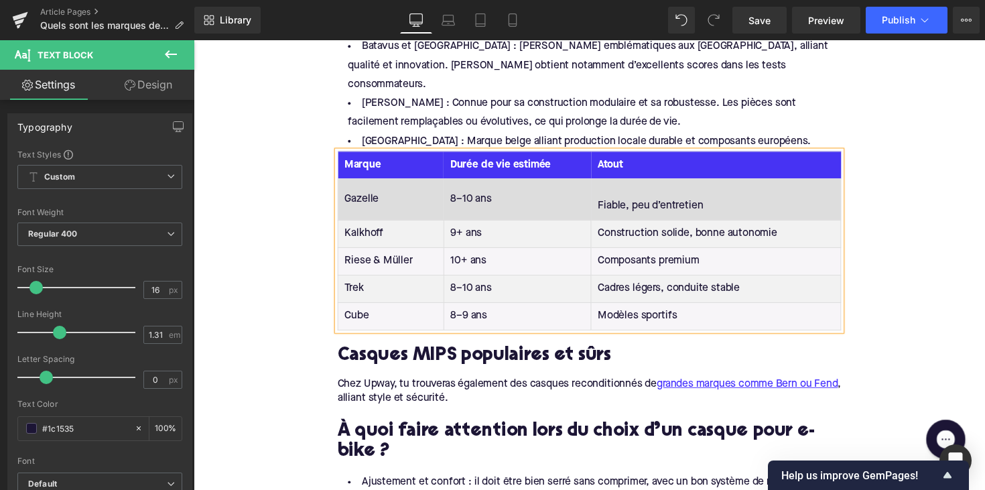
click at [602, 182] on td "Fiable, peu d’entretien" at bounding box center [729, 203] width 256 height 42
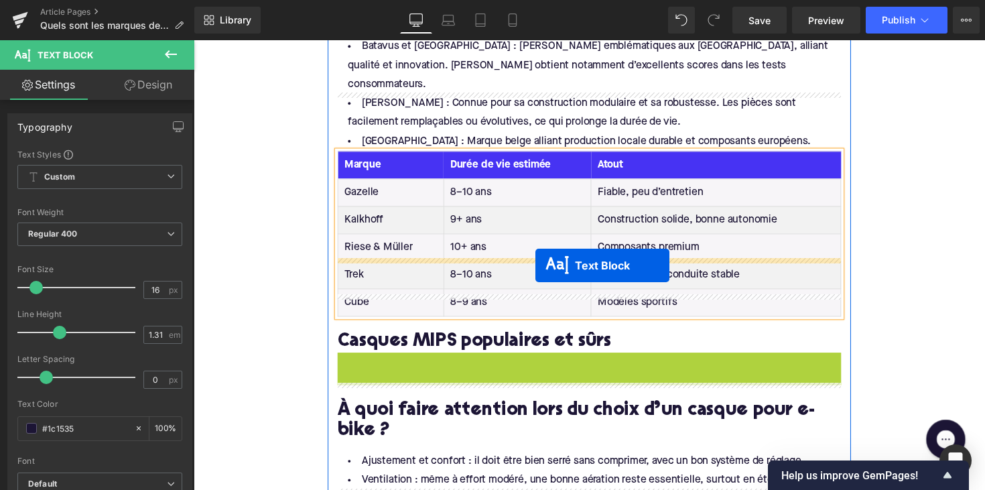
drag, startPoint x: 562, startPoint y: 316, endPoint x: 544, endPoint y: 271, distance: 48.4
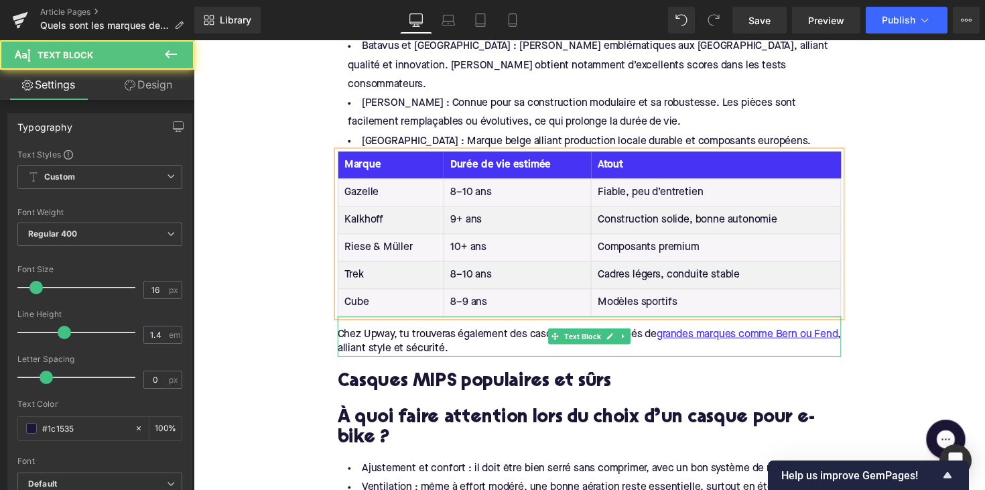
click at [464, 334] on div "Chez Upway, tu trouveras également des casques reconditionnés de grandes marque…" at bounding box center [599, 349] width 516 height 30
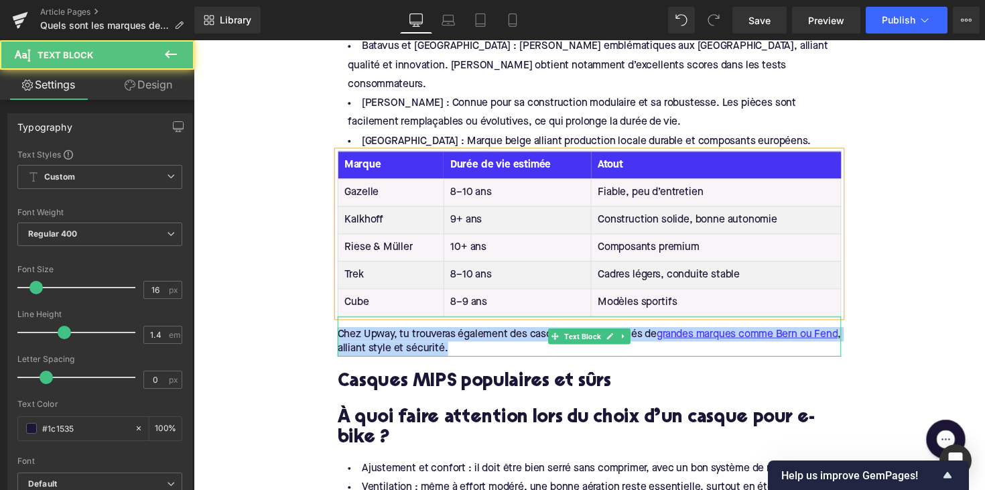
click at [464, 334] on div "Chez Upway, tu trouveras également des casques reconditionnés de grandes marque…" at bounding box center [599, 349] width 516 height 30
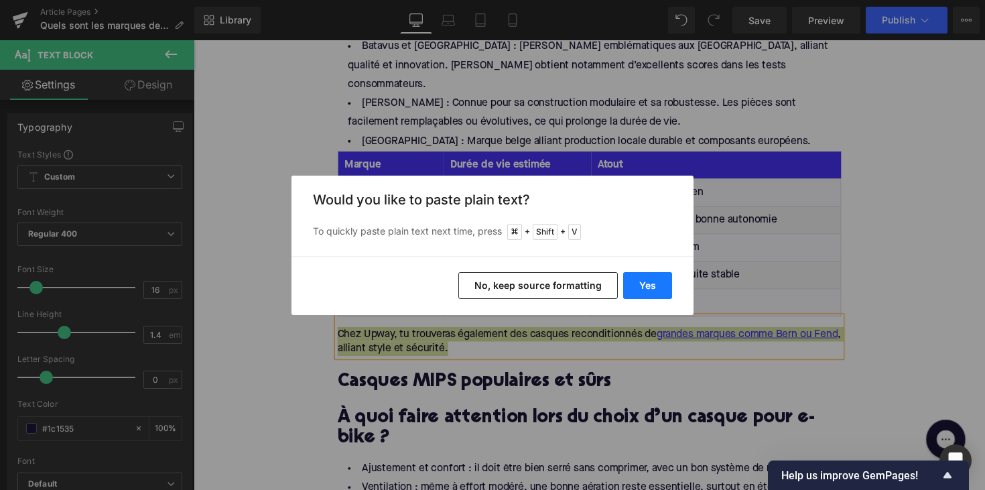
click at [650, 287] on button "Yes" at bounding box center [647, 285] width 49 height 27
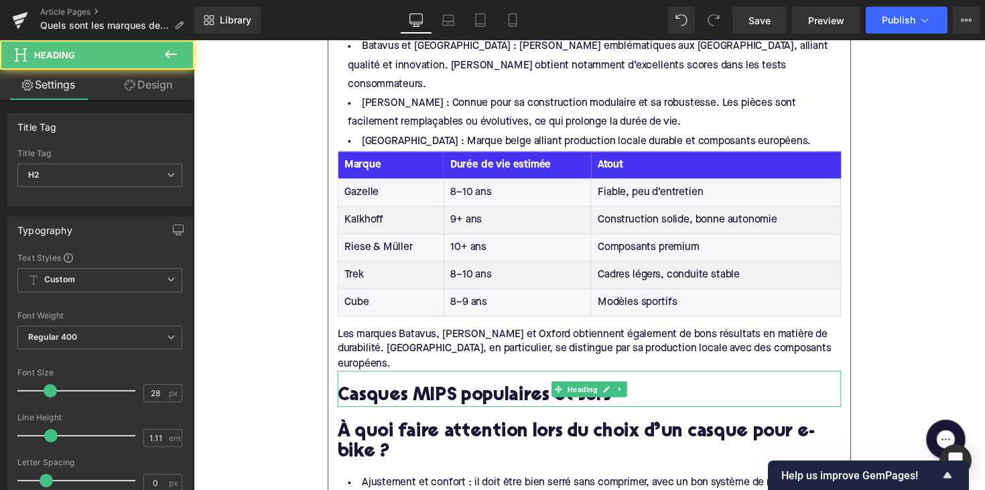
click at [403, 395] on h2 "Casques MIPS populaires et sûrs" at bounding box center [599, 405] width 516 height 21
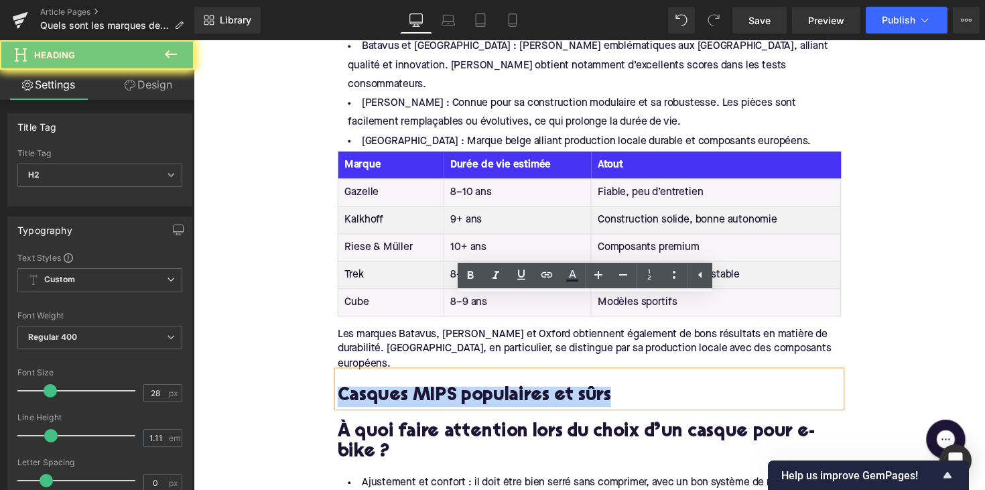
paste div
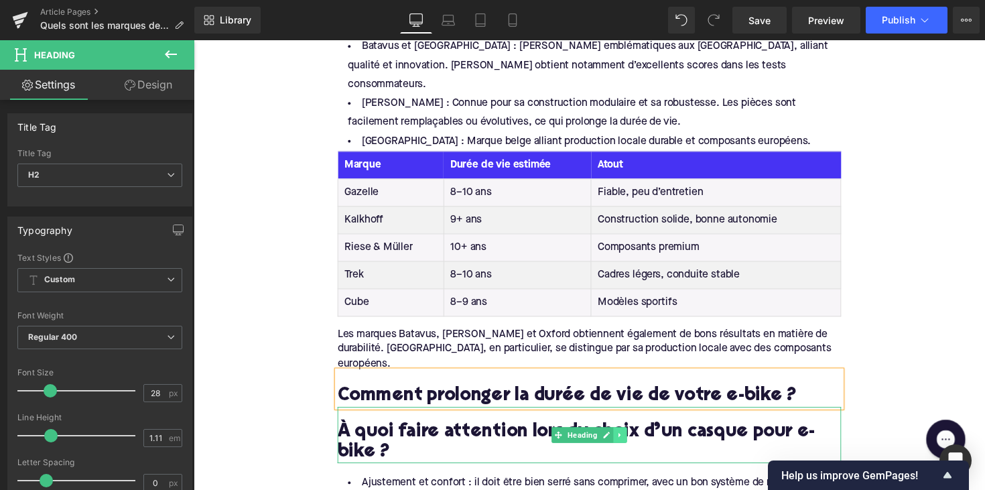
click at [627, 441] on icon at bounding box center [630, 445] width 7 height 8
click at [626, 437] on link at bounding box center [623, 445] width 14 height 16
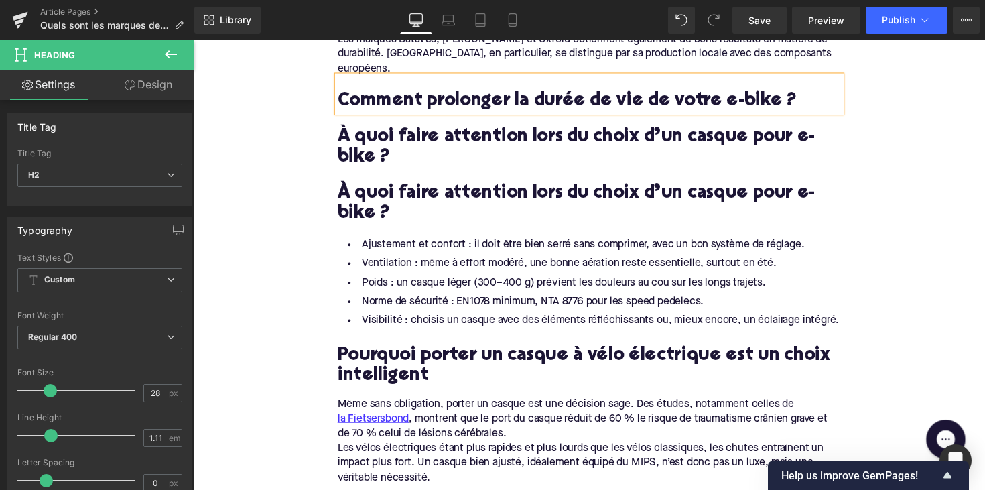
scroll to position [1953, 0]
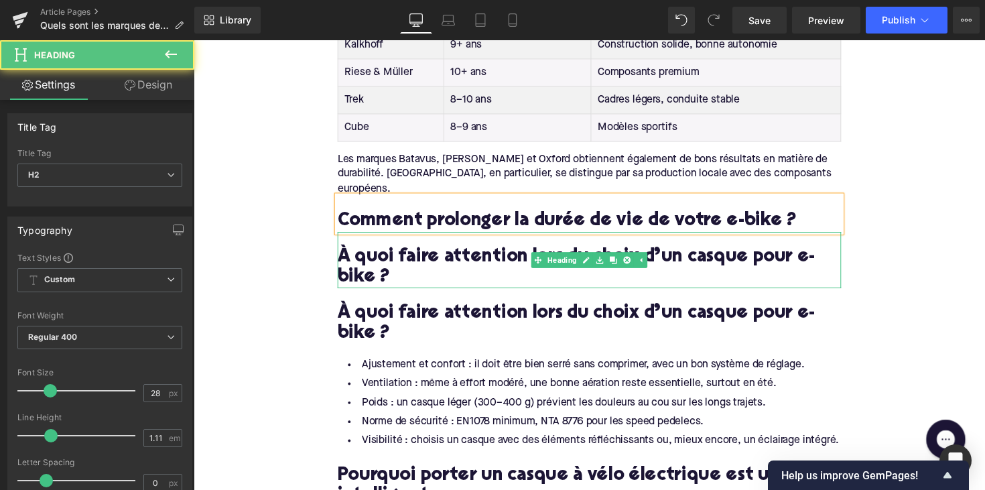
click at [633, 236] on div "À quoi faire attention lors du choix d’un casque pour e-bike ? Heading" at bounding box center [599, 265] width 516 height 58
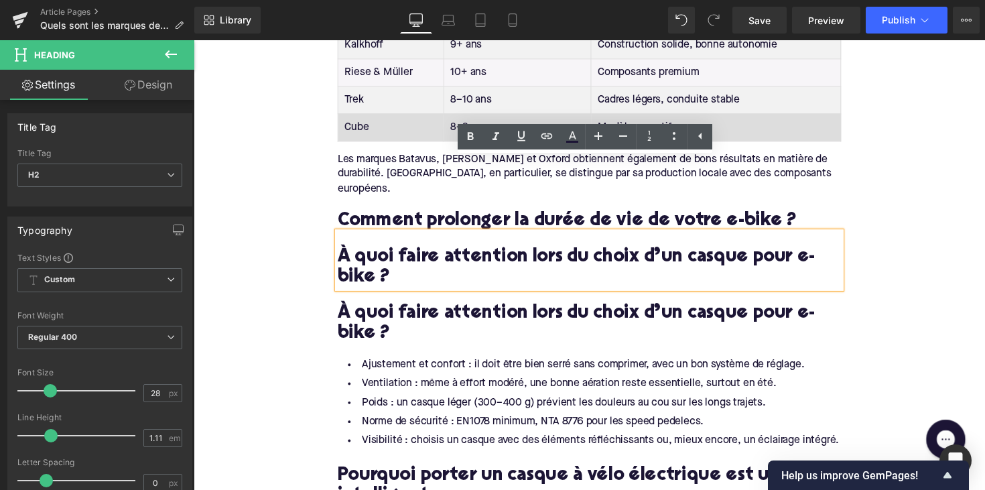
click at [647, 115] on td "Modèles sportifs" at bounding box center [729, 129] width 256 height 28
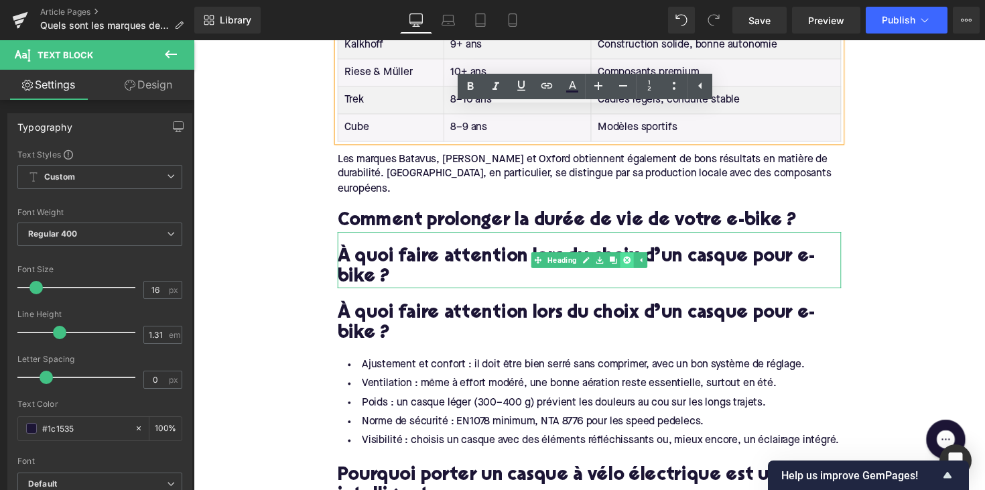
click at [634, 261] on icon at bounding box center [637, 265] width 7 height 8
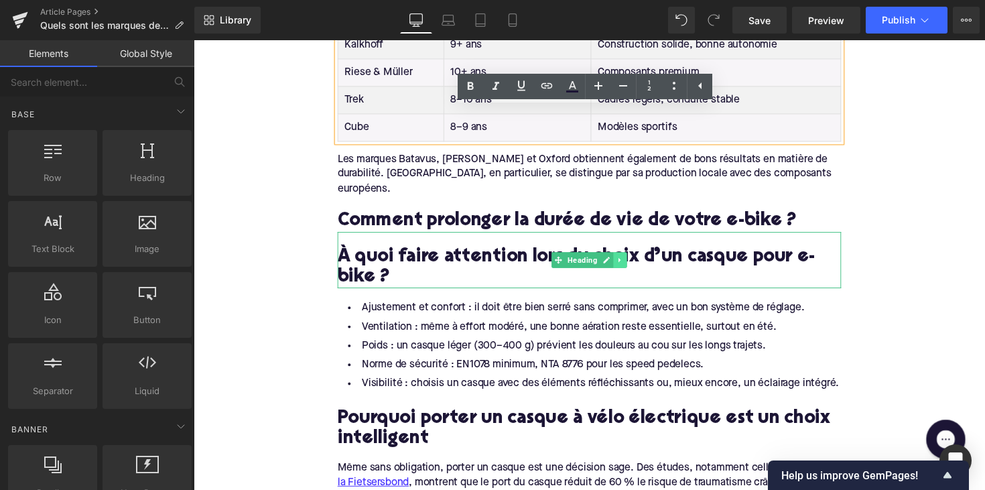
click at [633, 257] on link at bounding box center [631, 265] width 14 height 16
click at [634, 262] on icon at bounding box center [637, 265] width 7 height 7
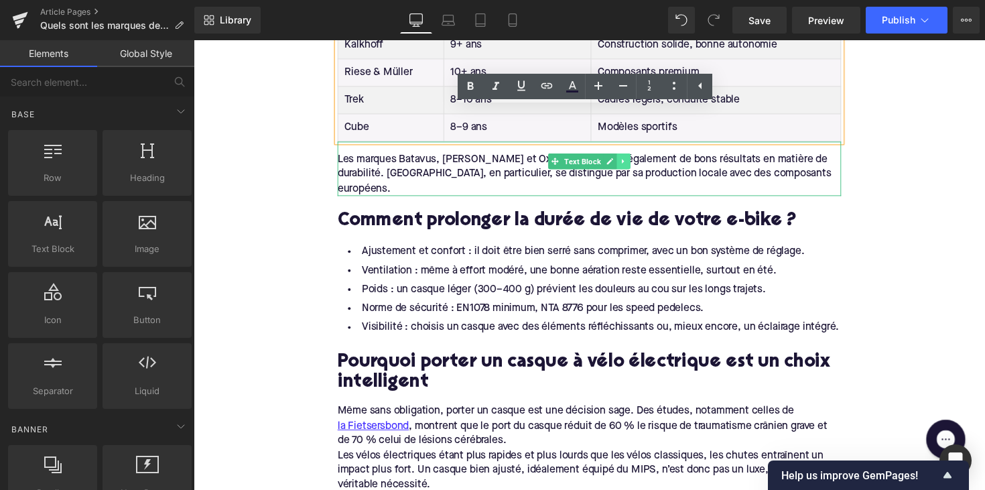
click at [627, 156] on link at bounding box center [634, 164] width 14 height 16
click at [624, 160] on icon at bounding box center [626, 163] width 7 height 7
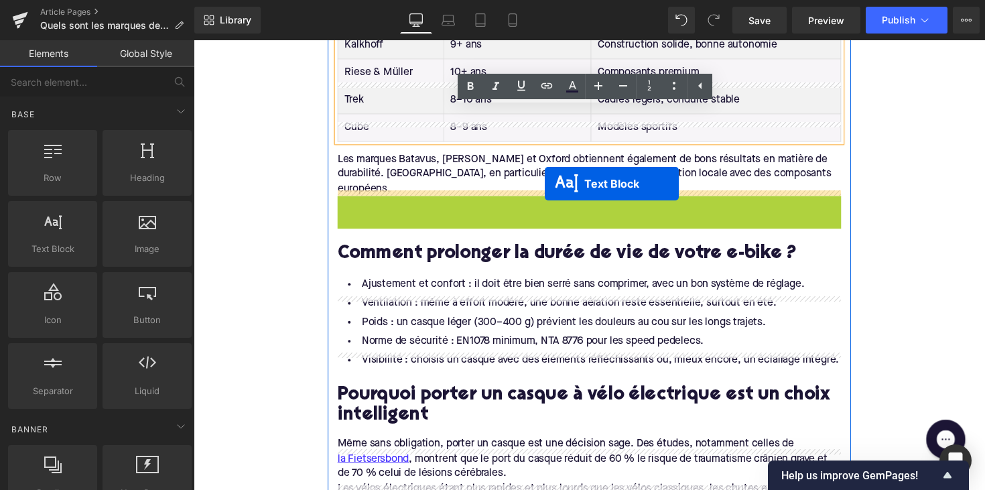
drag, startPoint x: 561, startPoint y: 145, endPoint x: 553, endPoint y: 187, distance: 43.0
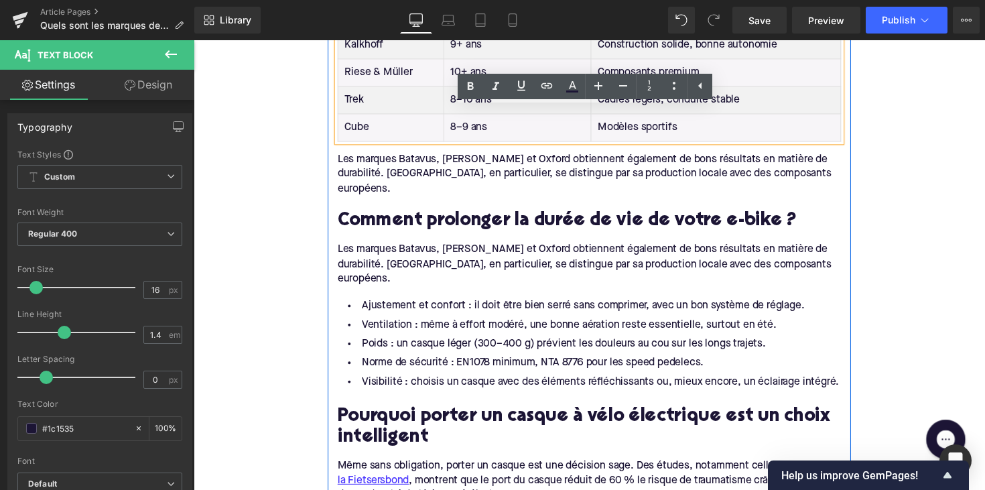
click at [466, 247] on div "Les marques Batavus, [PERSON_NAME] et Oxford obtiennent également de bons résul…" at bounding box center [599, 269] width 516 height 45
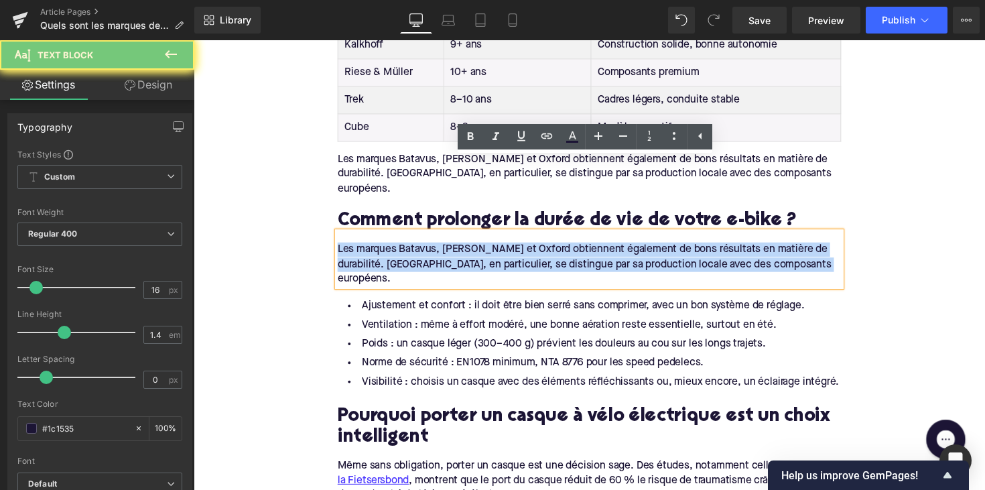
click at [466, 247] on div "Les marques Batavus, [PERSON_NAME] et Oxford obtiennent également de bons résul…" at bounding box center [599, 269] width 516 height 45
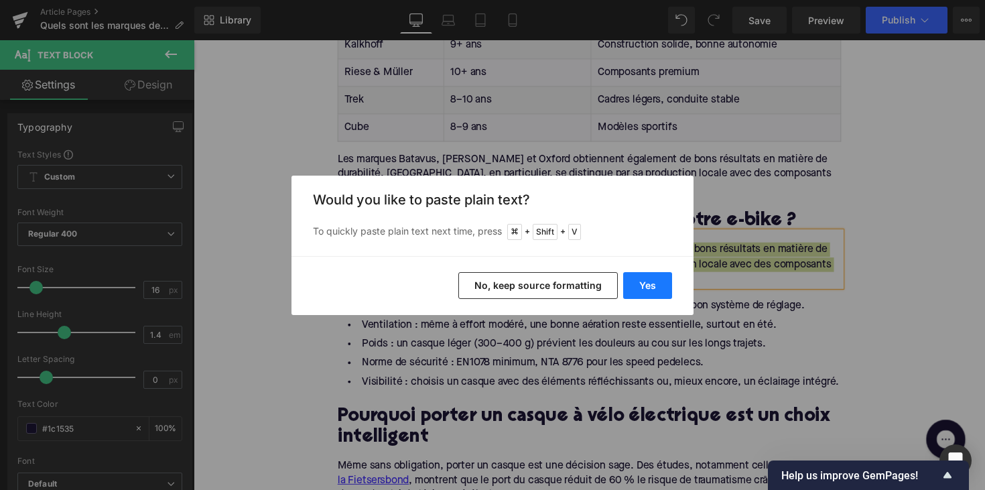
click at [635, 285] on button "Yes" at bounding box center [647, 285] width 49 height 27
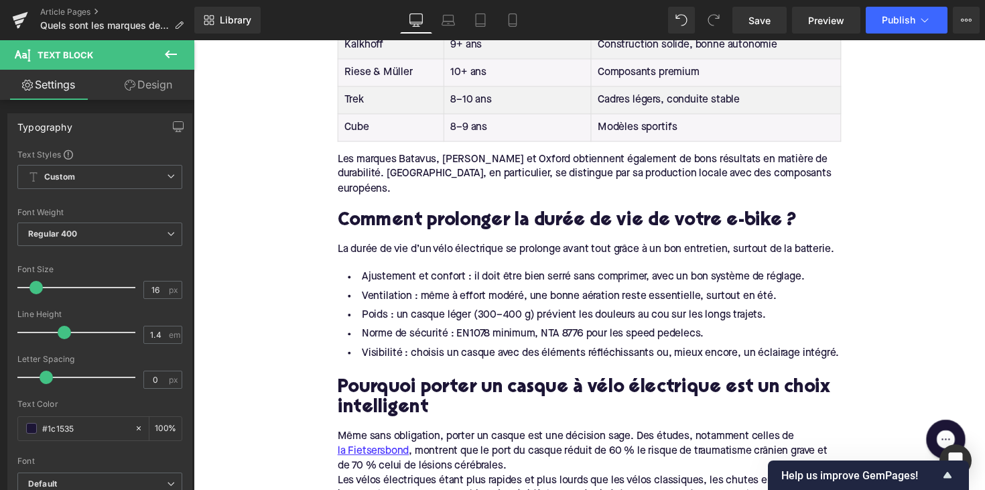
click at [540, 312] on li "Poids : un casque léger (300–400 g) prévient les douleurs au cou sur les longs …" at bounding box center [599, 321] width 516 height 19
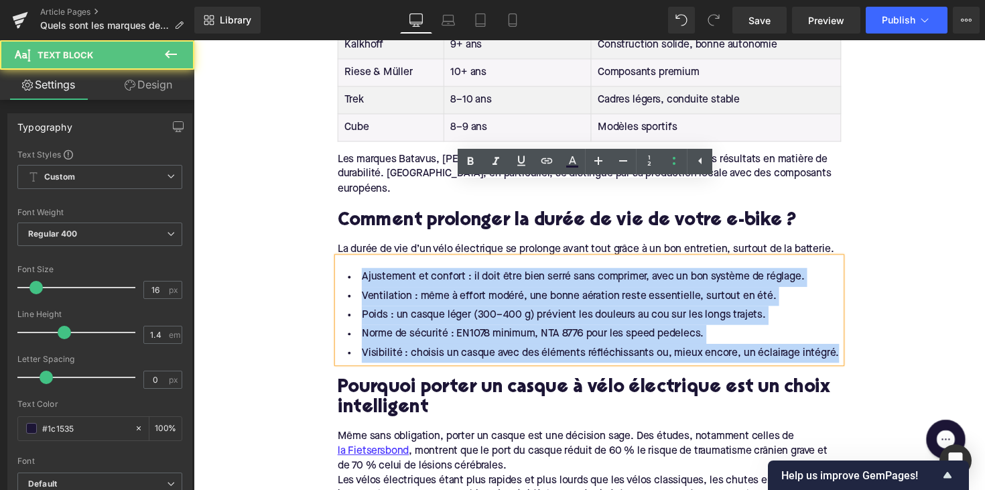
drag, startPoint x: 853, startPoint y: 285, endPoint x: 336, endPoint y: 205, distance: 523.4
click at [341, 263] on div "Ajustement et confort : il doit être bien serré sans comprimer, avec un bon sys…" at bounding box center [599, 317] width 516 height 108
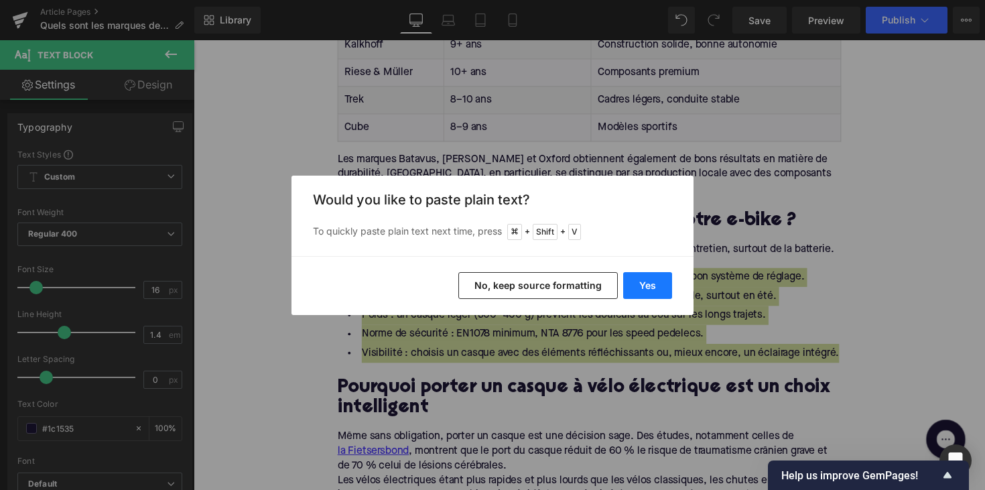
click at [643, 277] on button "Yes" at bounding box center [647, 285] width 49 height 27
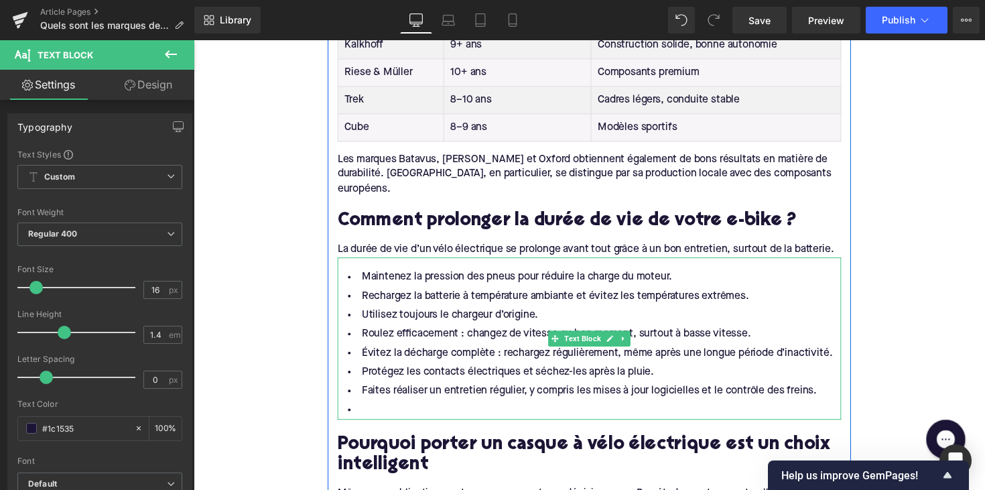
click at [447, 409] on li at bounding box center [599, 418] width 516 height 19
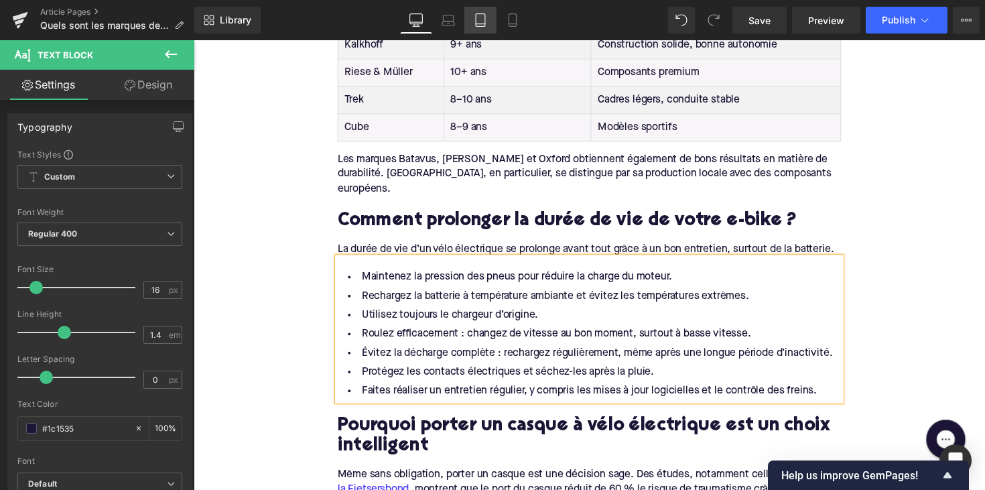
click at [407, 425] on h2 "Pourquoi porter un casque à vélo électrique est un choix intelligent" at bounding box center [599, 446] width 516 height 42
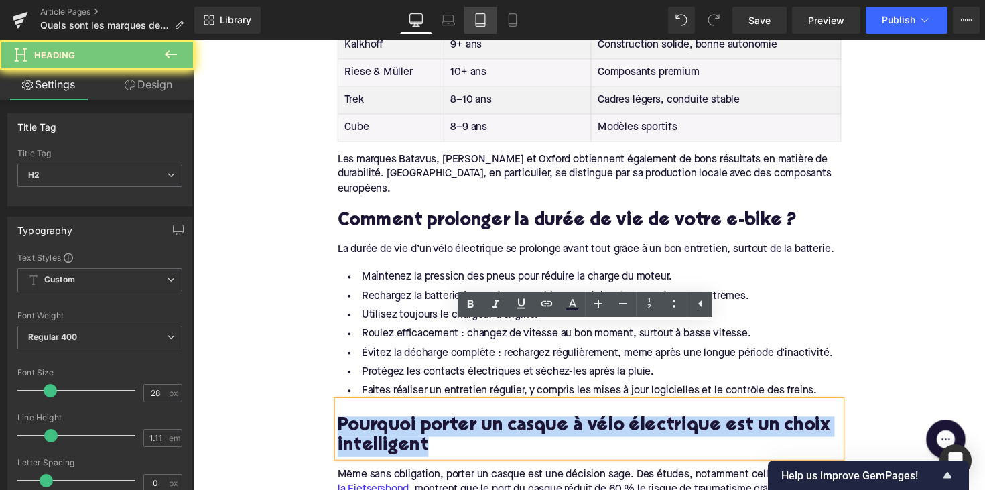
click at [407, 425] on h2 "Pourquoi porter un casque à vélo électrique est un choix intelligent" at bounding box center [599, 446] width 516 height 42
paste div
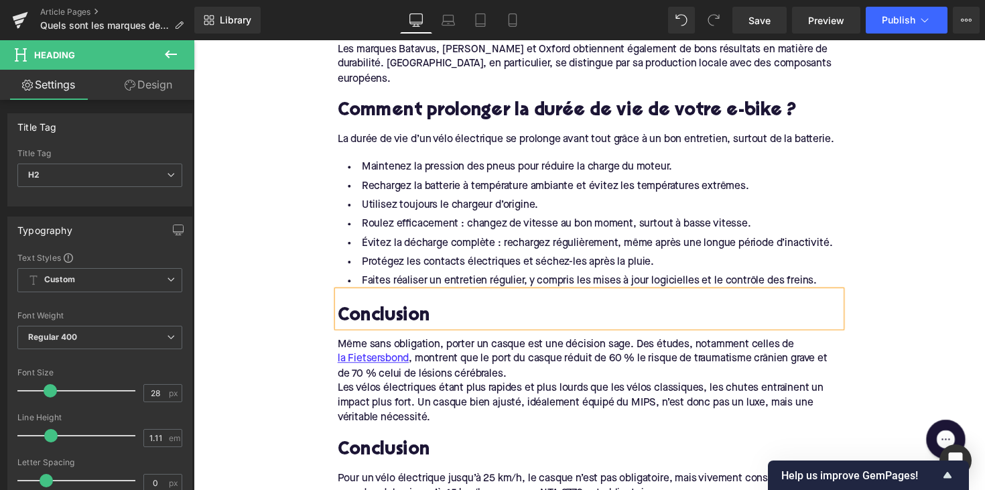
scroll to position [2090, 0]
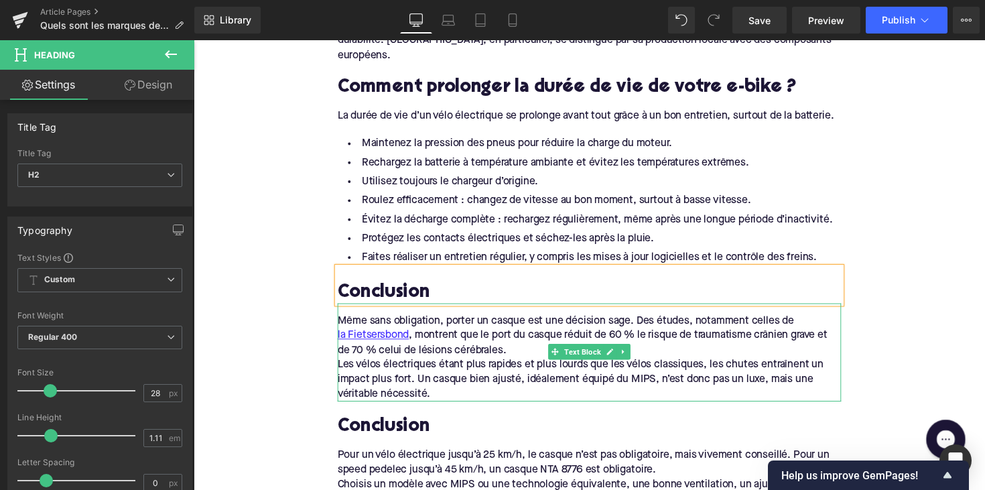
click at [437, 365] on div "Les vélos électriques étant plus rapides et plus lourds que les vélos classique…" at bounding box center [599, 387] width 516 height 45
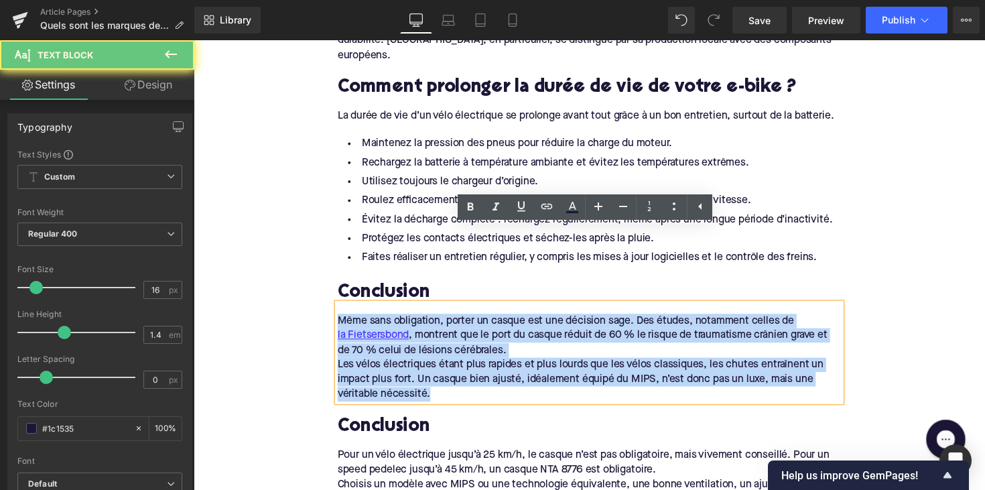
drag, startPoint x: 451, startPoint y: 325, endPoint x: 309, endPoint y: 242, distance: 164.8
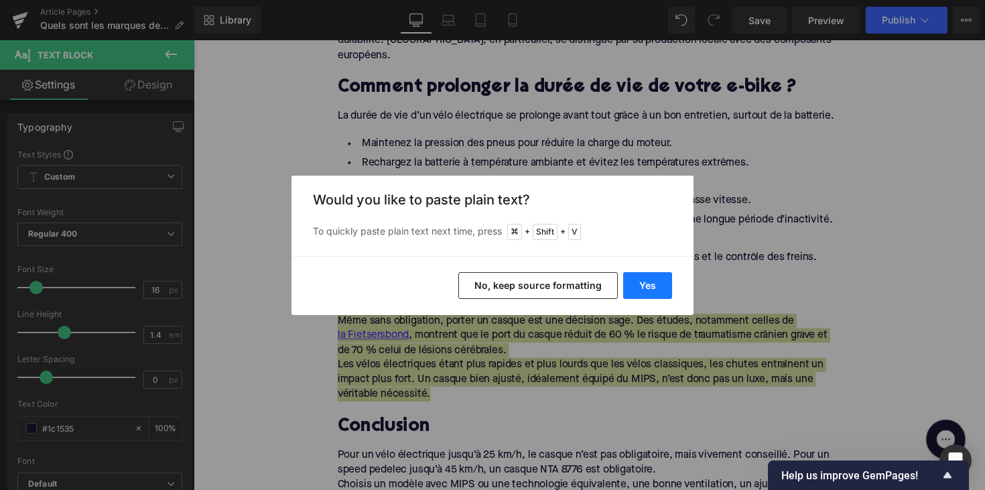
click at [637, 283] on button "Yes" at bounding box center [647, 285] width 49 height 27
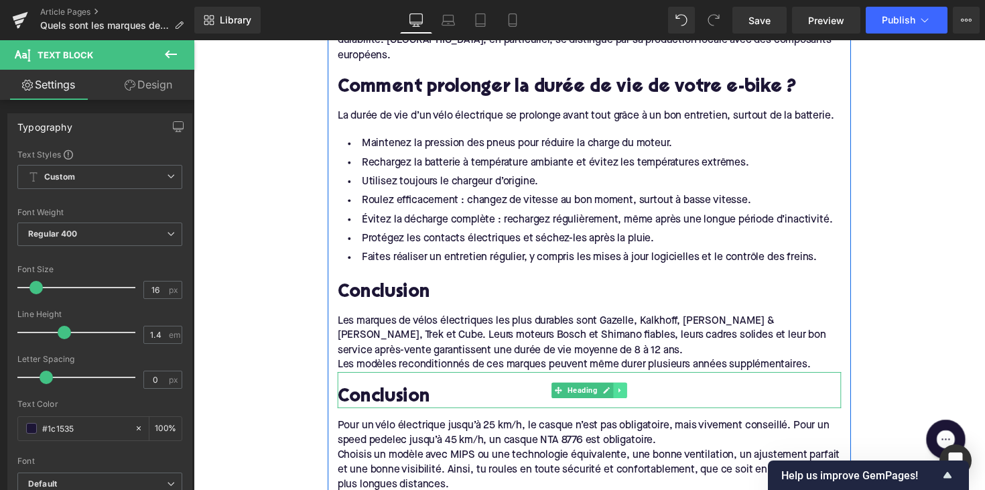
click at [627, 395] on icon at bounding box center [630, 399] width 7 height 8
click at [634, 395] on icon at bounding box center [637, 399] width 7 height 8
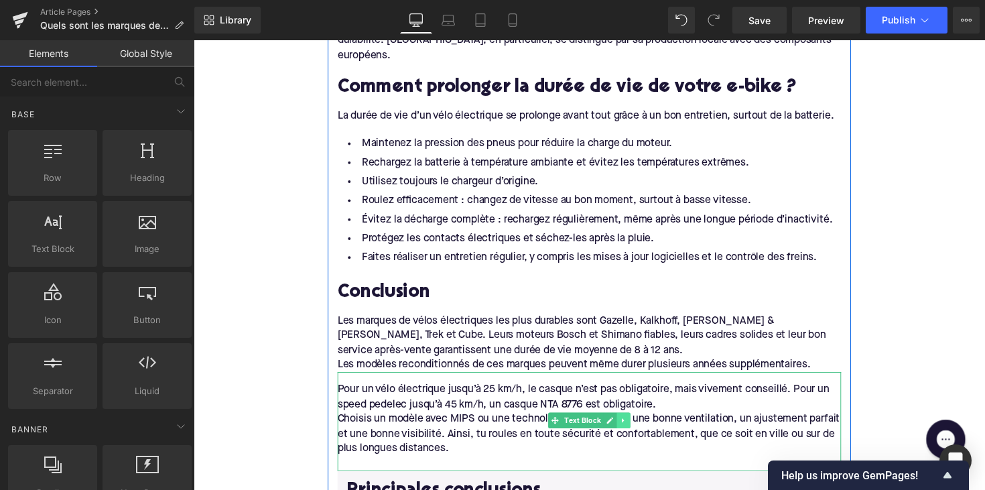
click at [636, 421] on link at bounding box center [634, 429] width 14 height 16
click at [634, 421] on link at bounding box center [641, 429] width 14 height 16
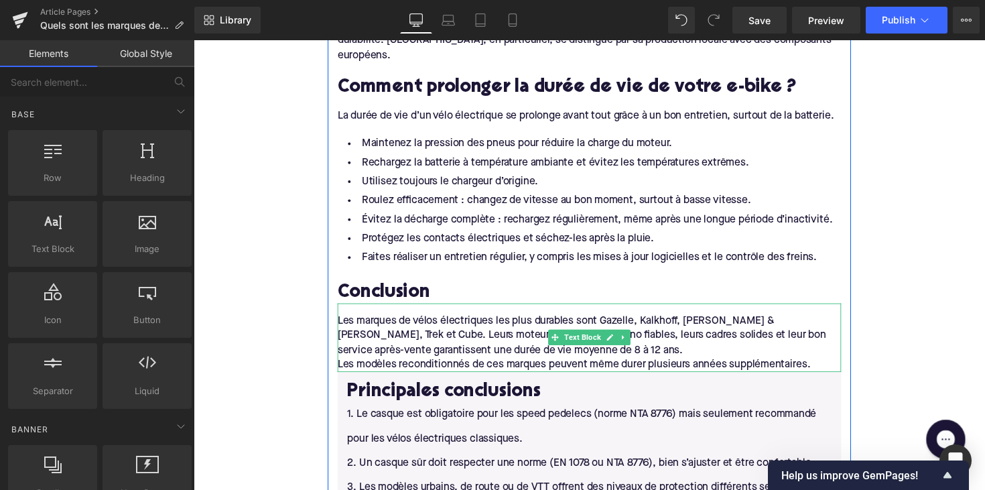
click at [829, 365] on div "Les modèles reconditionnés de ces marques peuvent même durer plusieurs années s…" at bounding box center [599, 372] width 516 height 15
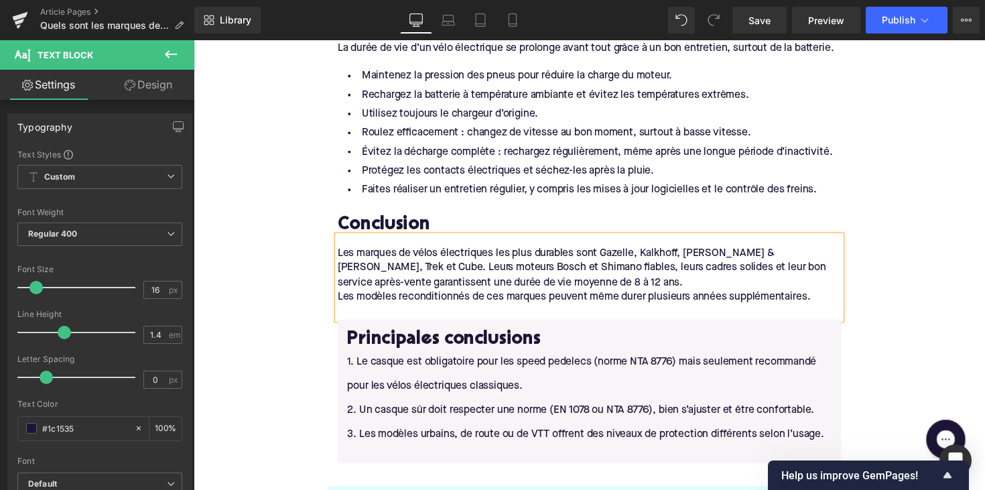
scroll to position [2193, 0]
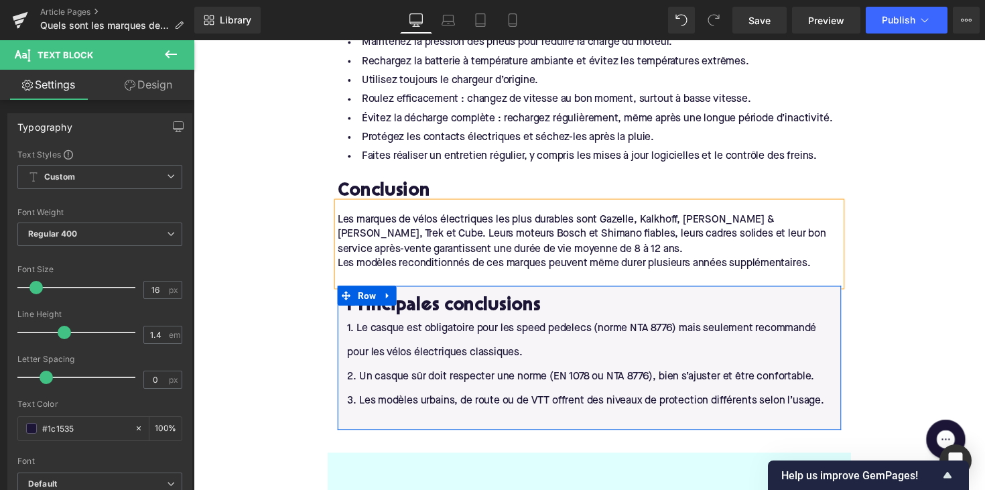
click at [790, 344] on div "Principales conclusions Heading 1. Le casque est obligatoire pour les speed ped…" at bounding box center [599, 365] width 516 height 147
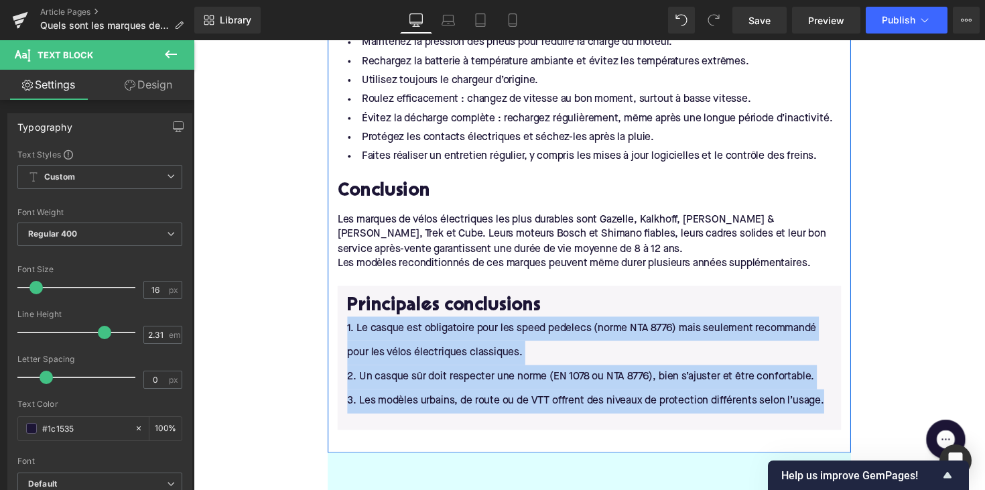
drag, startPoint x: 839, startPoint y: 332, endPoint x: 338, endPoint y: 261, distance: 506.0
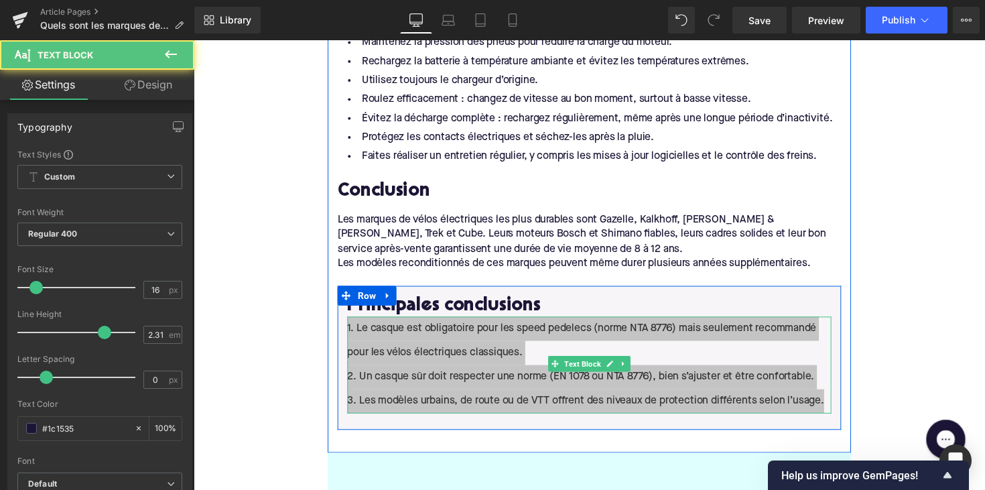
drag, startPoint x: 674, startPoint y: 63, endPoint x: 412, endPoint y: 288, distance: 345.3
click at [412, 324] on p "1. Le casque est obligatoire pour les speed pedelecs (norme NTA 8776) mais seul…" at bounding box center [599, 349] width 496 height 50
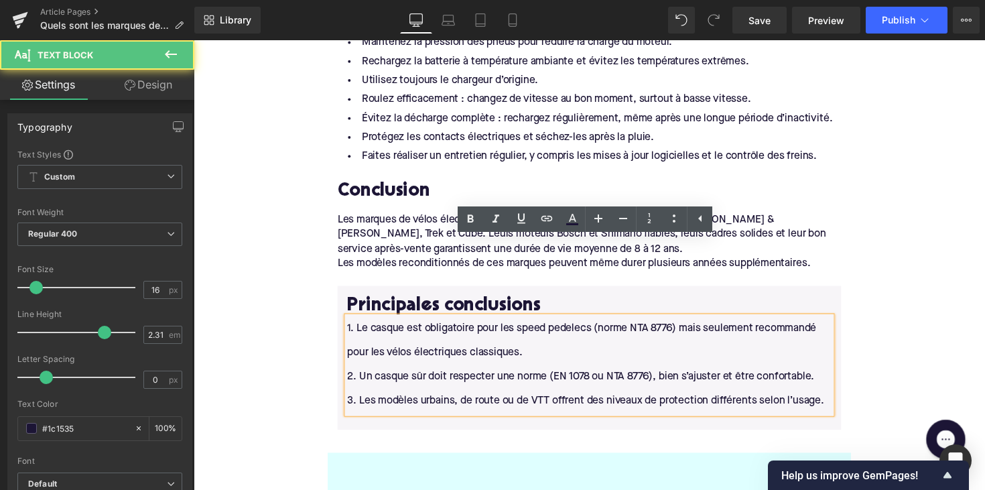
click at [468, 324] on p "1. Le casque est obligatoire pour les speed pedelecs (norme NTA 8776) mais seul…" at bounding box center [599, 349] width 496 height 50
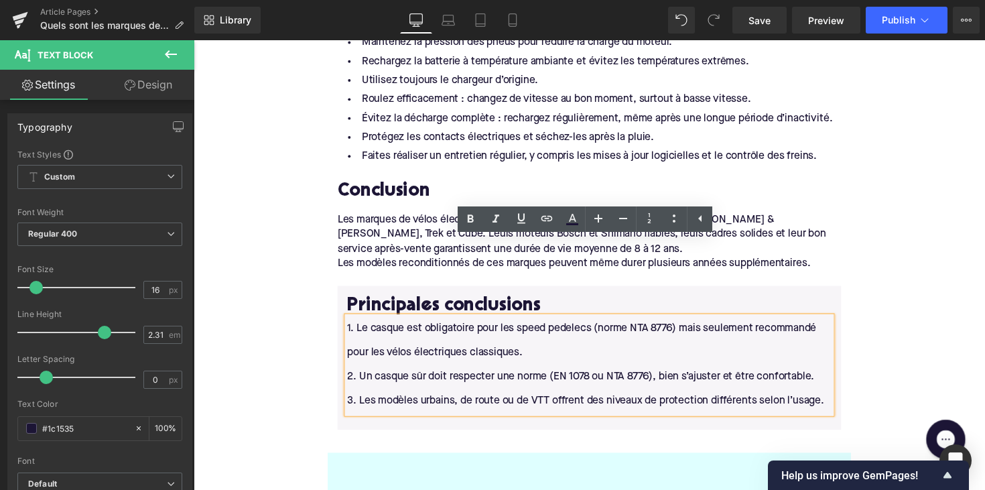
click at [535, 324] on p "1. Le casque est obligatoire pour les speed pedelecs (norme NTA 8776) mais seul…" at bounding box center [599, 349] width 496 height 50
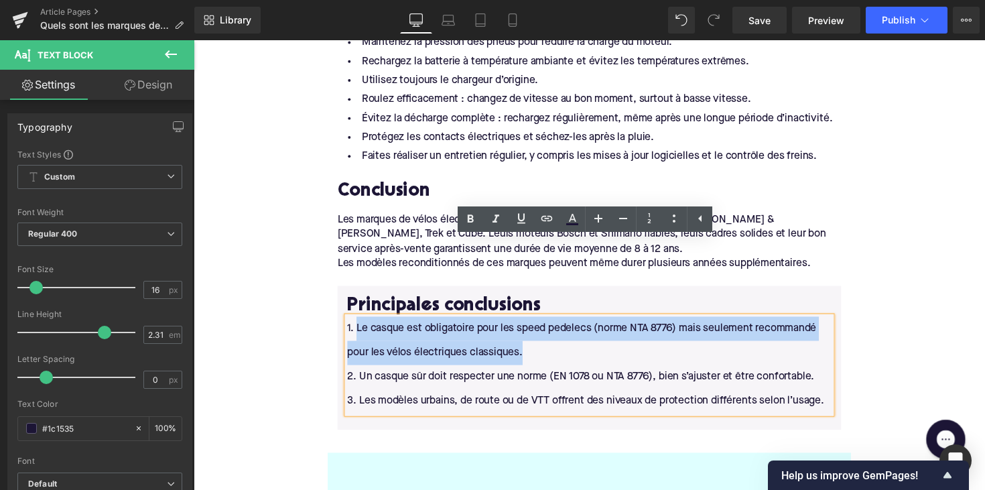
drag, startPoint x: 535, startPoint y: 284, endPoint x: 358, endPoint y: 254, distance: 179.4
click at [358, 324] on p "1. Le casque est obligatoire pour les speed pedelecs (norme NTA 8776) mais seul…" at bounding box center [599, 349] width 496 height 50
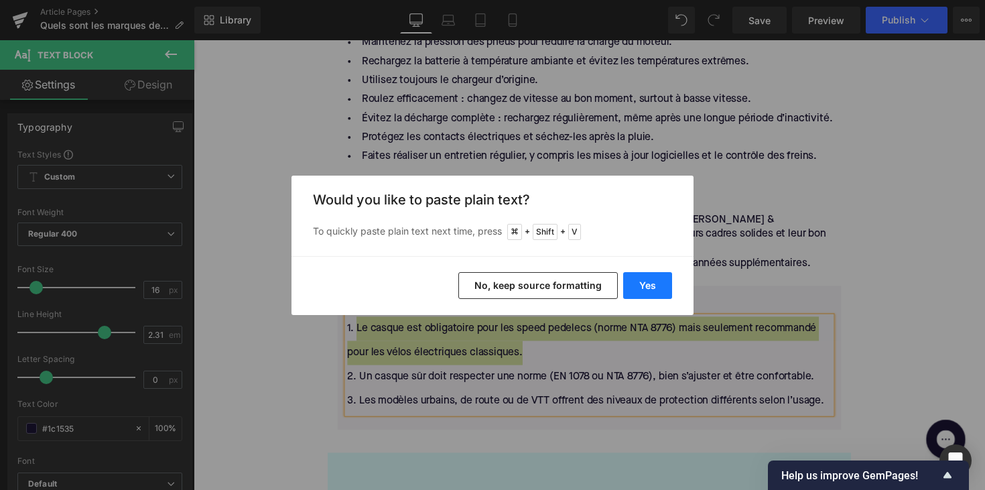
click at [645, 279] on button "Yes" at bounding box center [647, 285] width 49 height 27
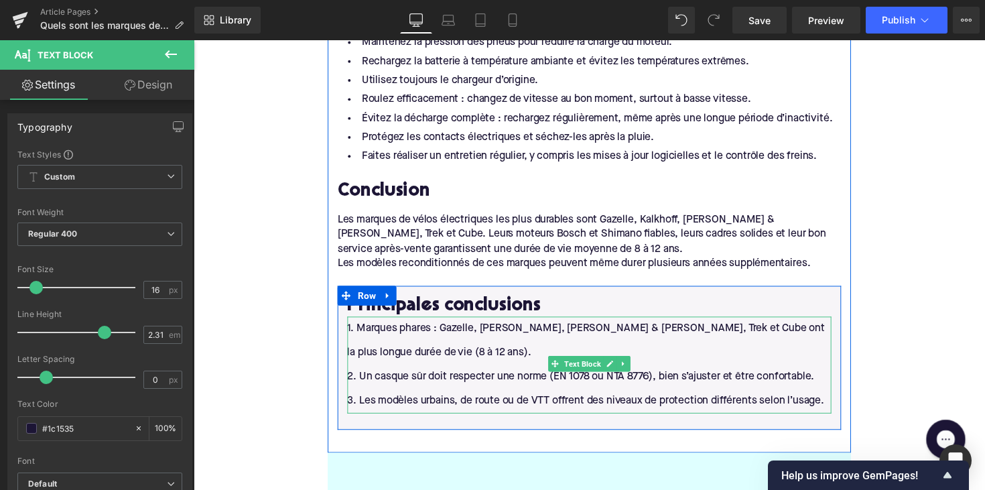
click at [441, 373] on p "2. Un casque sûr doit respecter une norme (EN 1078 ou NTA 8776), bien s’ajuster…" at bounding box center [599, 385] width 496 height 25
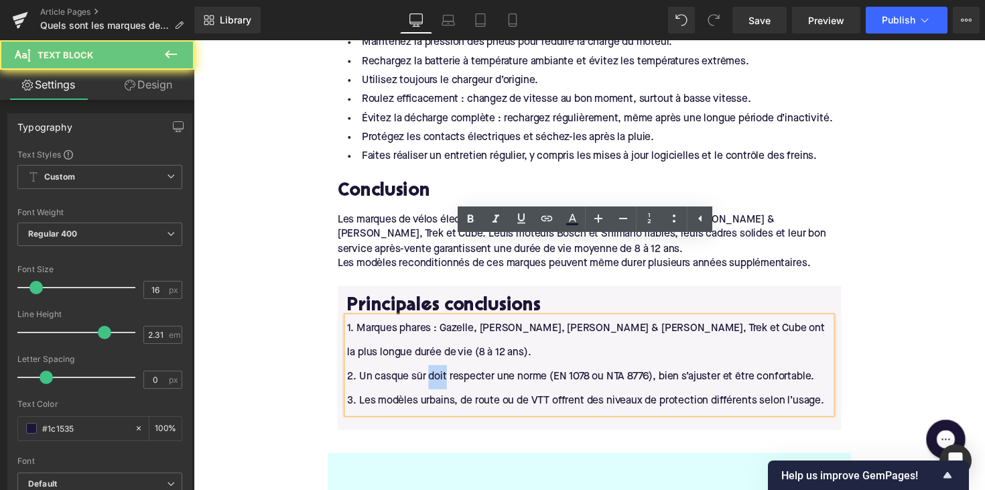
click at [441, 373] on p "2. Un casque sûr doit respecter une norme (EN 1078 ou NTA 8776), bien s’ajuster…" at bounding box center [599, 385] width 496 height 25
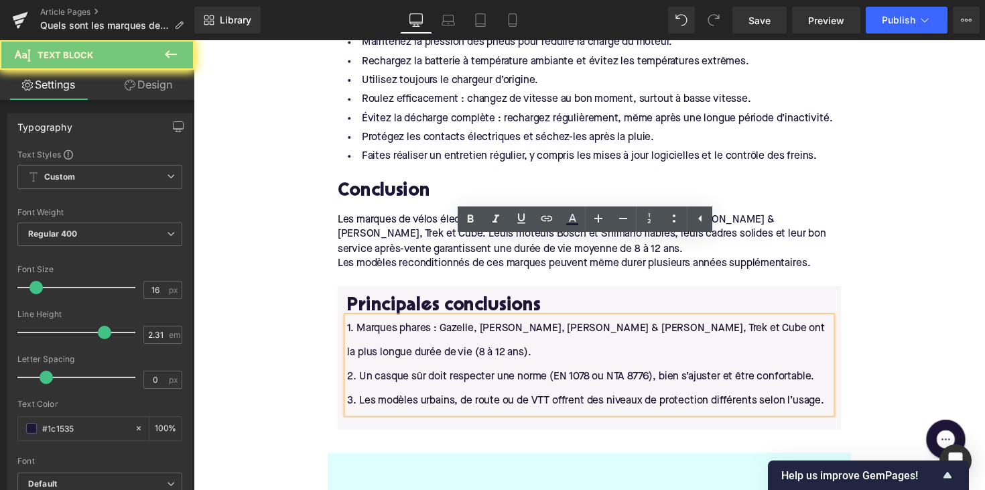
click at [366, 373] on p "2. Un casque sûr doit respecter une norme (EN 1078 ou NTA 8776), bien s’ajuster…" at bounding box center [599, 385] width 496 height 25
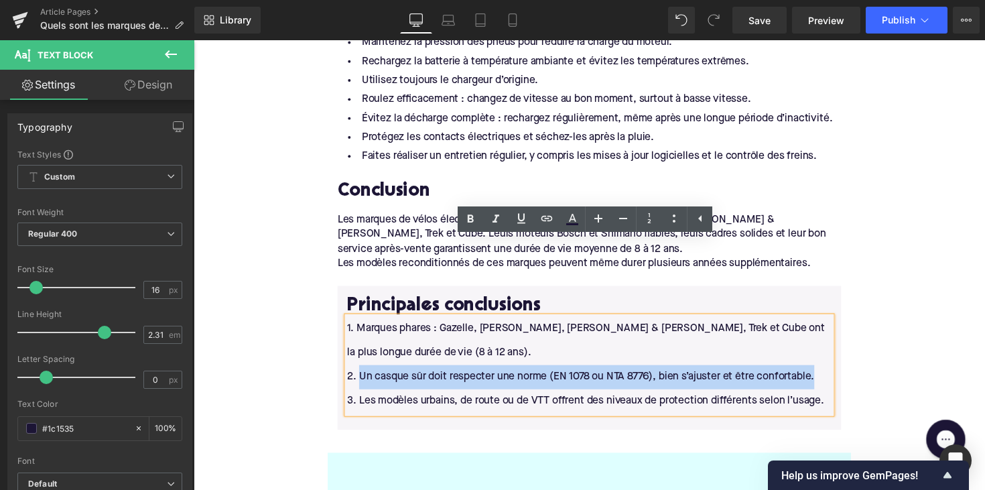
drag, startPoint x: 362, startPoint y: 307, endPoint x: 764, endPoint y: 315, distance: 402.7
click at [764, 373] on p "2. Un casque sûr doit respecter une norme (EN 1078 ou NTA 8776), bien s’ajuster…" at bounding box center [599, 385] width 496 height 25
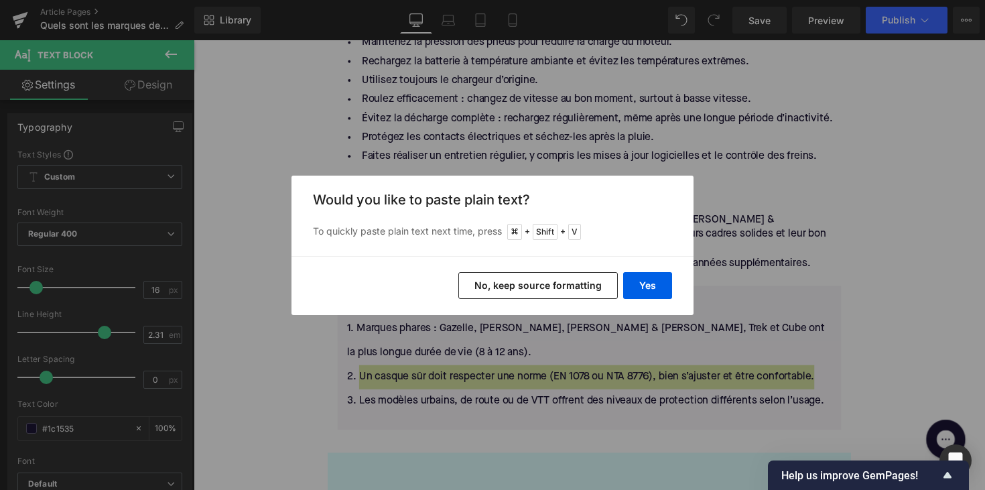
click at [653, 271] on div "Yes No, keep source formatting" at bounding box center [492, 285] width 402 height 59
click at [645, 291] on button "Yes" at bounding box center [647, 285] width 49 height 27
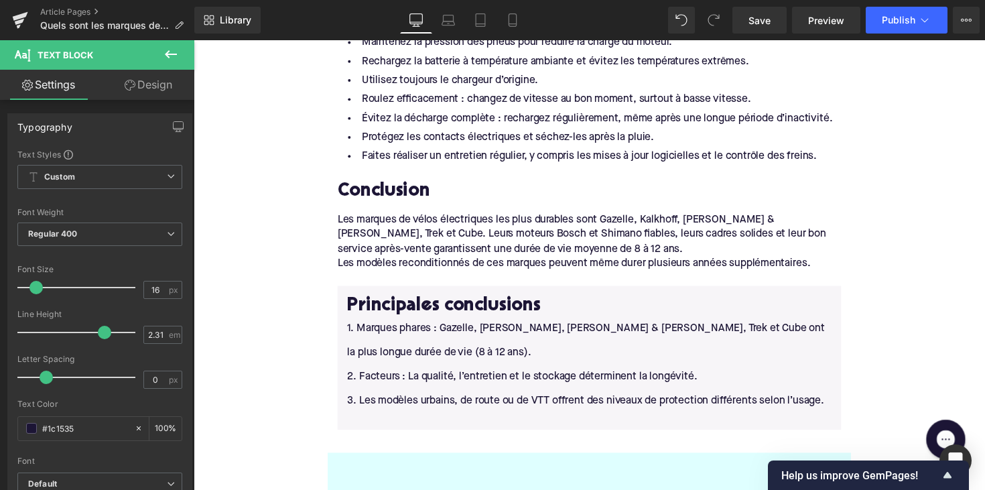
click at [373, 398] on p "3. Les modèles urbains, de route ou de VTT offrent des niveaux de protection di…" at bounding box center [599, 410] width 496 height 25
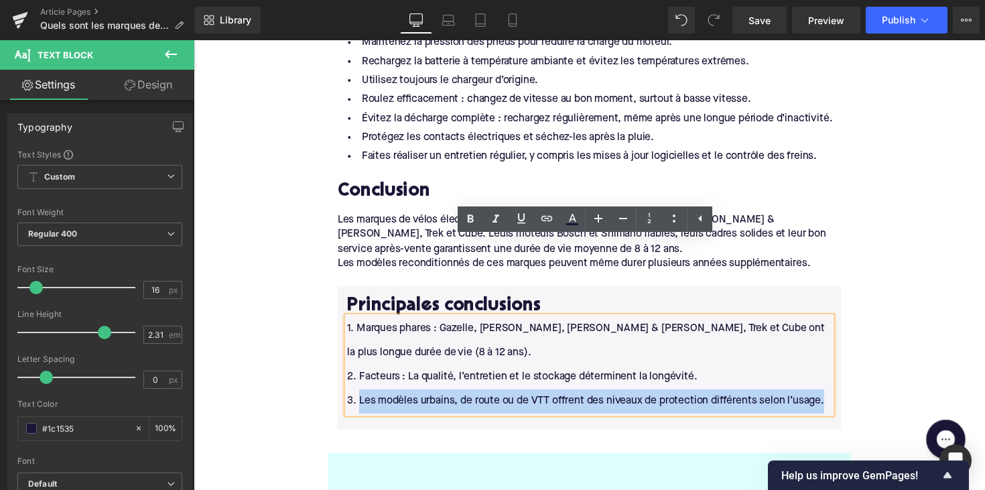
drag, startPoint x: 362, startPoint y: 328, endPoint x: 850, endPoint y: 342, distance: 487.9
click at [850, 342] on div "Principales conclusions Heading 1. Marques phares : Gazelle, [PERSON_NAME], [PE…" at bounding box center [599, 363] width 516 height 120
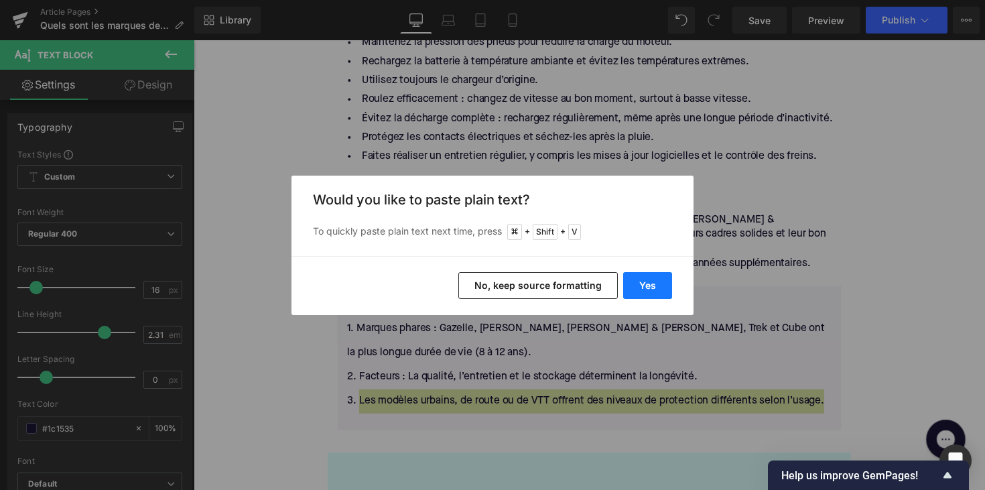
click at [655, 289] on button "Yes" at bounding box center [647, 285] width 49 height 27
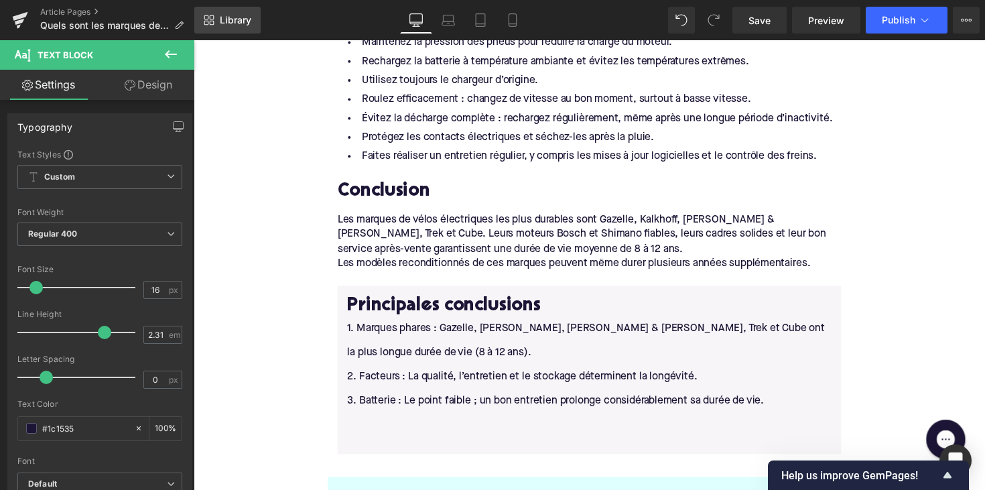
click at [230, 7] on link "Library" at bounding box center [227, 20] width 66 height 27
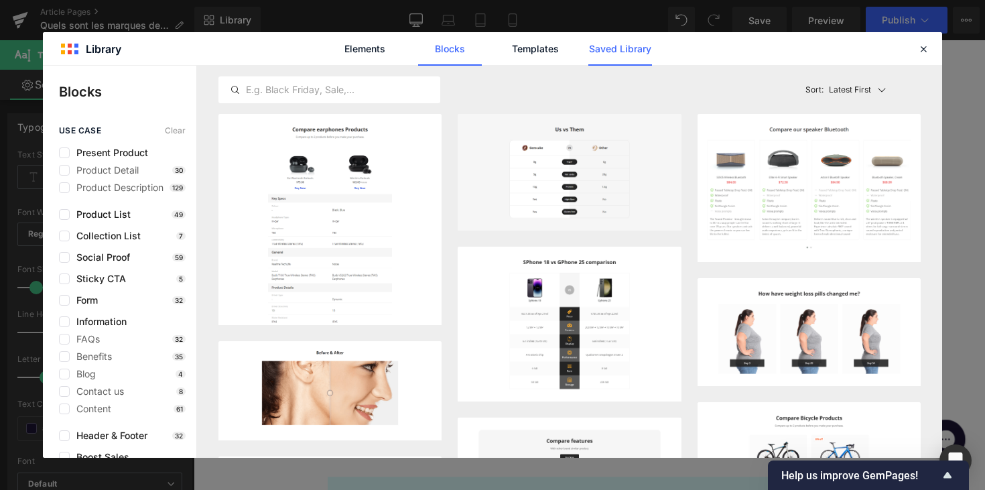
click at [619, 54] on link "Saved Library" at bounding box center [620, 48] width 64 height 33
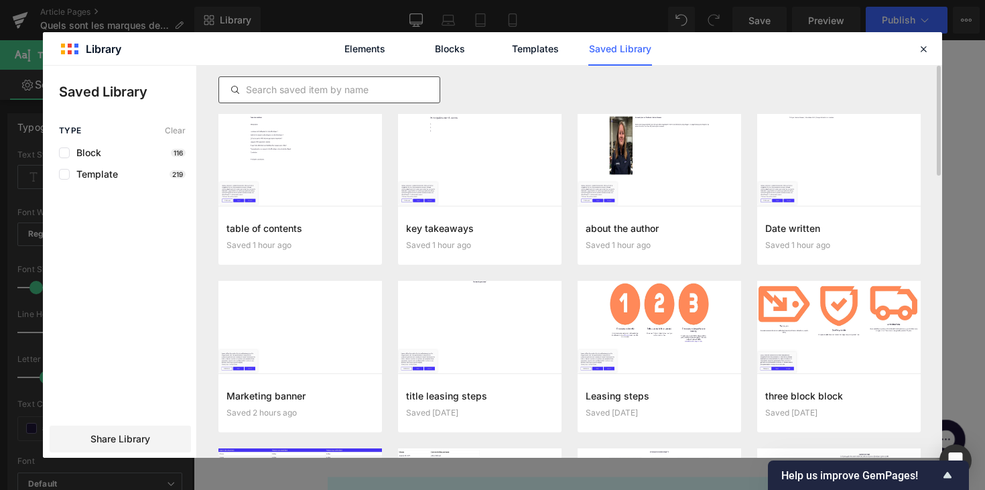
click at [324, 94] on input "text" at bounding box center [329, 90] width 220 height 16
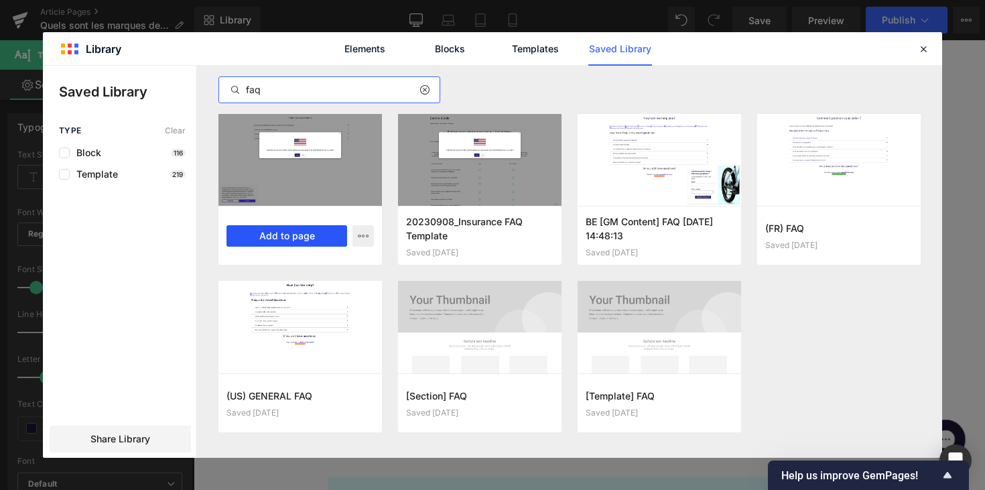
type input "faq"
click at [298, 234] on button "Add to page" at bounding box center [286, 235] width 121 height 21
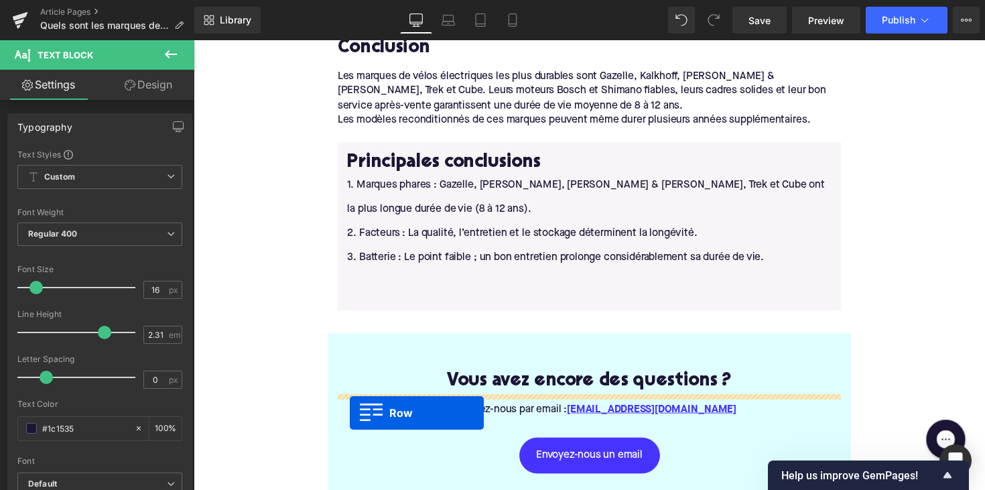
scroll to position [2300, 0]
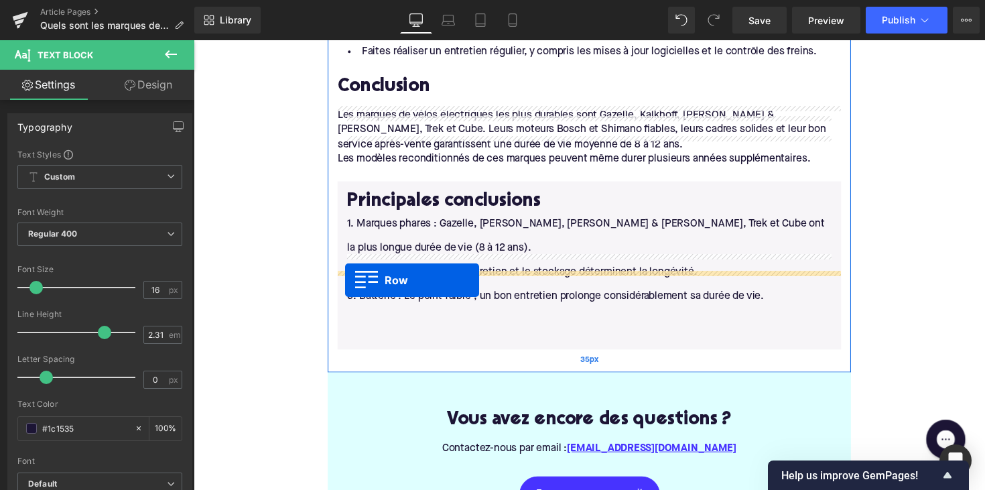
drag, startPoint x: 336, startPoint y: 113, endPoint x: 349, endPoint y: 286, distance: 173.3
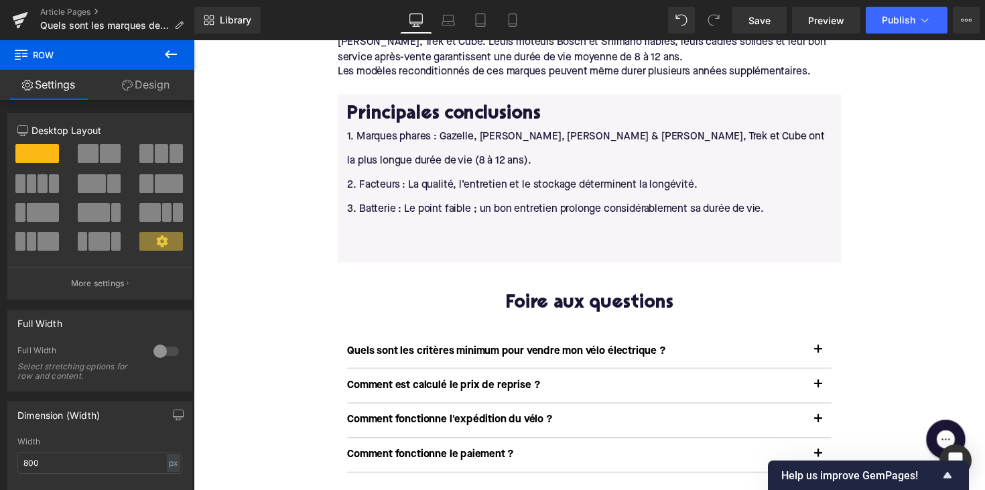
scroll to position [2463, 0]
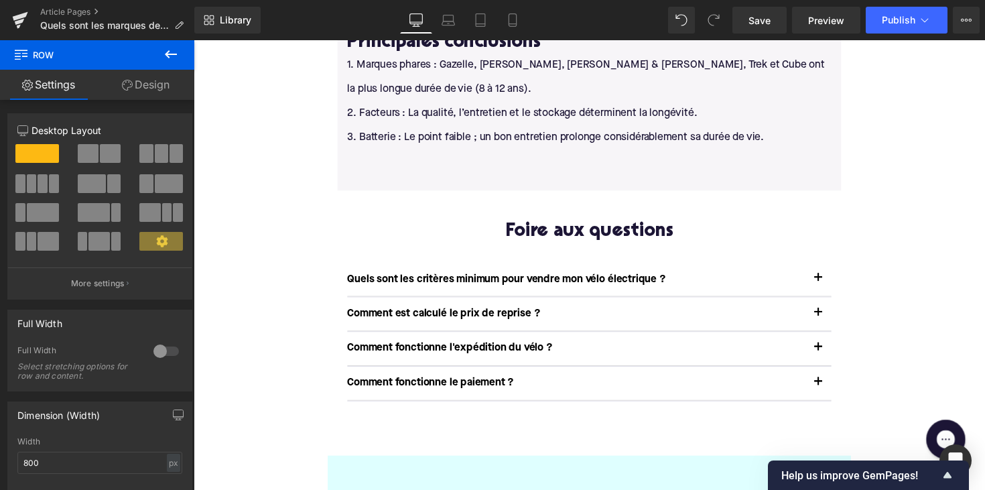
click at [462, 279] on div "Quels sont les critères minimum pour vendre mon vélo électrique ? Text Block" at bounding box center [585, 286] width 469 height 14
click at [462, 279] on p "Quels sont les critères minimum pour vendre mon vélo électrique ?" at bounding box center [585, 286] width 469 height 14
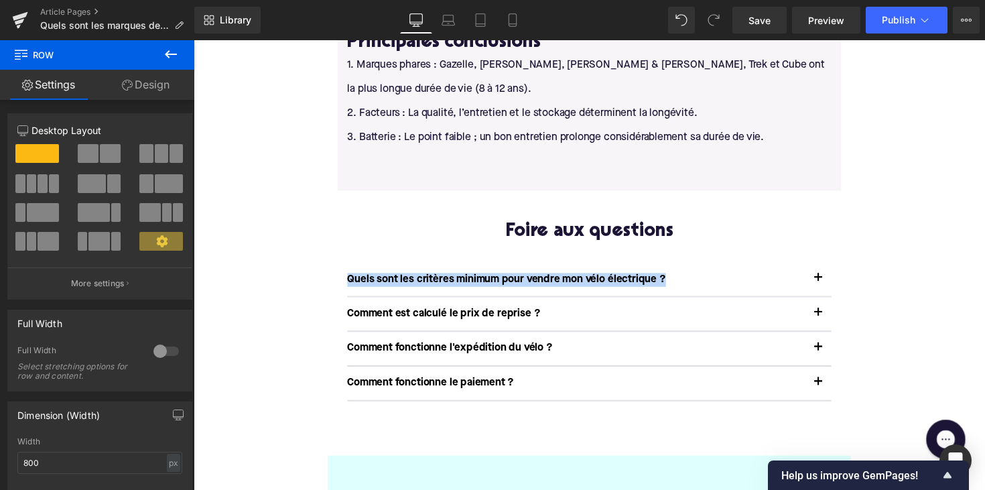
click at [462, 279] on p "Quels sont les critères minimum pour vendre mon vélo électrique ?" at bounding box center [585, 286] width 469 height 14
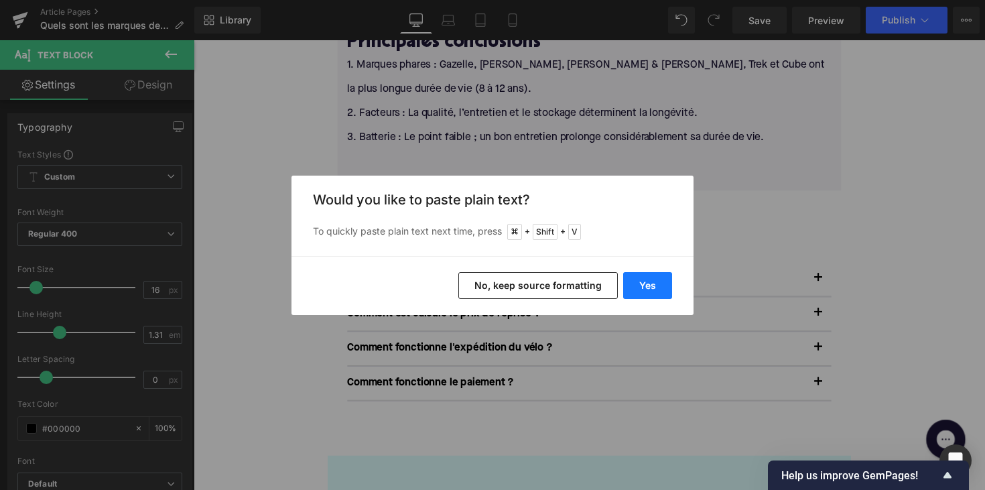
click at [634, 279] on button "Yes" at bounding box center [647, 285] width 49 height 27
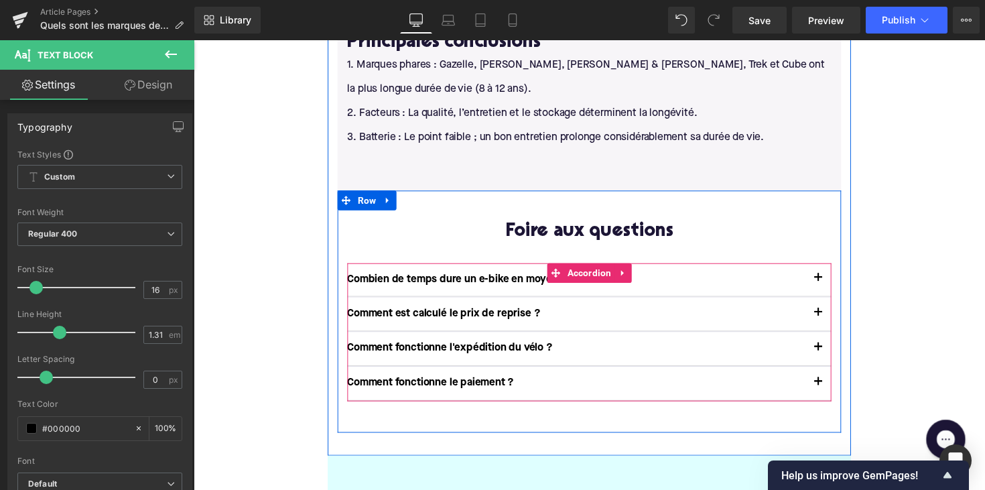
click at [827, 269] on button "button" at bounding box center [833, 286] width 27 height 34
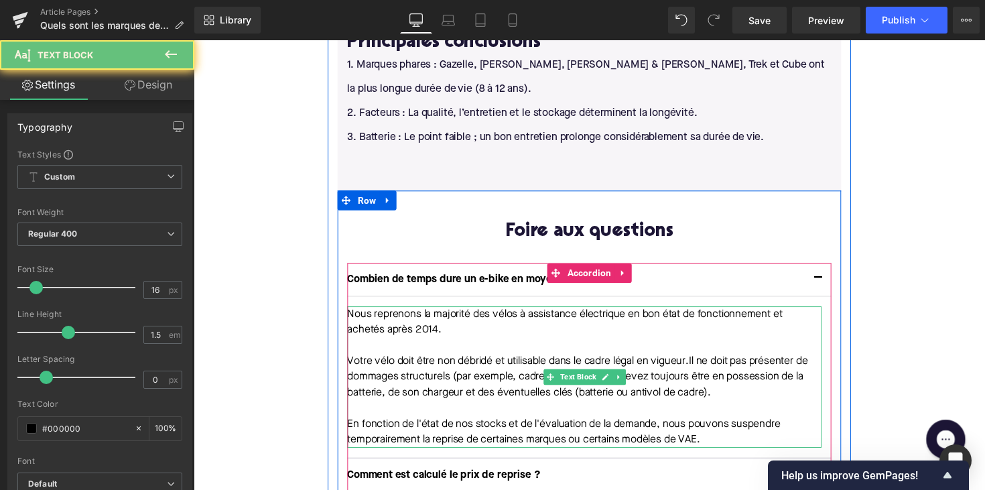
click at [460, 313] on p "Nous reprenons la majorité des vélos à assistance électrique en bon état de fon…" at bounding box center [594, 329] width 486 height 32
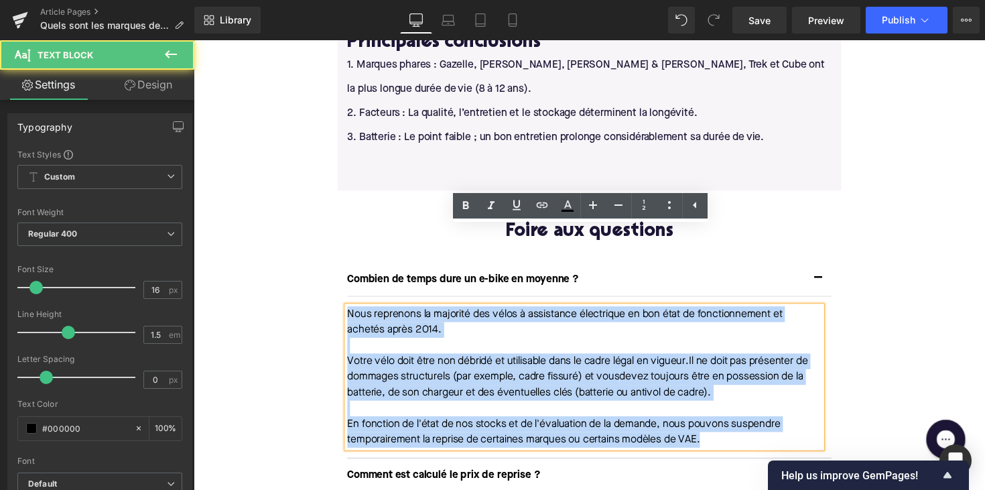
drag, startPoint x: 350, startPoint y: 238, endPoint x: 744, endPoint y: 376, distance: 416.5
click at [744, 376] on div "Nous reprenons la majorité des vélos à assistance électrique en bon état de fon…" at bounding box center [594, 385] width 486 height 145
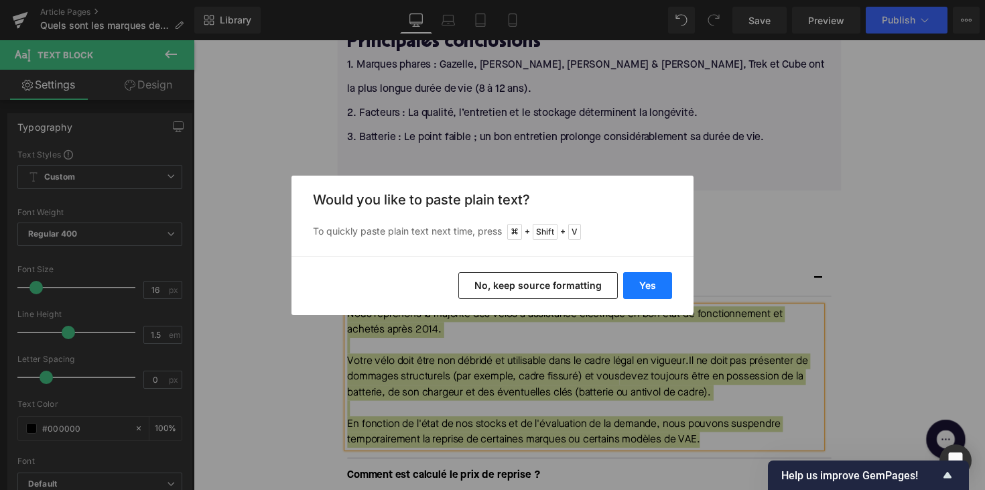
click at [660, 278] on button "Yes" at bounding box center [647, 285] width 49 height 27
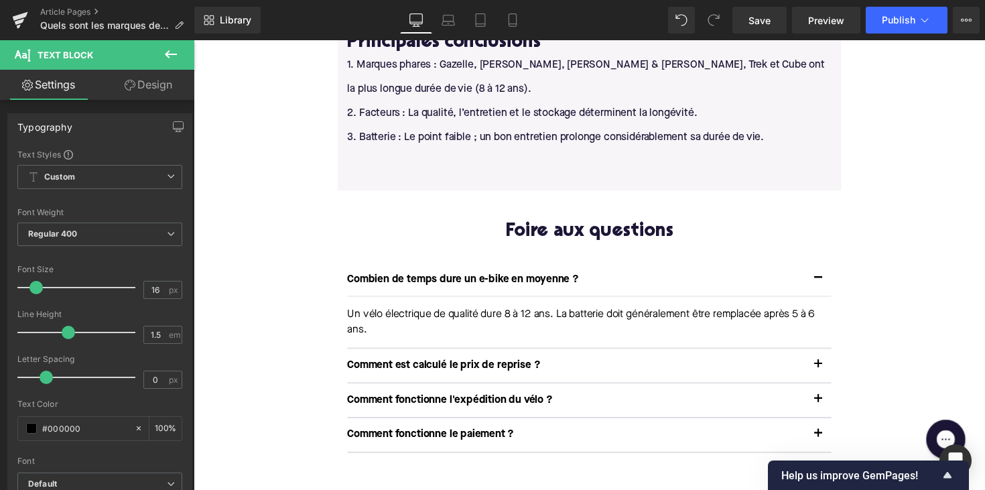
click at [194, 40] on div at bounding box center [194, 40] width 0 height 0
click at [451, 366] on p "Comment est calculé le prix de reprise ?" at bounding box center [585, 373] width 469 height 14
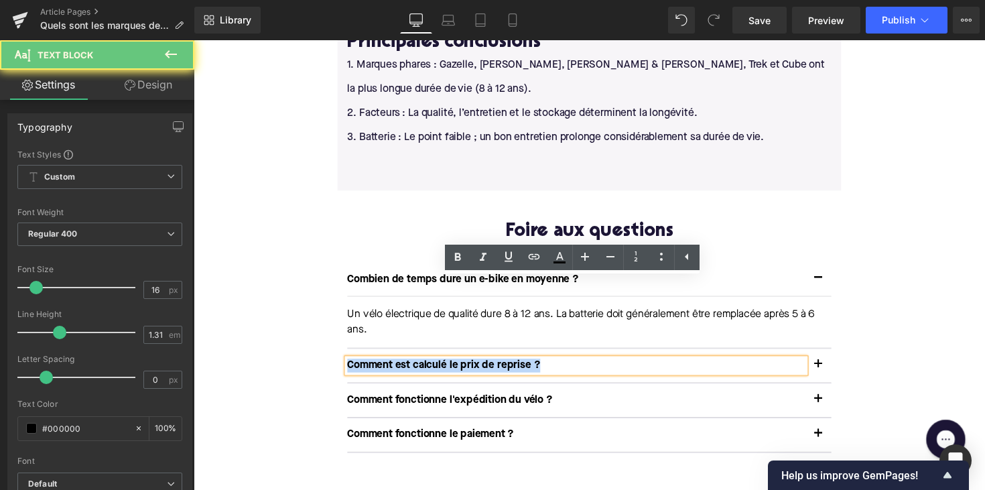
click at [451, 366] on p "Comment est calculé le prix de reprise ?" at bounding box center [585, 373] width 469 height 14
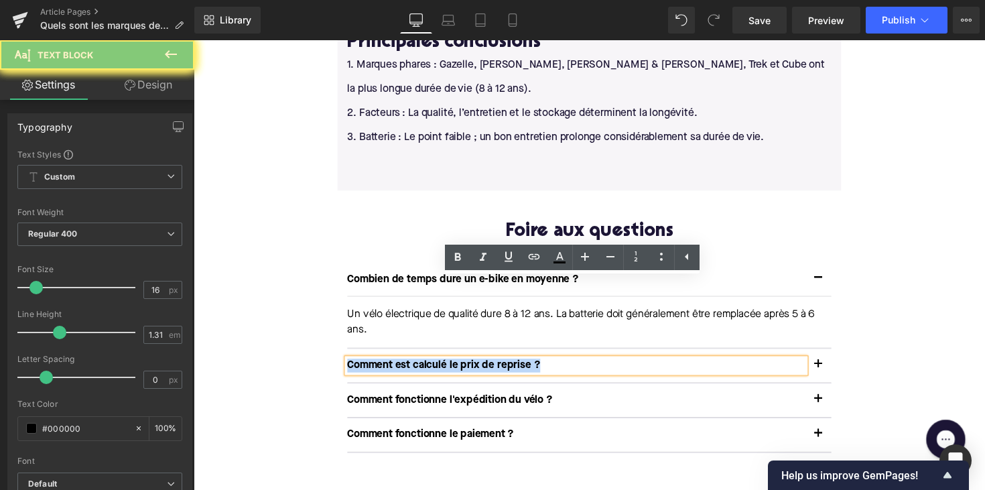
click at [451, 366] on p "Comment est calculé le prix de reprise ?" at bounding box center [585, 373] width 469 height 14
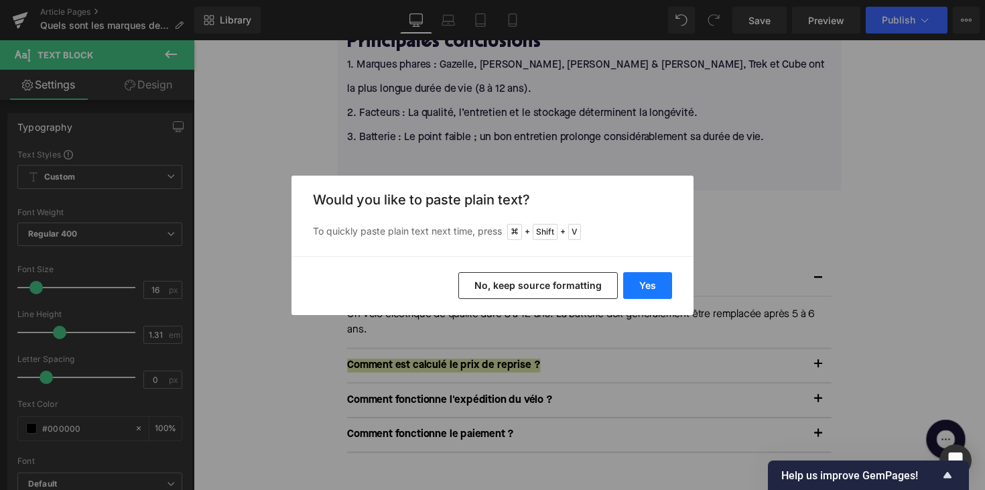
click at [632, 280] on button "Yes" at bounding box center [647, 285] width 49 height 27
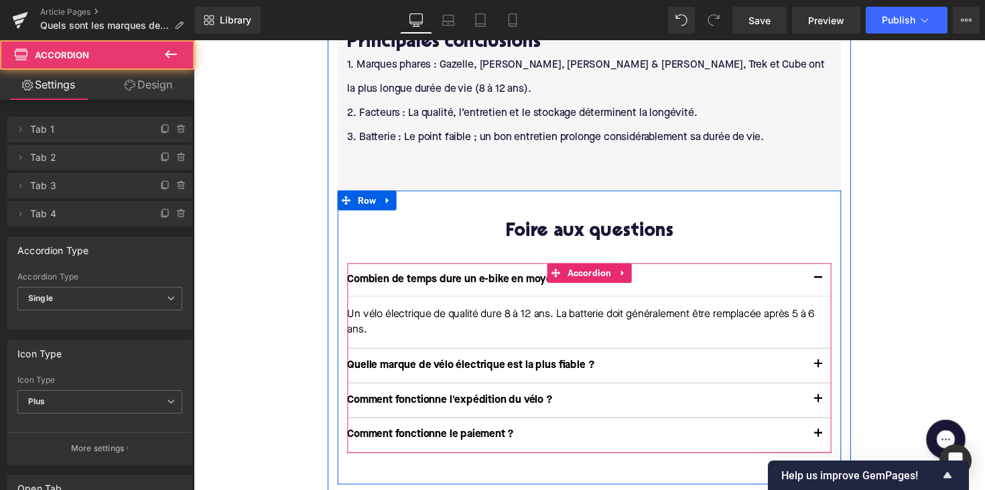
click at [830, 356] on button "button" at bounding box center [833, 373] width 27 height 34
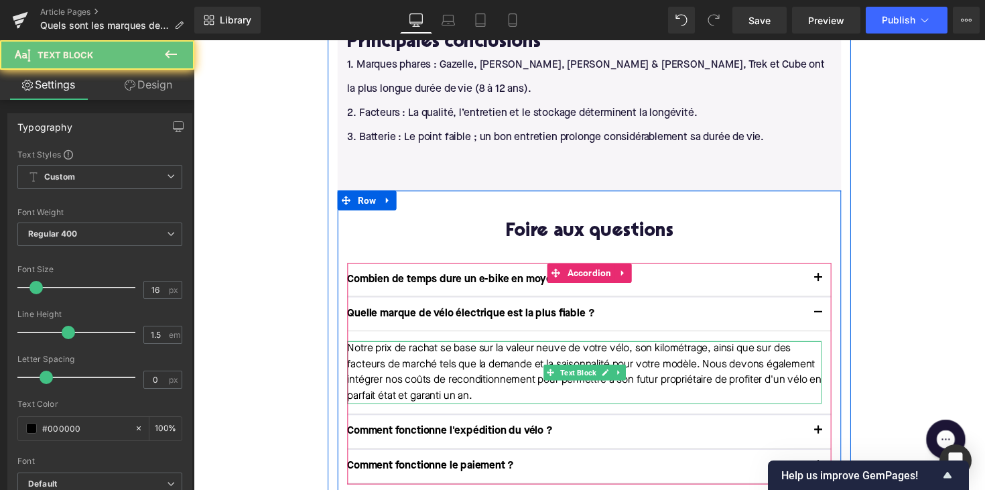
click at [458, 348] on p "Notre prix de rachat se base sur la valeur neuve de votre vélo, son kilométrage…" at bounding box center [594, 380] width 486 height 64
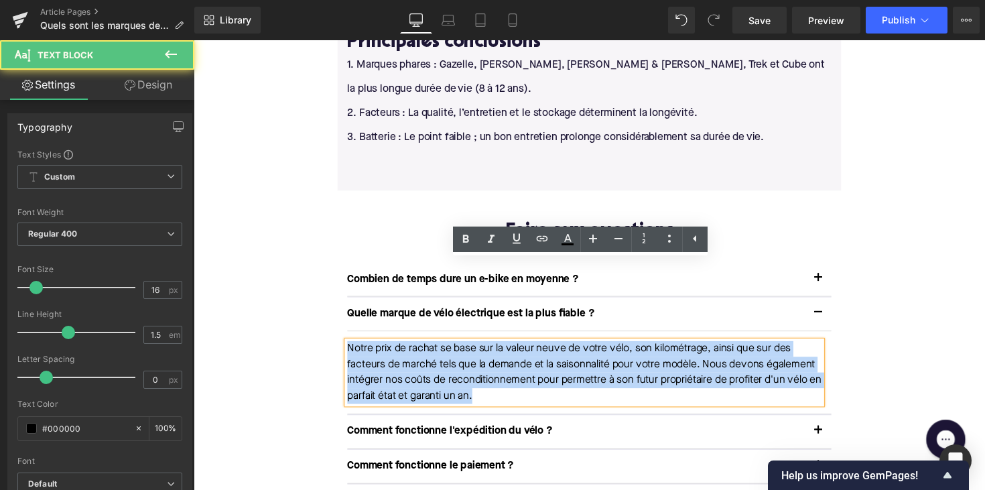
drag, startPoint x: 350, startPoint y: 273, endPoint x: 658, endPoint y: 330, distance: 313.4
click at [658, 348] on p "Notre prix de rachat se base sur la valeur neuve de votre vélo, son kilométrage…" at bounding box center [594, 380] width 486 height 64
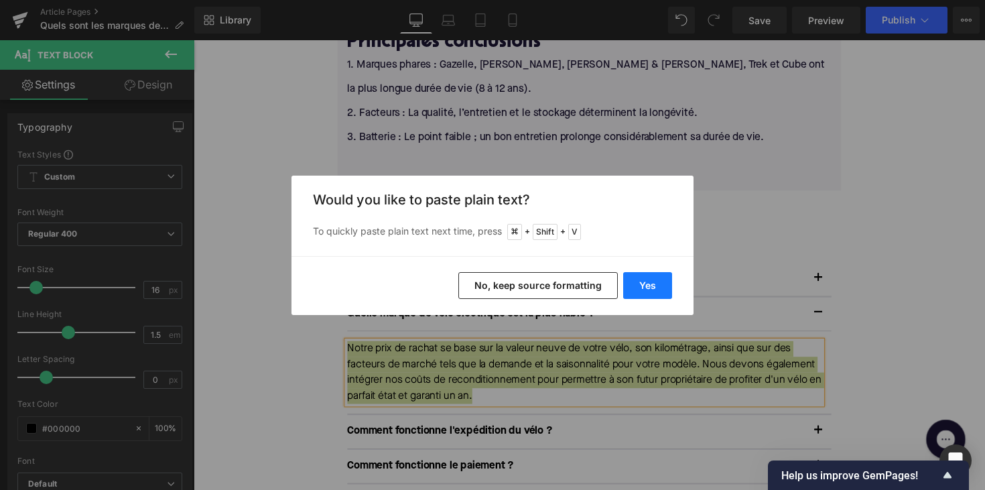
click at [646, 290] on button "Yes" at bounding box center [647, 285] width 49 height 27
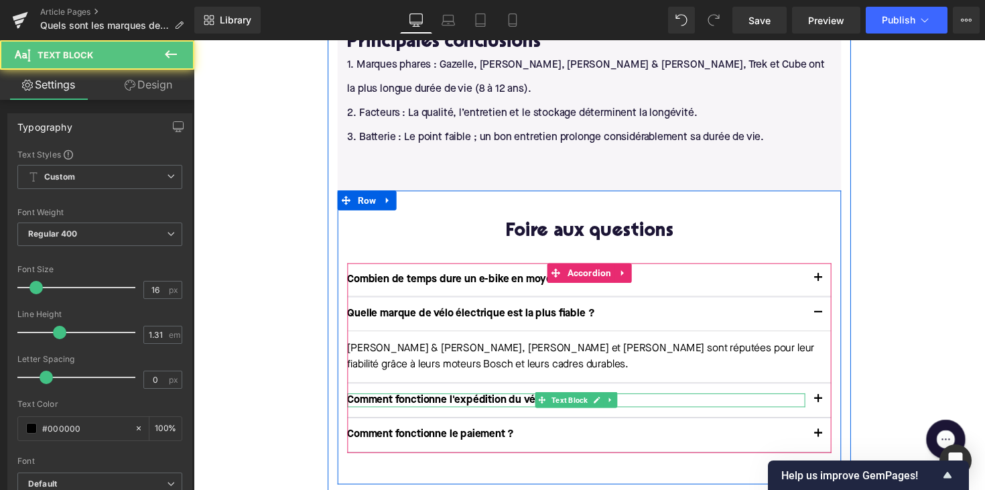
click at [450, 402] on p "Comment fonctionne l'expédition du vélo ?" at bounding box center [585, 409] width 469 height 14
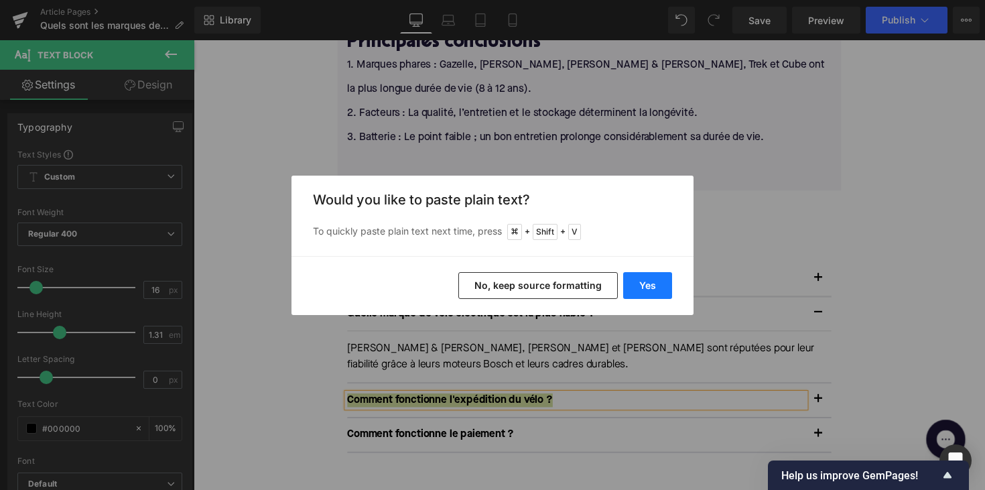
click at [649, 281] on button "Yes" at bounding box center [647, 285] width 49 height 27
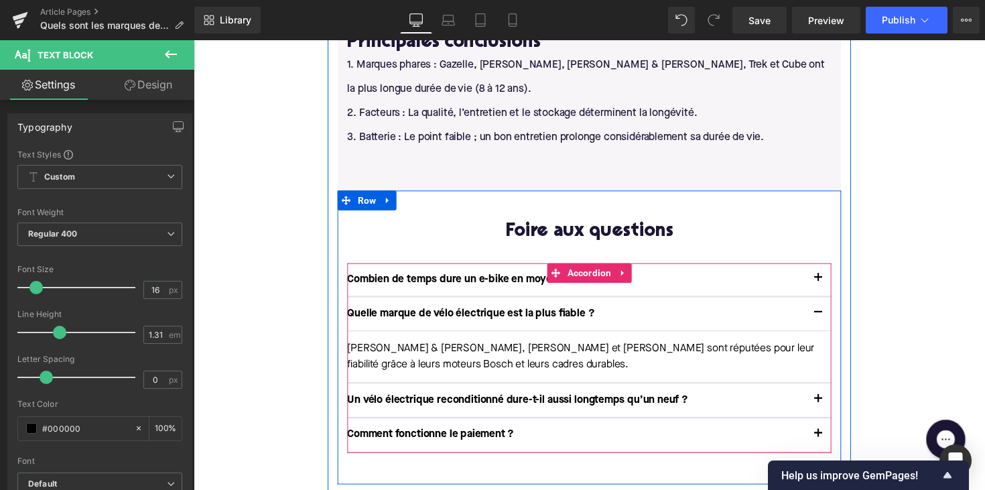
click at [833, 411] on span "button" at bounding box center [833, 411] width 0 height 0
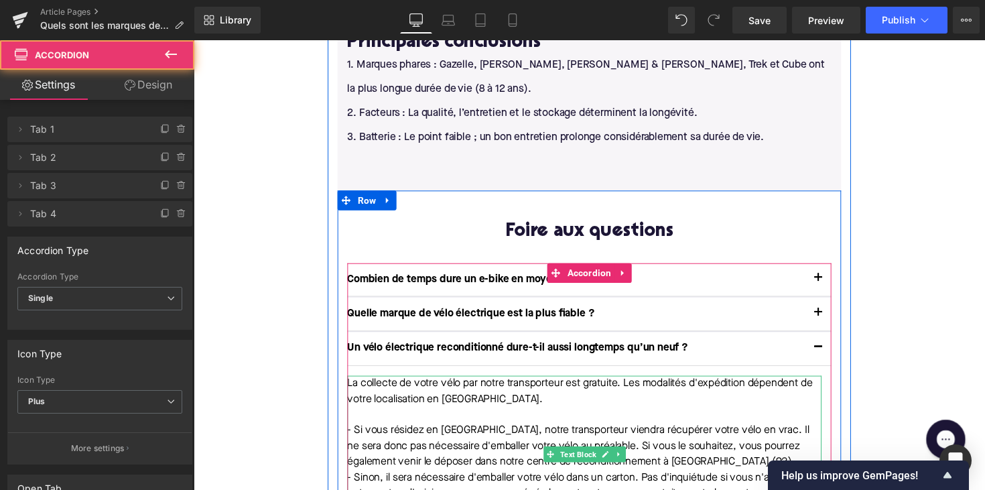
click at [538, 432] on p "- Si vous résidez en [GEOGRAPHIC_DATA], notre transporteur viendra récupérer vo…" at bounding box center [594, 456] width 486 height 48
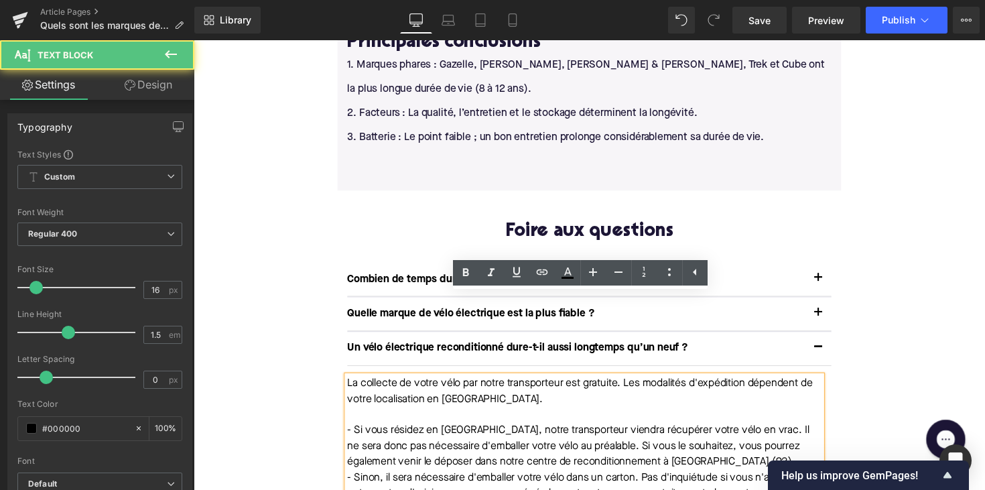
drag, startPoint x: 349, startPoint y: 309, endPoint x: 405, endPoint y: 458, distance: 158.4
click at [405, 458] on div "La collecte de votre vélo par notre transporteur est gratuite. Les modalités d'…" at bounding box center [594, 456] width 486 height 145
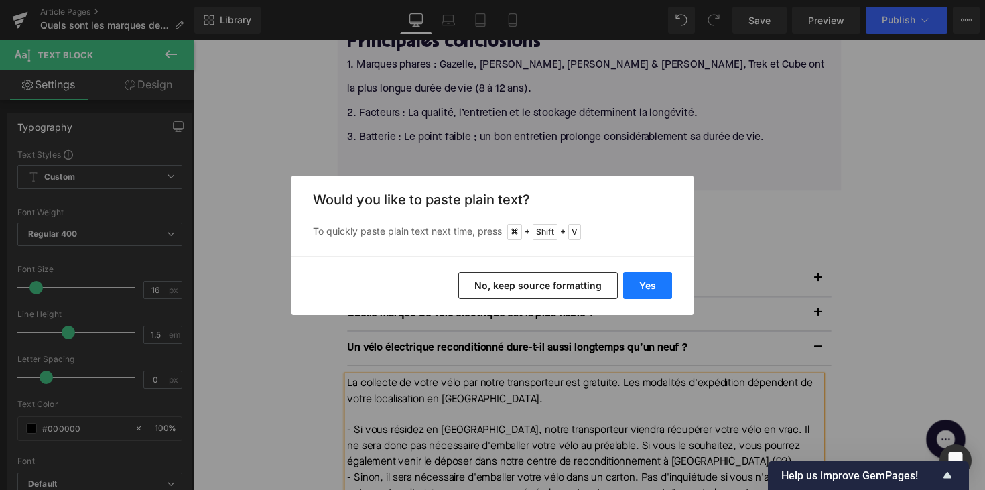
click at [667, 283] on button "Yes" at bounding box center [647, 285] width 49 height 27
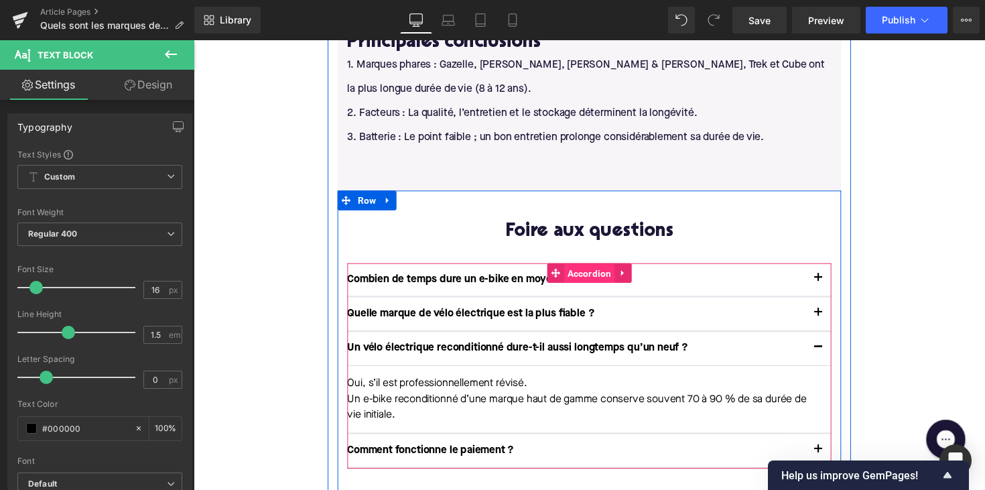
click at [577, 269] on span "Accordion" at bounding box center [599, 279] width 52 height 20
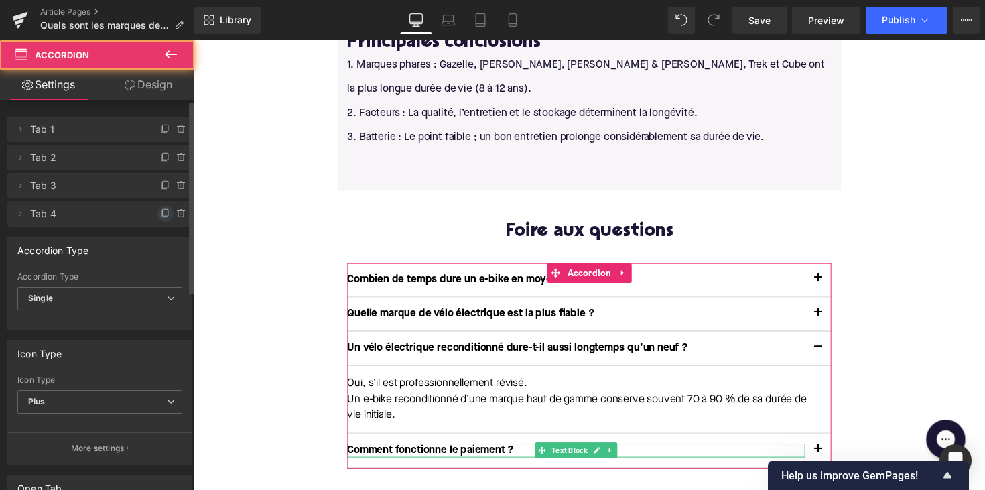
click at [165, 220] on span at bounding box center [165, 214] width 16 height 16
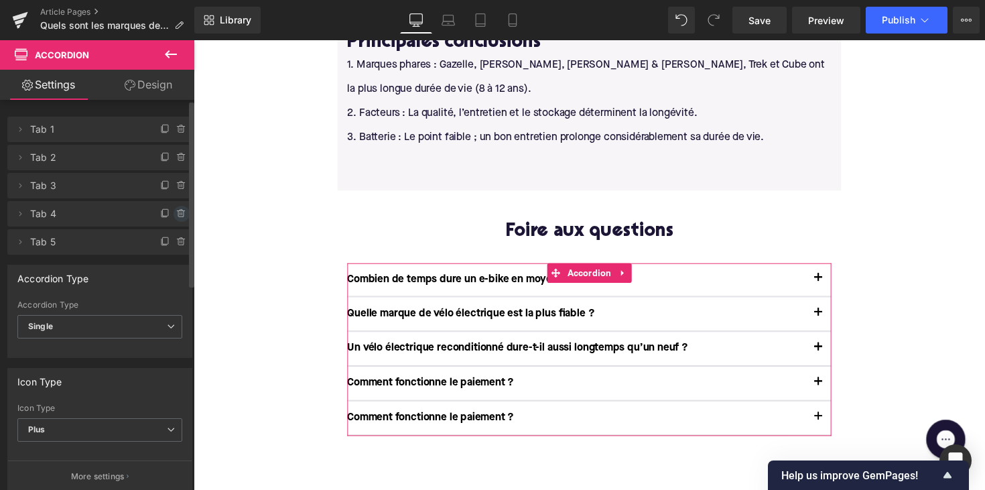
click at [176, 216] on icon at bounding box center [181, 213] width 11 height 11
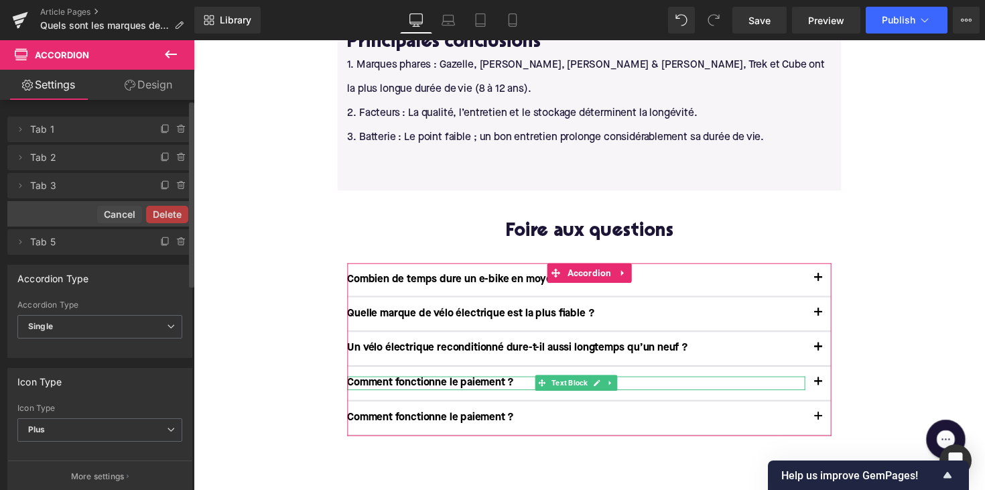
click at [171, 216] on button "Delete" at bounding box center [167, 214] width 42 height 17
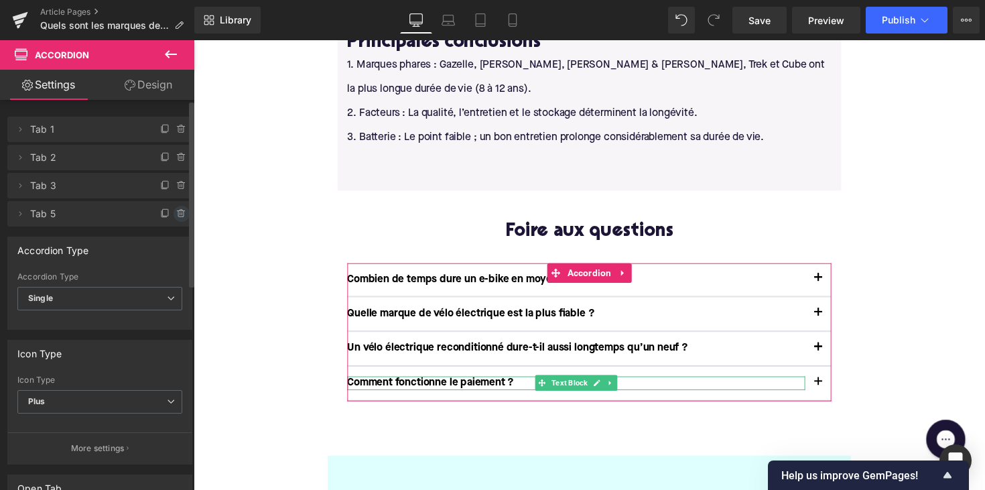
click at [176, 216] on icon at bounding box center [181, 213] width 11 height 11
click at [174, 216] on button "Delete" at bounding box center [167, 214] width 42 height 17
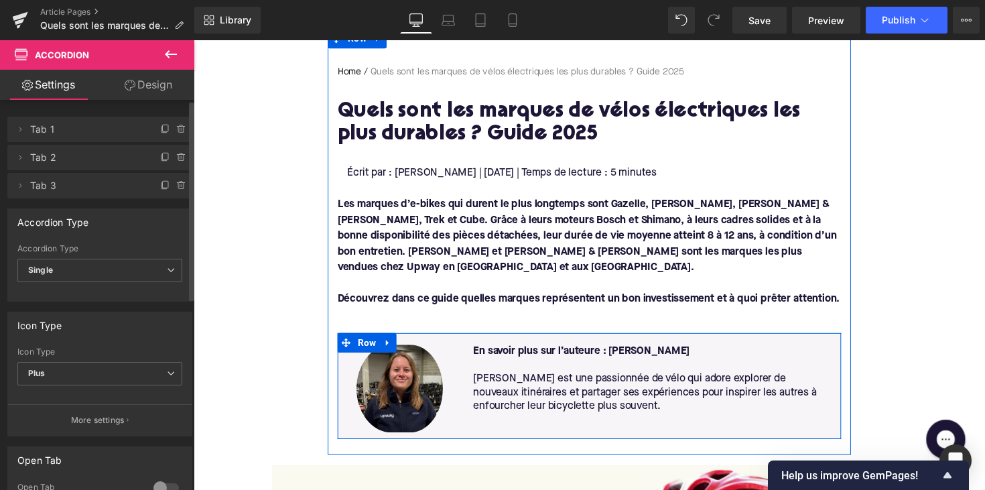
scroll to position [111, 0]
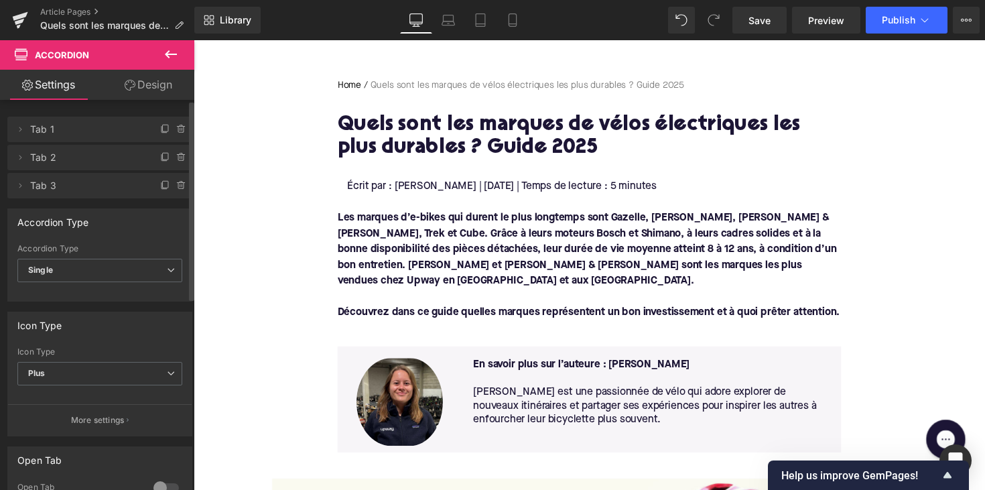
click at [632, 218] on font "Les marques d’e-bikes qui durent le plus longtemps sont Gazelle, [PERSON_NAME],…" at bounding box center [596, 254] width 511 height 75
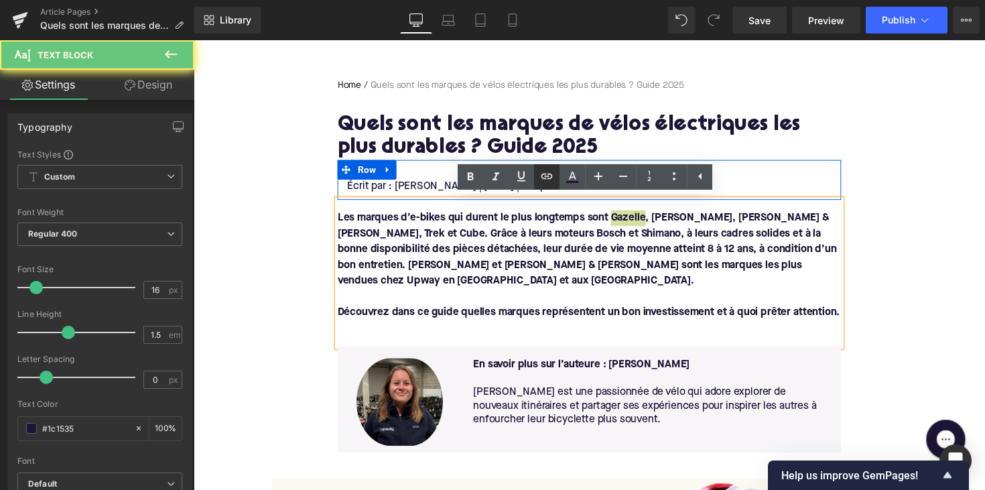
click at [543, 181] on icon at bounding box center [547, 176] width 16 height 16
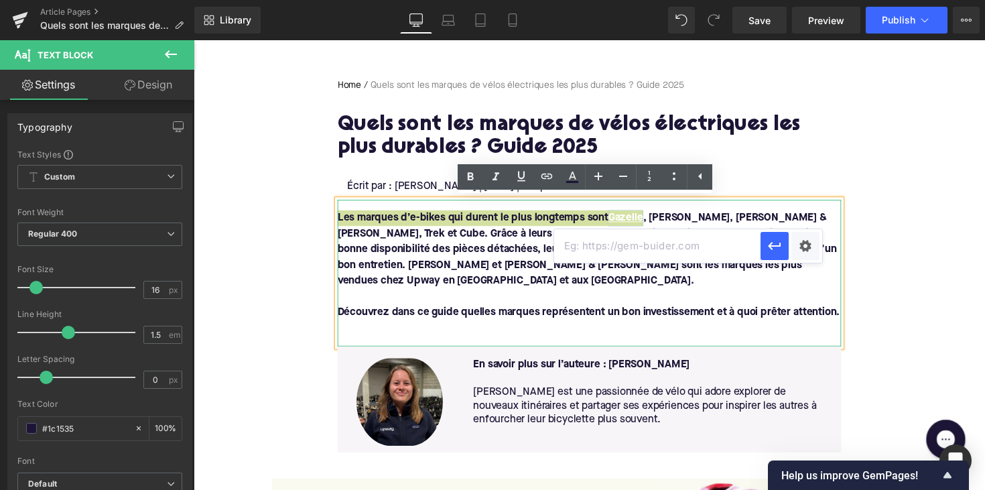
click at [603, 238] on input "text" at bounding box center [657, 245] width 206 height 33
paste input "[URL][DOMAIN_NAME]"
type input "[URL][DOMAIN_NAME]"
click at [767, 245] on icon "button" at bounding box center [774, 246] width 16 height 16
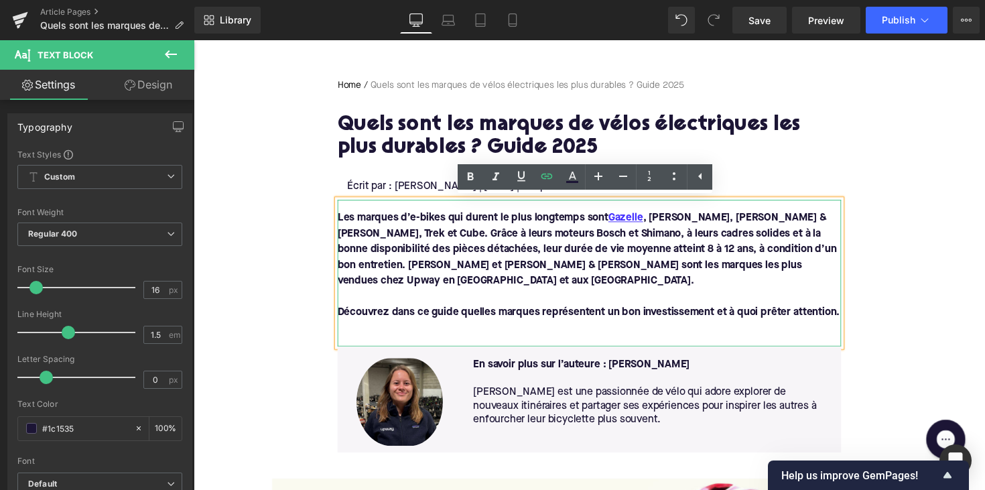
click at [681, 221] on font "Les marques d’e-bikes qui durent le plus longtemps sont Gazelle , [PERSON_NAME]…" at bounding box center [596, 254] width 511 height 75
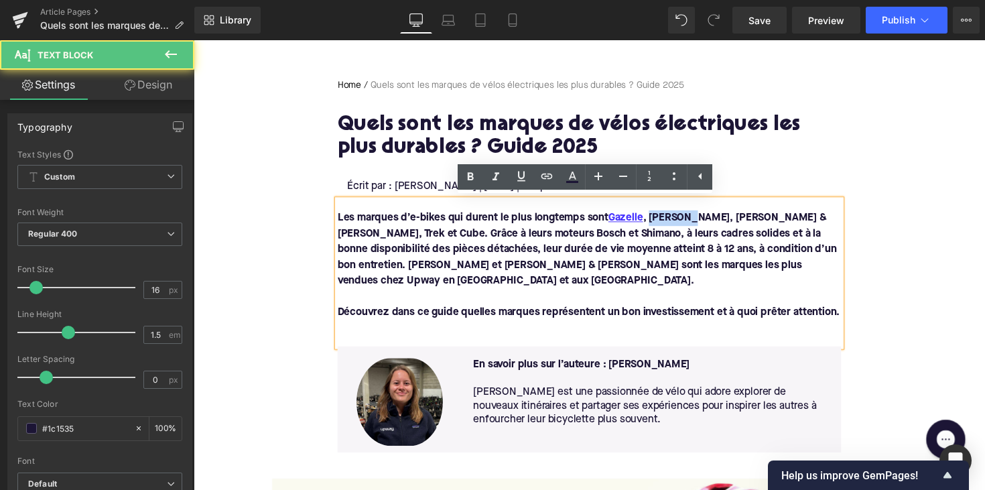
click at [681, 221] on font "Les marques d’e-bikes qui durent le plus longtemps sont Gazelle , [PERSON_NAME]…" at bounding box center [596, 254] width 511 height 75
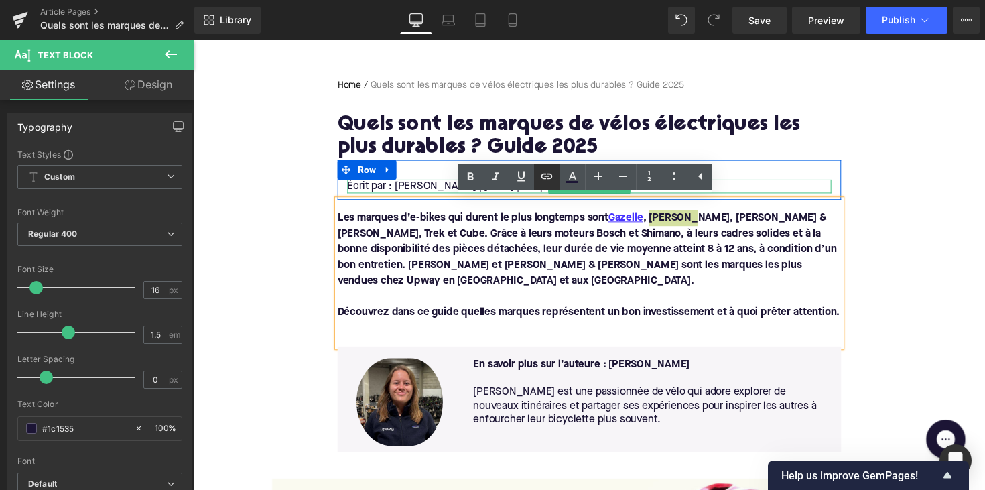
click at [551, 173] on icon at bounding box center [547, 176] width 16 height 16
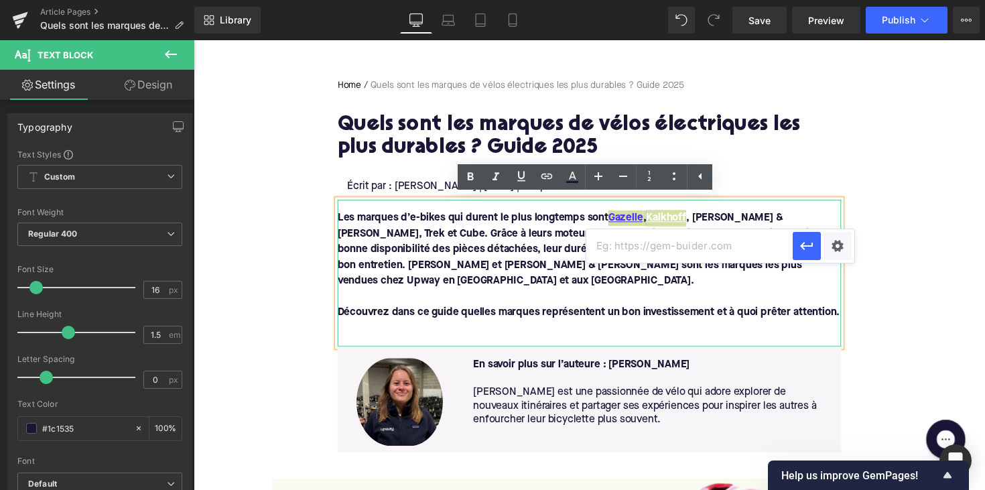
click at [660, 236] on input "text" at bounding box center [689, 245] width 206 height 33
paste input "[URL][DOMAIN_NAME]"
click at [805, 249] on icon "button" at bounding box center [806, 246] width 16 height 16
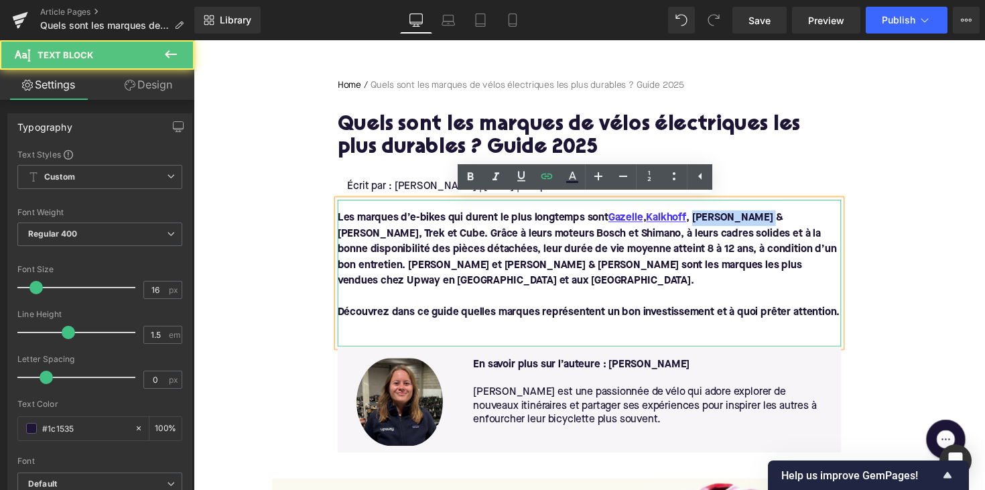
drag, startPoint x: 705, startPoint y: 220, endPoint x: 775, endPoint y: 218, distance: 69.7
click at [775, 218] on font "Les marques d’e-bikes qui durent le plus longtemps sont Gazelle , [PERSON_NAME]…" at bounding box center [596, 254] width 511 height 75
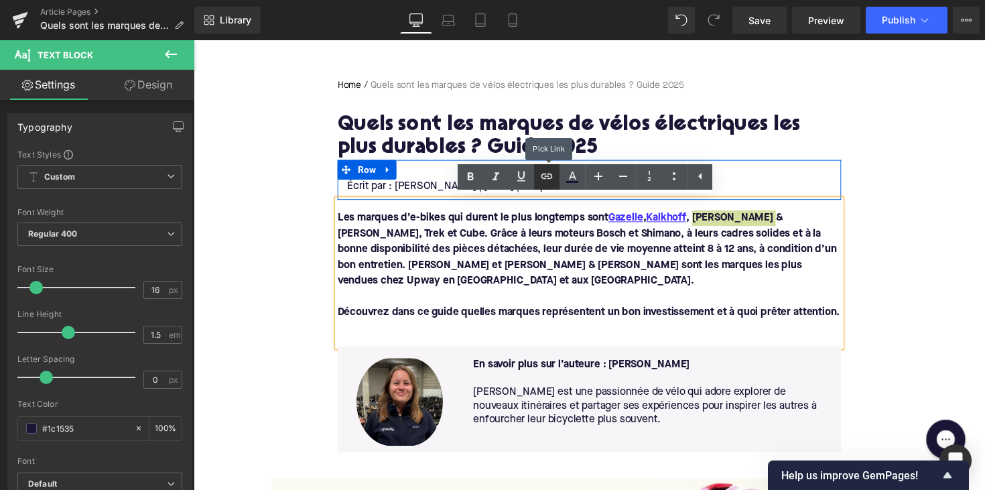
drag, startPoint x: 553, startPoint y: 178, endPoint x: 372, endPoint y: 174, distance: 180.9
click at [553, 178] on icon at bounding box center [547, 176] width 16 height 16
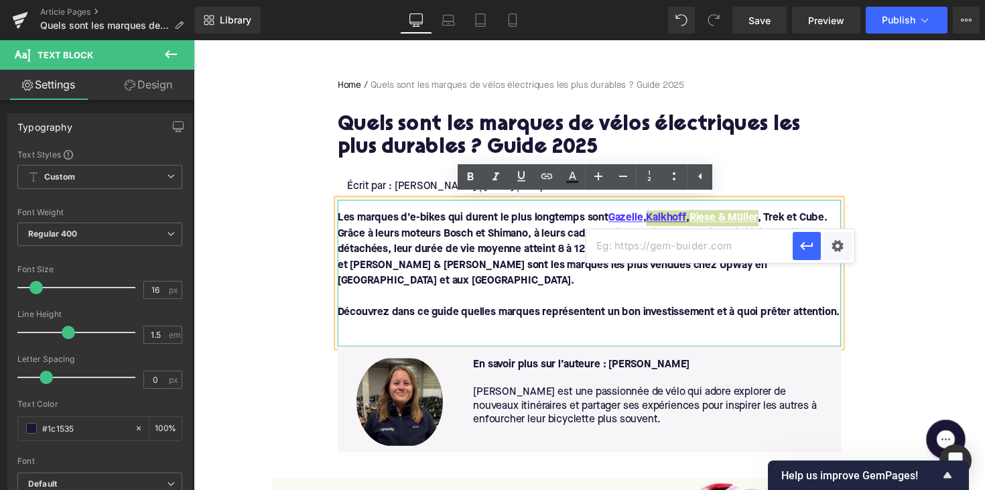
click at [617, 237] on input "text" at bounding box center [689, 245] width 206 height 33
paste input "[URL][DOMAIN_NAME][PERSON_NAME]"
type input "[URL][DOMAIN_NAME][PERSON_NAME]"
click at [815, 249] on button "button" at bounding box center [806, 246] width 28 height 28
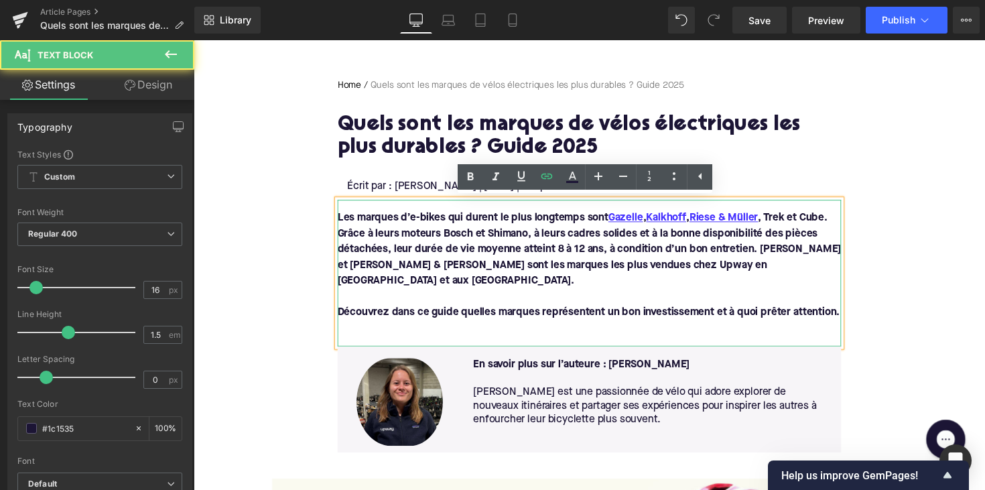
click at [785, 222] on font "Les marques d’e-bikes qui durent le plus longtemps sont Gazelle , [PERSON_NAME]…" at bounding box center [599, 254] width 516 height 75
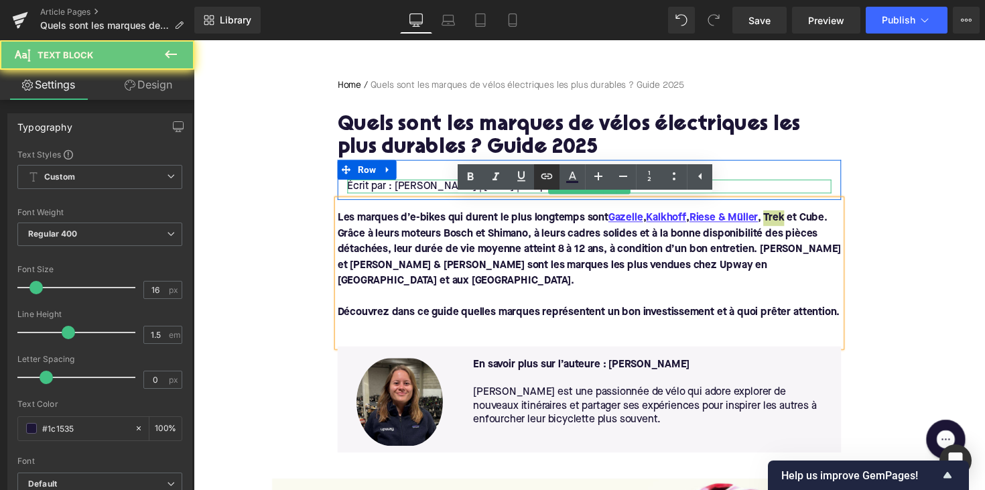
click at [544, 175] on icon at bounding box center [547, 176] width 16 height 16
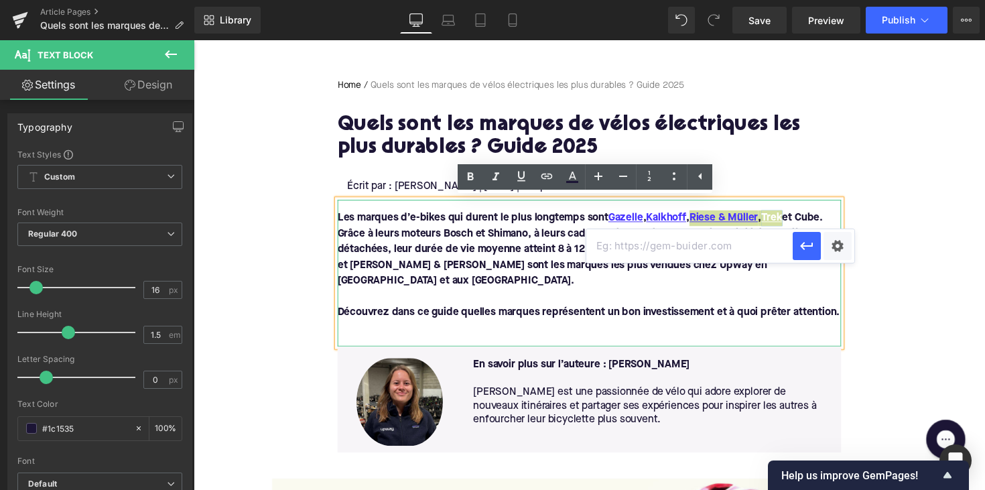
click at [626, 248] on input "text" at bounding box center [689, 245] width 206 height 33
paste input "[URL][DOMAIN_NAME]"
click at [803, 255] on button "button" at bounding box center [806, 246] width 28 height 28
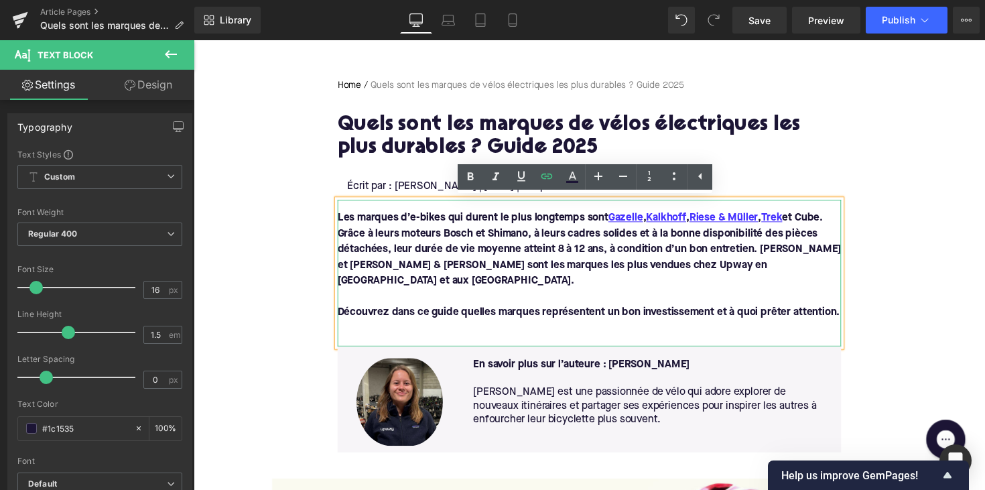
click at [832, 217] on font "Les marques d’e-bikes qui durent le plus longtemps sont Gazelle , [PERSON_NAME]…" at bounding box center [599, 254] width 516 height 75
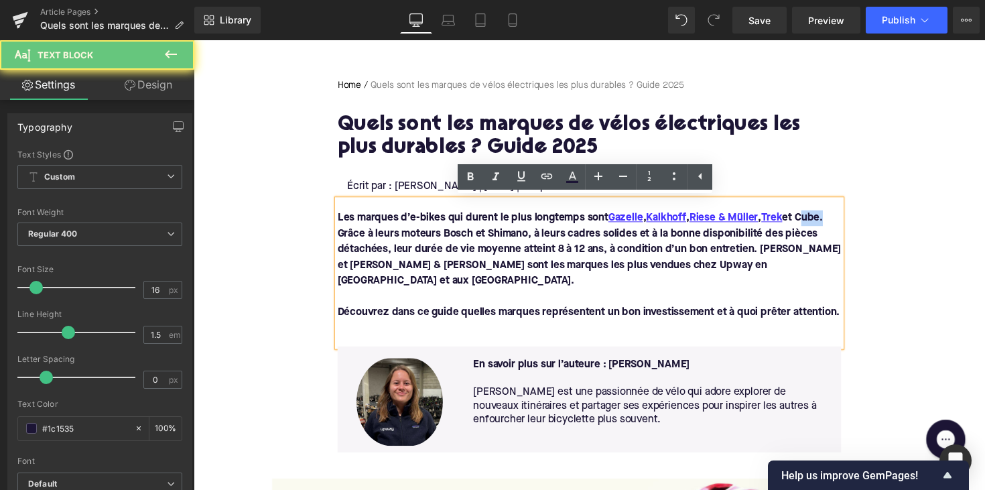
click at [832, 217] on font "Les marques d’e-bikes qui durent le plus longtemps sont Gazelle , [PERSON_NAME]…" at bounding box center [599, 254] width 516 height 75
click at [543, 171] on icon at bounding box center [547, 176] width 16 height 16
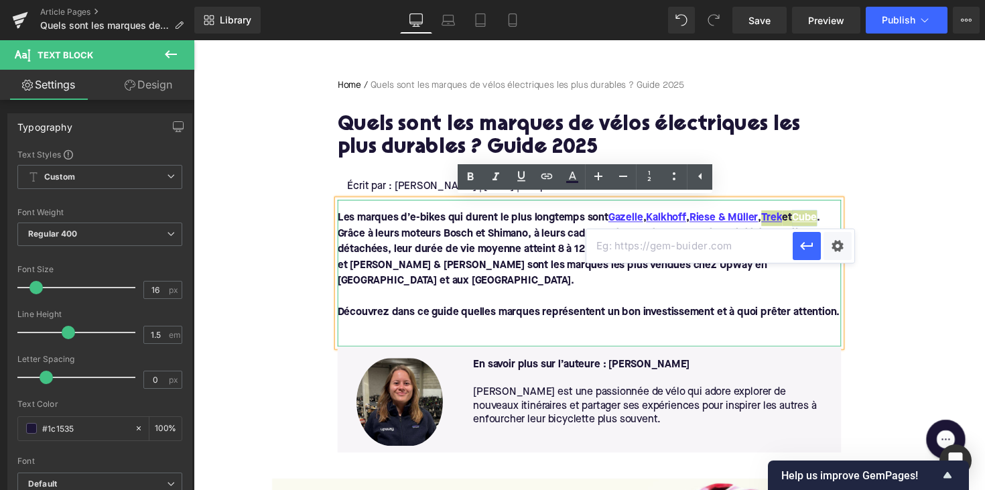
click at [624, 240] on input "text" at bounding box center [689, 245] width 206 height 33
paste input "[URL][DOMAIN_NAME]"
type input "[URL][DOMAIN_NAME]"
click at [796, 245] on button "button" at bounding box center [806, 246] width 28 height 28
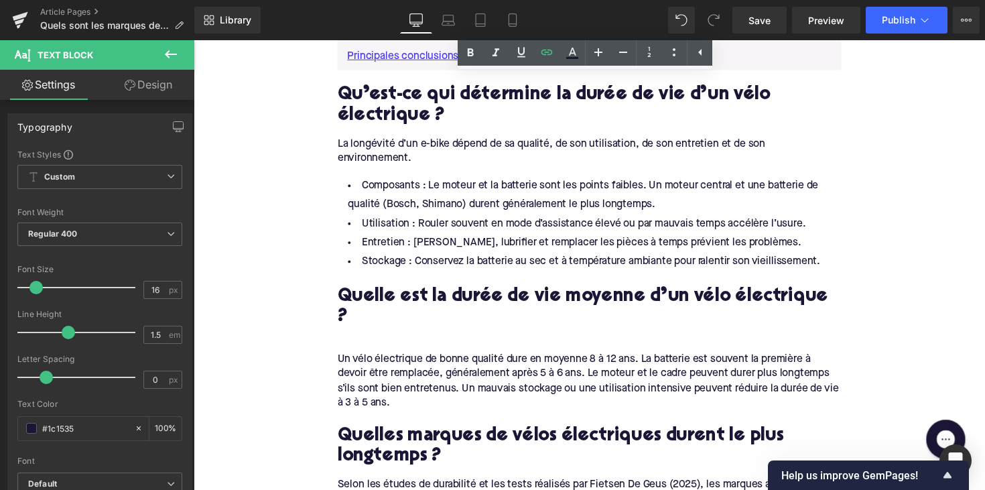
scroll to position [1139, 0]
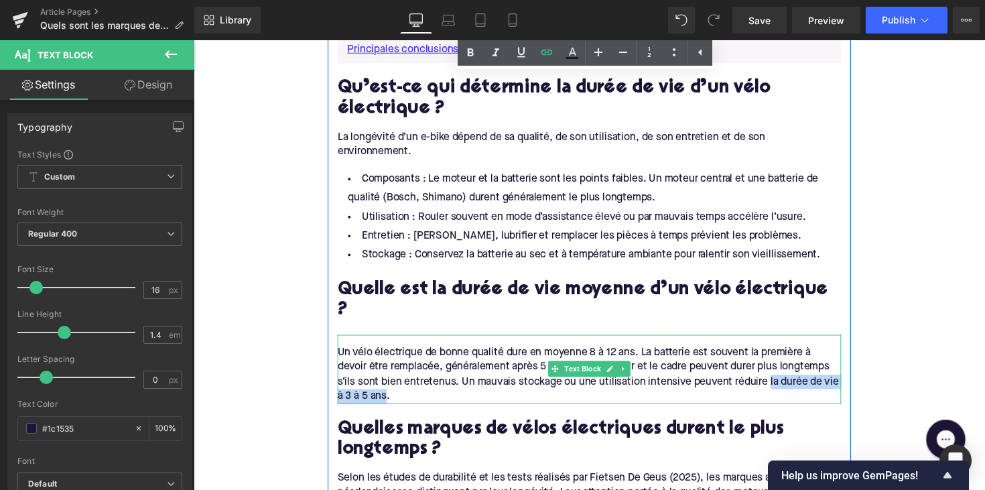
drag, startPoint x: 779, startPoint y: 350, endPoint x: 390, endPoint y: 365, distance: 389.5
click at [390, 365] on div "Un vélo électrique de bonne qualité dure en moyenne 8 à 12 ans. La batterie est…" at bounding box center [599, 382] width 516 height 60
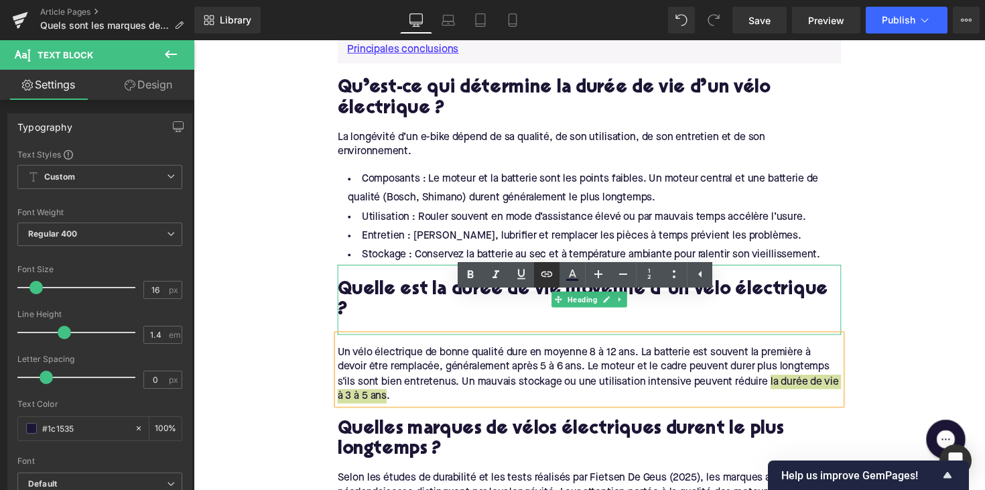
click at [547, 272] on icon at bounding box center [547, 274] width 16 height 16
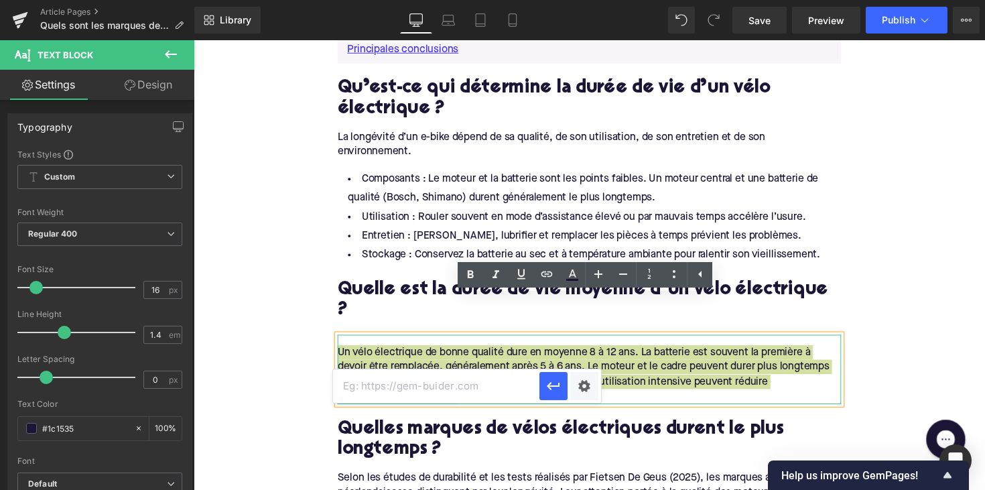
click at [496, 380] on input "text" at bounding box center [436, 385] width 206 height 33
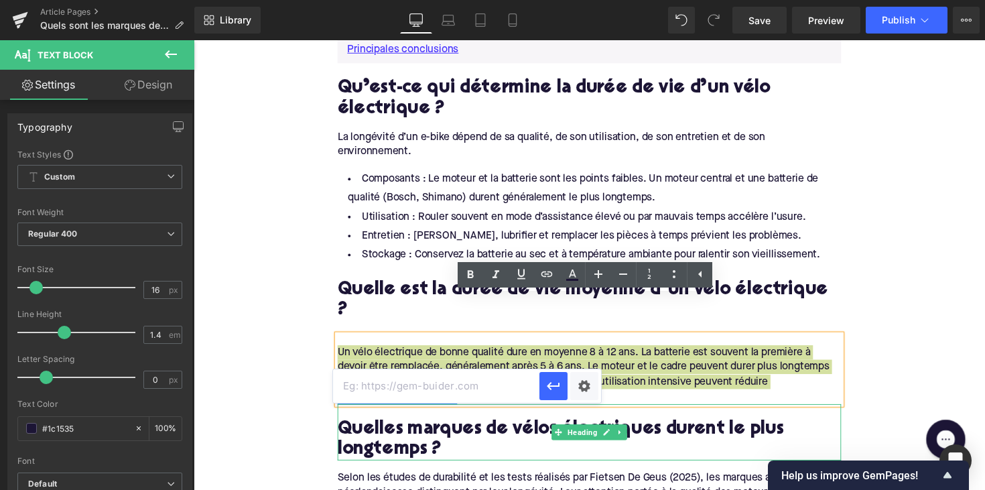
paste input "[URL][DOMAIN_NAME]"
type input "[URL][DOMAIN_NAME]"
click at [555, 382] on icon "button" at bounding box center [553, 386] width 16 height 16
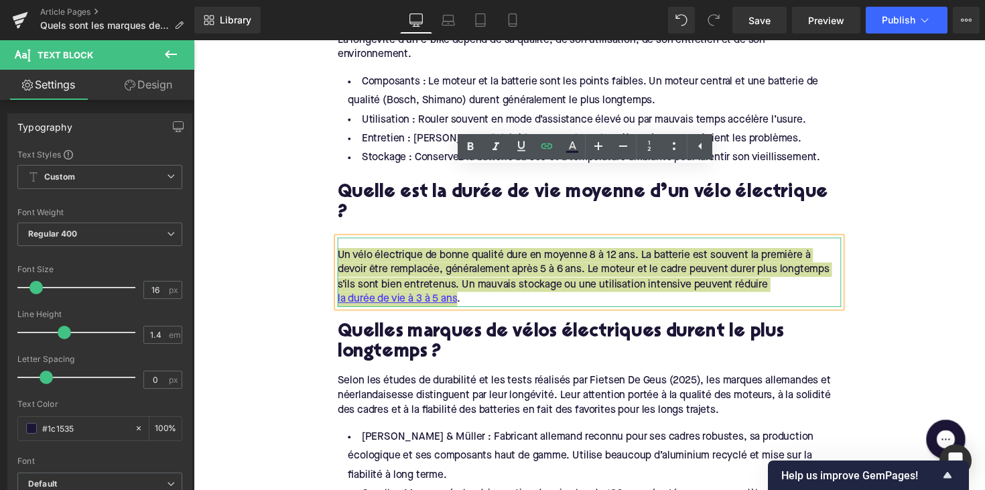
scroll to position [1270, 0]
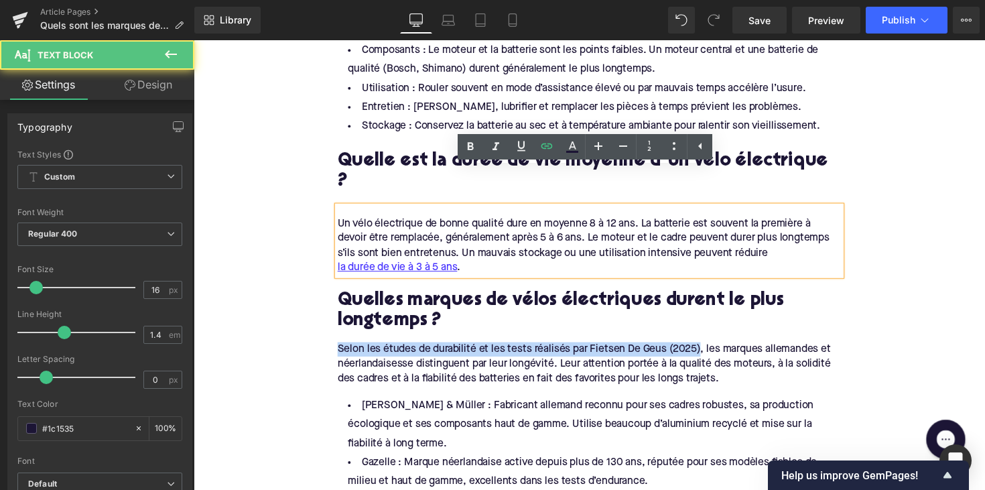
drag, startPoint x: 709, startPoint y: 317, endPoint x: 337, endPoint y: 315, distance: 371.8
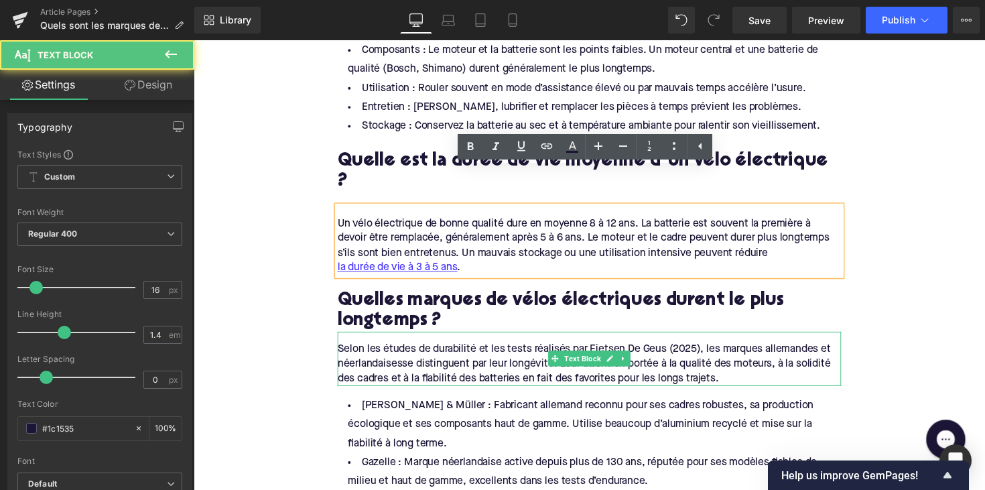
click at [508, 350] on div "Selon les études de durabilité et les tests réalisés par Fietsen De Geus (2025)…" at bounding box center [599, 372] width 516 height 45
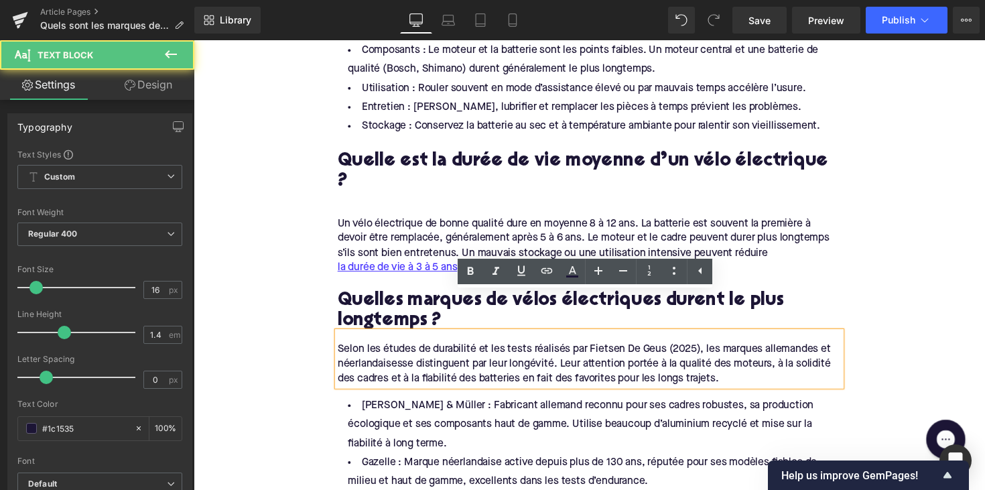
click at [705, 350] on div "Selon les études de durabilité et les tests réalisés par Fietsen De Geus (2025)…" at bounding box center [599, 372] width 516 height 45
click at [709, 350] on div "Selon les études de durabilité et les tests réalisés par Fietsen De Geus (2025)…" at bounding box center [599, 372] width 516 height 45
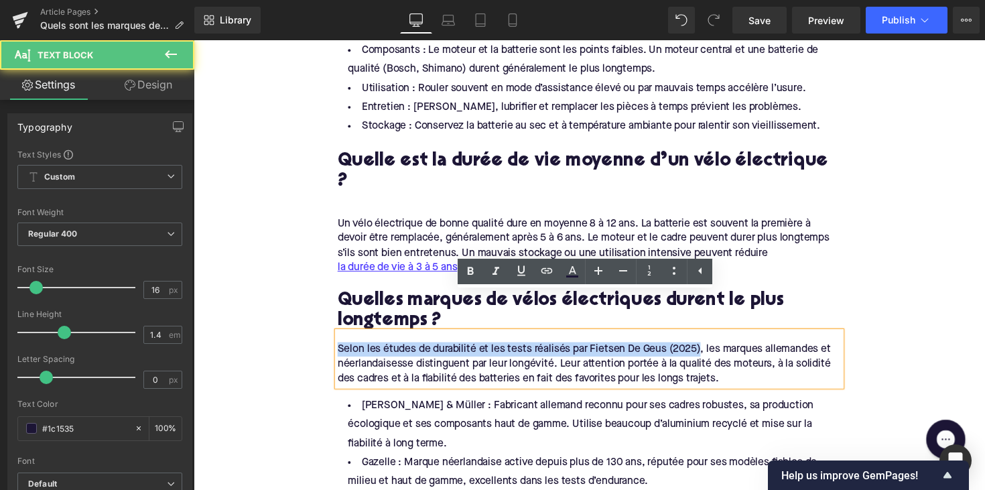
drag, startPoint x: 709, startPoint y: 316, endPoint x: 328, endPoint y: 320, distance: 381.2
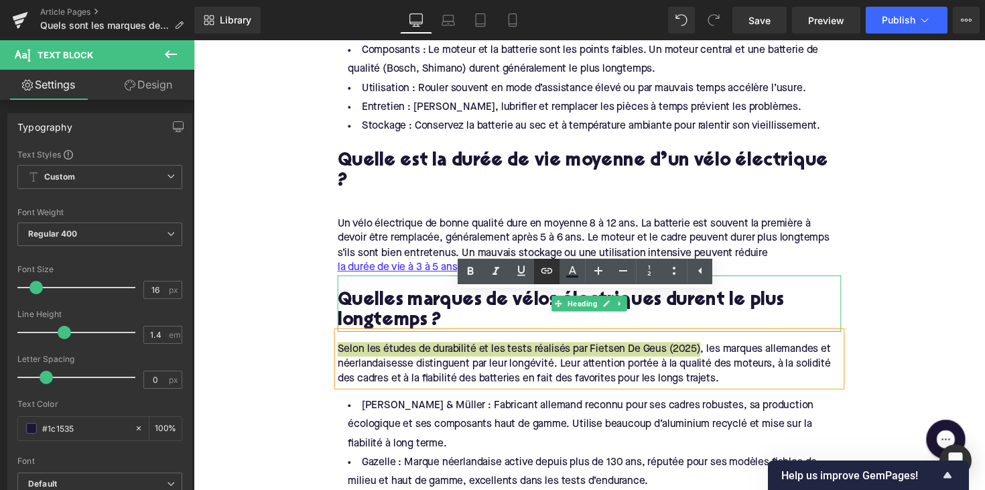
click at [543, 269] on icon at bounding box center [547, 271] width 16 height 16
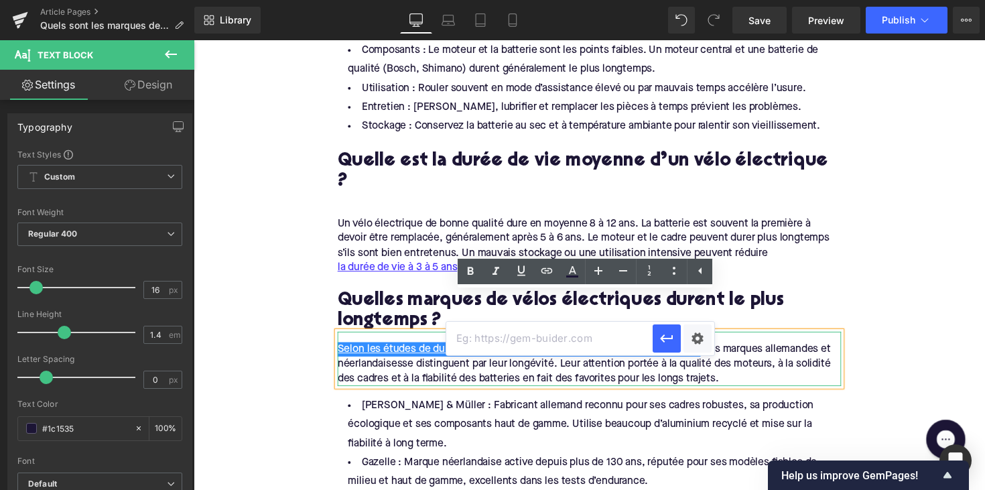
click at [525, 336] on input "text" at bounding box center [549, 338] width 206 height 33
paste input "[URL][DOMAIN_NAME]"
click at [672, 339] on icon "button" at bounding box center [666, 338] width 13 height 8
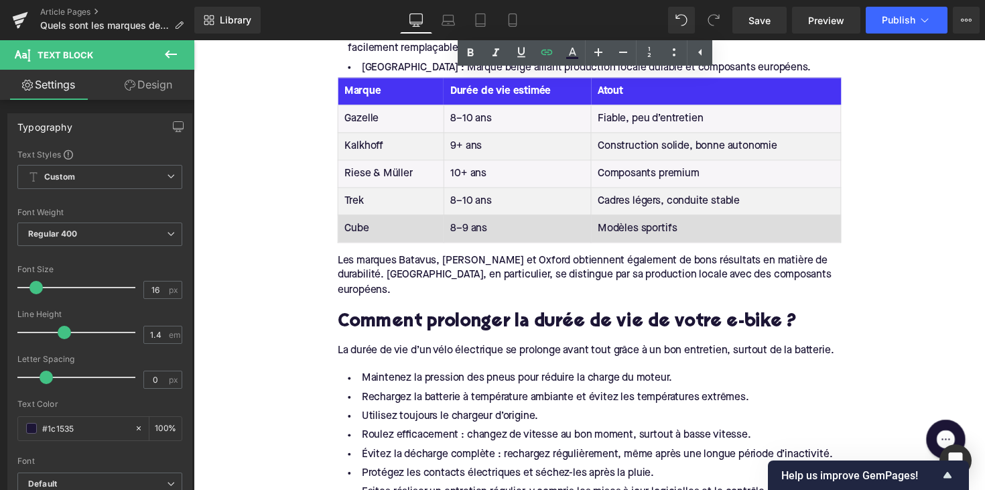
scroll to position [1953, 0]
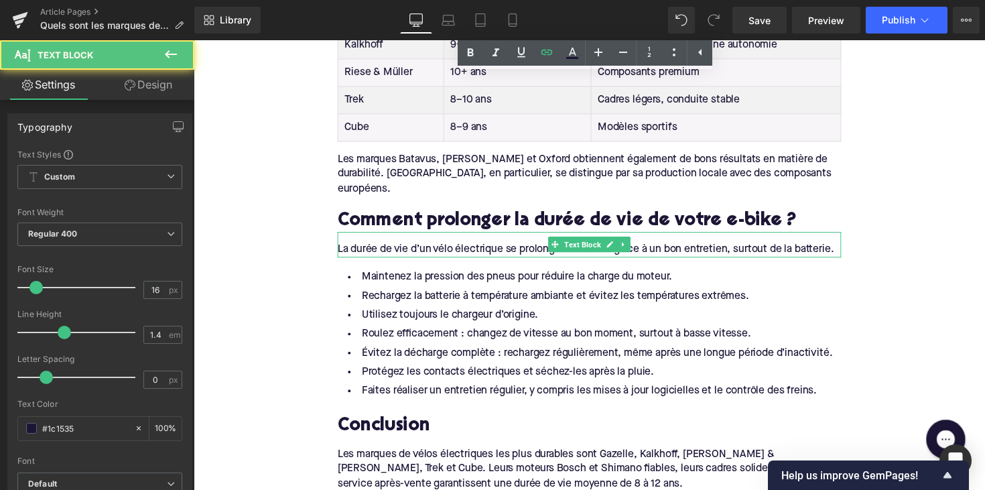
click at [508, 247] on div "La durée de vie d’un vélo électrique se prolonge avant tout grâce à un bon entr…" at bounding box center [599, 254] width 516 height 15
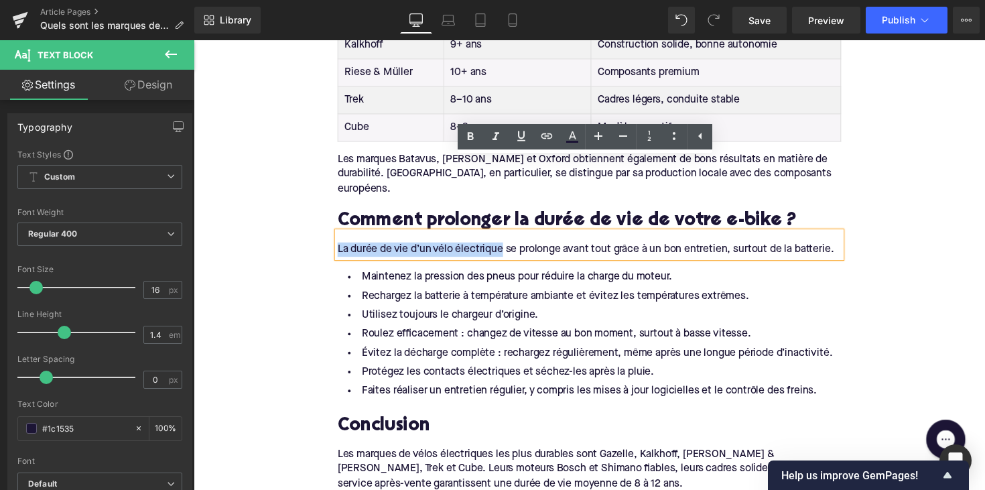
drag, startPoint x: 510, startPoint y: 180, endPoint x: 336, endPoint y: 180, distance: 174.8
click at [341, 236] on div "La durée de vie d’un vélo électrique se prolonge avant tout grâce à un bon entr…" at bounding box center [599, 248] width 516 height 25
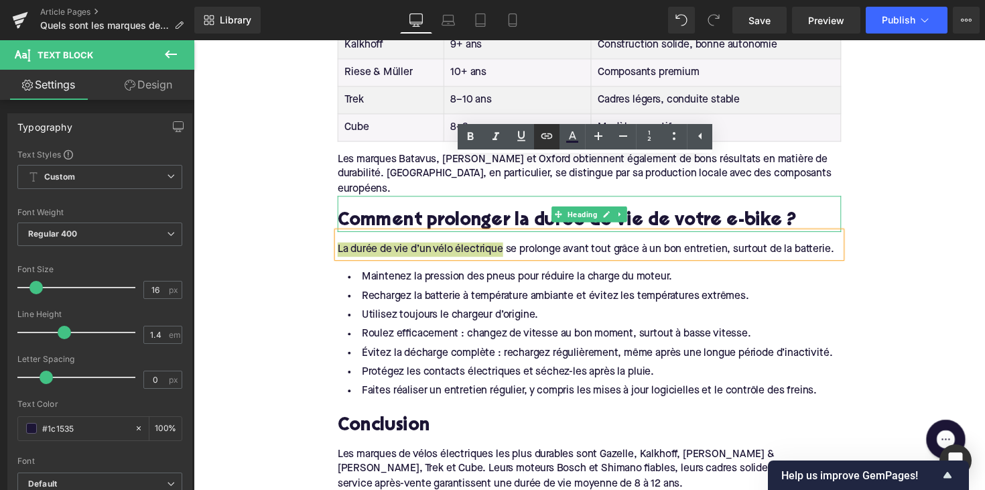
click at [544, 133] on icon at bounding box center [547, 136] width 16 height 16
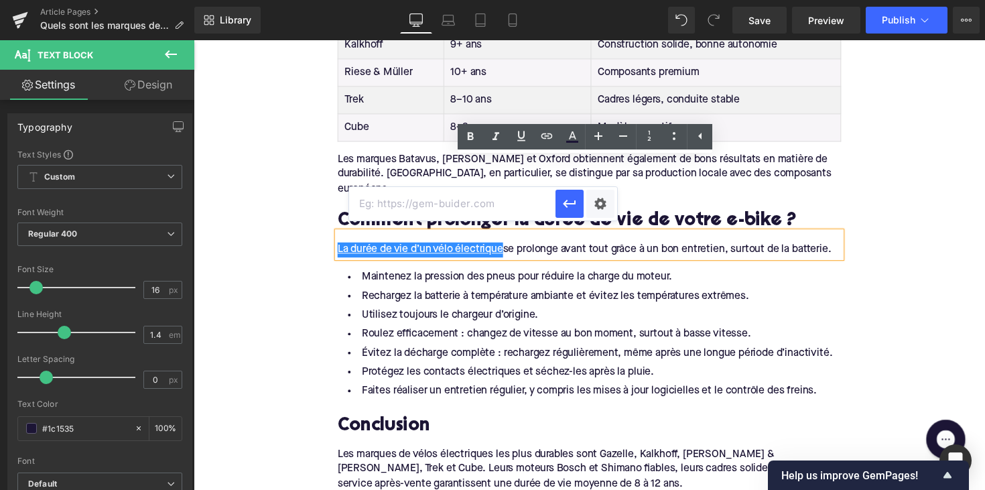
click at [519, 216] on input "text" at bounding box center [452, 203] width 206 height 33
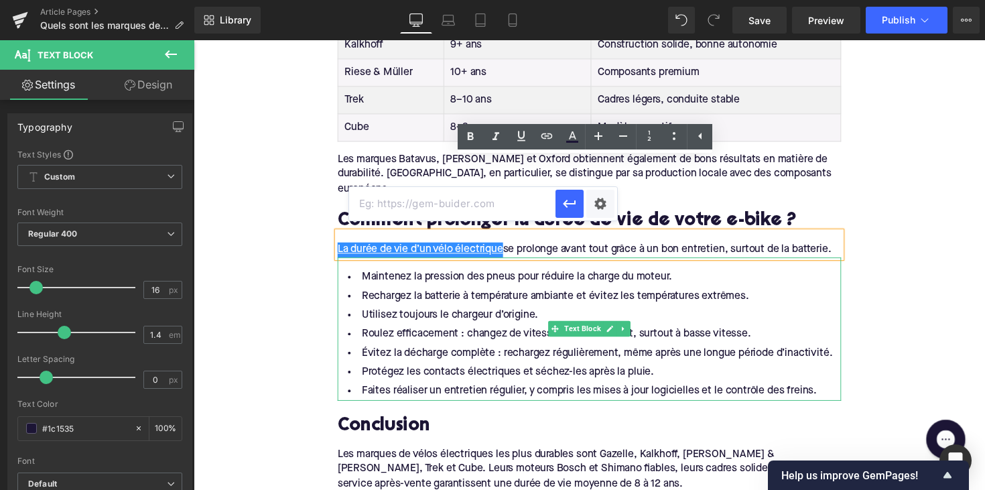
paste input "[URL][DOMAIN_NAME]"
type input "[URL][DOMAIN_NAME]"
click at [557, 203] on button "button" at bounding box center [569, 204] width 28 height 28
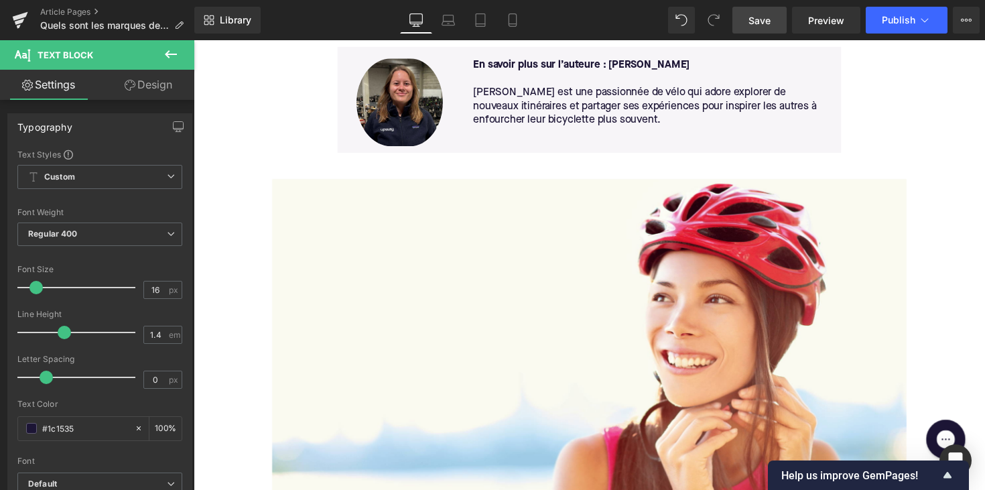
scroll to position [496, 0]
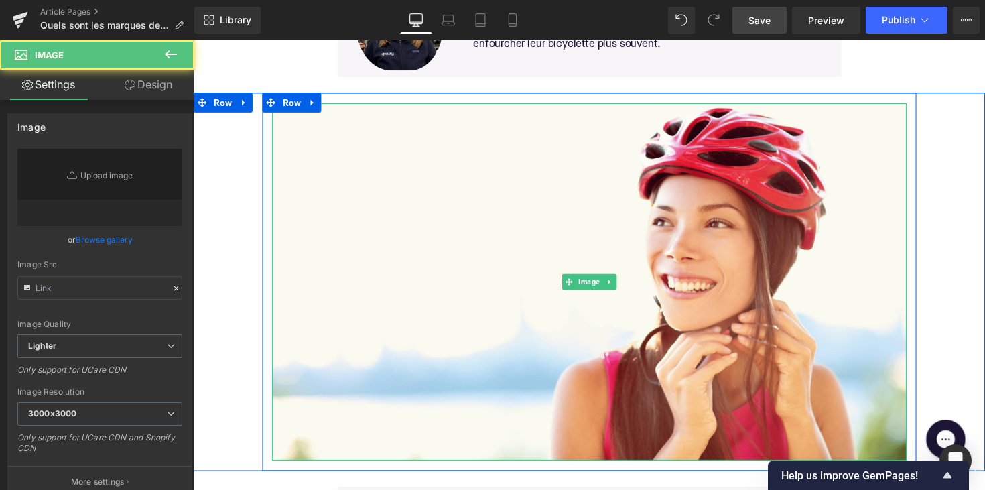
click at [538, 293] on img at bounding box center [599, 288] width 650 height 366
type input "[URL][DOMAIN_NAME]"
click at [538, 293] on img at bounding box center [599, 288] width 650 height 366
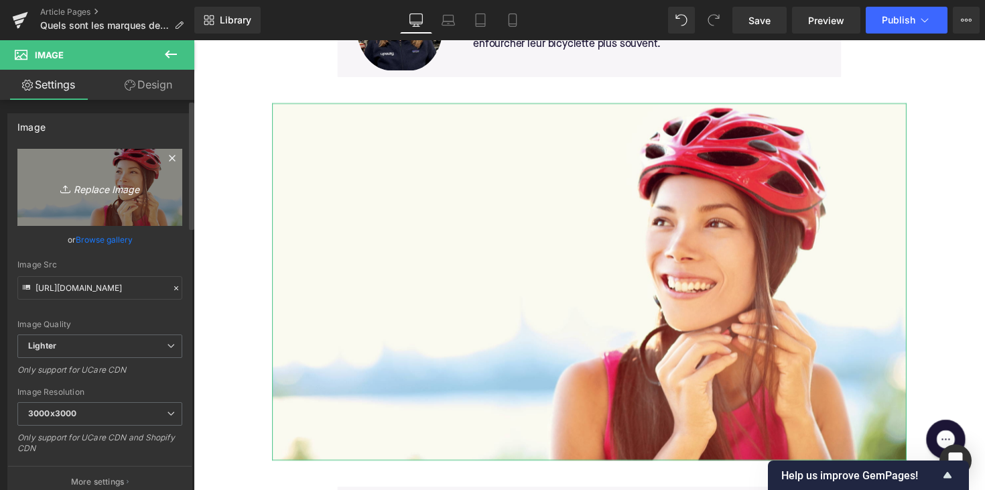
click at [99, 185] on icon "Replace Image" at bounding box center [99, 187] width 107 height 17
type input "C:\fakepath\blauweelektrischefiets.avif"
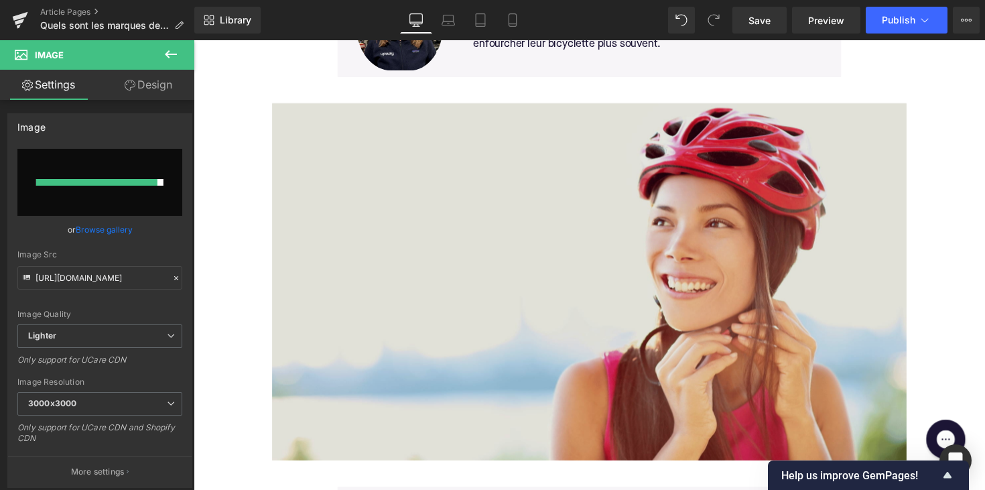
type input "[URL][DOMAIN_NAME]"
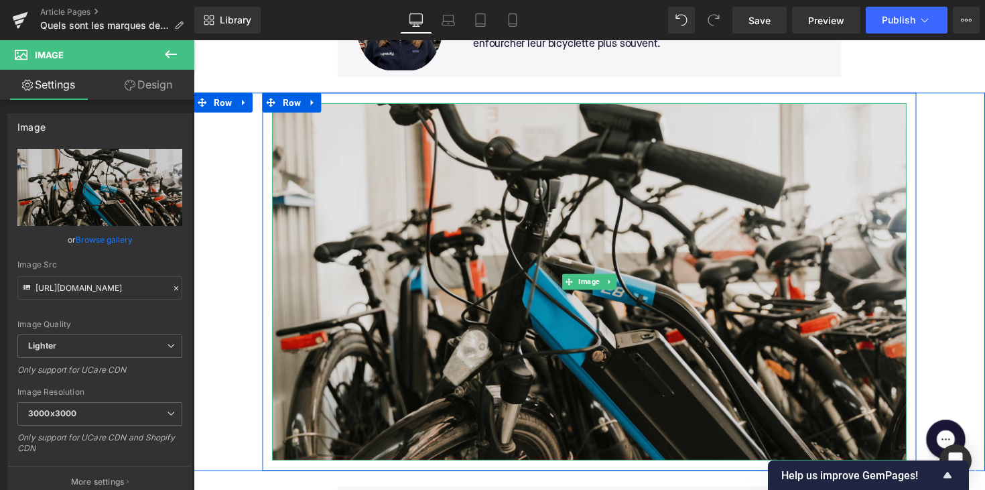
click at [468, 265] on img at bounding box center [599, 288] width 650 height 366
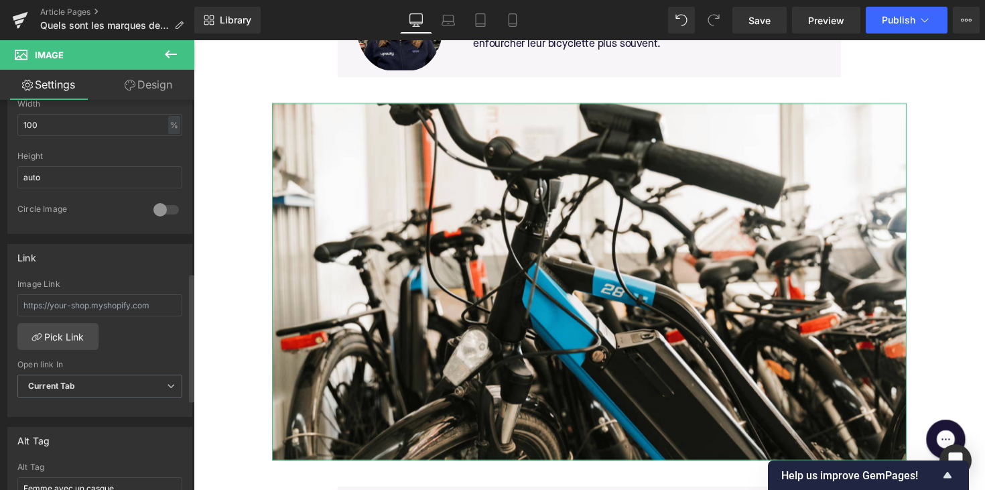
scroll to position [778, 0]
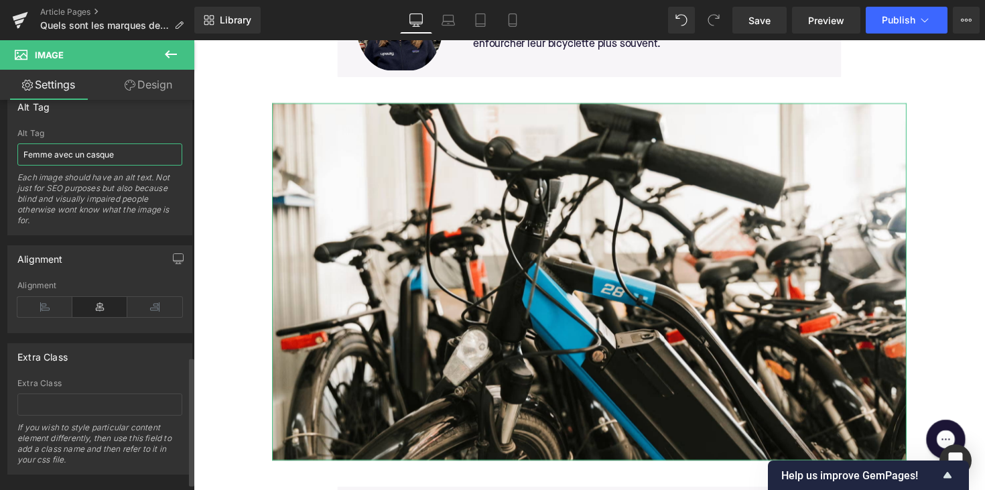
click at [84, 153] on input "Femme avec un casque" at bounding box center [99, 154] width 165 height 22
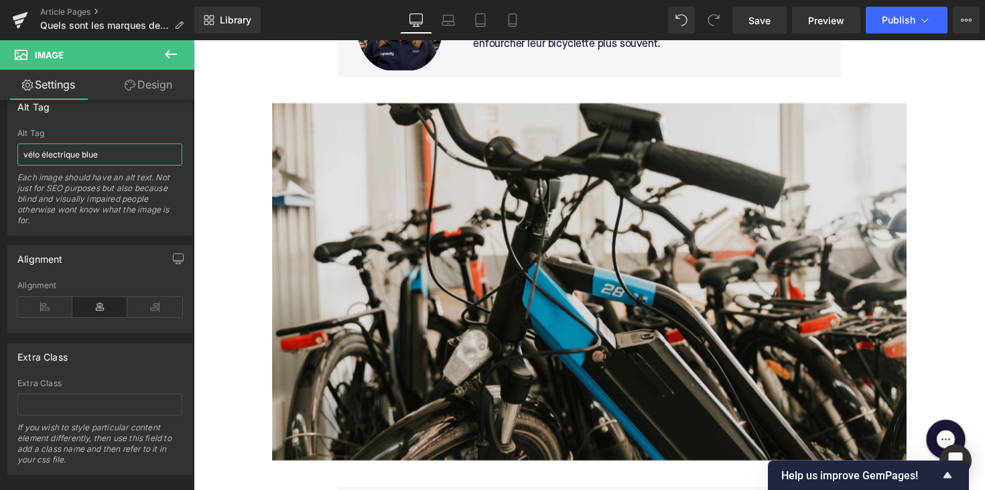
type input "vélo électrique blue"
click at [287, 188] on img at bounding box center [599, 288] width 650 height 366
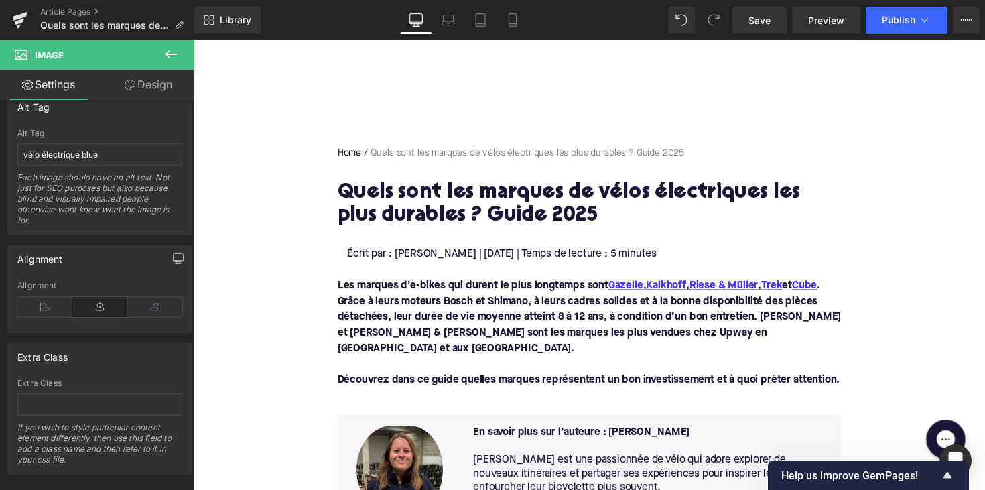
scroll to position [41, 0]
click at [892, 27] on button "Publish" at bounding box center [906, 20] width 82 height 27
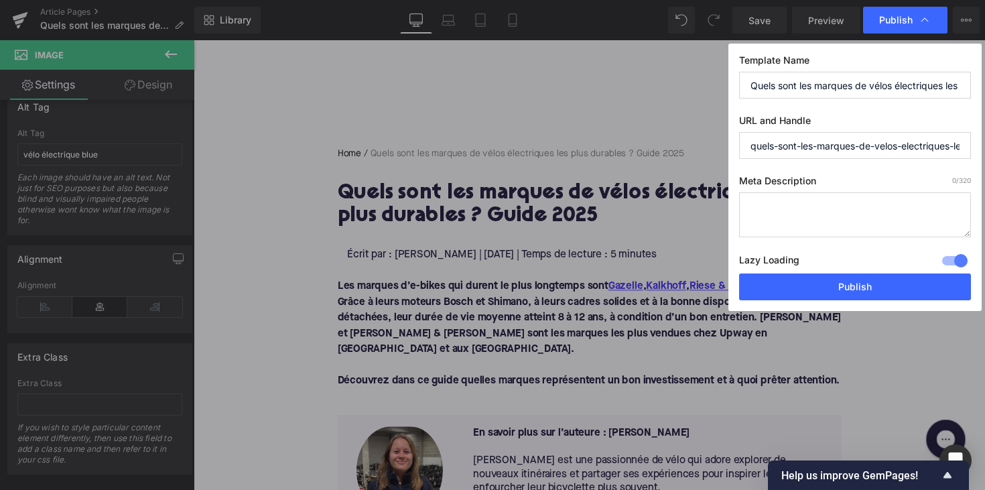
click at [766, 202] on textarea at bounding box center [855, 214] width 232 height 45
paste textarea "Découvrez les marques d’e-bikes les plus durables : Gazelle, [PERSON_NAME], [PE…"
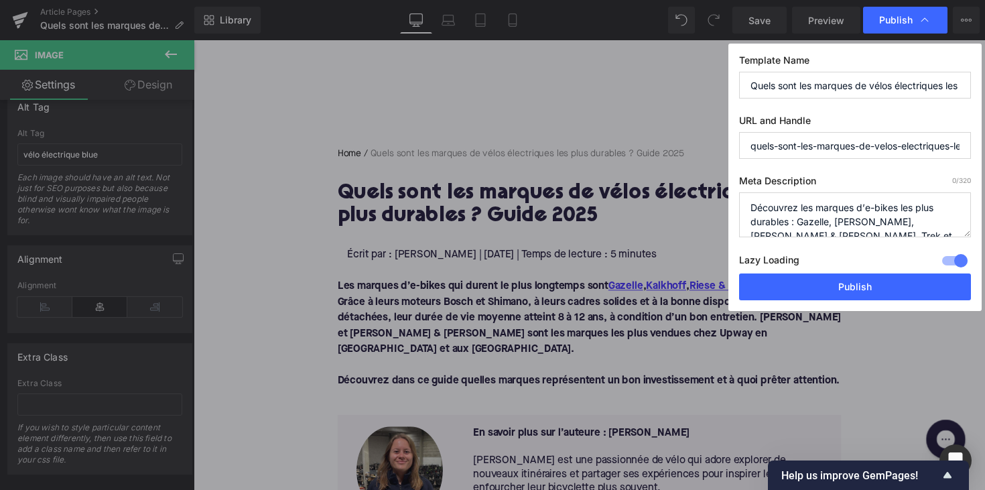
scroll to position [5, 0]
type textarea "Découvrez les marques d’e-bikes les plus durables : Gazelle, [PERSON_NAME], [PE…"
drag, startPoint x: 818, startPoint y: 141, endPoint x: 936, endPoint y: 144, distance: 117.9
click at [984, 141] on div "Publish Template Name Quels sont les marques de vélos électriques les plus dura…" at bounding box center [492, 245] width 985 height 490
click at [915, 147] on input "quels-sont-les-marques-de-velos-electriques-les-plus-durables-guide-2025" at bounding box center [855, 145] width 232 height 27
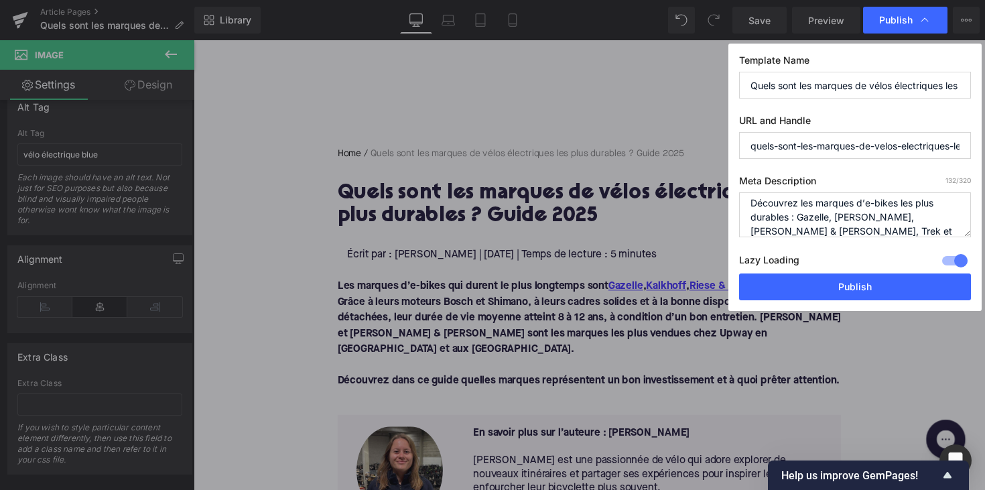
drag, startPoint x: 902, startPoint y: 147, endPoint x: 984, endPoint y: 147, distance: 82.4
click at [984, 147] on div "Publish Template Name Quels sont les marques de vélos électriques les plus dura…" at bounding box center [492, 245] width 985 height 490
type input "quels-sont-les-marques-de-velos-electriques-les-plus-durables"
click at [837, 284] on button "Publish" at bounding box center [855, 286] width 232 height 27
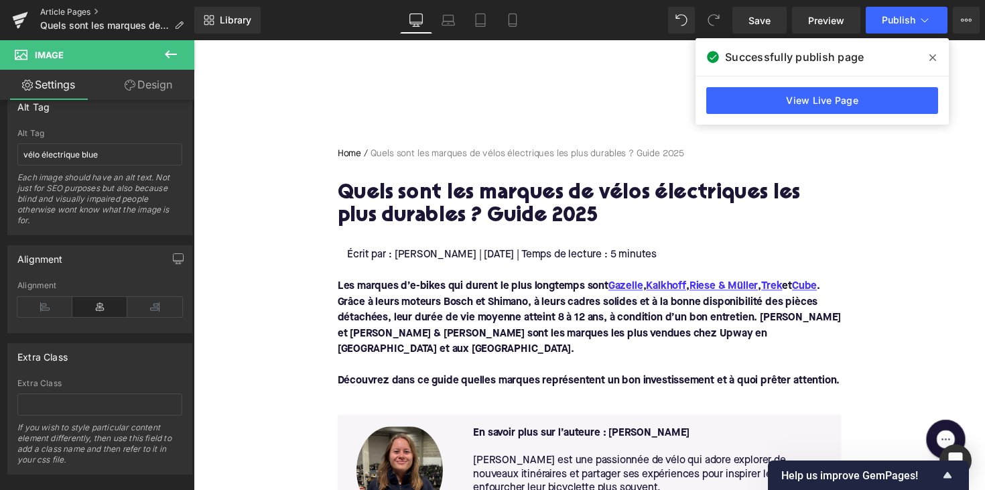
click at [70, 10] on link "Article Pages" at bounding box center [117, 12] width 154 height 11
